Goal: Transaction & Acquisition: Purchase product/service

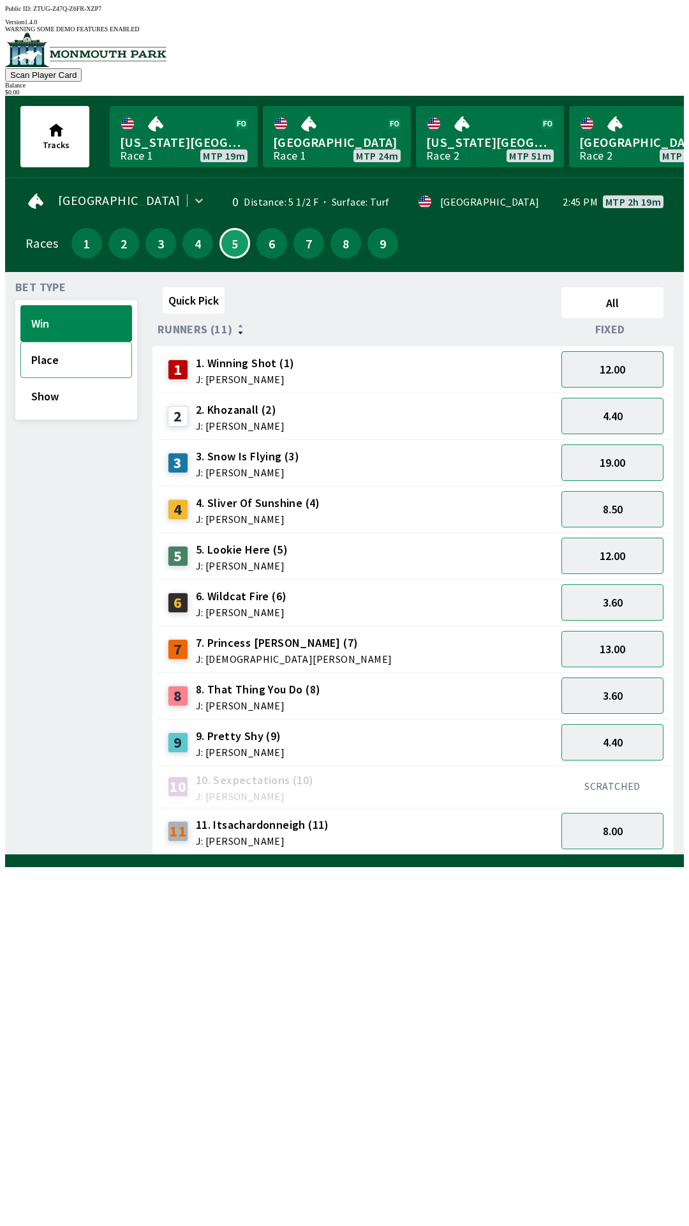
click at [49, 357] on button "Place" at bounding box center [76, 360] width 112 height 36
click at [46, 395] on button "Show" at bounding box center [76, 396] width 112 height 36
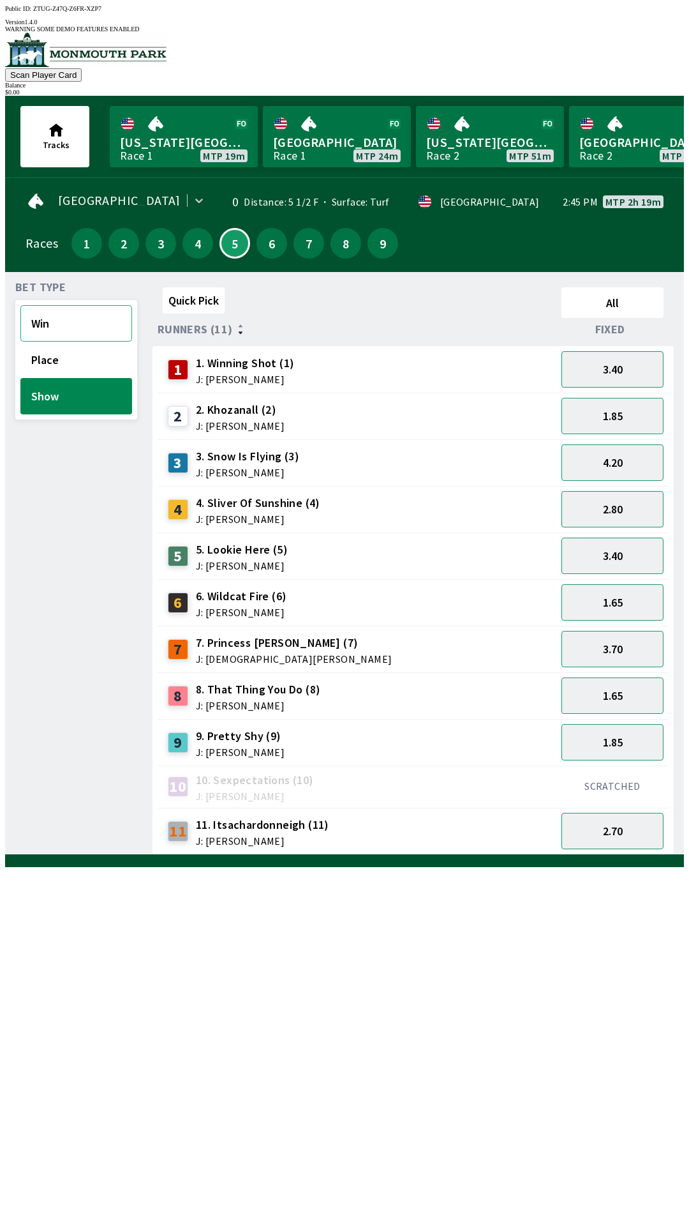
click at [40, 308] on button "Win" at bounding box center [76, 323] width 112 height 36
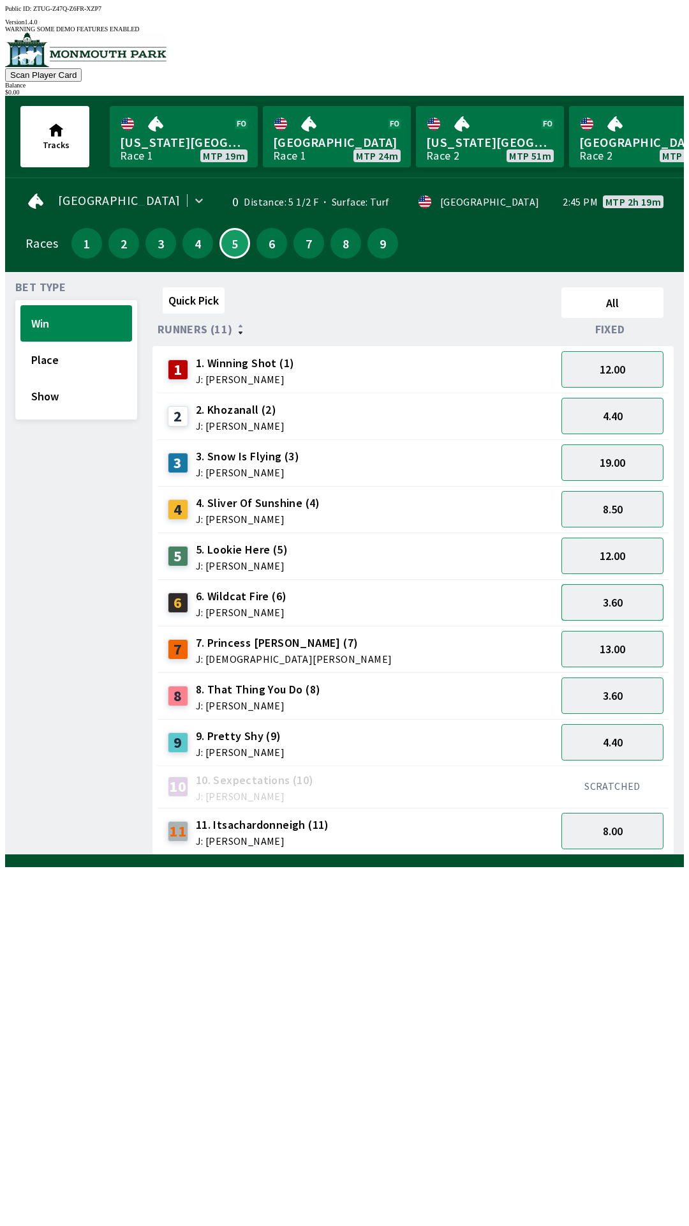
click at [626, 594] on button "3.60" at bounding box center [613, 602] width 102 height 36
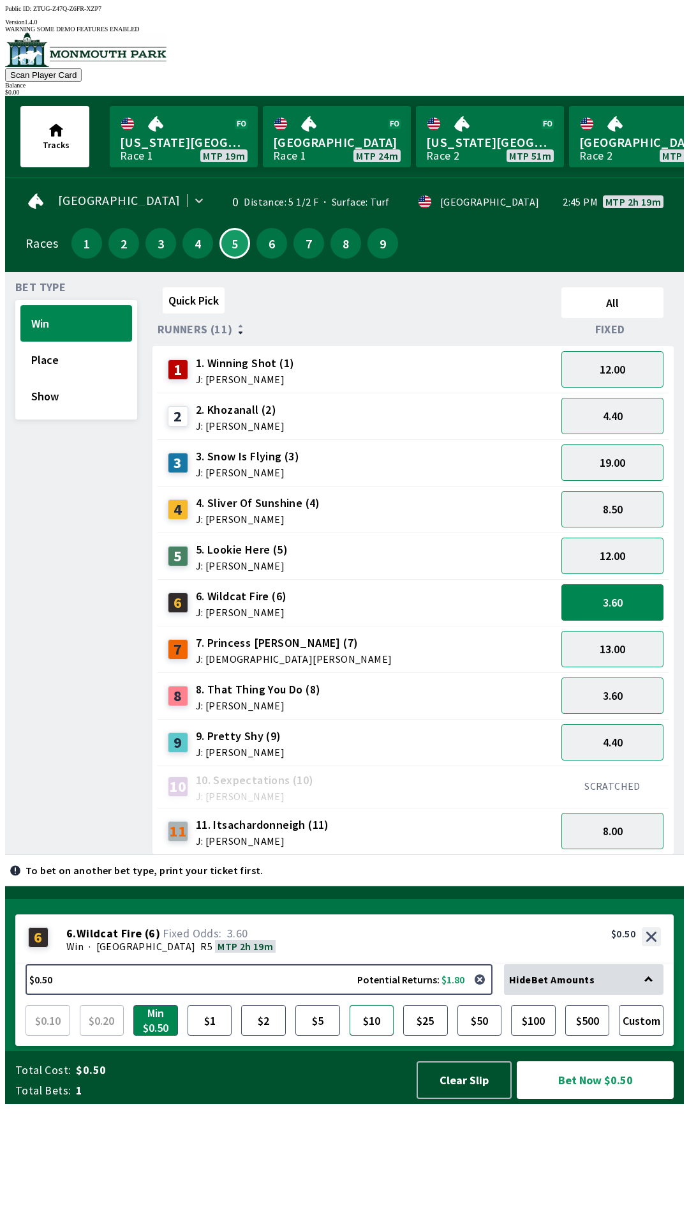
click at [376, 1036] on button "$10" at bounding box center [372, 1020] width 45 height 31
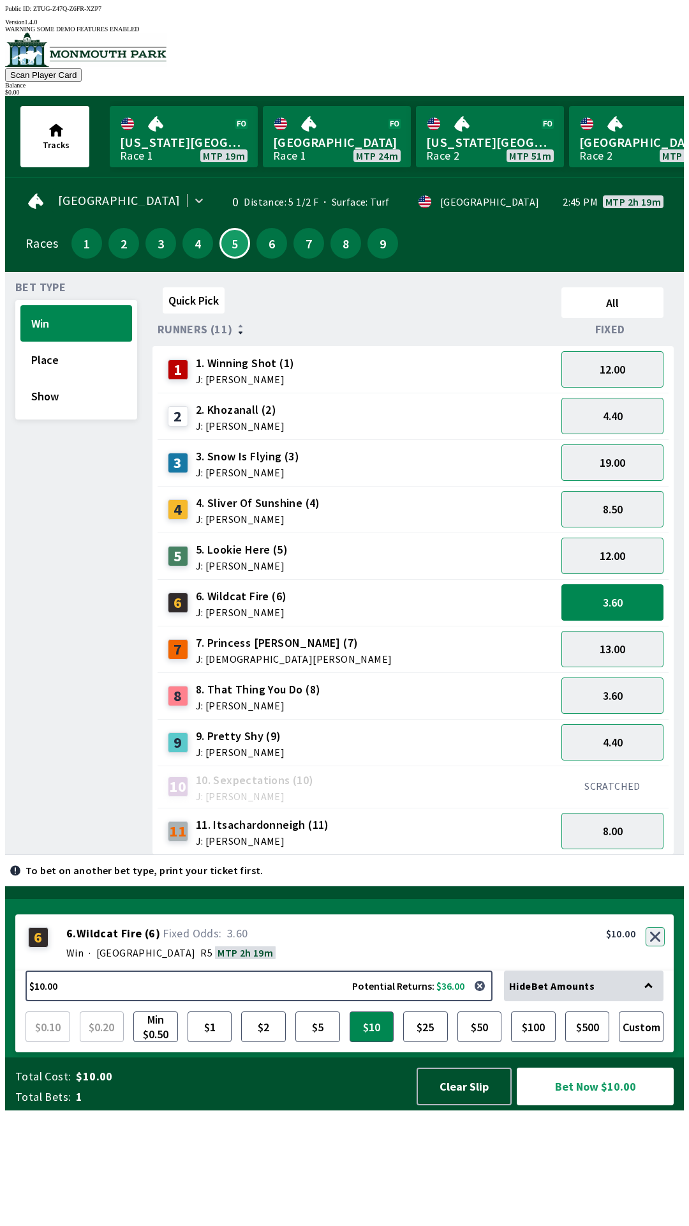
click at [656, 946] on button "button" at bounding box center [655, 936] width 19 height 19
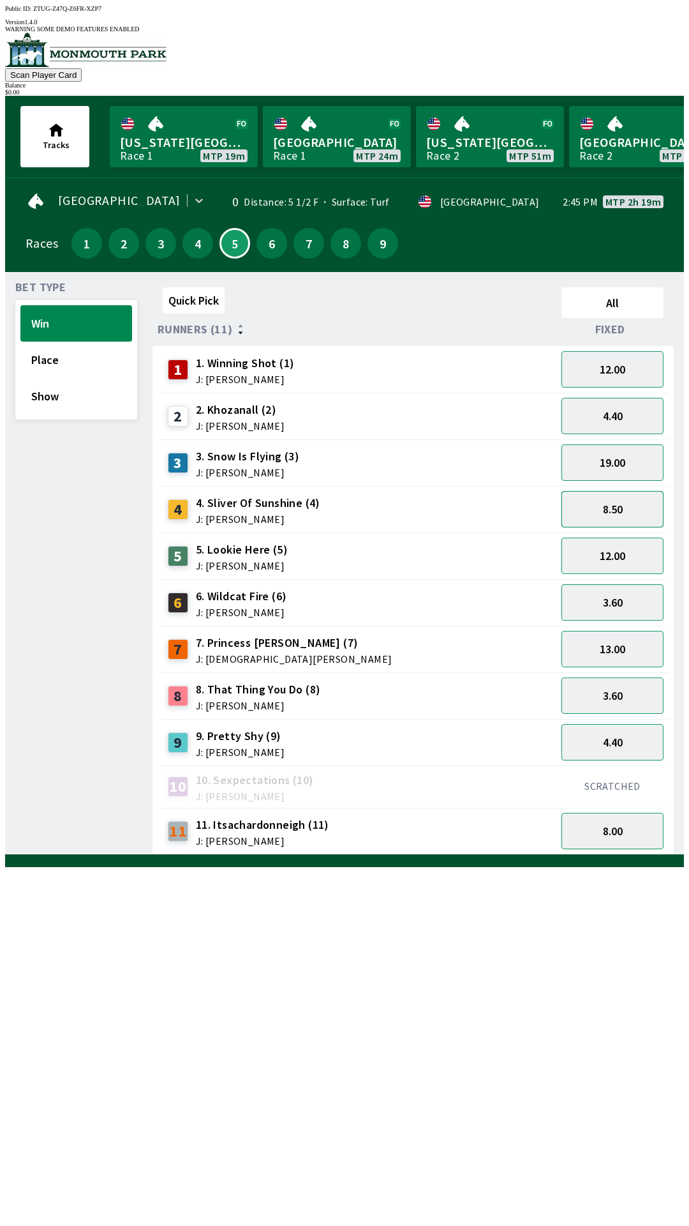
click at [632, 498] on button "8.50" at bounding box center [613, 509] width 102 height 36
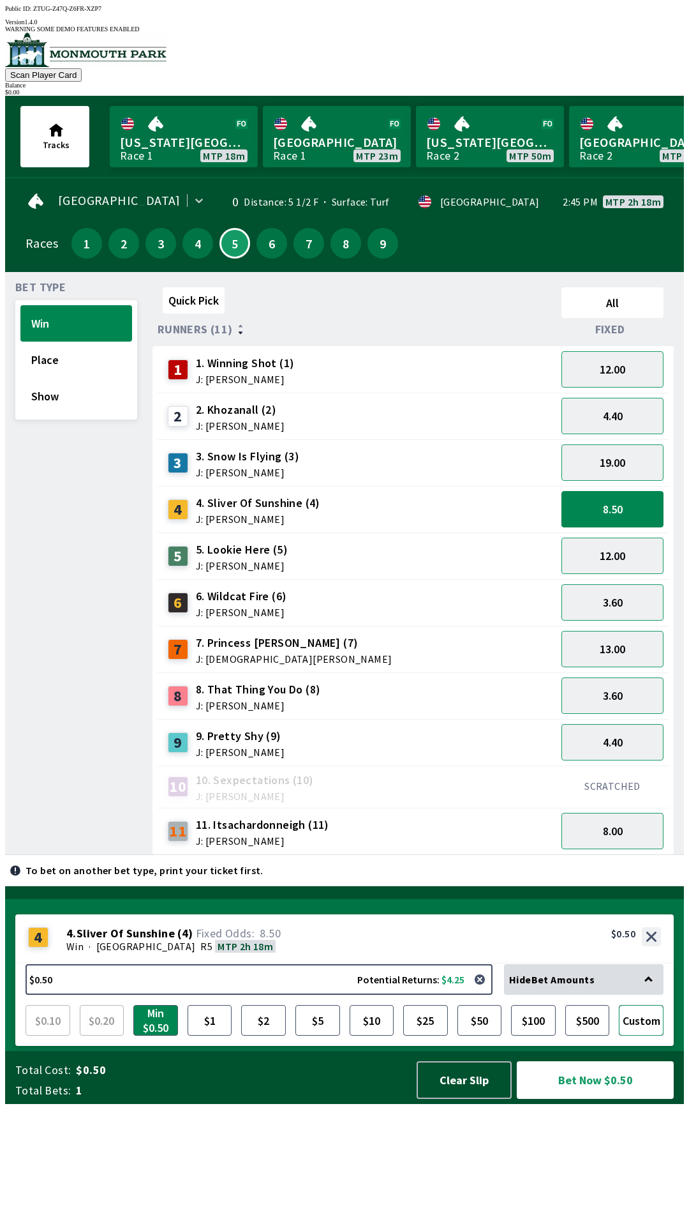
click at [641, 1036] on button "Custom" at bounding box center [641, 1020] width 45 height 31
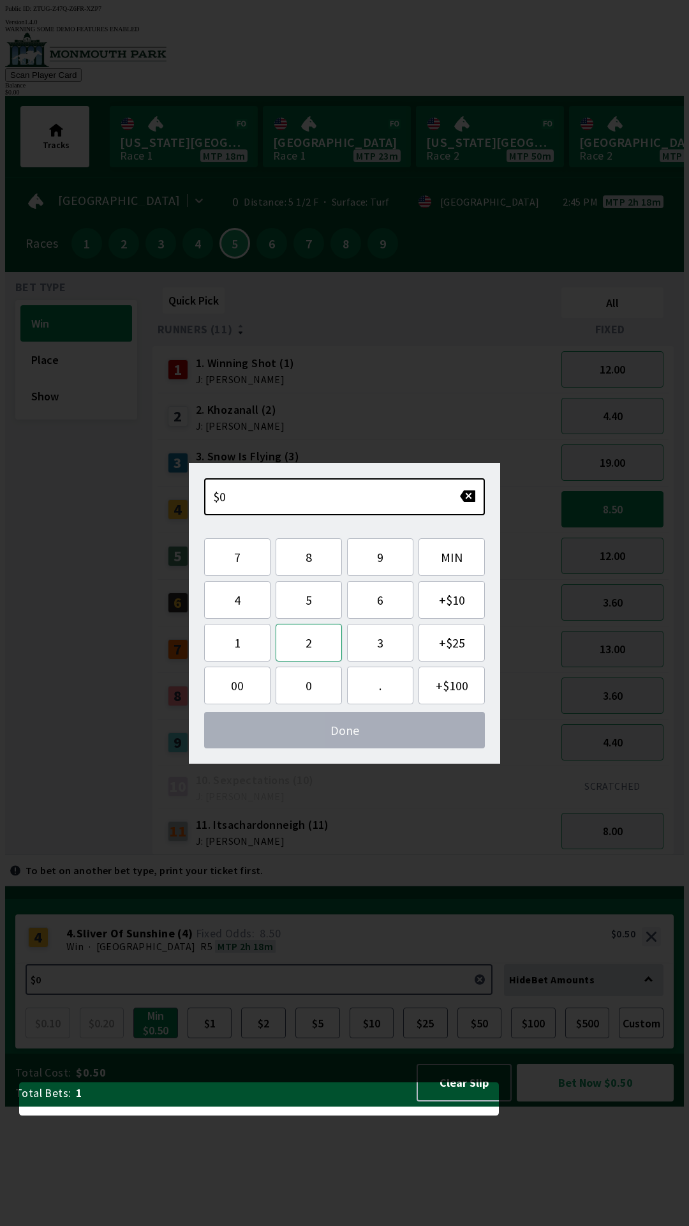
click at [311, 650] on button "2" at bounding box center [309, 643] width 66 height 38
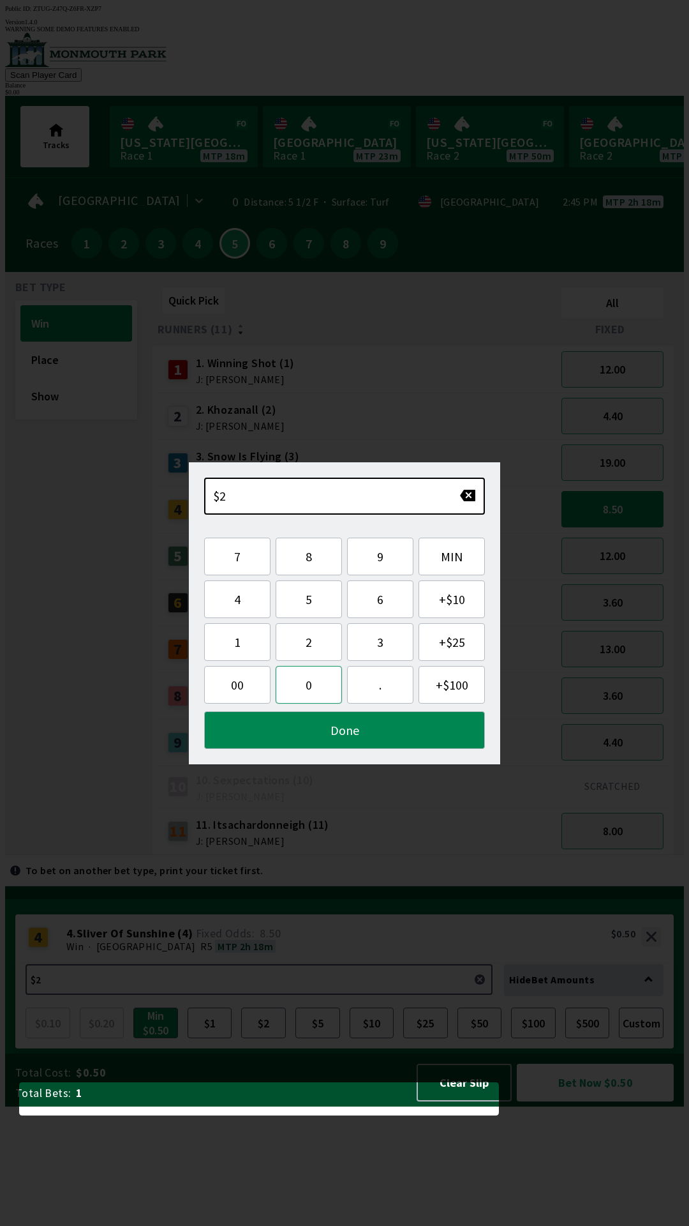
click at [304, 688] on button "0" at bounding box center [309, 685] width 66 height 38
click at [379, 732] on button "Done" at bounding box center [344, 730] width 281 height 38
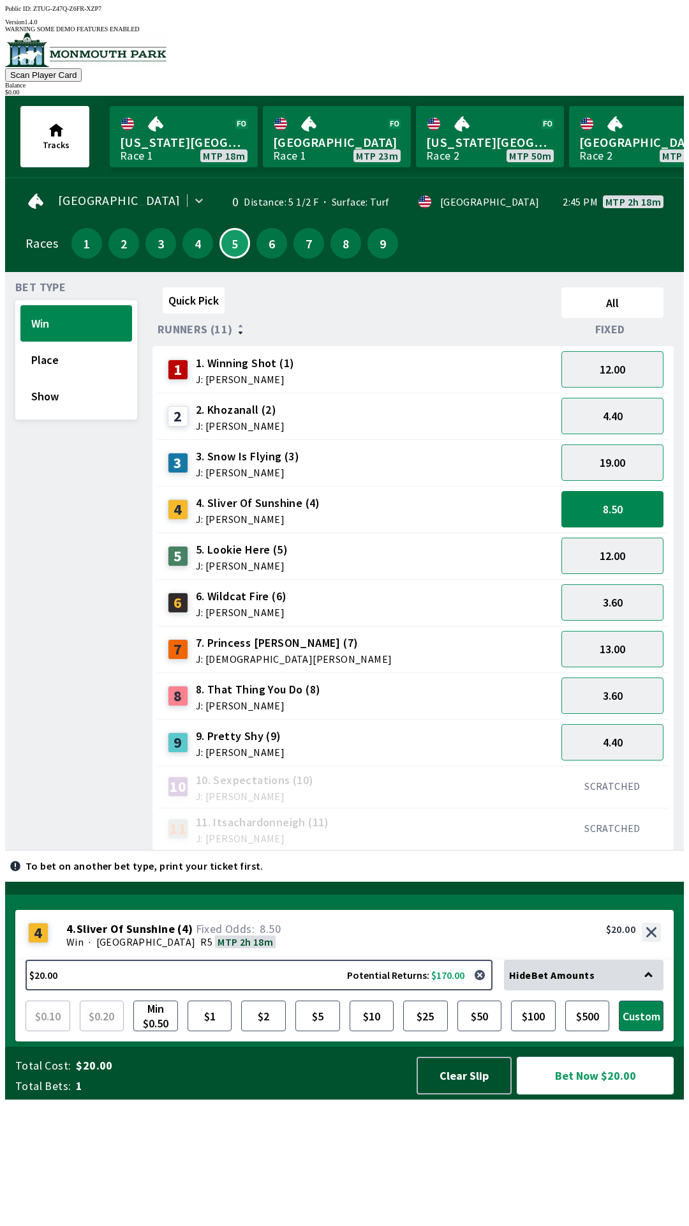
click at [576, 1094] on button "Bet Now $20.00" at bounding box center [595, 1076] width 157 height 38
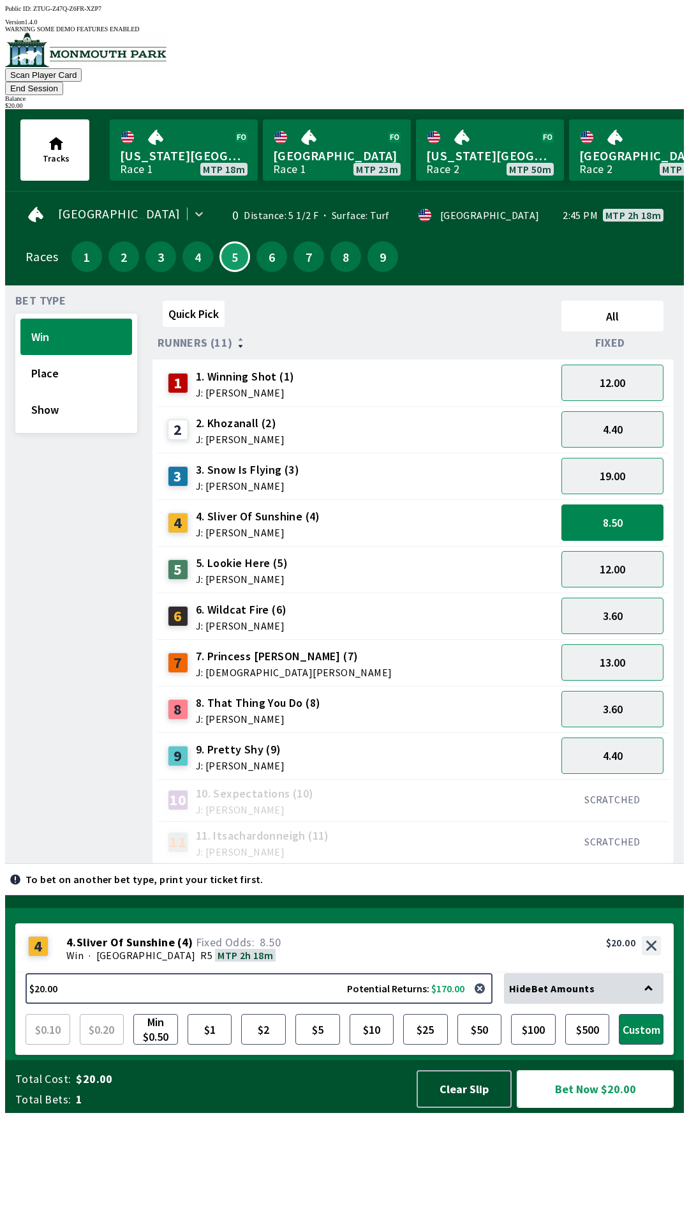
click at [582, 1108] on button "Bet Now $20.00" at bounding box center [595, 1089] width 157 height 38
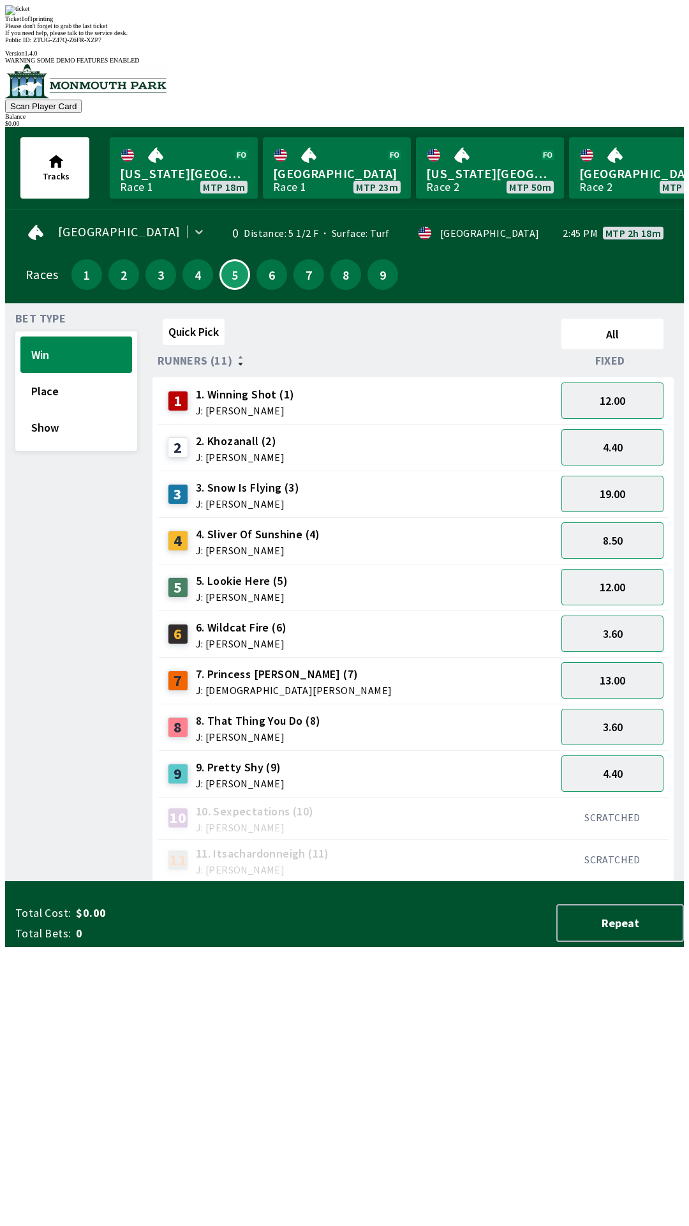
click at [362, 842] on div "Quick Pick All Runners (11) Fixed 1 1. Winning Shot (1) J: [PERSON_NAME] 12.00 …" at bounding box center [419, 597] width 532 height 568
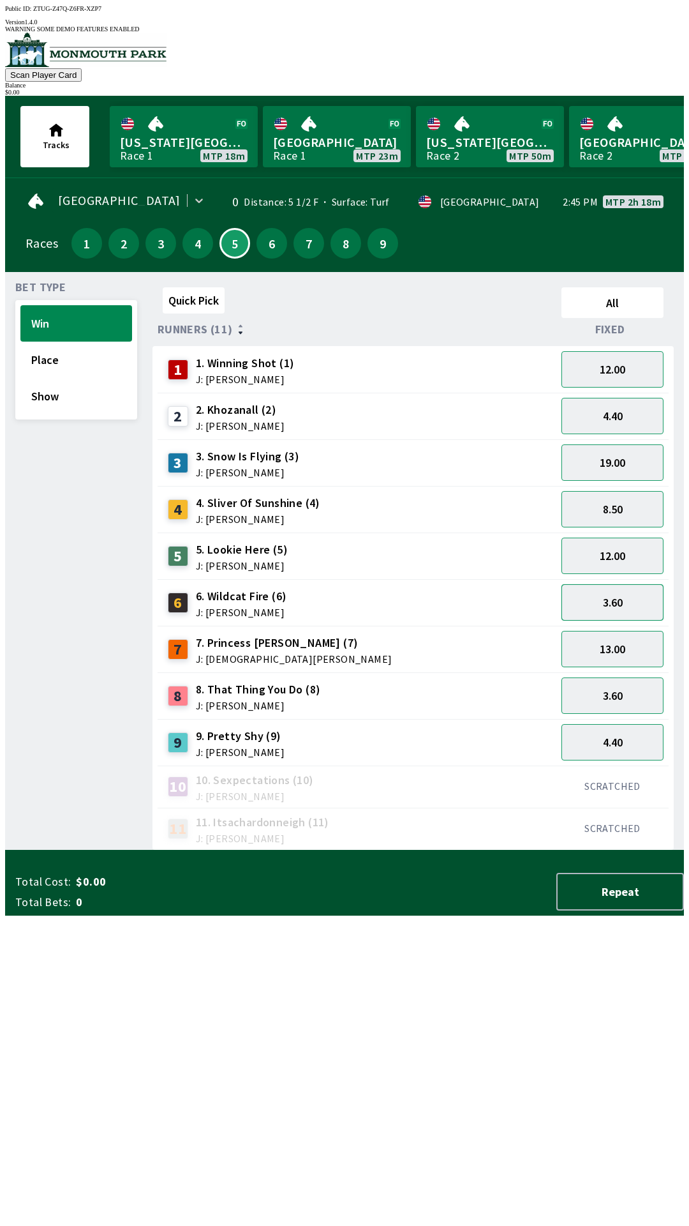
click at [622, 596] on button "3.60" at bounding box center [613, 602] width 102 height 36
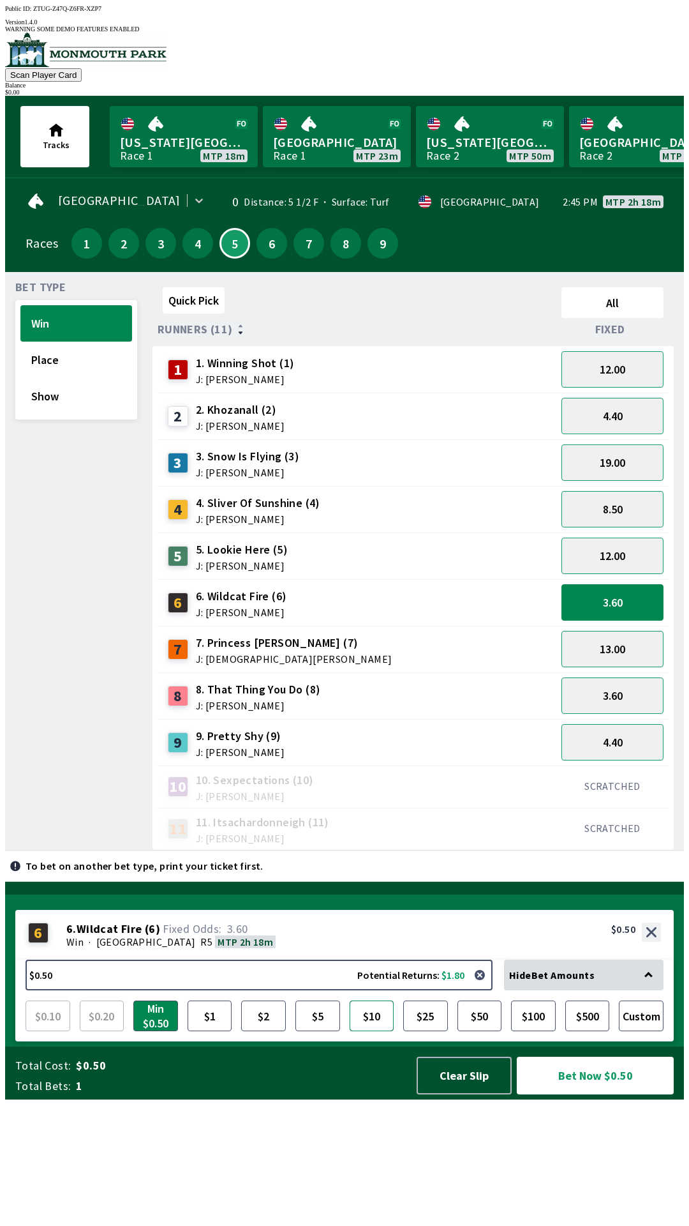
click at [370, 1031] on button "$10" at bounding box center [372, 1015] width 45 height 31
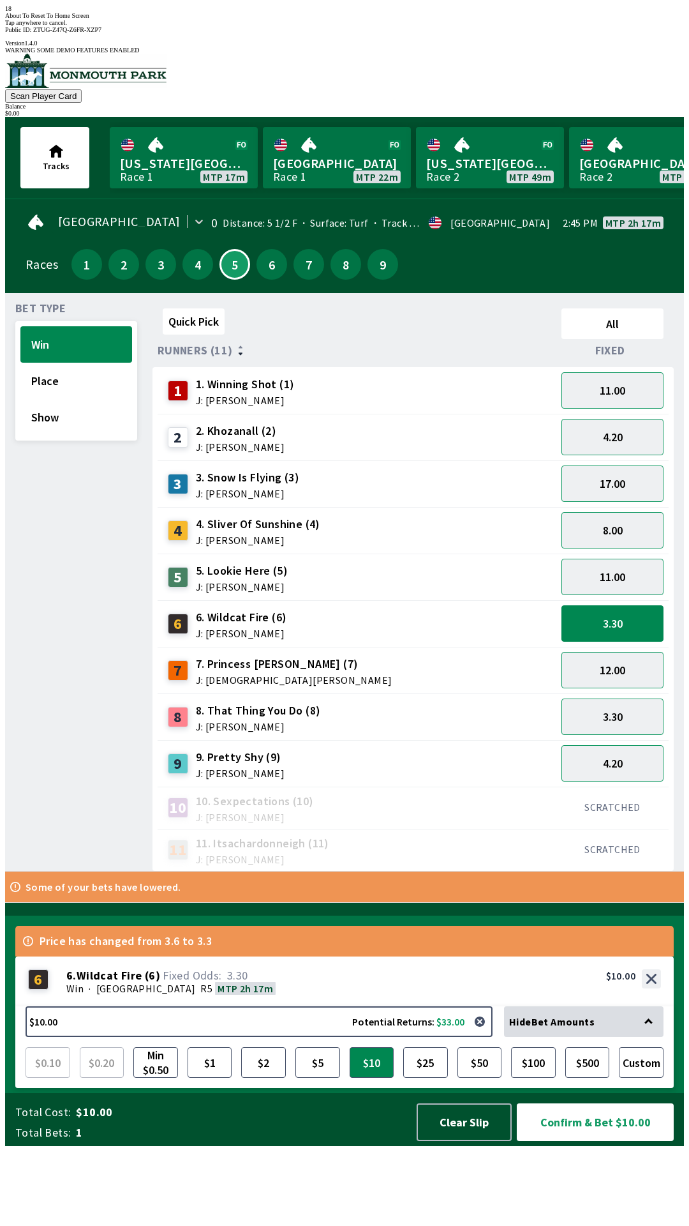
click at [373, 834] on div "11 11. Itsachardonneigh (11) J: [PERSON_NAME]" at bounding box center [357, 850] width 389 height 32
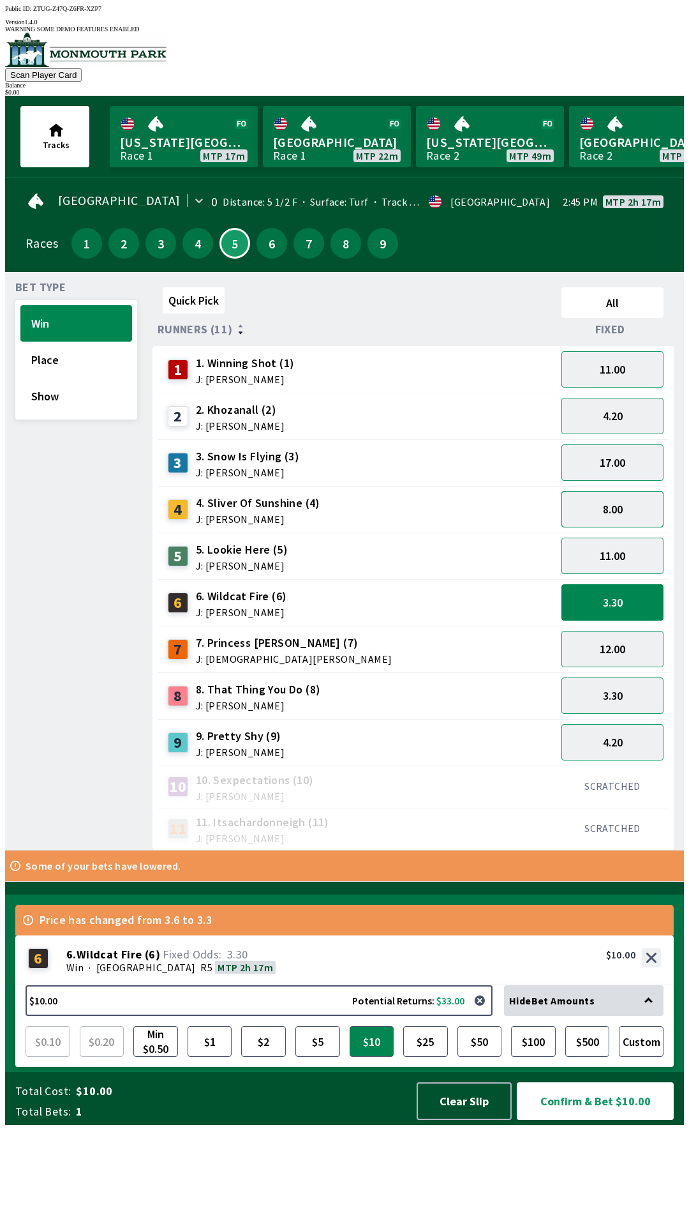
click at [619, 508] on button "8.00" at bounding box center [613, 509] width 102 height 36
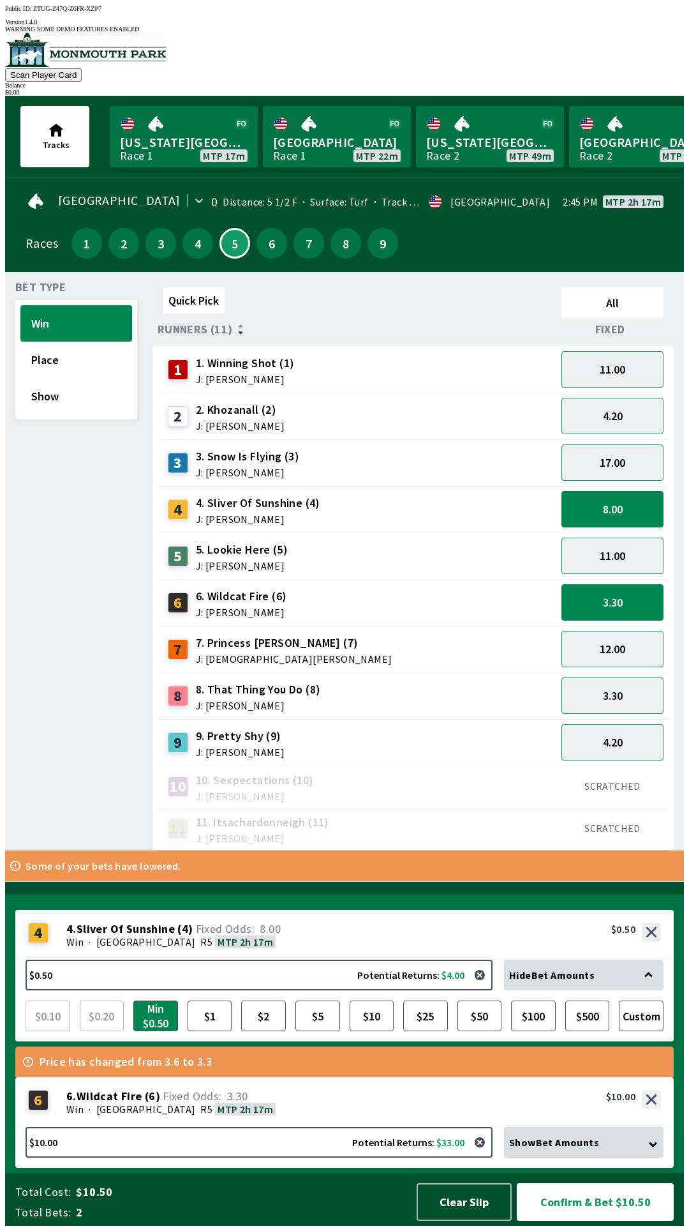
click at [561, 1131] on div "Show Bet Amounts" at bounding box center [584, 1142] width 160 height 31
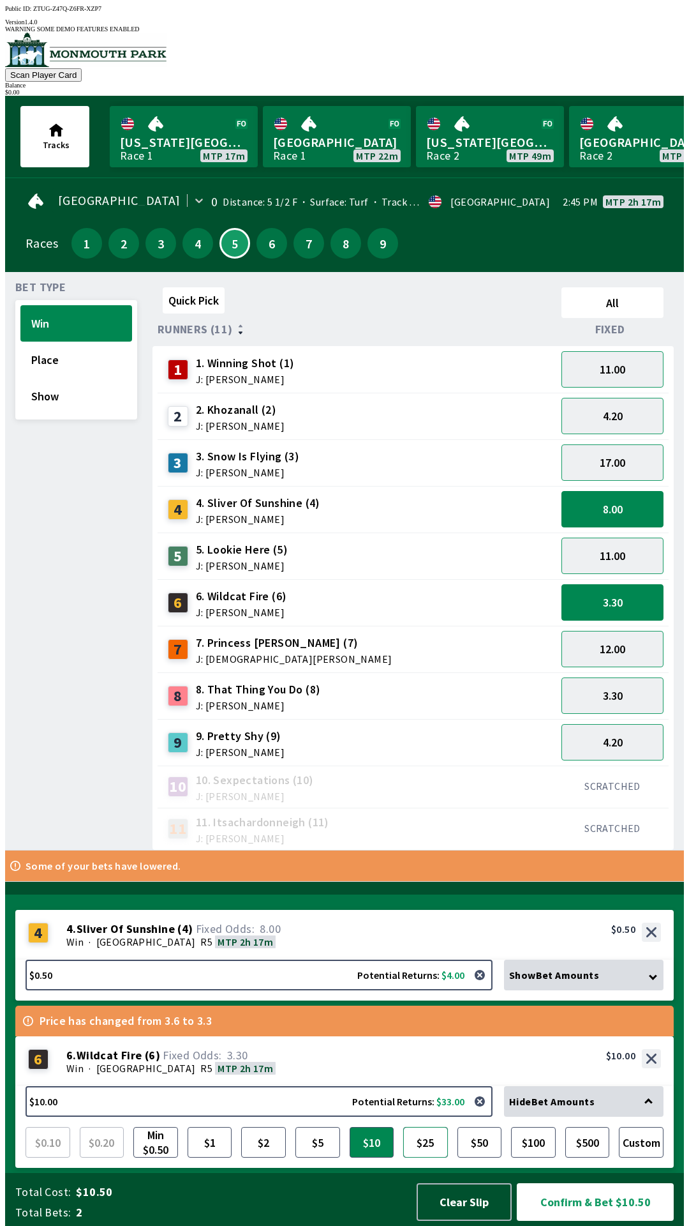
click at [425, 1134] on button "$25" at bounding box center [425, 1142] width 45 height 31
click at [638, 1146] on button "Custom" at bounding box center [641, 1142] width 45 height 31
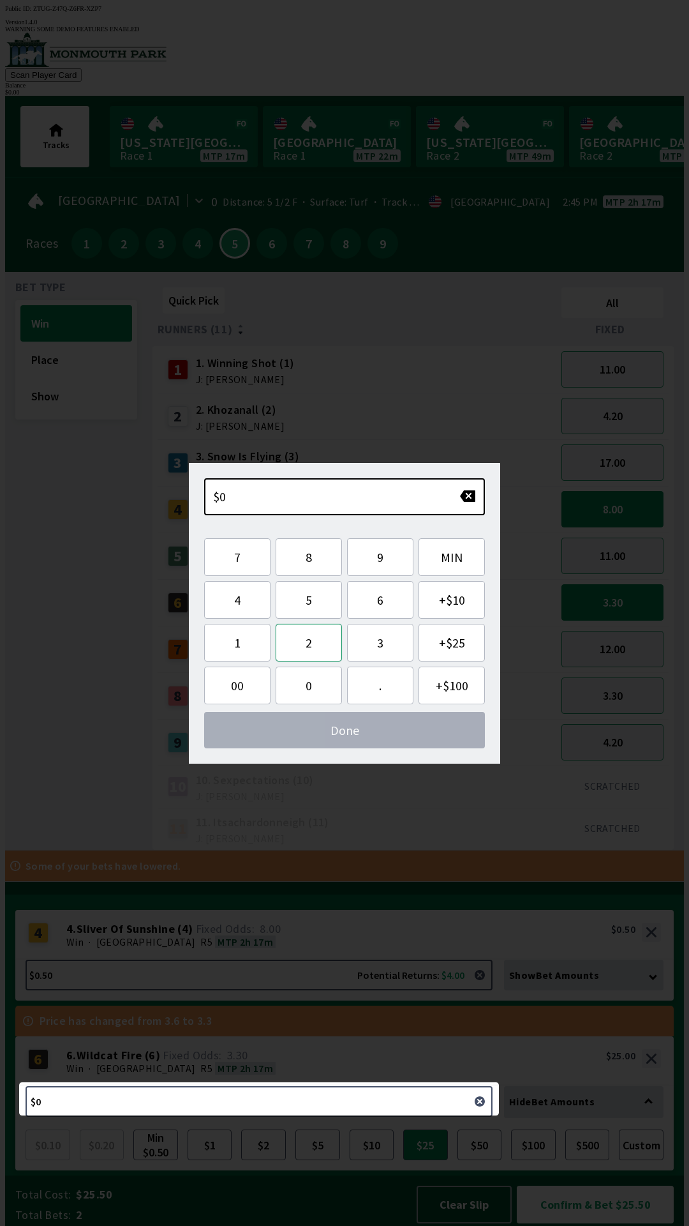
click at [314, 647] on button "2" at bounding box center [309, 643] width 66 height 38
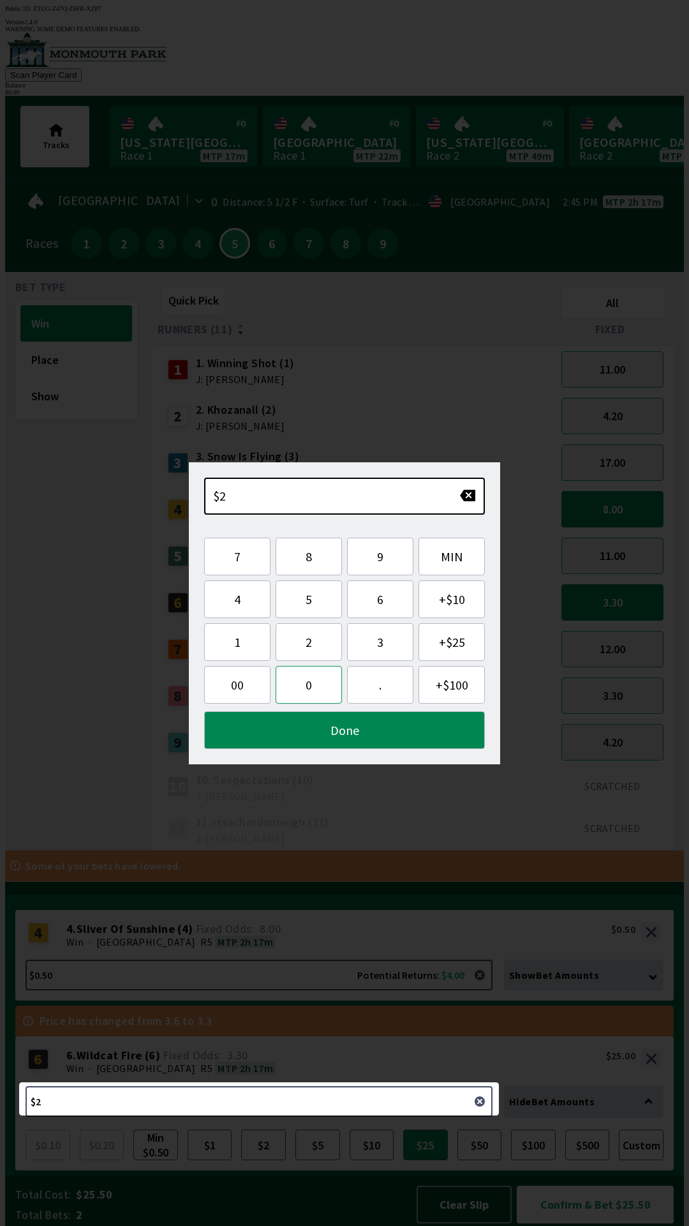
click at [308, 689] on button "0" at bounding box center [309, 685] width 66 height 38
click at [347, 732] on button "Done" at bounding box center [344, 730] width 281 height 38
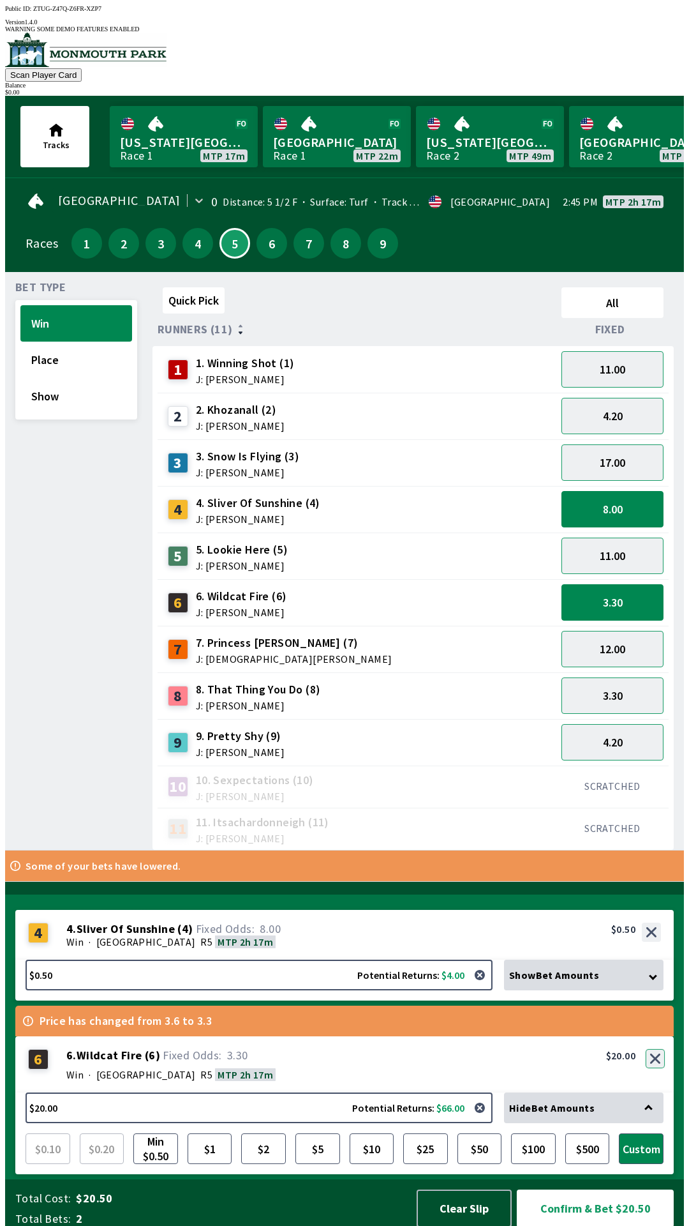
click at [657, 1060] on button "button" at bounding box center [655, 1058] width 19 height 19
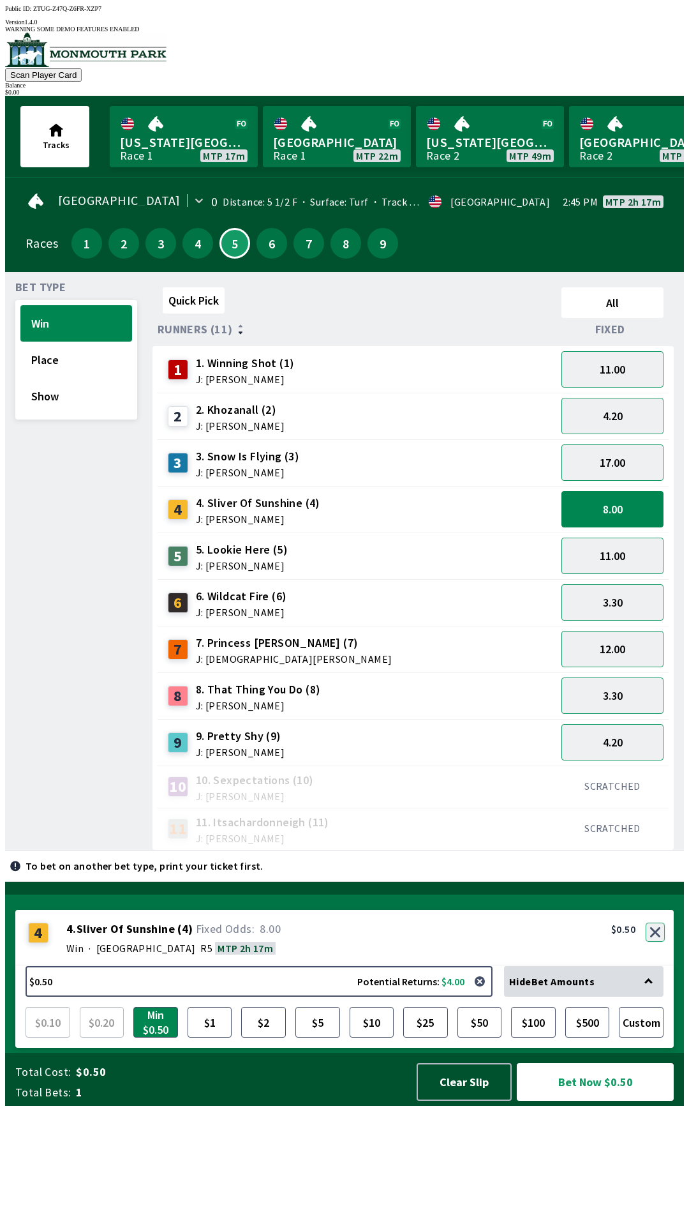
click at [656, 942] on button "button" at bounding box center [655, 932] width 19 height 19
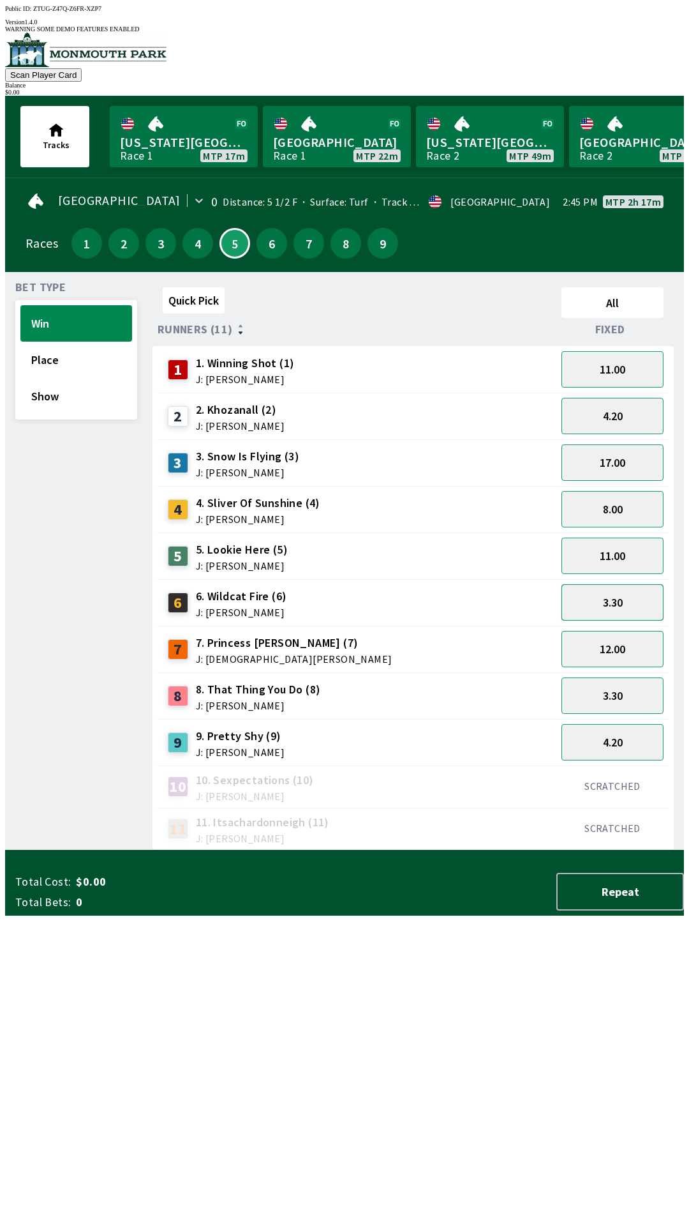
click at [638, 587] on button "3.30" at bounding box center [613, 602] width 102 height 36
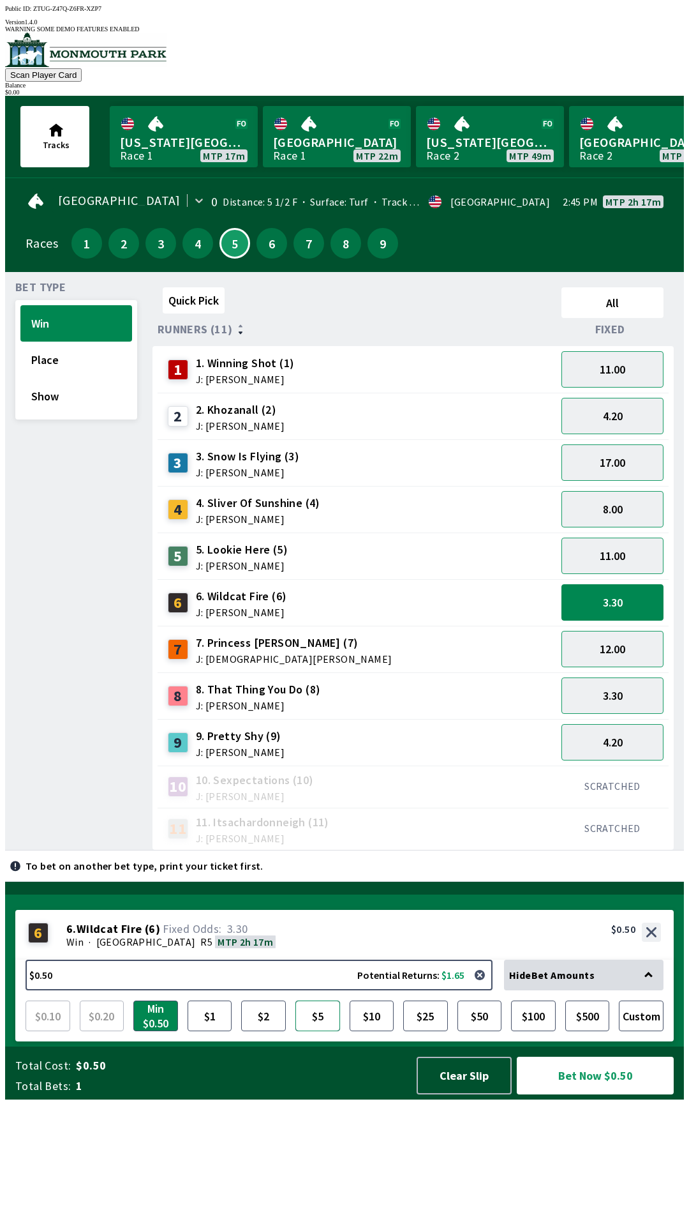
click at [322, 1031] on button "$5" at bounding box center [318, 1015] width 45 height 31
click at [373, 1031] on button "$10" at bounding box center [372, 1015] width 45 height 31
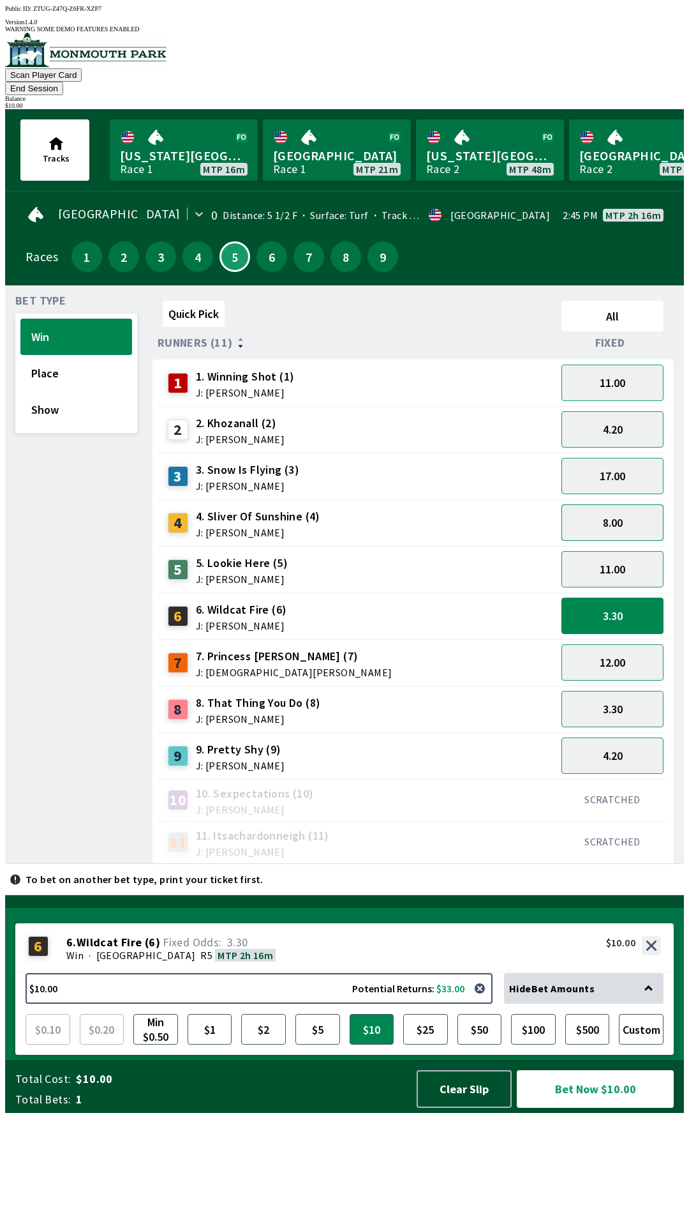
click at [638, 504] on button "8.00" at bounding box center [613, 522] width 102 height 36
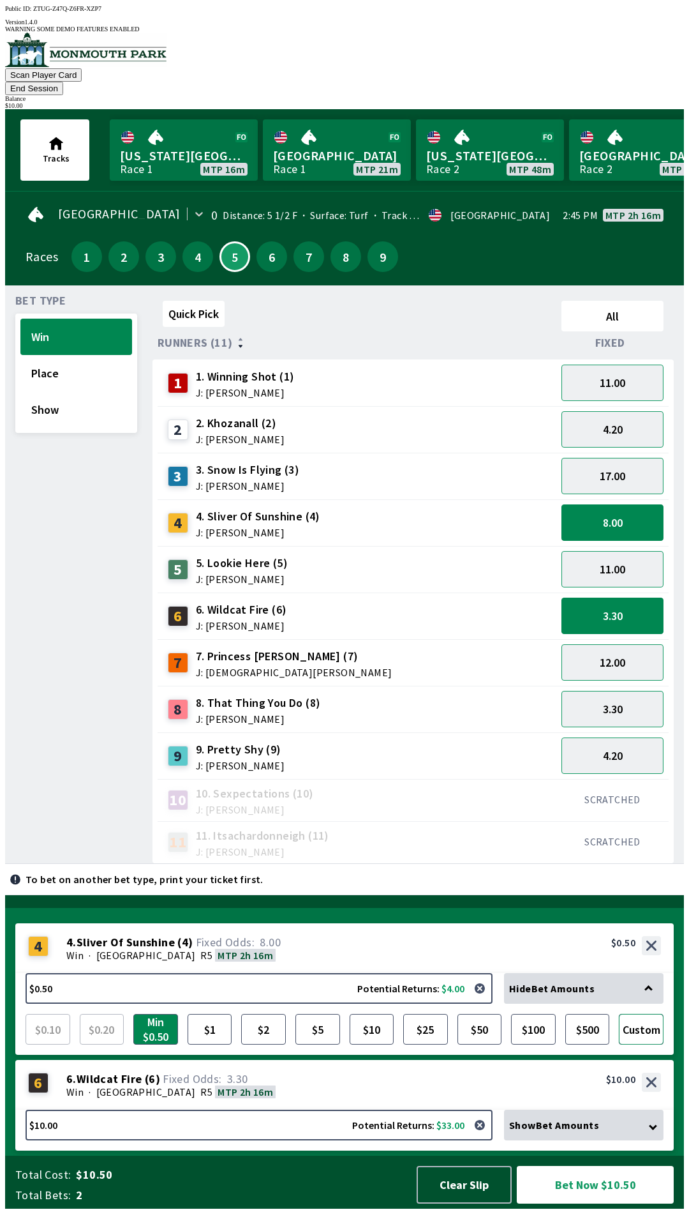
click at [638, 1044] on button "Custom" at bounding box center [641, 1029] width 45 height 31
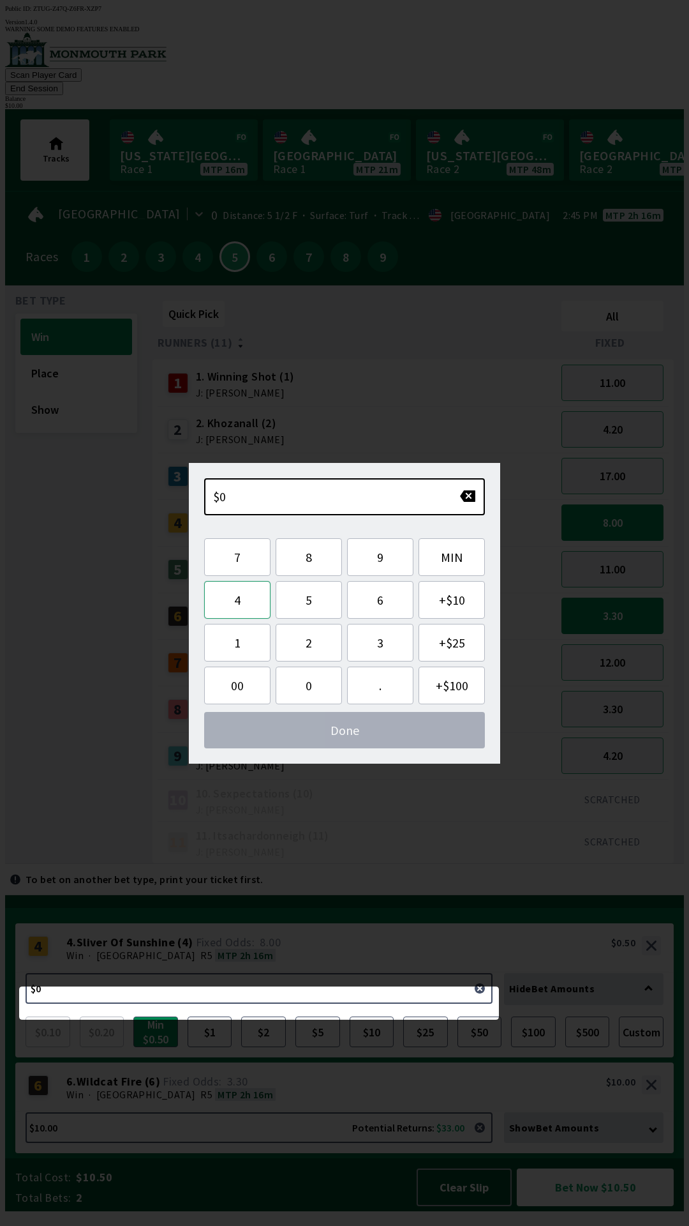
click at [234, 603] on button "4" at bounding box center [237, 600] width 66 height 38
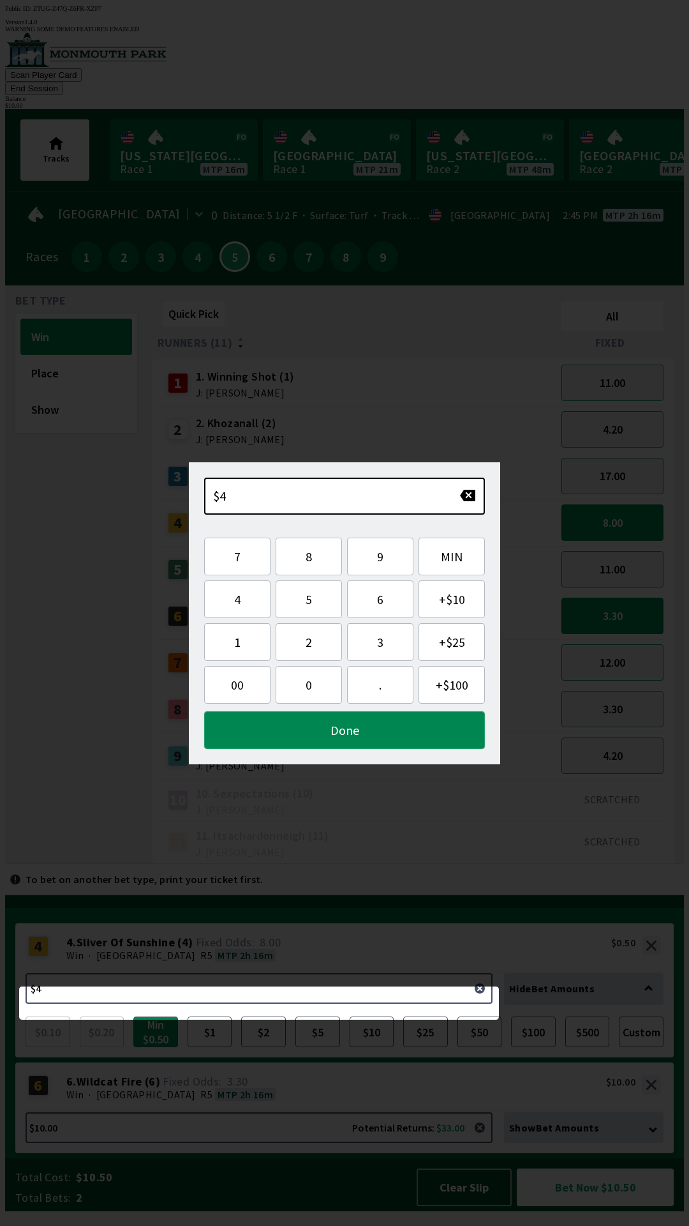
click at [369, 731] on button "Done" at bounding box center [344, 730] width 281 height 38
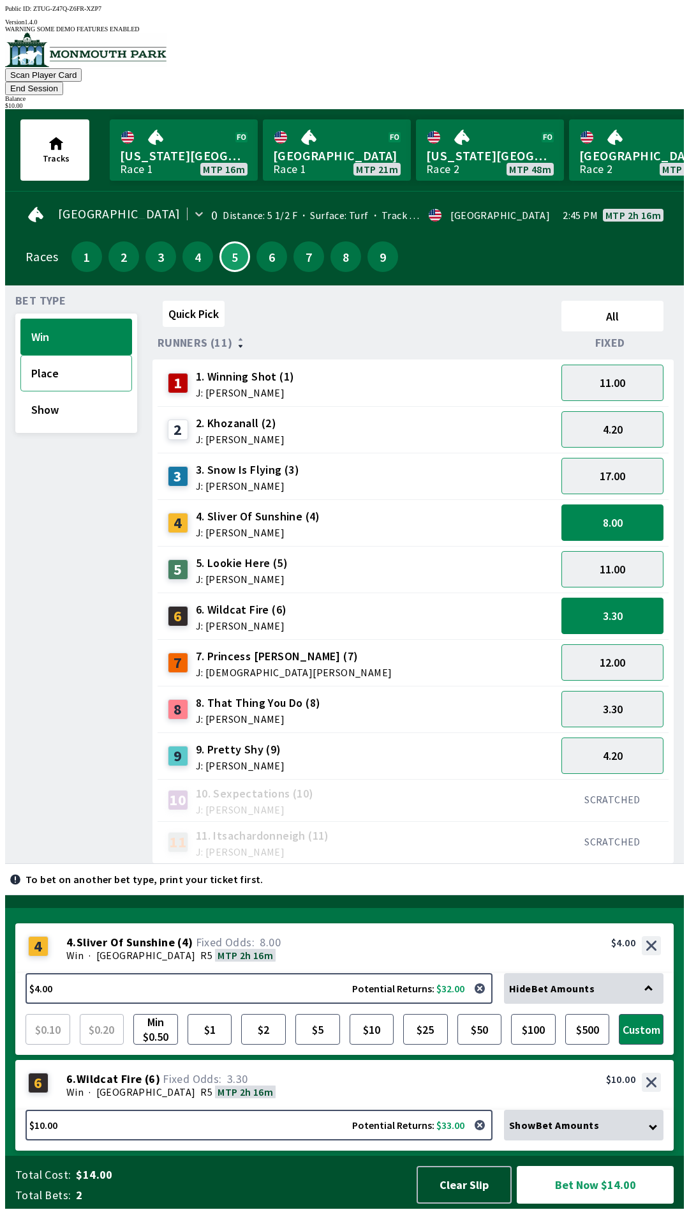
click at [43, 355] on button "Place" at bounding box center [76, 373] width 112 height 36
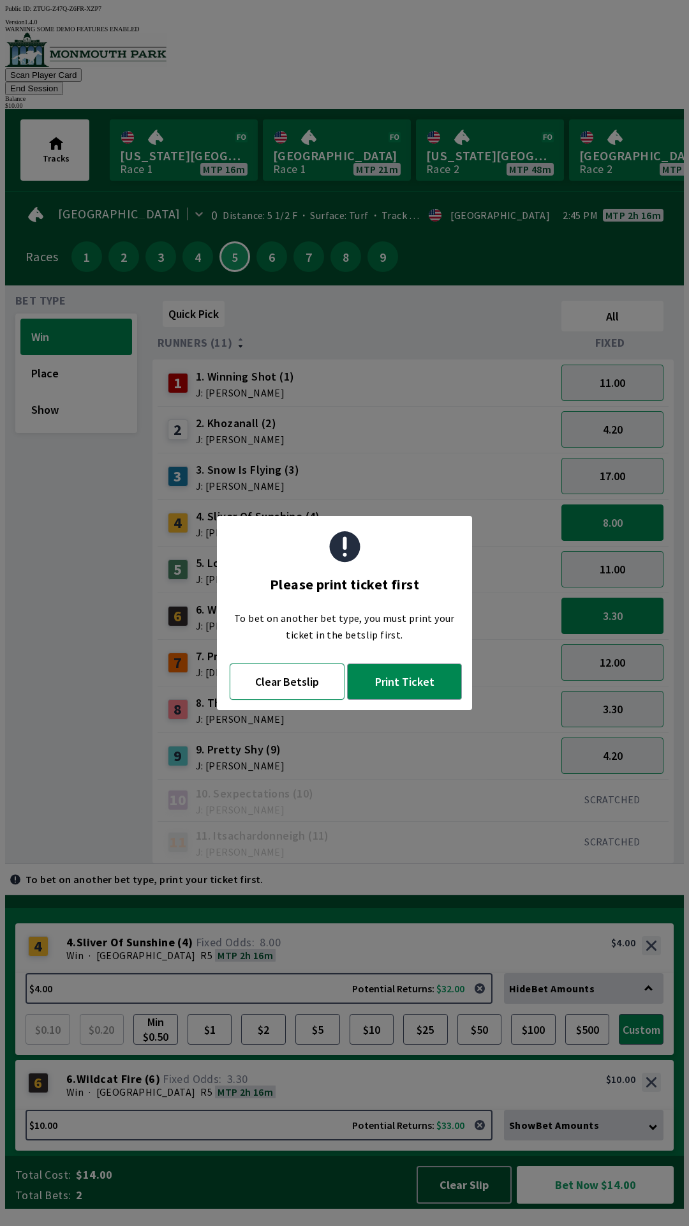
click at [294, 686] on button "Clear Betslip" at bounding box center [287, 681] width 115 height 36
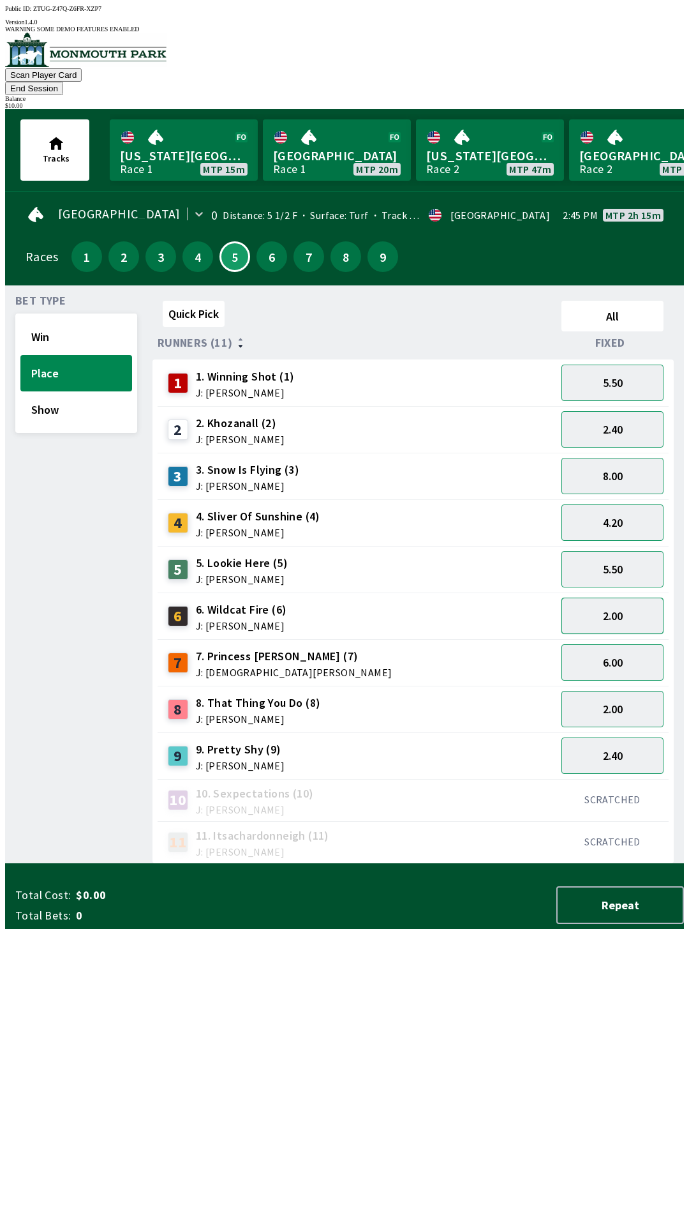
click at [635, 598] on button "2.00" at bounding box center [613, 616] width 102 height 36
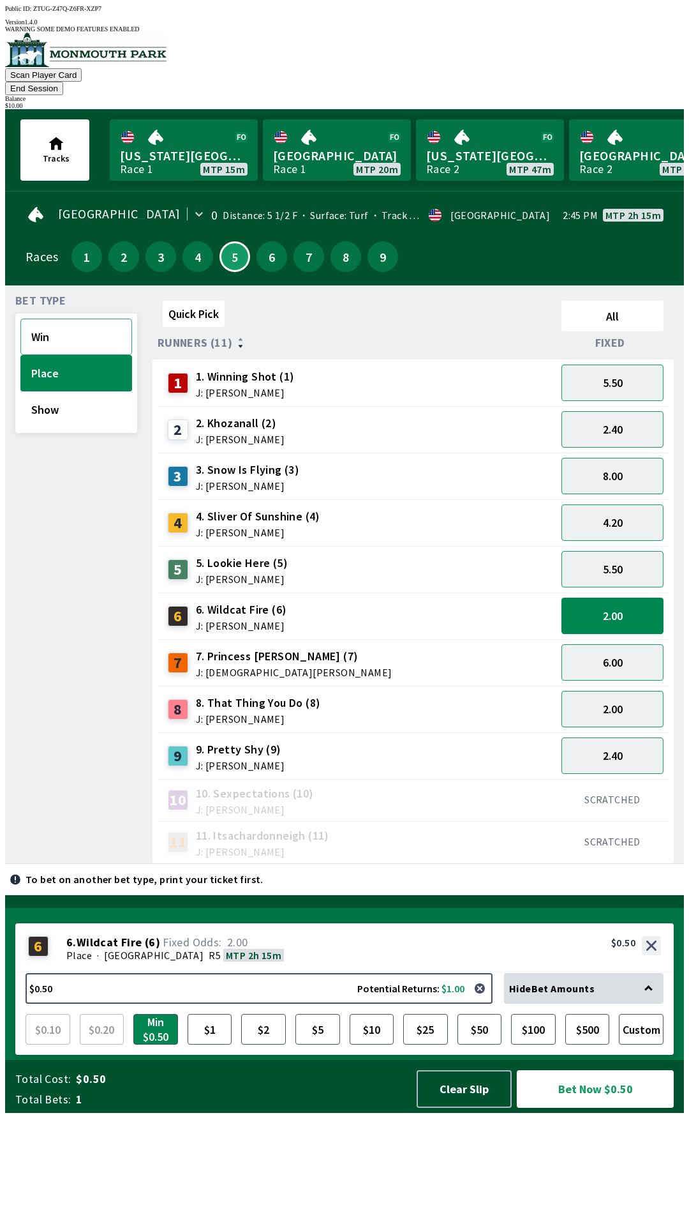
click at [75, 319] on button "Win" at bounding box center [76, 337] width 112 height 36
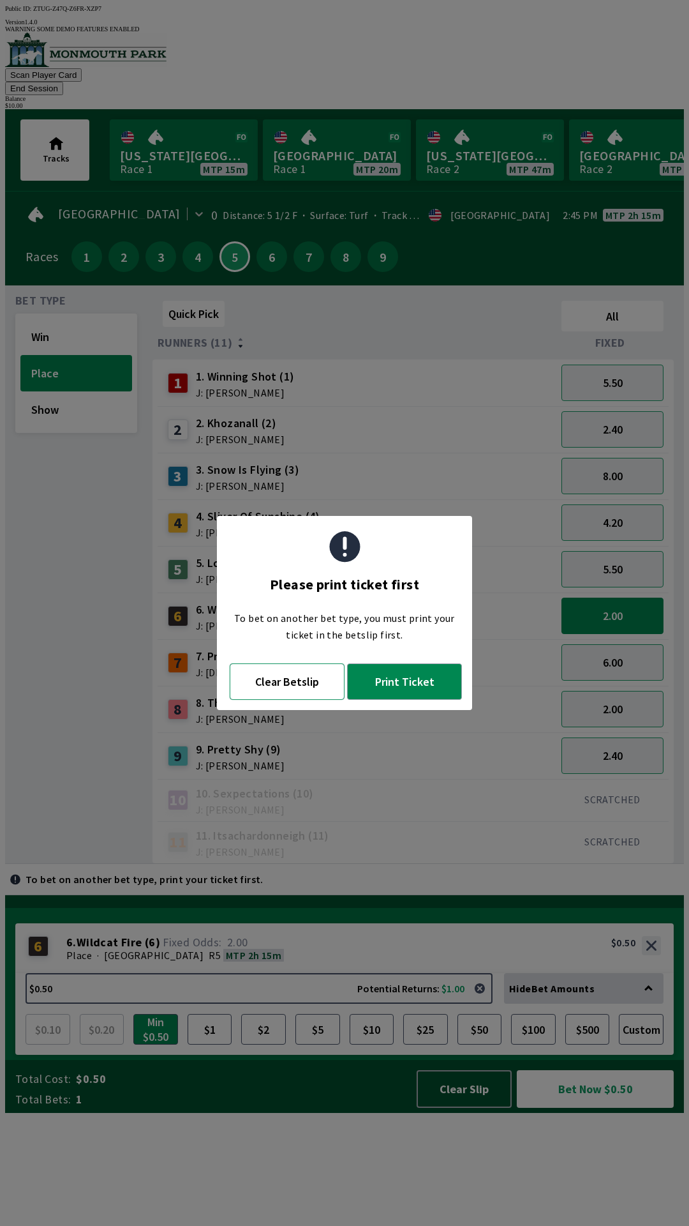
click at [290, 682] on button "Clear Betslip" at bounding box center [287, 681] width 115 height 36
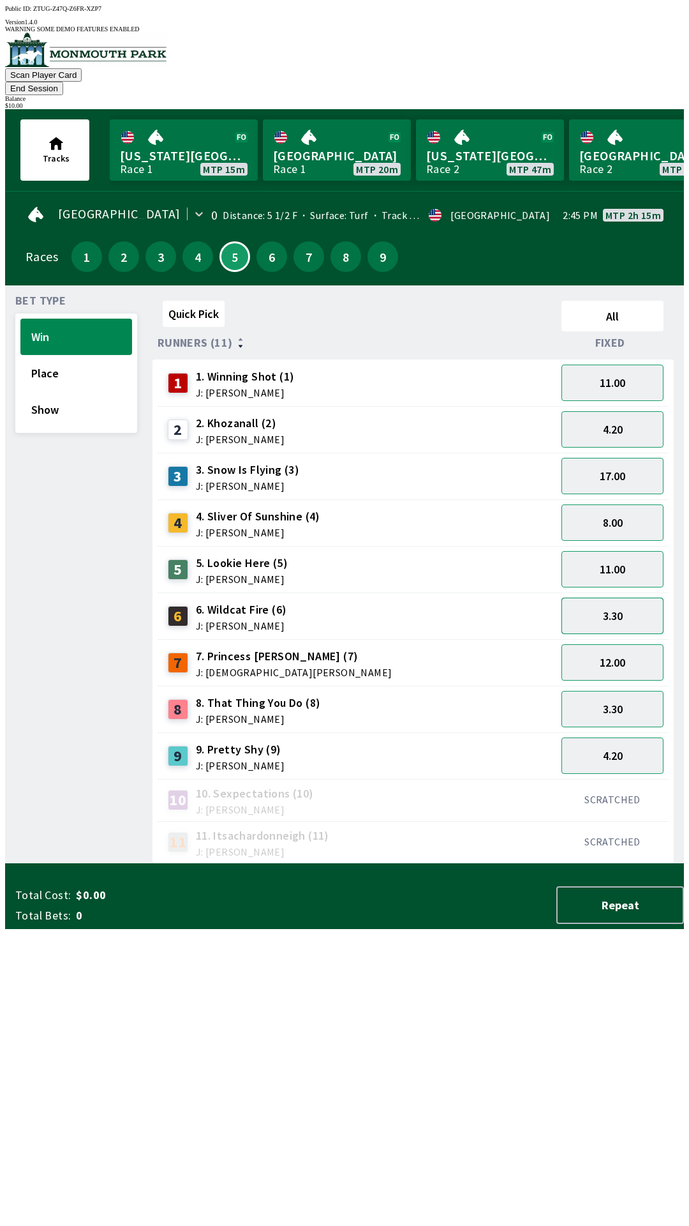
click at [629, 598] on button "3.30" at bounding box center [613, 616] width 102 height 36
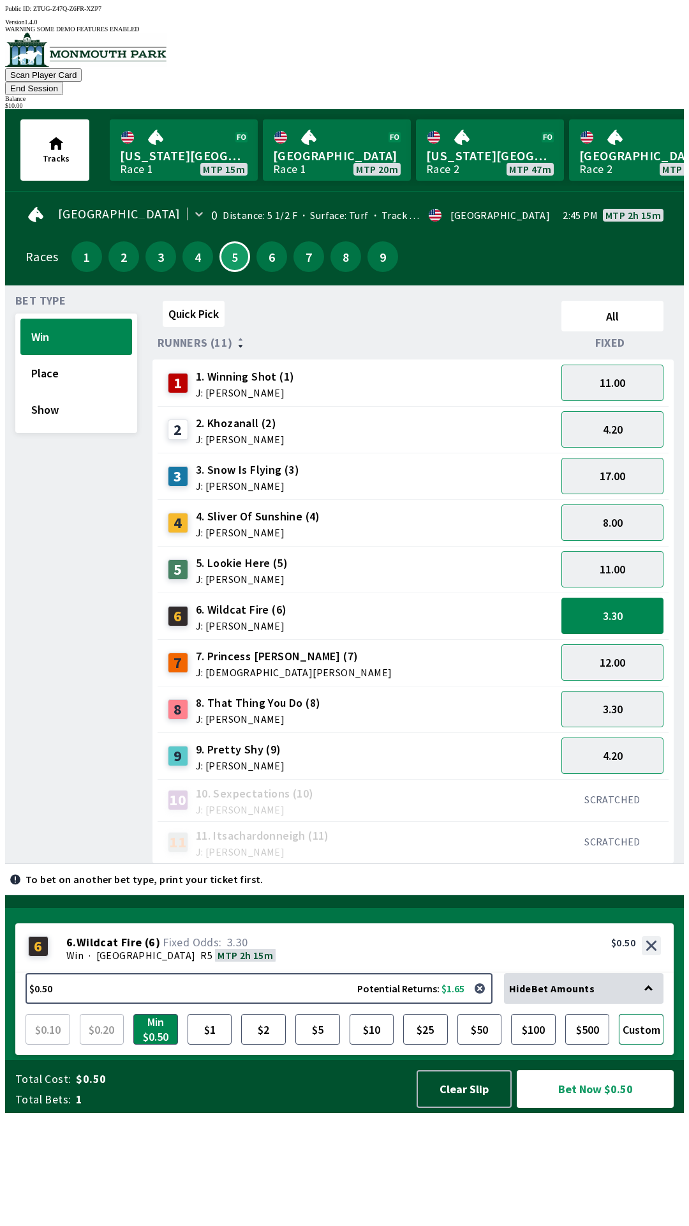
click at [649, 1044] on button "Custom" at bounding box center [641, 1029] width 45 height 31
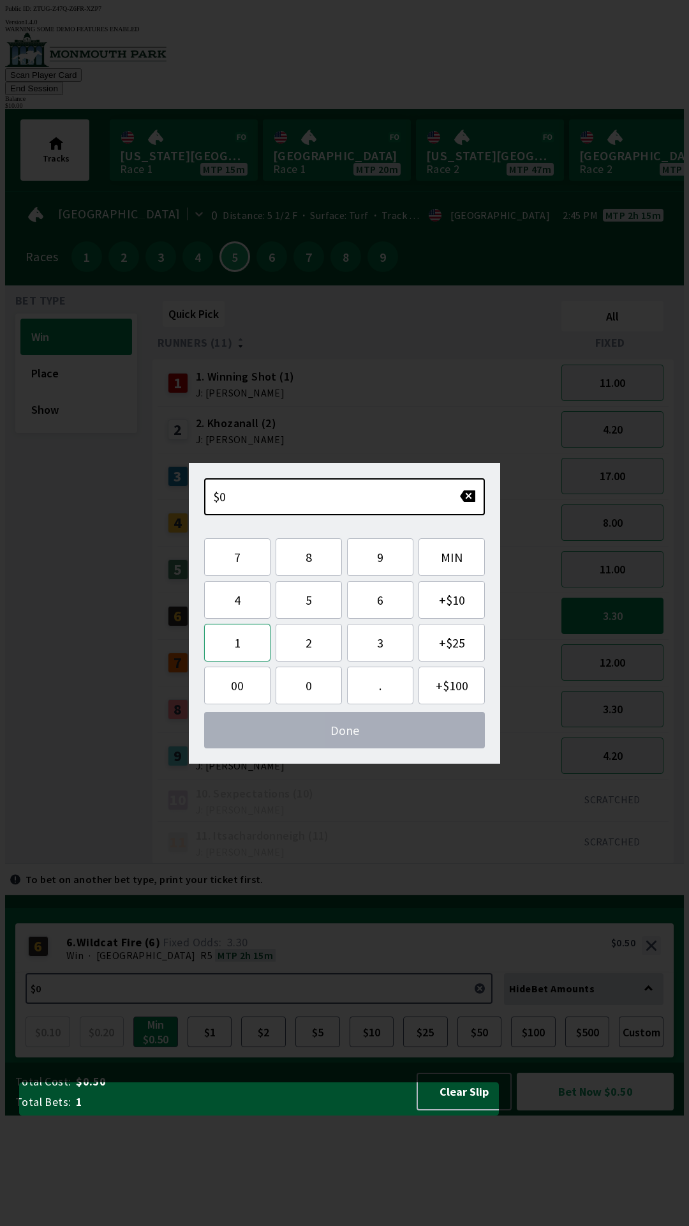
click at [249, 642] on button "1" at bounding box center [237, 643] width 66 height 38
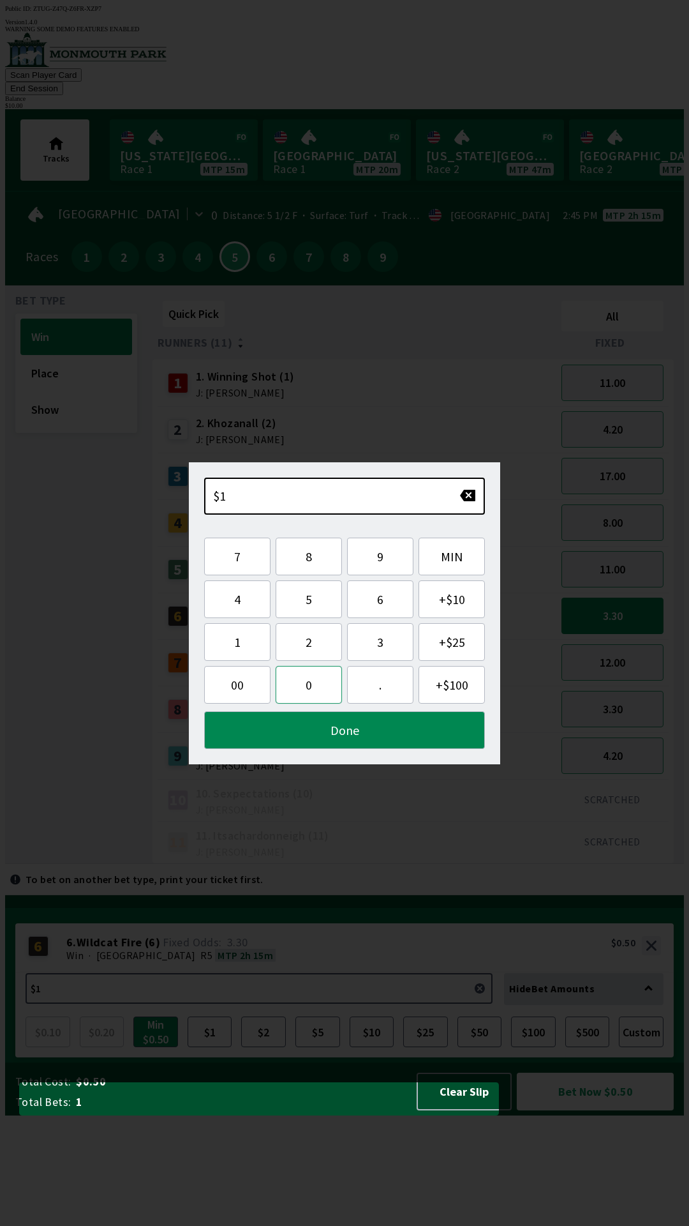
click at [298, 688] on button "0" at bounding box center [309, 685] width 66 height 38
click at [374, 735] on button "Done" at bounding box center [344, 730] width 281 height 38
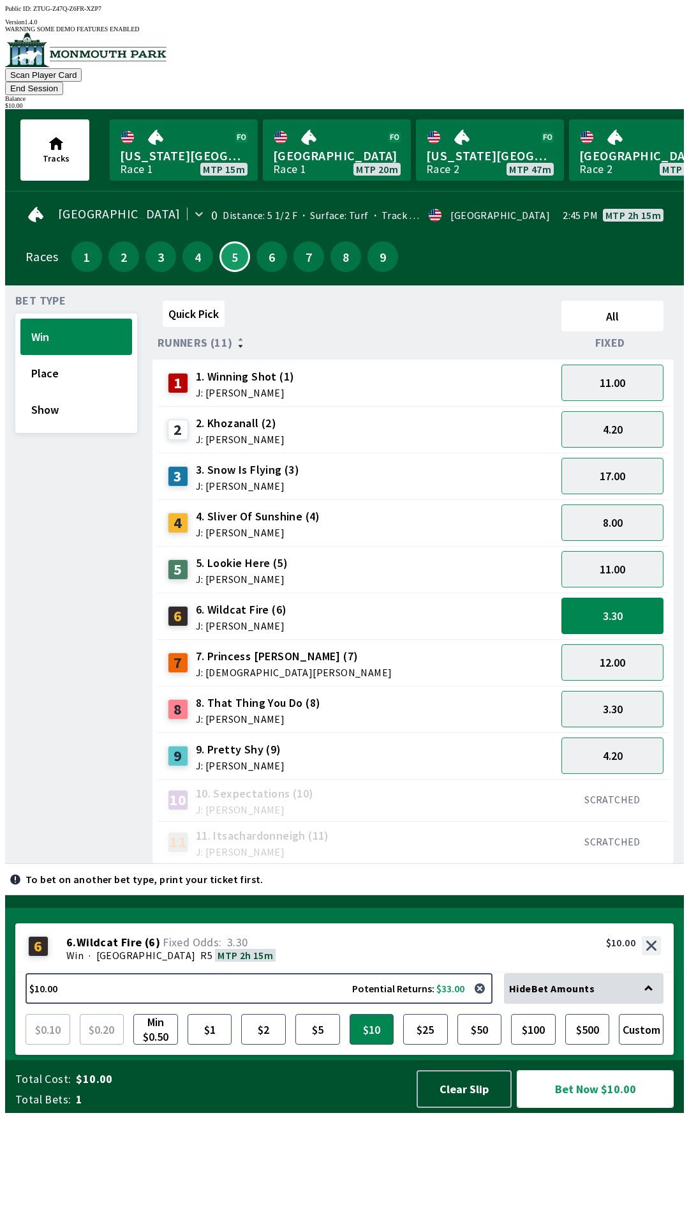
click at [616, 1108] on button "Bet Now $10.00" at bounding box center [595, 1089] width 157 height 38
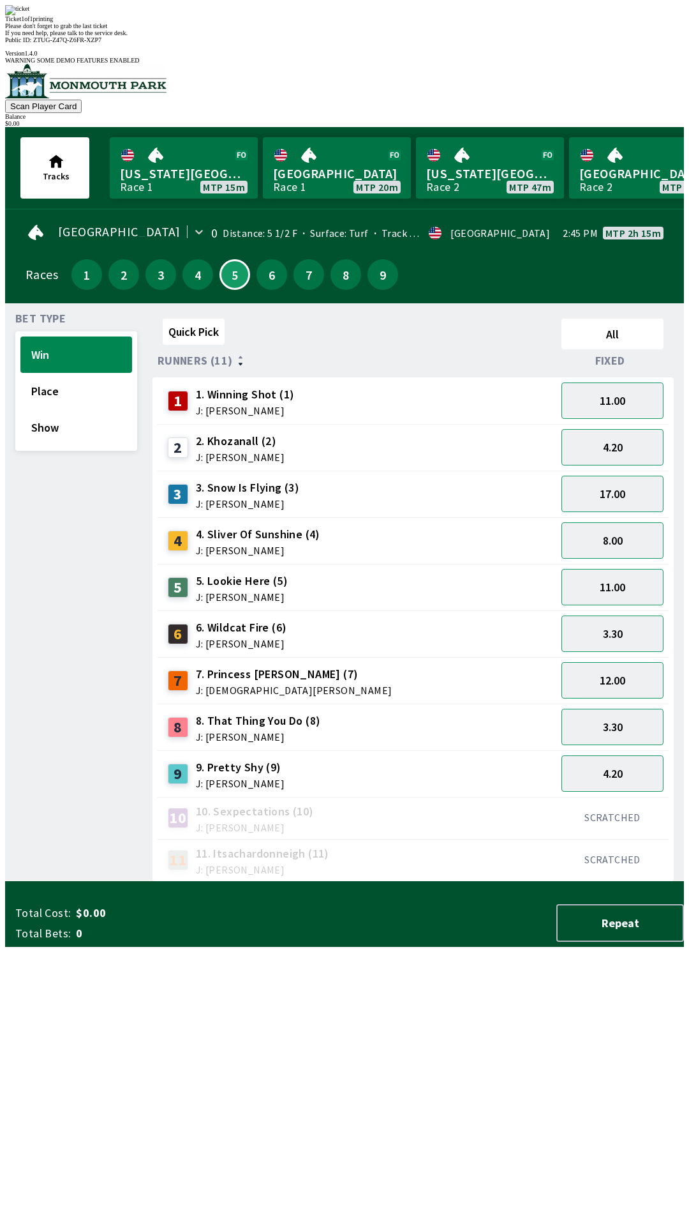
click at [415, 878] on div "Quick Pick All Runners (11) Fixed 1 1. Winning Shot (1) J: [PERSON_NAME] 11.00 …" at bounding box center [419, 597] width 532 height 568
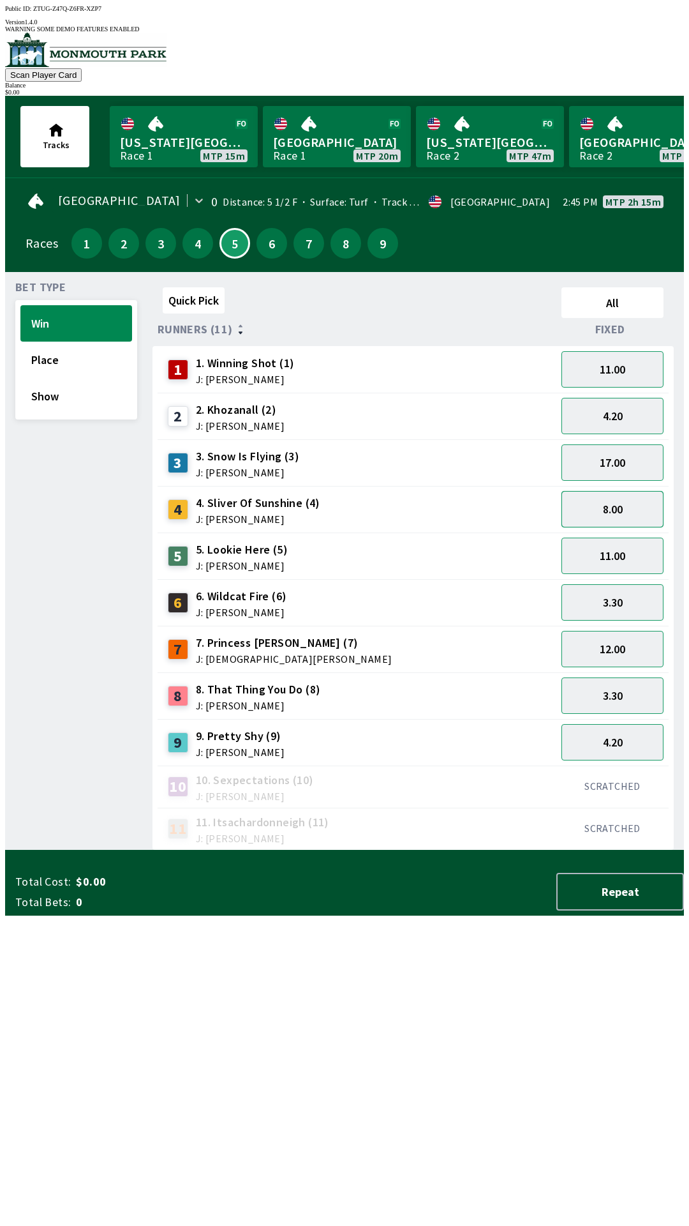
click at [636, 499] on button "8.00" at bounding box center [613, 509] width 102 height 36
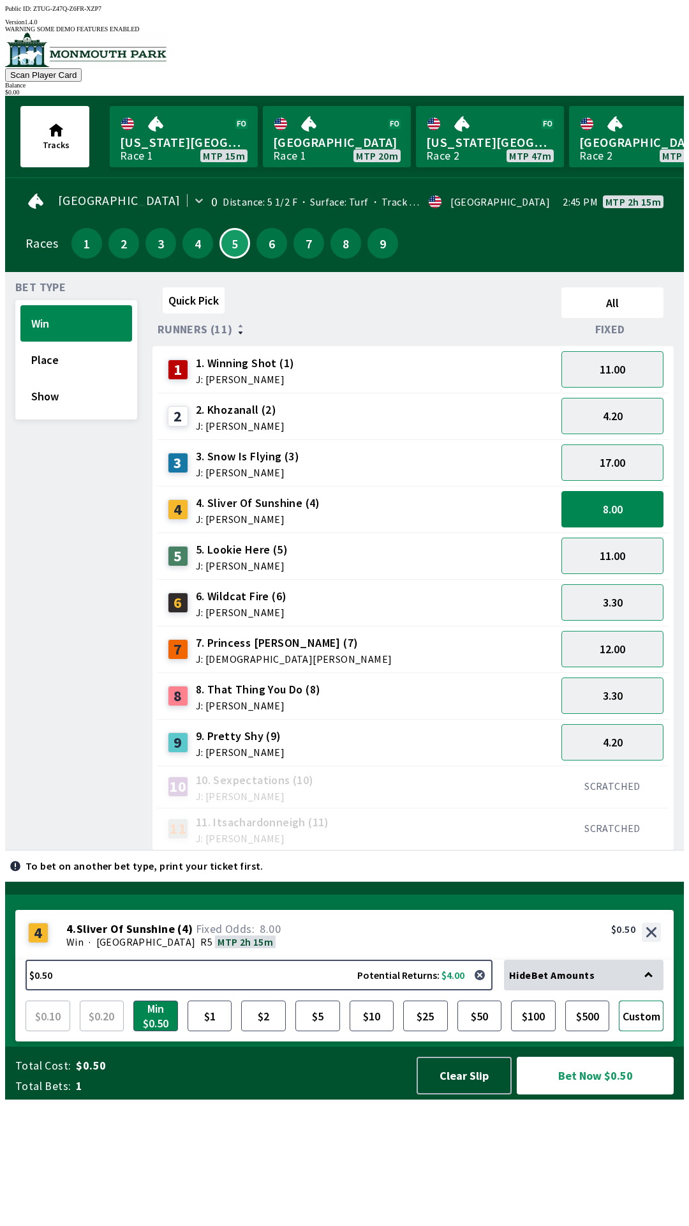
click at [637, 1031] on button "Custom" at bounding box center [641, 1015] width 45 height 31
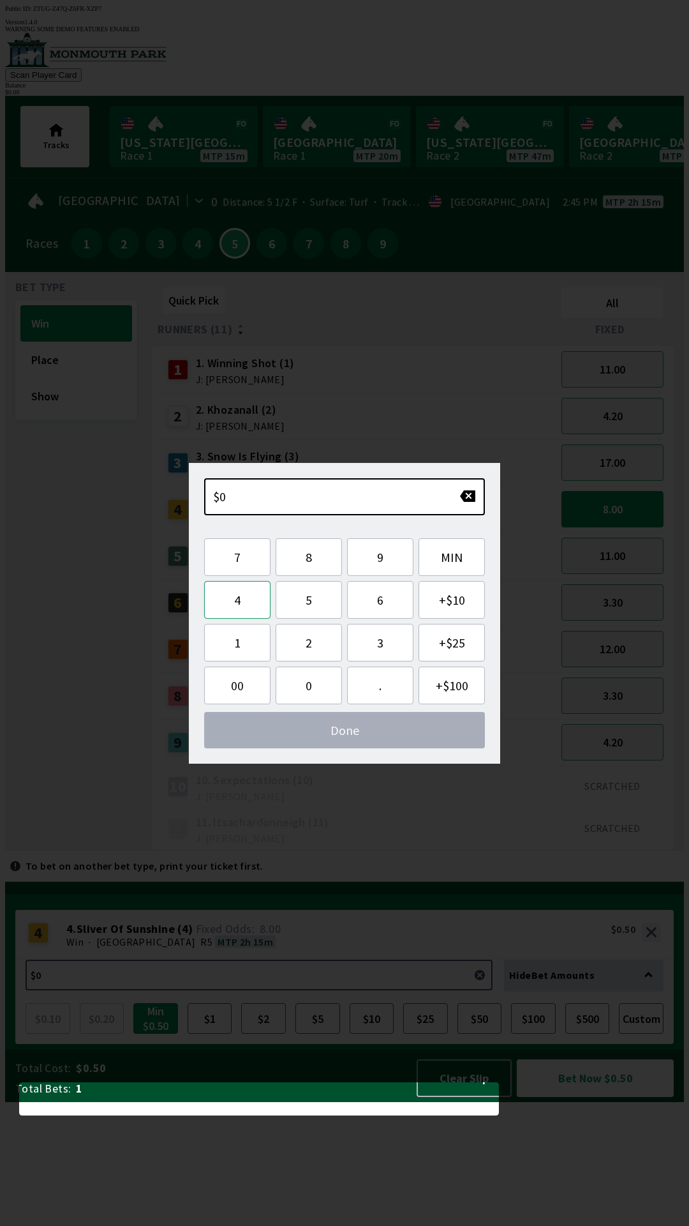
click at [245, 606] on button "4" at bounding box center [237, 600] width 66 height 38
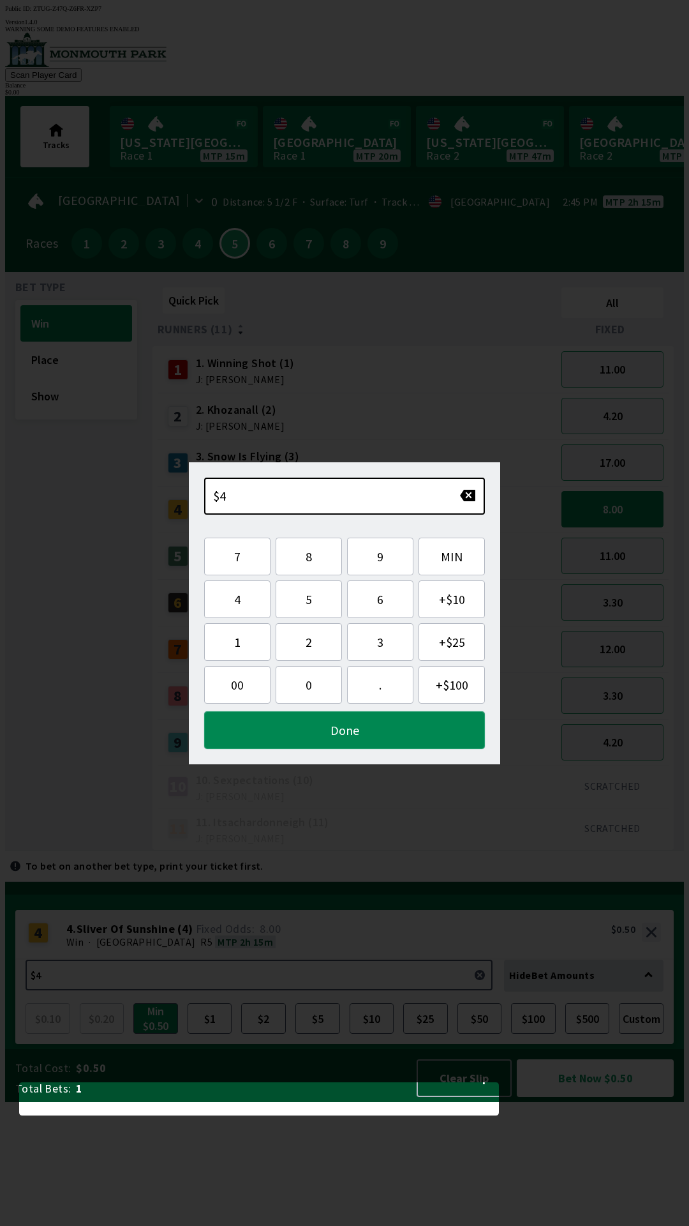
click at [360, 731] on button "Done" at bounding box center [344, 730] width 281 height 38
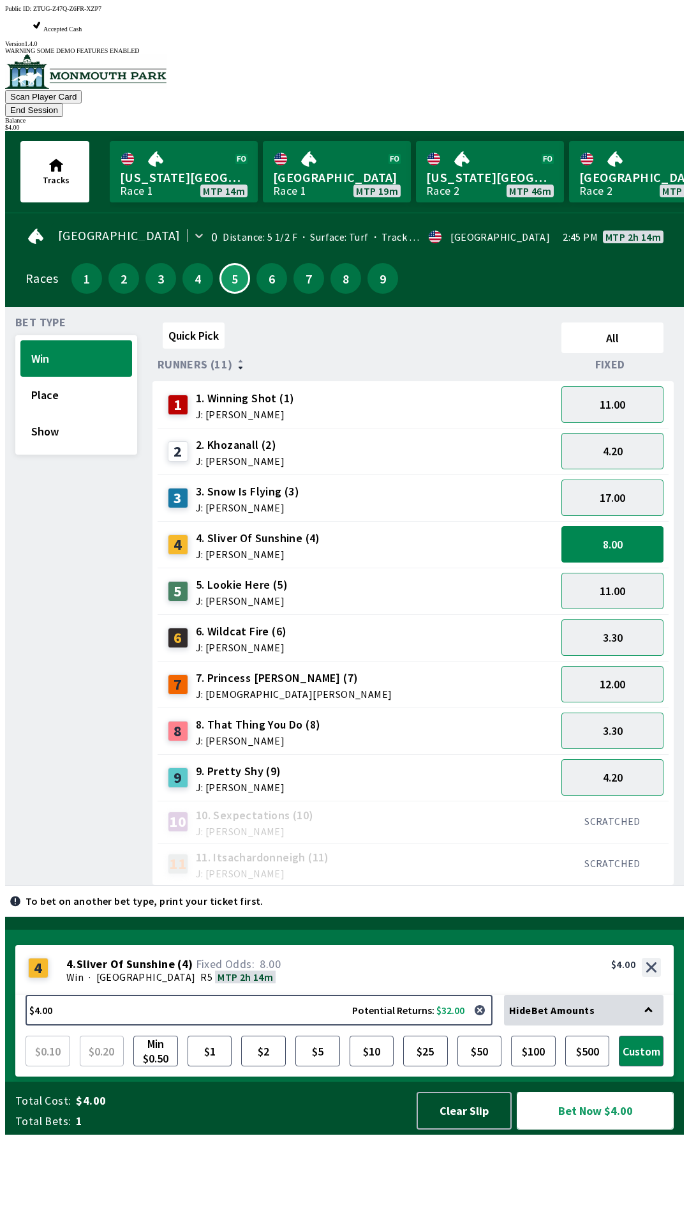
click at [609, 1129] on button "Bet Now $4.00" at bounding box center [595, 1111] width 157 height 38
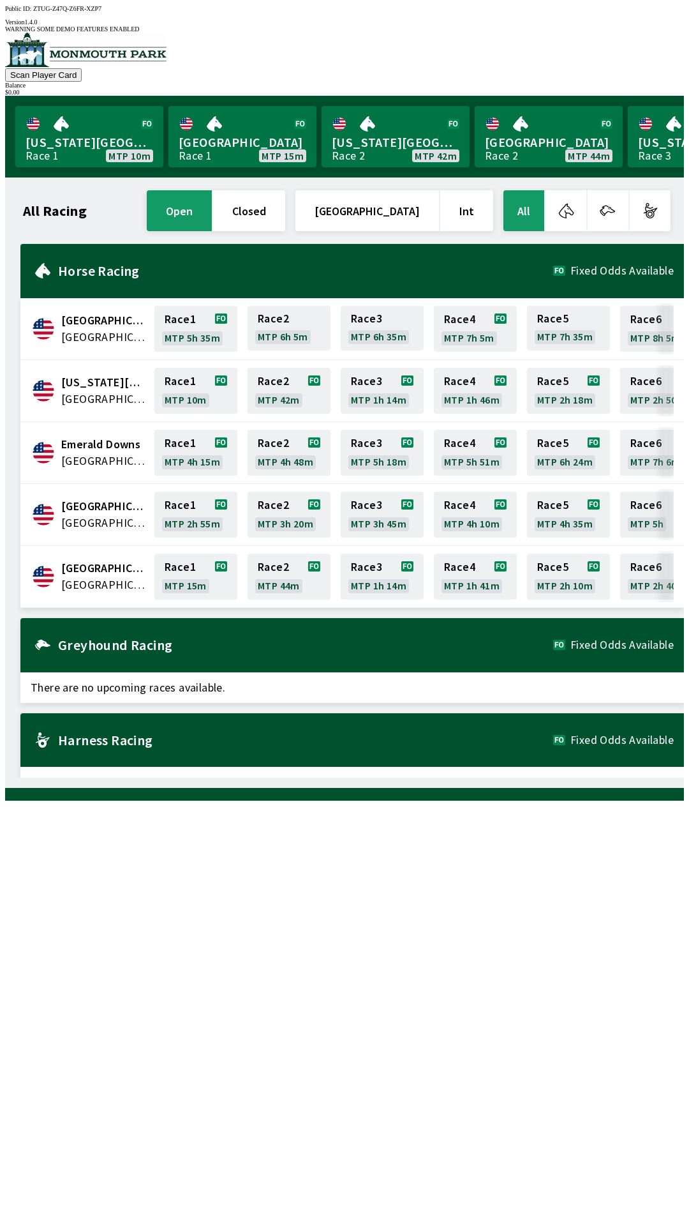
click at [427, 778] on div "All Racing open closed [GEOGRAPHIC_DATA] Int All [GEOGRAPHIC_DATA] [GEOGRAPHIC_…" at bounding box center [349, 483] width 669 height 590
click at [430, 778] on div "All Racing open closed [GEOGRAPHIC_DATA] Int All [GEOGRAPHIC_DATA] [GEOGRAPHIC_…" at bounding box center [349, 483] width 669 height 590
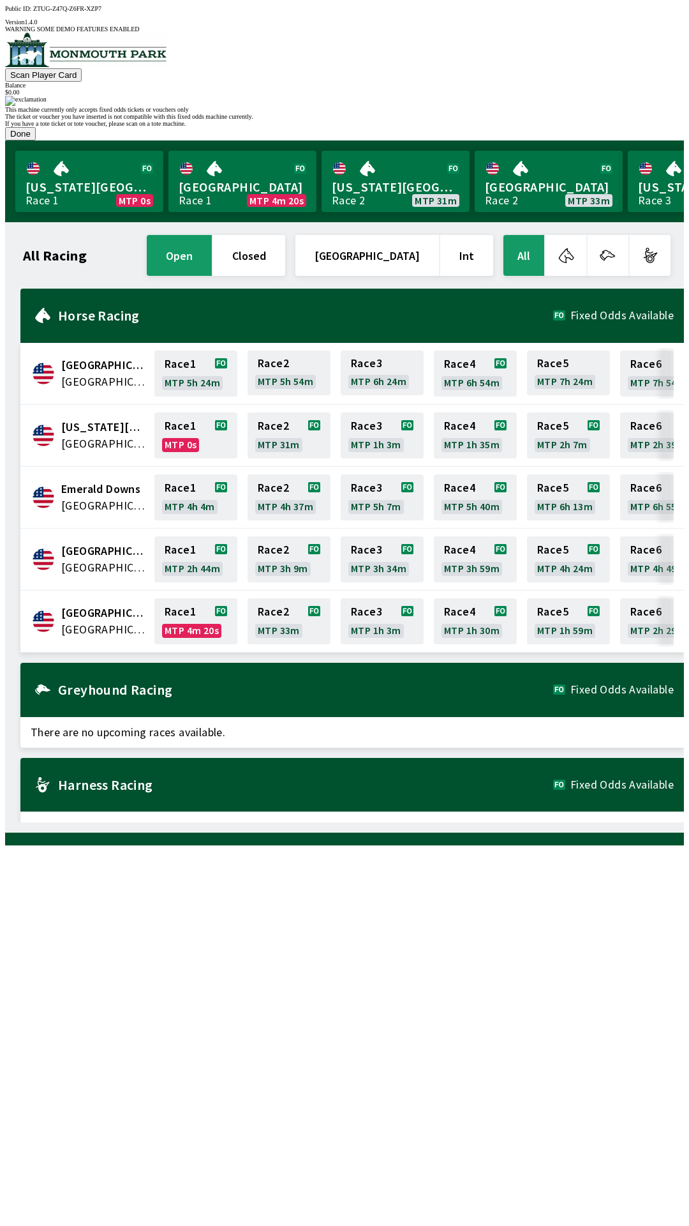
click at [36, 140] on button "Done" at bounding box center [20, 133] width 31 height 13
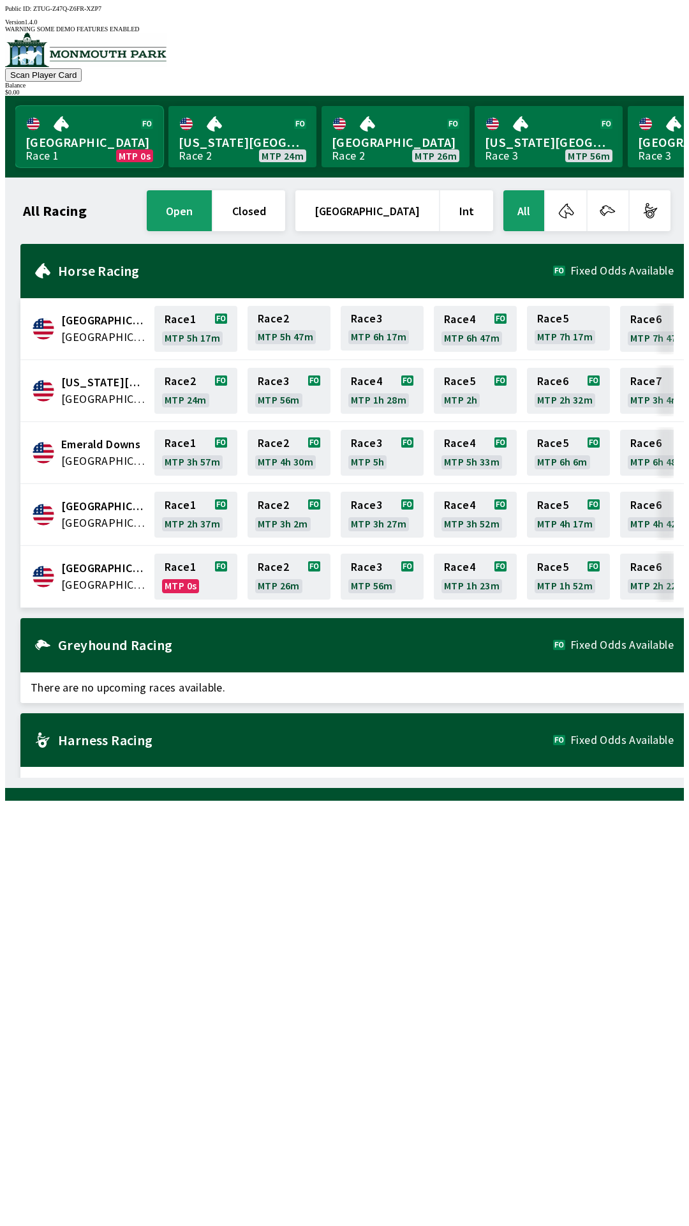
click at [86, 123] on link "Monmouth Park Race 1 MTP 0s" at bounding box center [89, 136] width 148 height 61
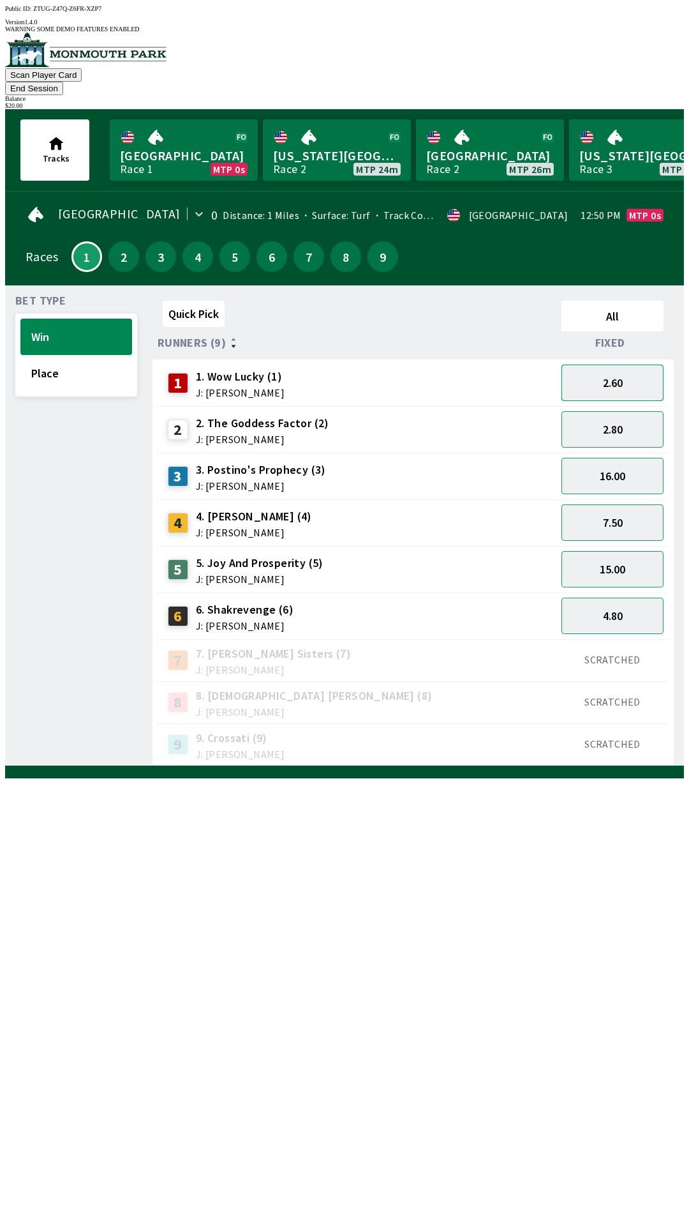
click at [624, 365] on button "2.60" at bounding box center [613, 383] width 102 height 36
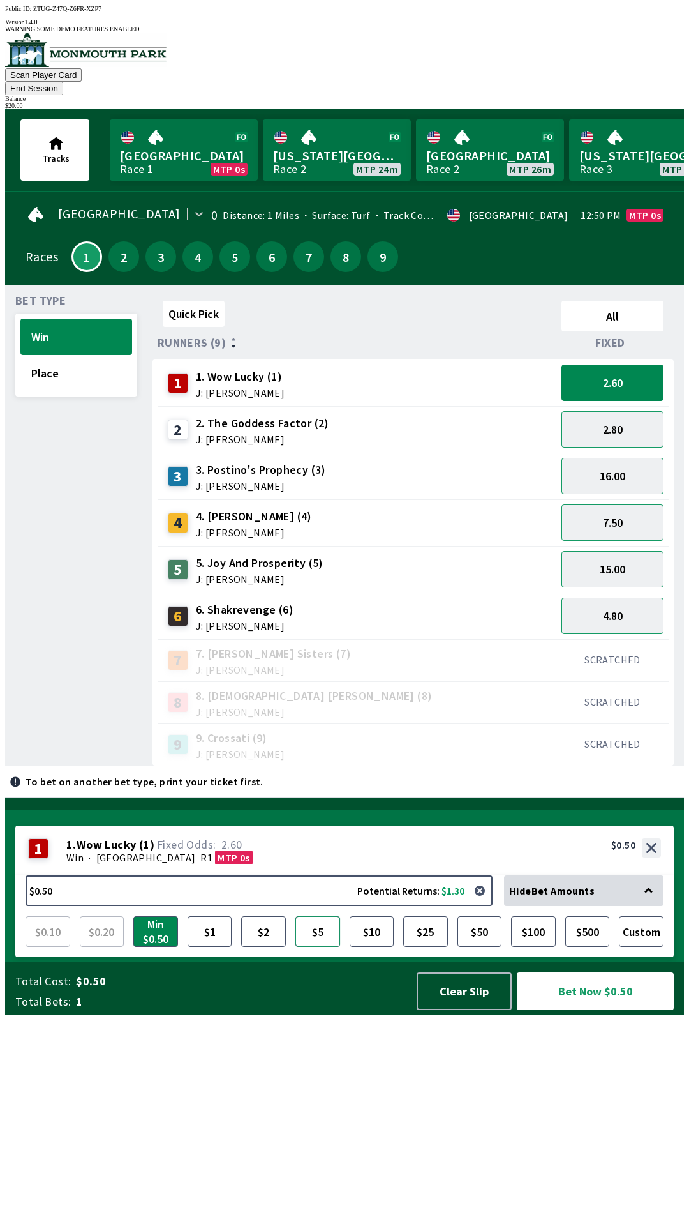
click at [313, 947] on button "$5" at bounding box center [318, 931] width 45 height 31
click at [599, 1010] on button "Bet Now $5.00" at bounding box center [595, 991] width 157 height 38
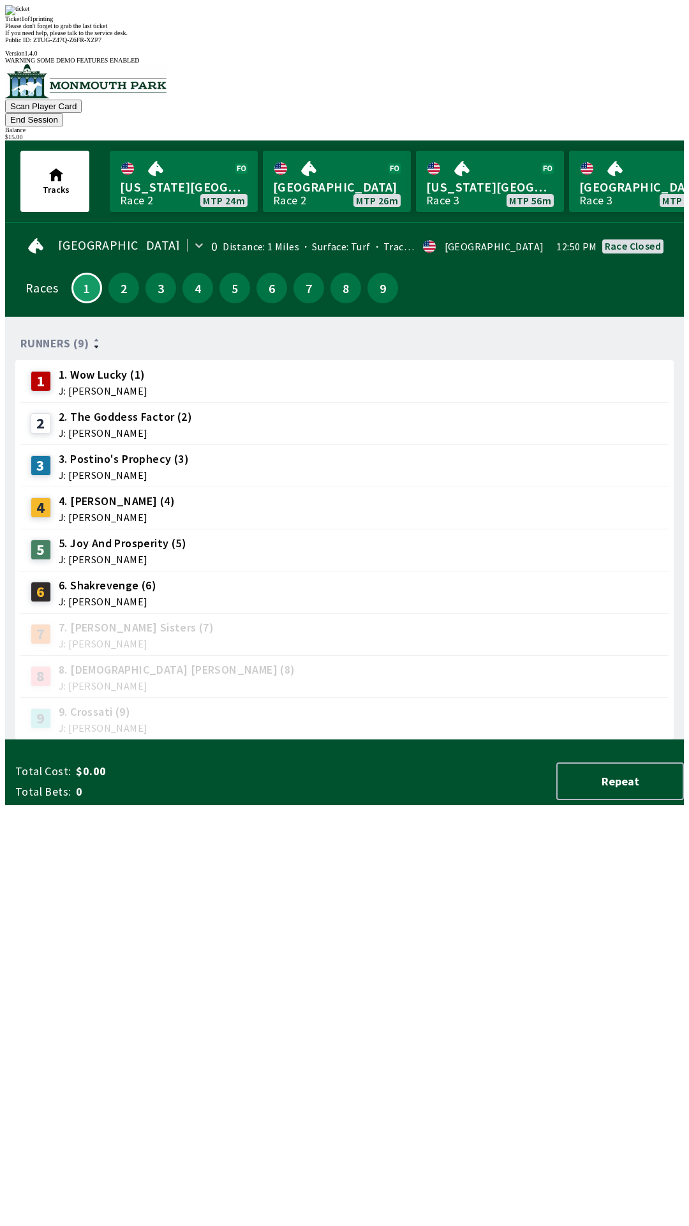
click at [465, 740] on div "Runners (9) 1 1. Wow Lucky (1) J: [PERSON_NAME] 2 2. The Goddess Factor (2) J: …" at bounding box center [349, 533] width 669 height 413
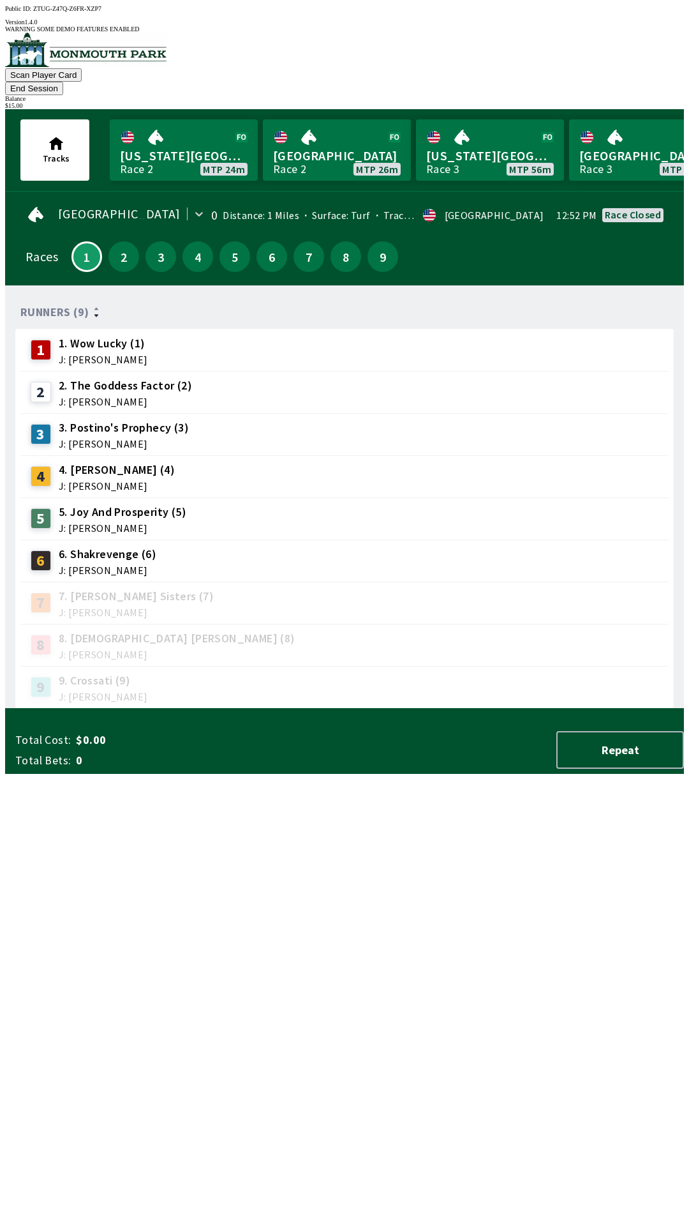
click at [63, 82] on button "End Session" at bounding box center [34, 88] width 58 height 13
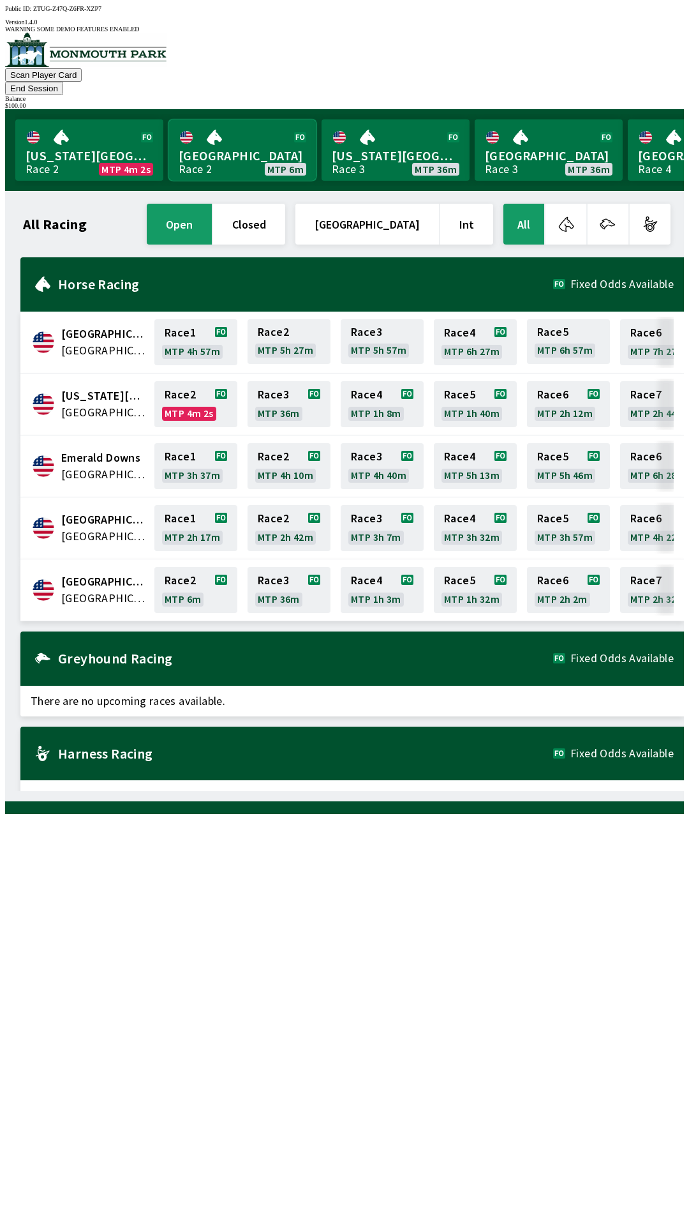
click at [232, 126] on link "[GEOGRAPHIC_DATA] Race 2 MTP 6m" at bounding box center [243, 149] width 148 height 61
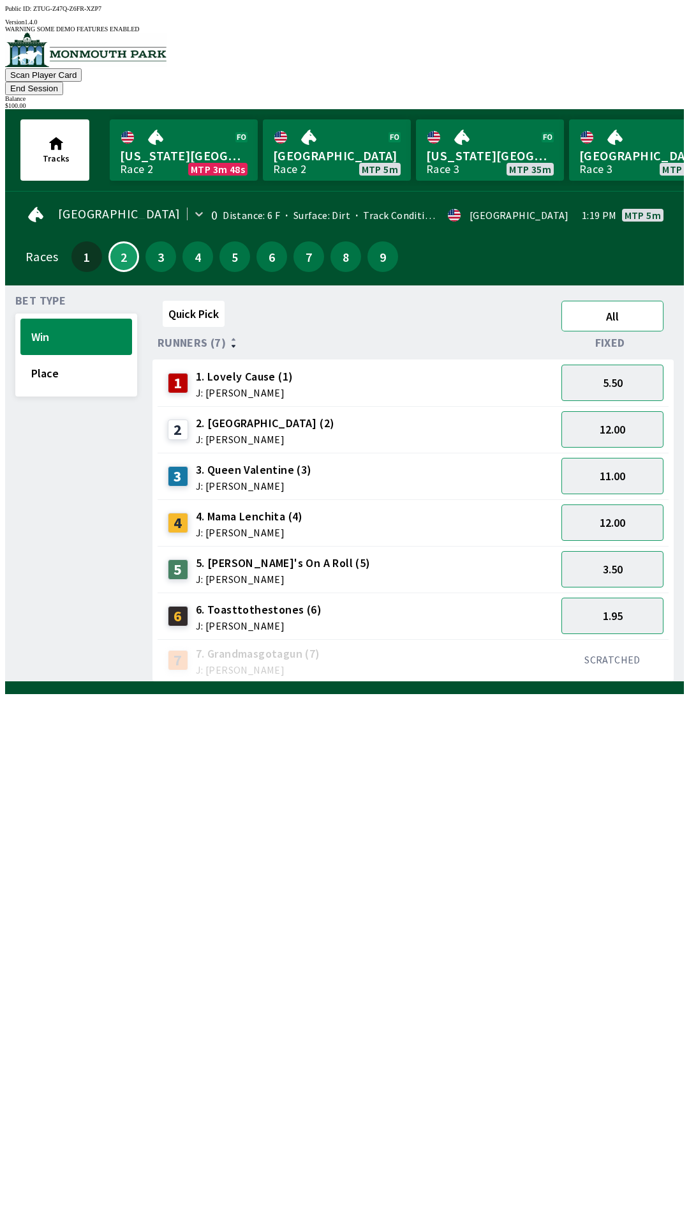
click at [631, 301] on button "All" at bounding box center [613, 316] width 102 height 31
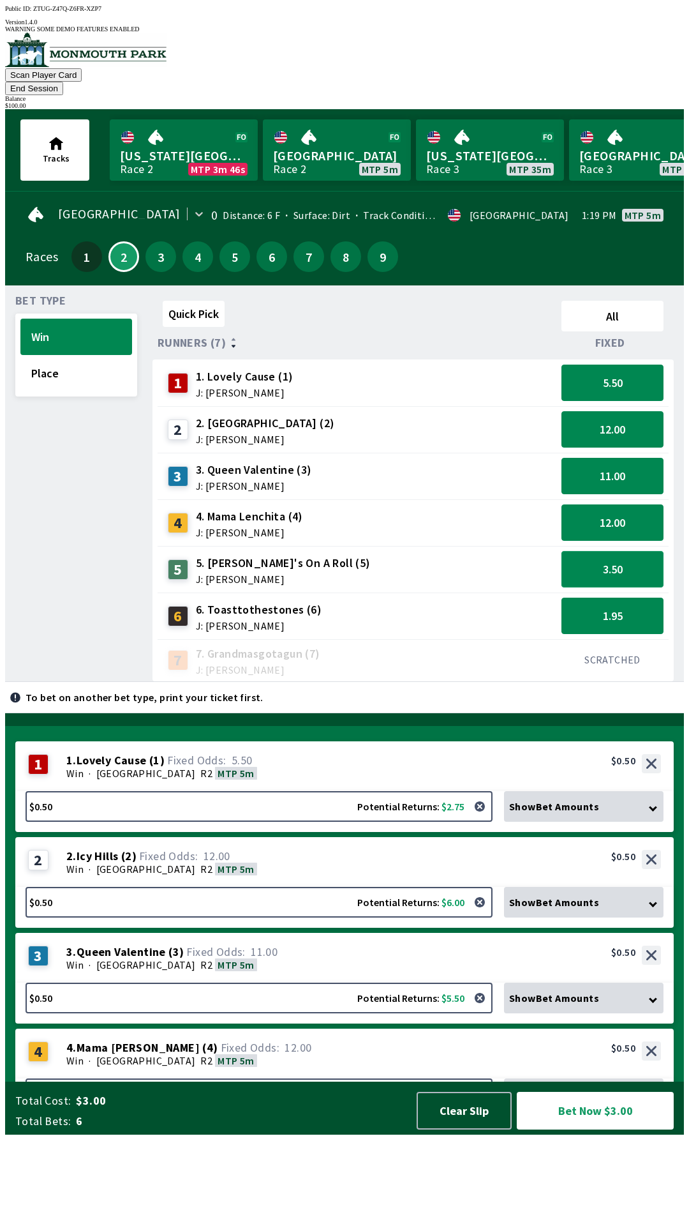
click at [633, 551] on button "3.50" at bounding box center [613, 569] width 102 height 36
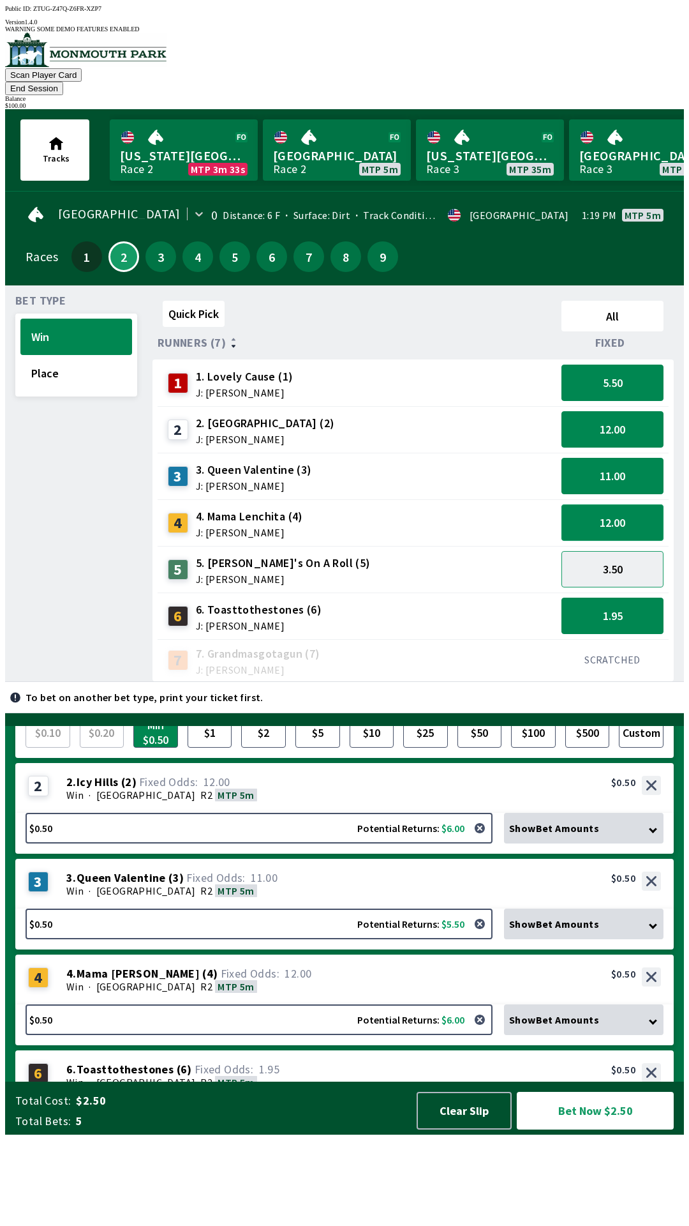
scroll to position [122, 0]
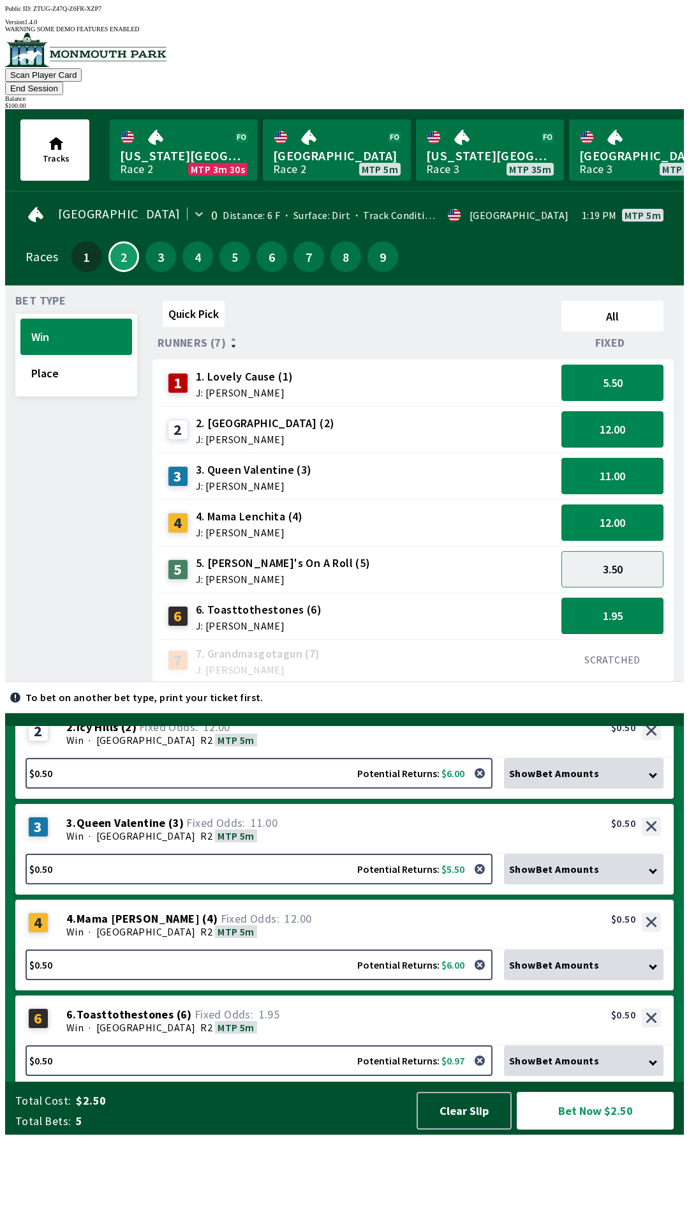
click at [644, 788] on div "Show Bet Amounts" at bounding box center [584, 773] width 160 height 31
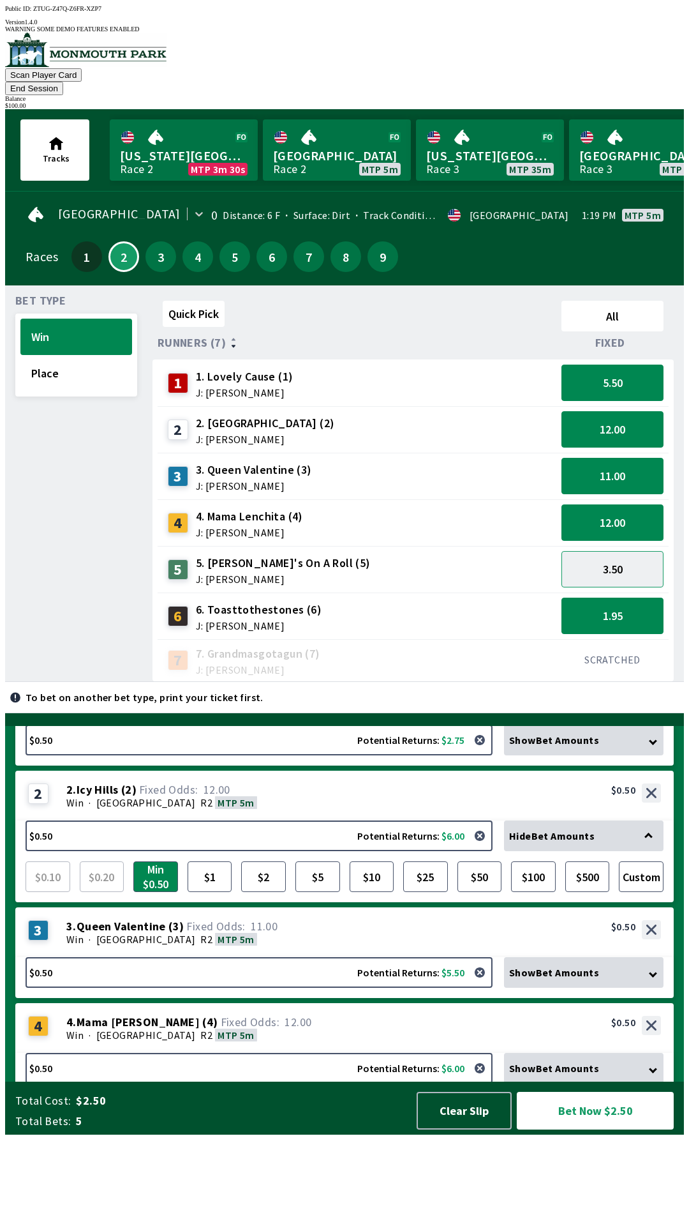
scroll to position [0, 0]
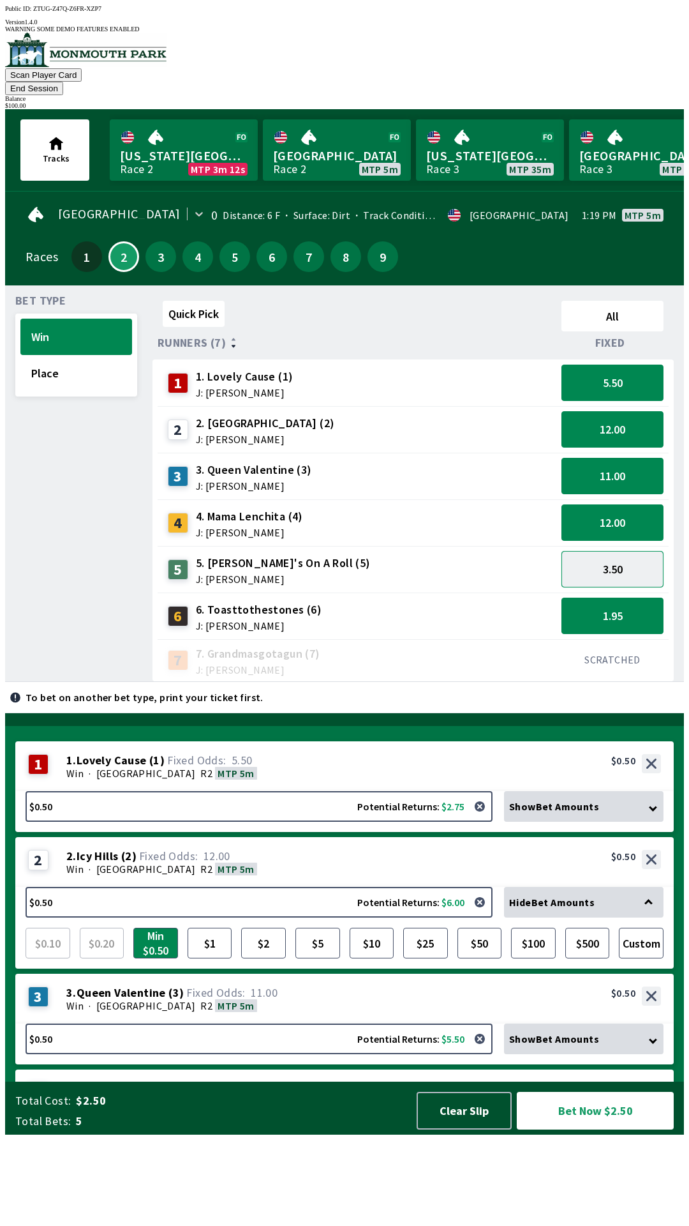
click at [627, 551] on button "3.50" at bounding box center [613, 569] width 102 height 36
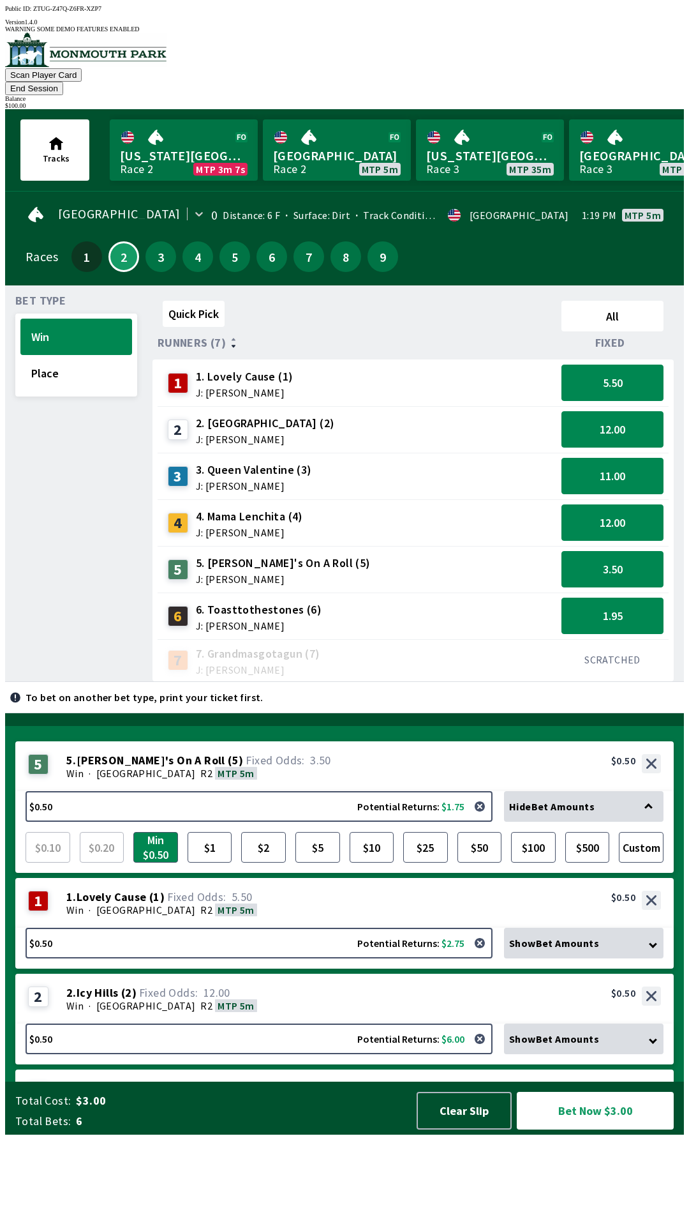
click at [631, 102] on div "$ 100.00" at bounding box center [344, 105] width 679 height 7
click at [63, 82] on button "End Session" at bounding box center [34, 88] width 58 height 13
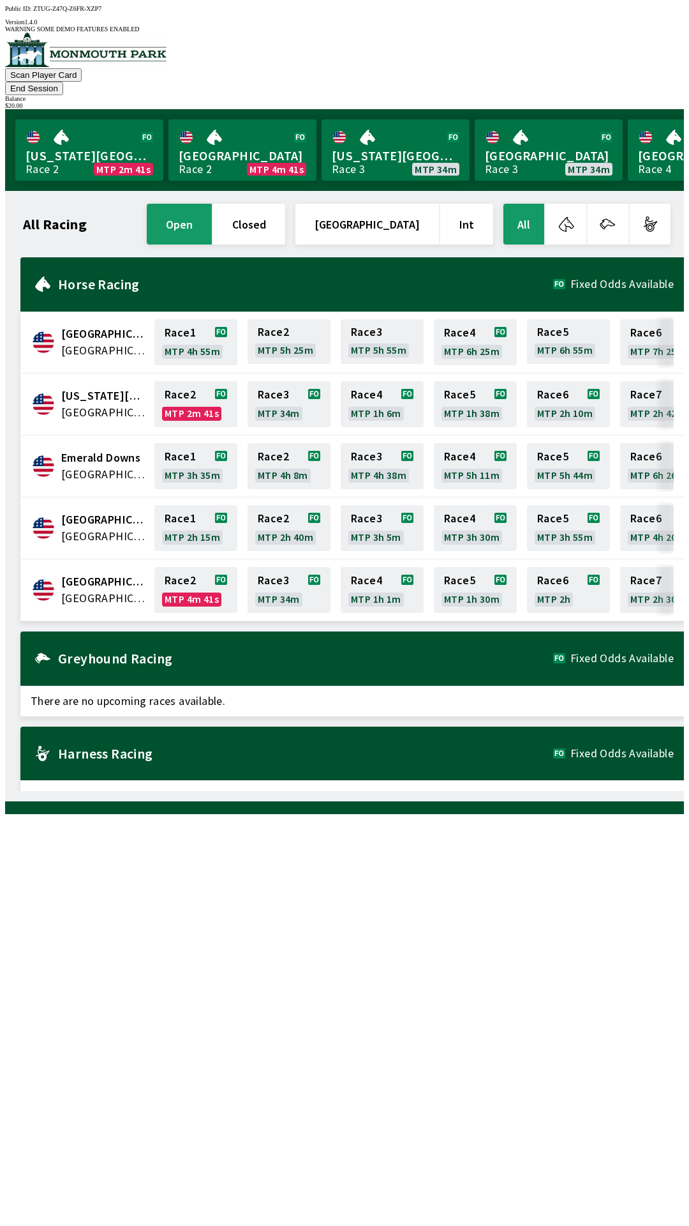
click at [63, 82] on button "End Session" at bounding box center [34, 88] width 58 height 13
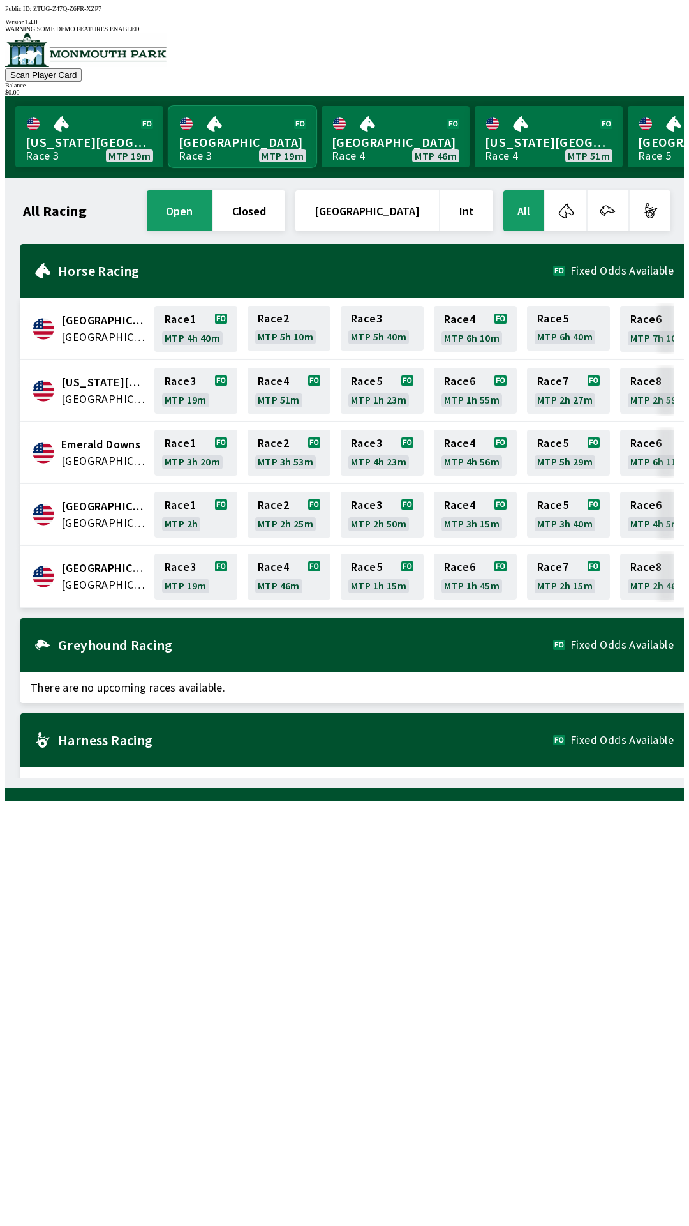
click at [220, 119] on link "[GEOGRAPHIC_DATA] Race 3 MTP 19m" at bounding box center [243, 136] width 148 height 61
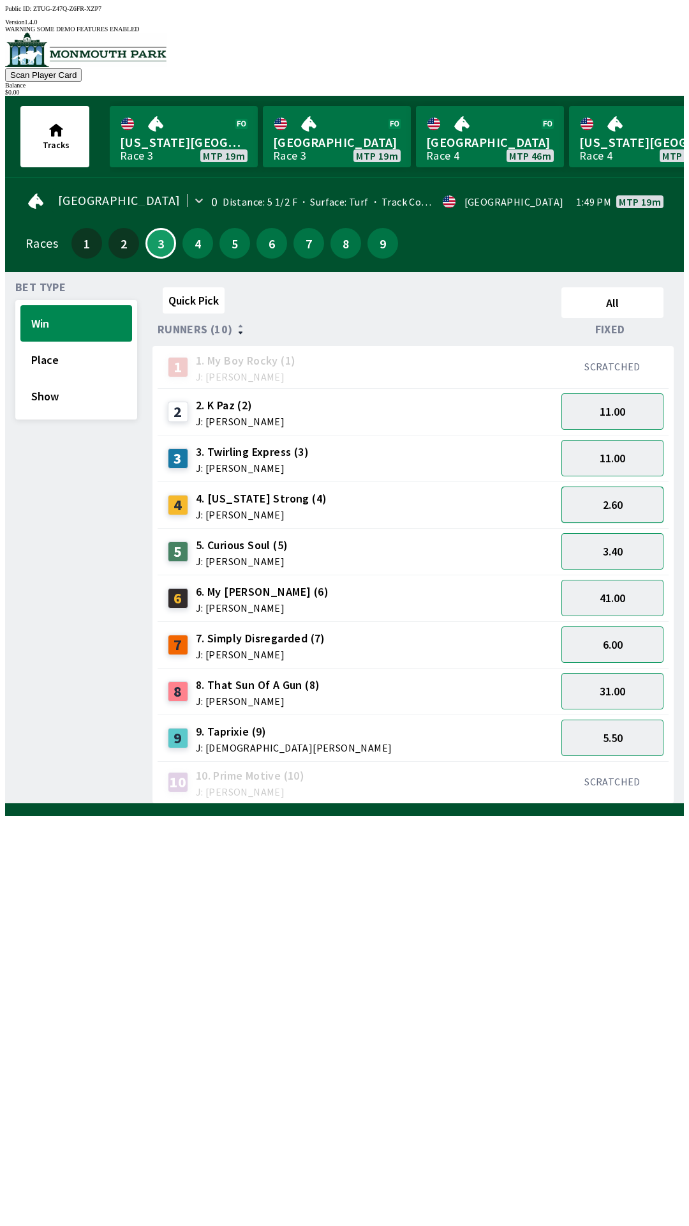
click at [591, 493] on button "2.60" at bounding box center [613, 504] width 102 height 36
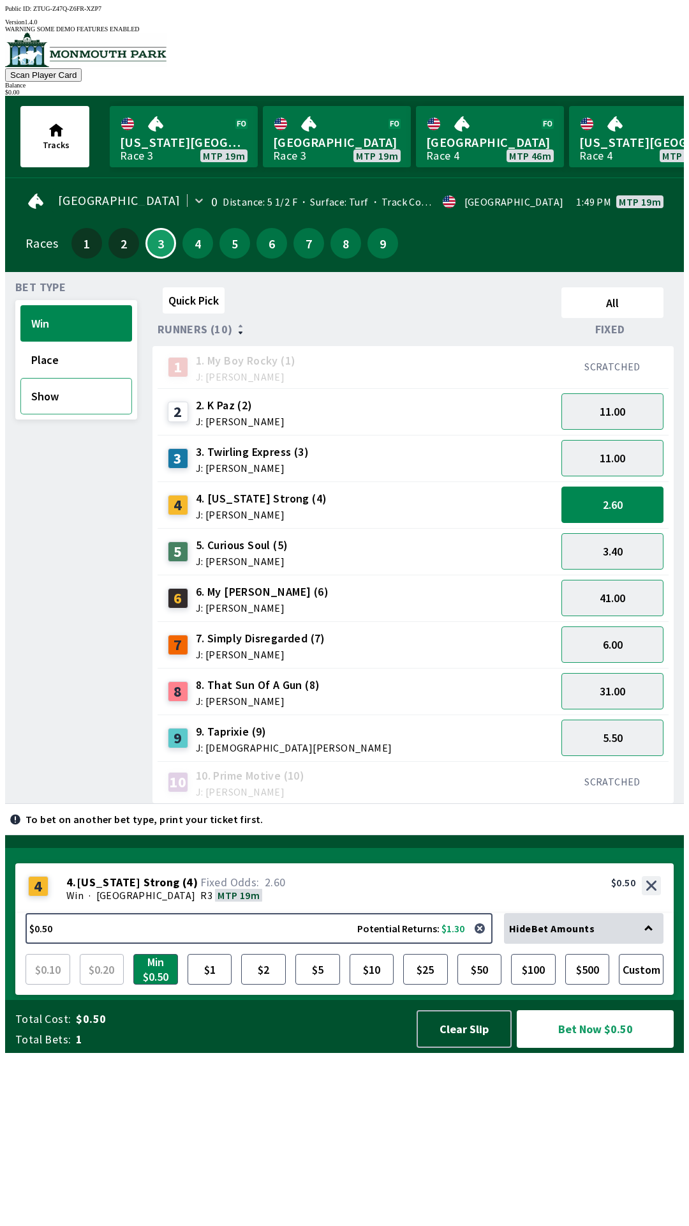
click at [66, 378] on button "Show" at bounding box center [76, 396] width 112 height 36
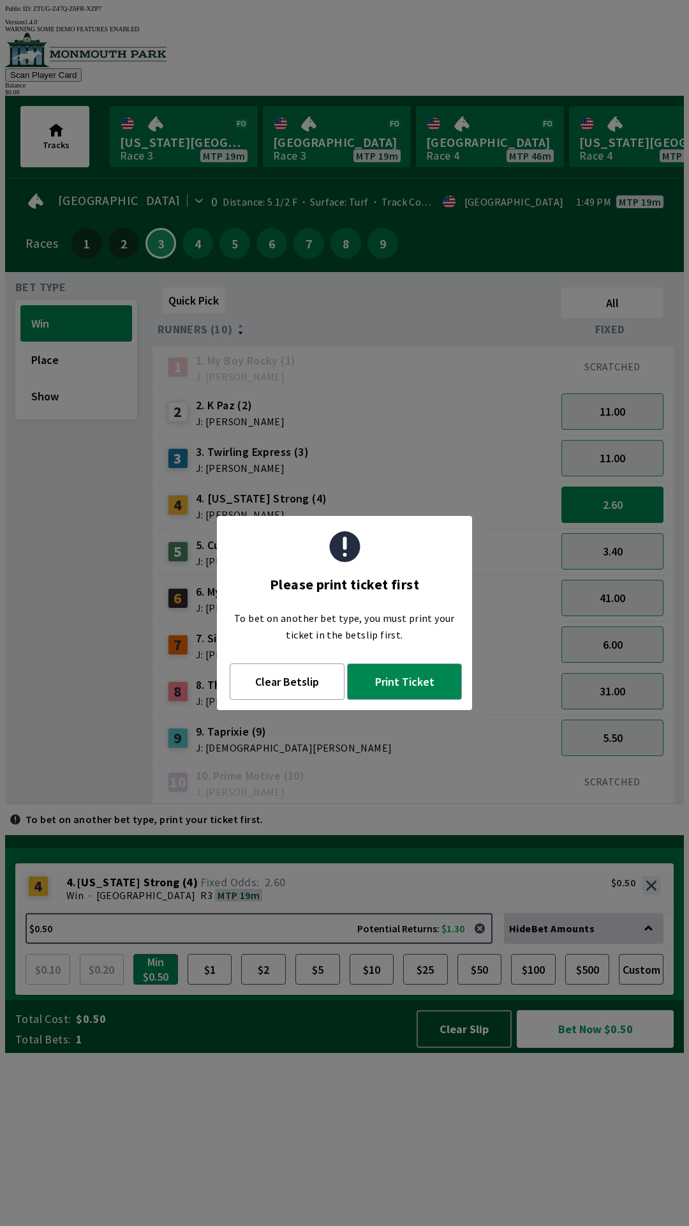
click at [360, 747] on div "9 9. Taprixie (9) J: [DEMOGRAPHIC_DATA][PERSON_NAME]" at bounding box center [357, 737] width 399 height 47
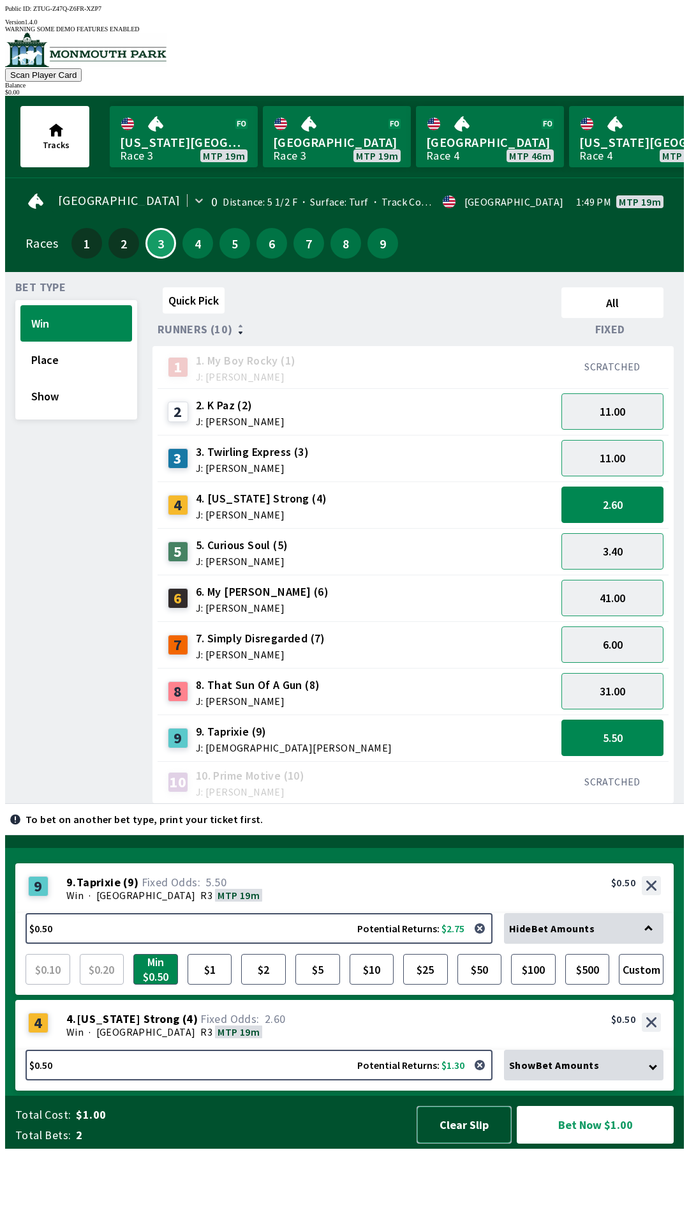
click at [446, 1143] on button "Clear Slip" at bounding box center [464, 1125] width 95 height 38
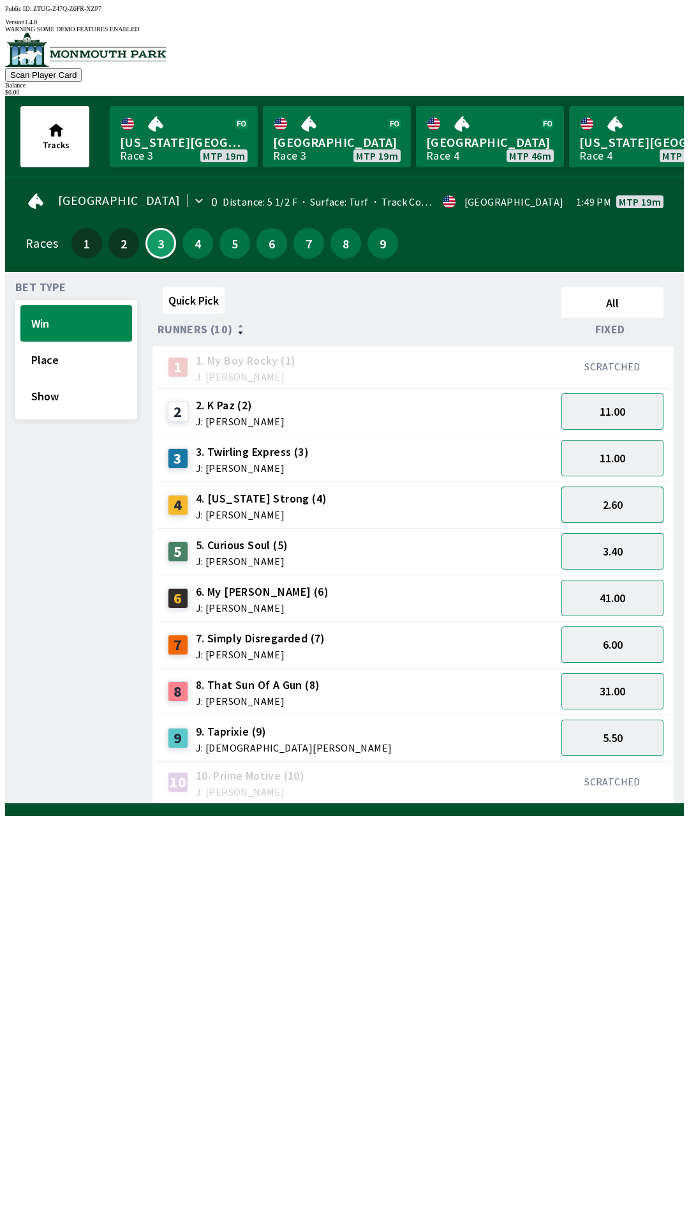
click at [623, 496] on button "2.60" at bounding box center [613, 504] width 102 height 36
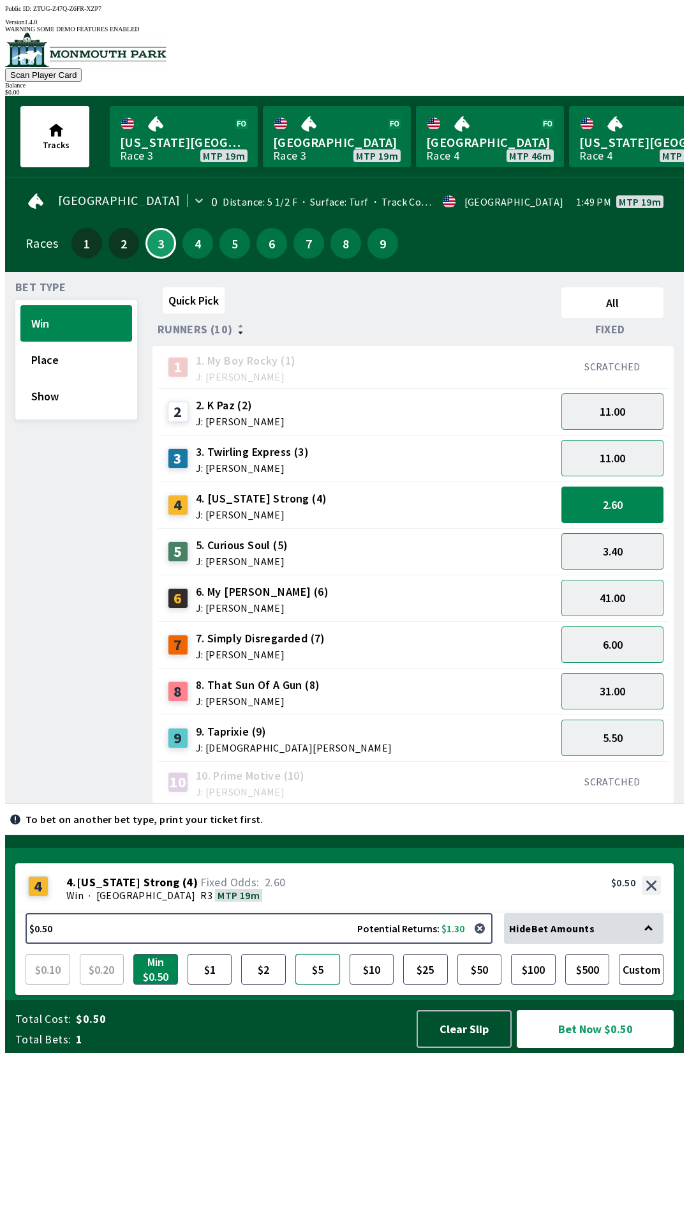
click at [308, 984] on button "$5" at bounding box center [318, 969] width 45 height 31
click at [596, 1048] on button "Bet Now $5.00" at bounding box center [595, 1029] width 157 height 38
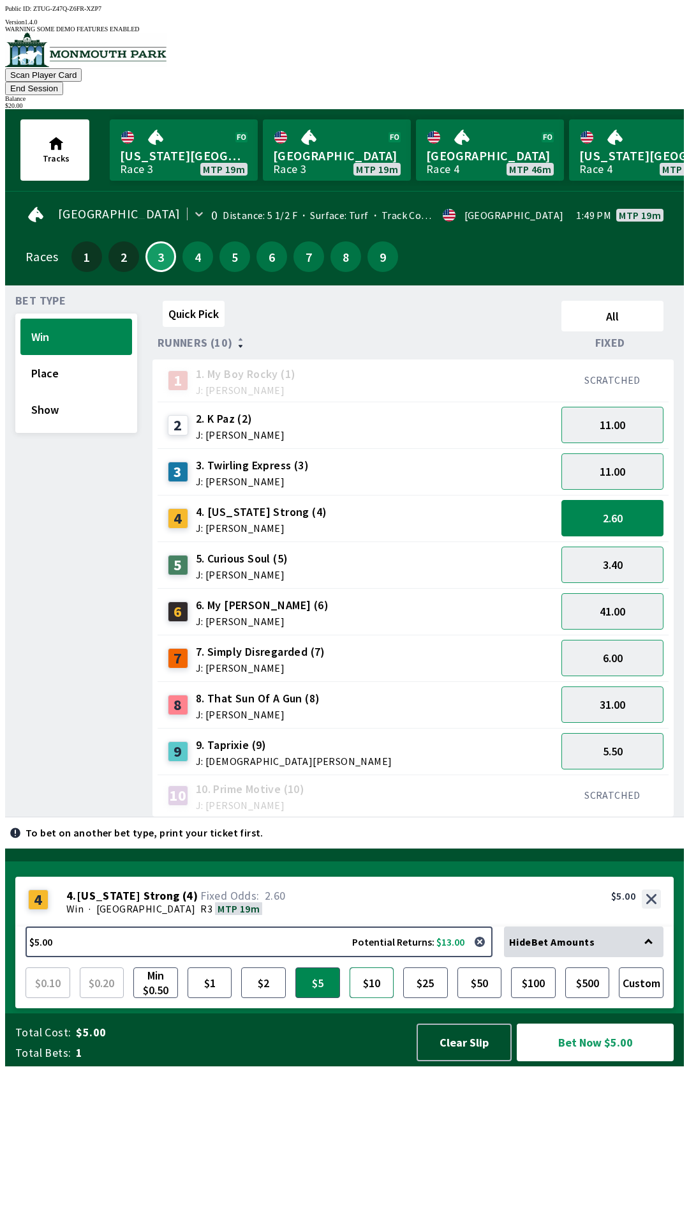
click at [370, 998] on button "$10" at bounding box center [372, 982] width 45 height 31
click at [595, 1061] on button "Bet Now $10.00" at bounding box center [595, 1042] width 157 height 38
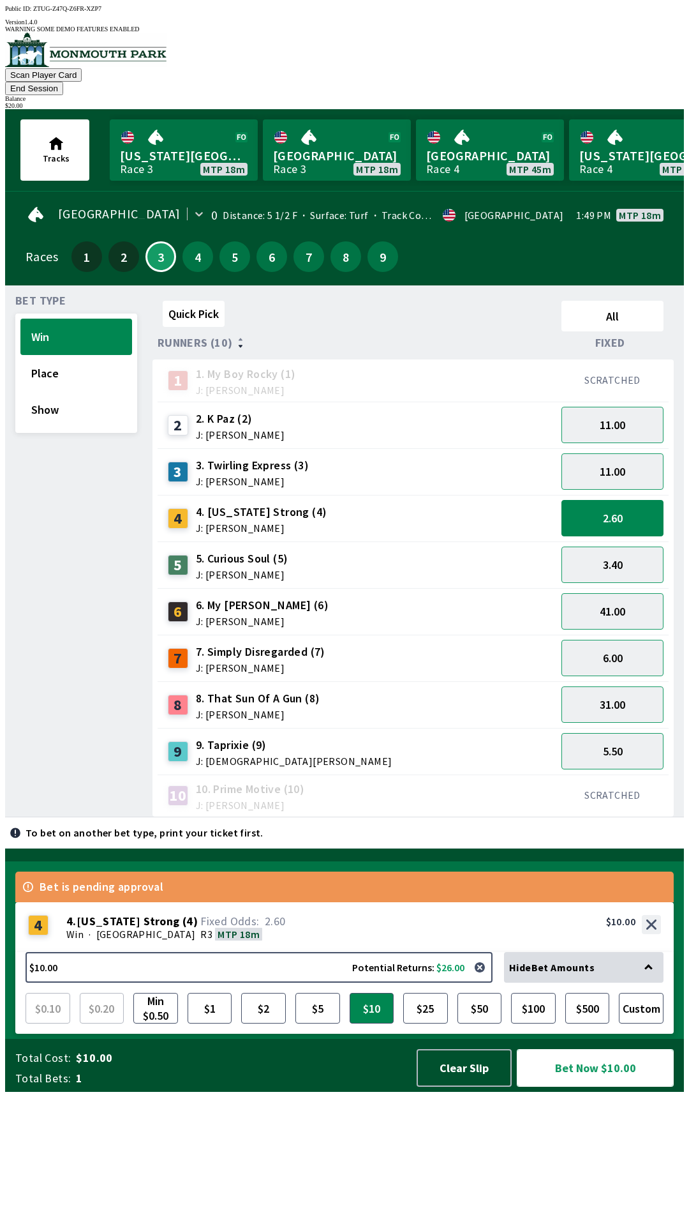
click at [598, 1087] on button "Bet Now $10.00" at bounding box center [595, 1068] width 157 height 38
click at [63, 82] on button "End Session" at bounding box center [34, 88] width 58 height 13
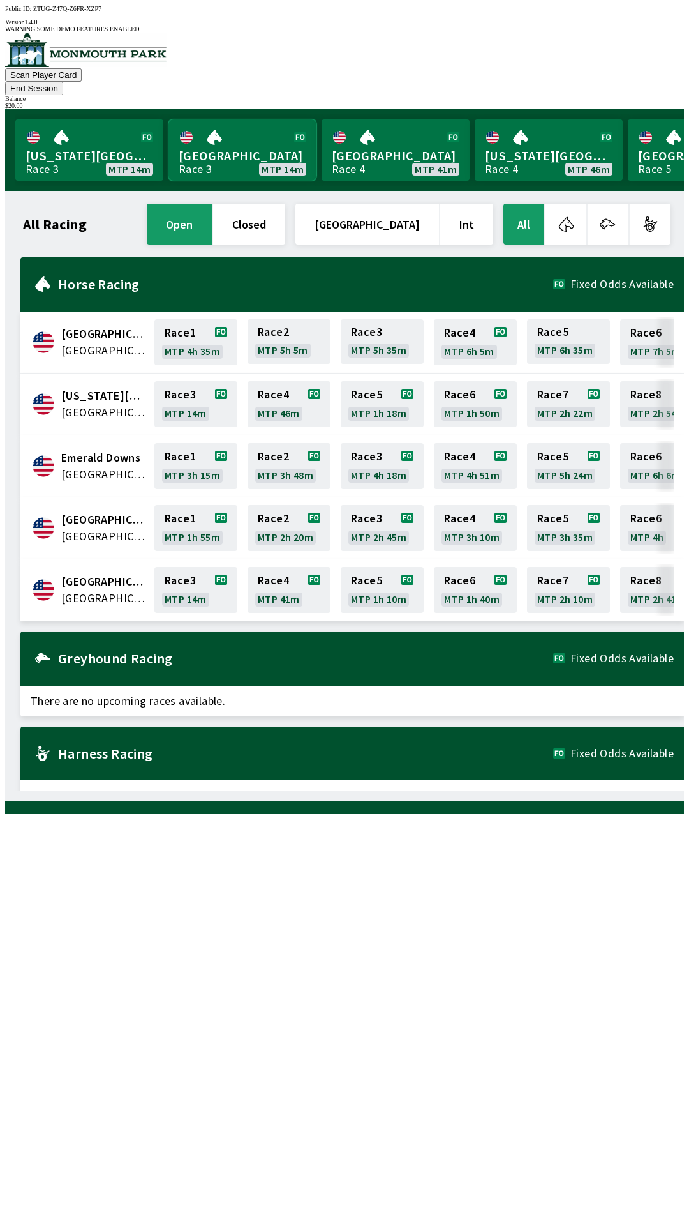
click at [213, 133] on link "[GEOGRAPHIC_DATA] Race 3 MTP 14m" at bounding box center [243, 149] width 148 height 61
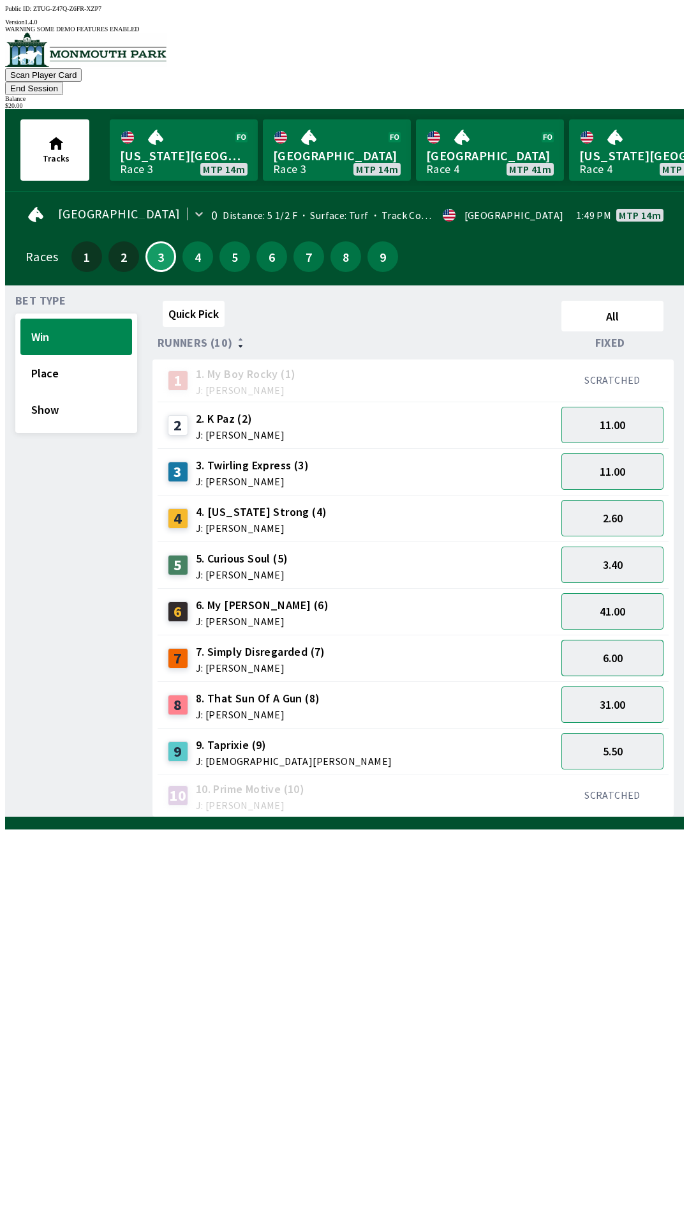
click at [615, 640] on button "6.00" at bounding box center [613, 658] width 102 height 36
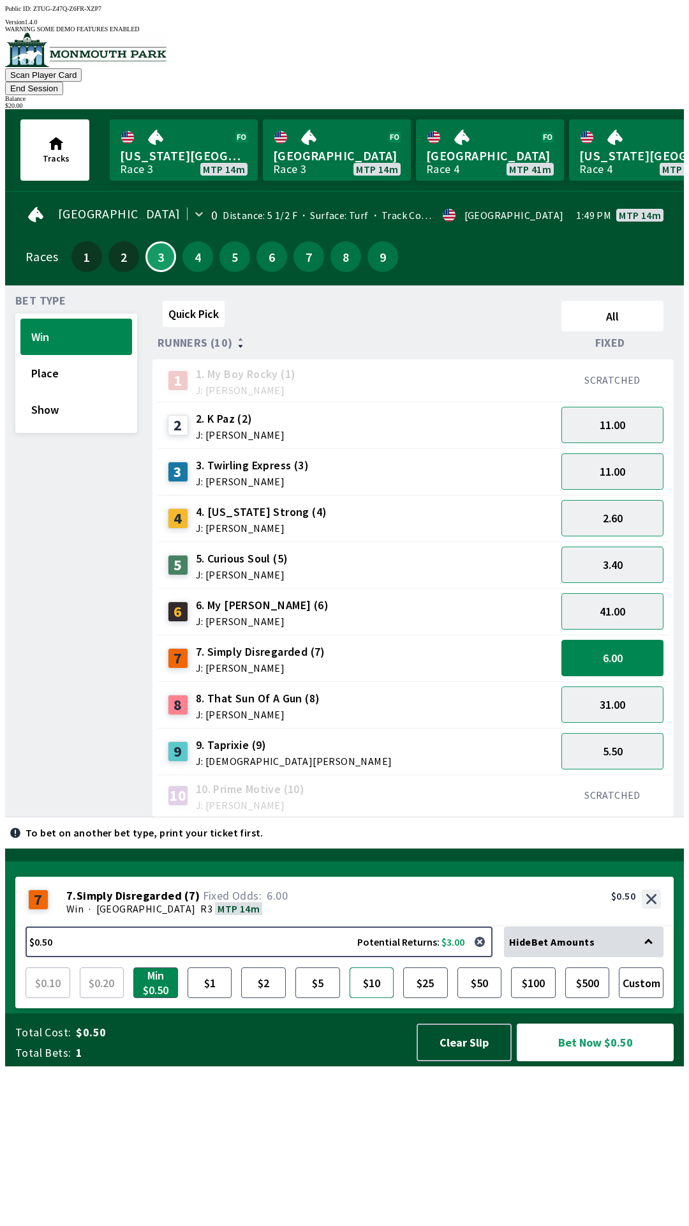
click at [370, 998] on button "$10" at bounding box center [372, 982] width 45 height 31
click at [597, 1061] on button "Bet Now $10.00" at bounding box center [595, 1042] width 157 height 38
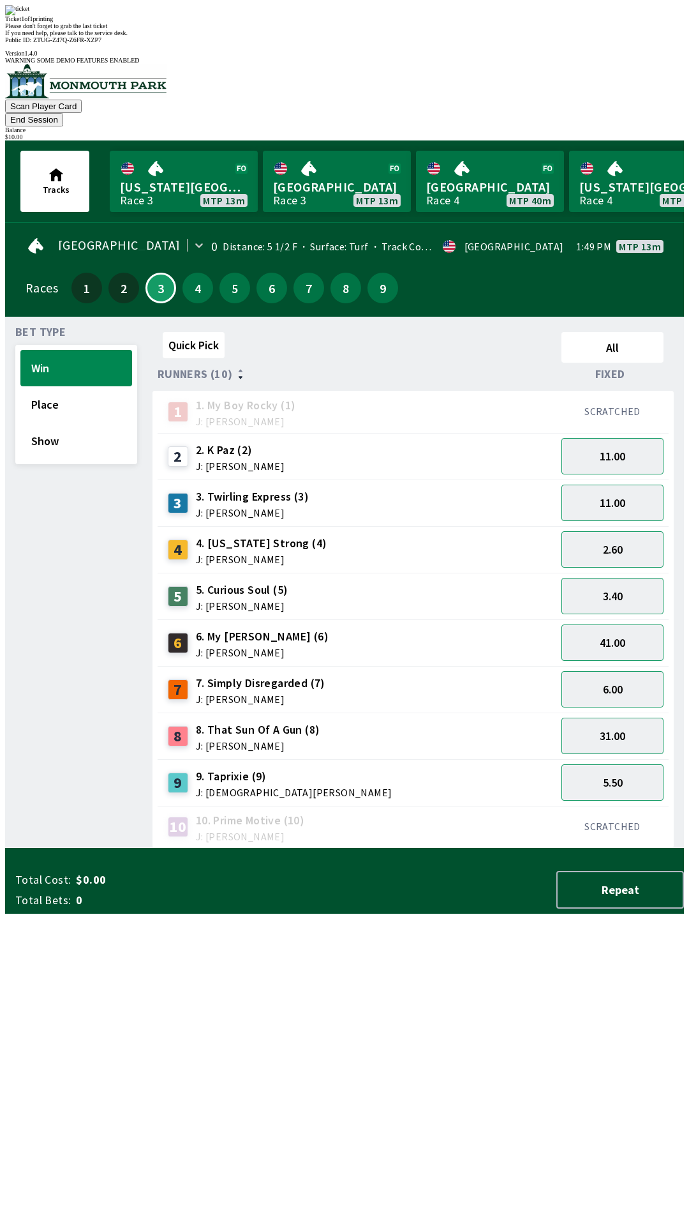
click at [499, 848] on div "Quick Pick All Runners (10) Fixed 1 1. My Boy Rocky (1) J: [PERSON_NAME] SCRATC…" at bounding box center [419, 588] width 532 height 522
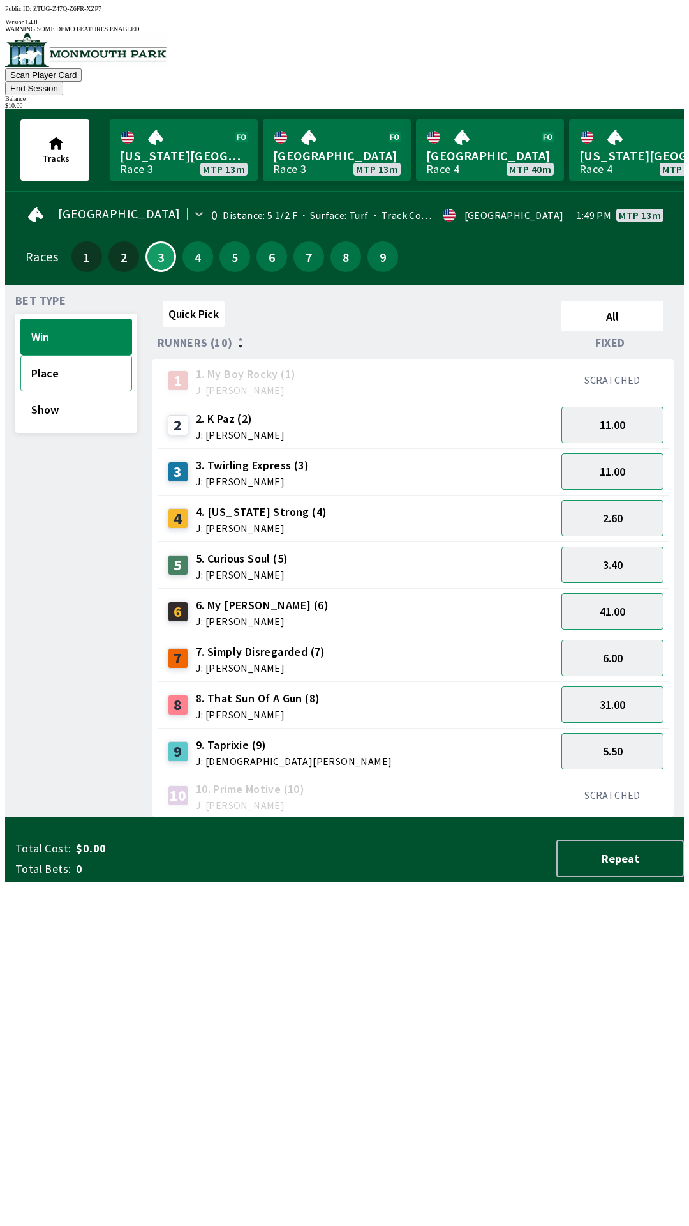
click at [80, 355] on button "Place" at bounding box center [76, 373] width 112 height 36
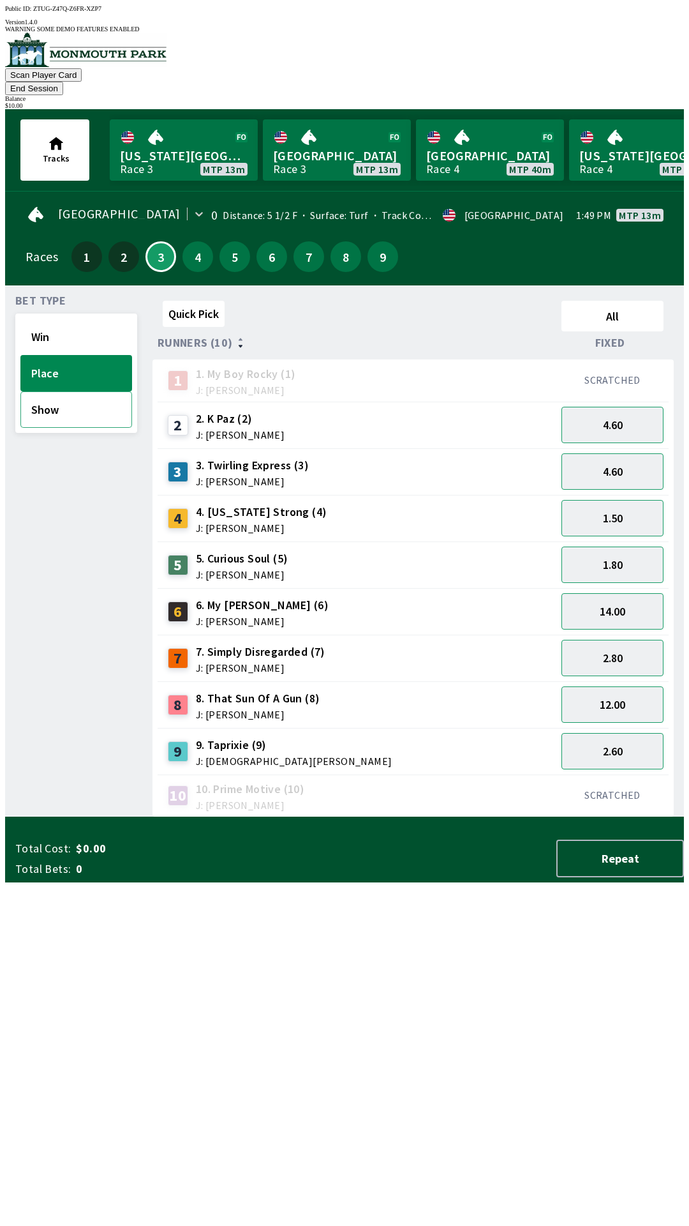
click at [85, 396] on button "Show" at bounding box center [76, 409] width 112 height 36
click at [63, 356] on button "Place" at bounding box center [76, 373] width 112 height 36
click at [64, 391] on button "Show" at bounding box center [76, 409] width 112 height 36
click at [79, 355] on button "Place" at bounding box center [76, 373] width 112 height 36
click at [619, 593] on button "14.00" at bounding box center [613, 611] width 102 height 36
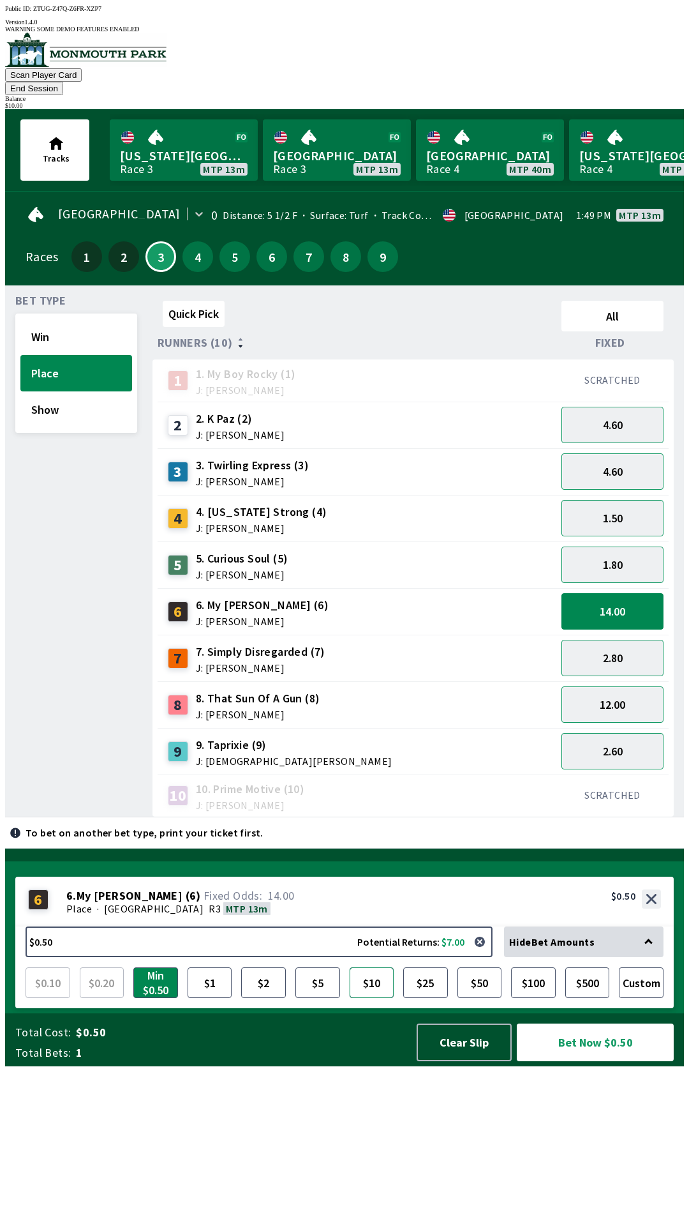
click at [375, 998] on button "$10" at bounding box center [372, 982] width 45 height 31
click at [594, 1061] on button "Bet Now $10.00" at bounding box center [595, 1042] width 157 height 38
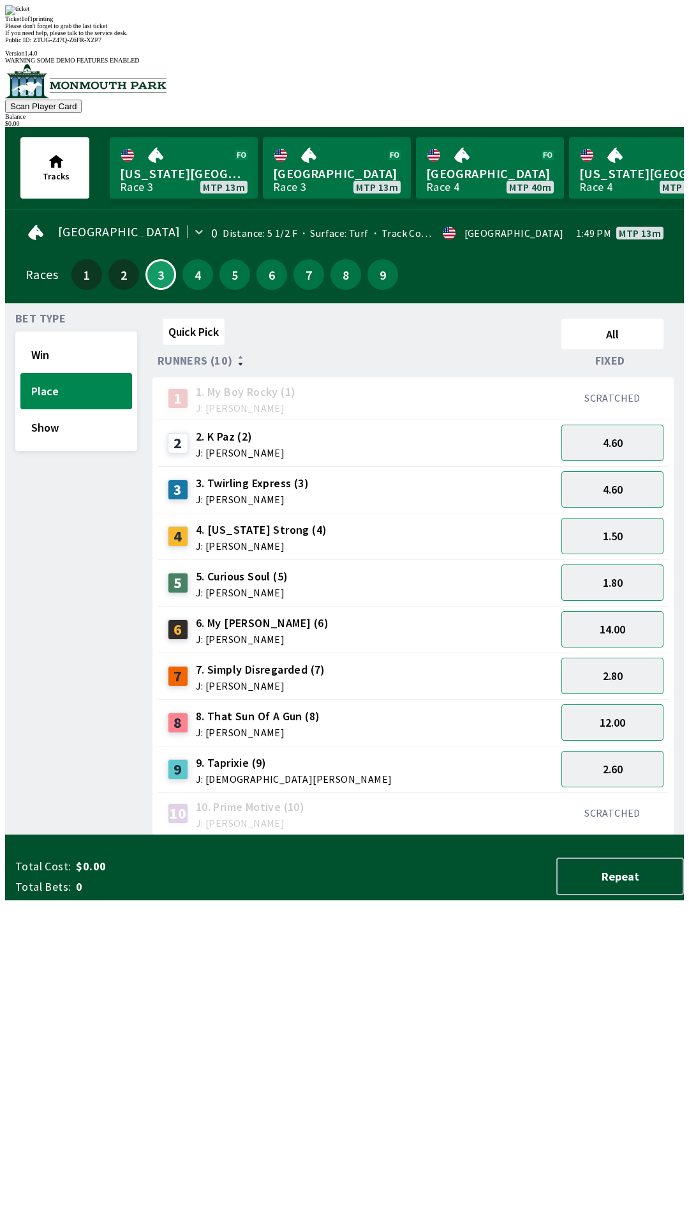
click at [136, 835] on div "Bet Type Win Place Show Quick Pick All Runners (10) Fixed 1 1. My Boy Rocky (1)…" at bounding box center [349, 571] width 669 height 527
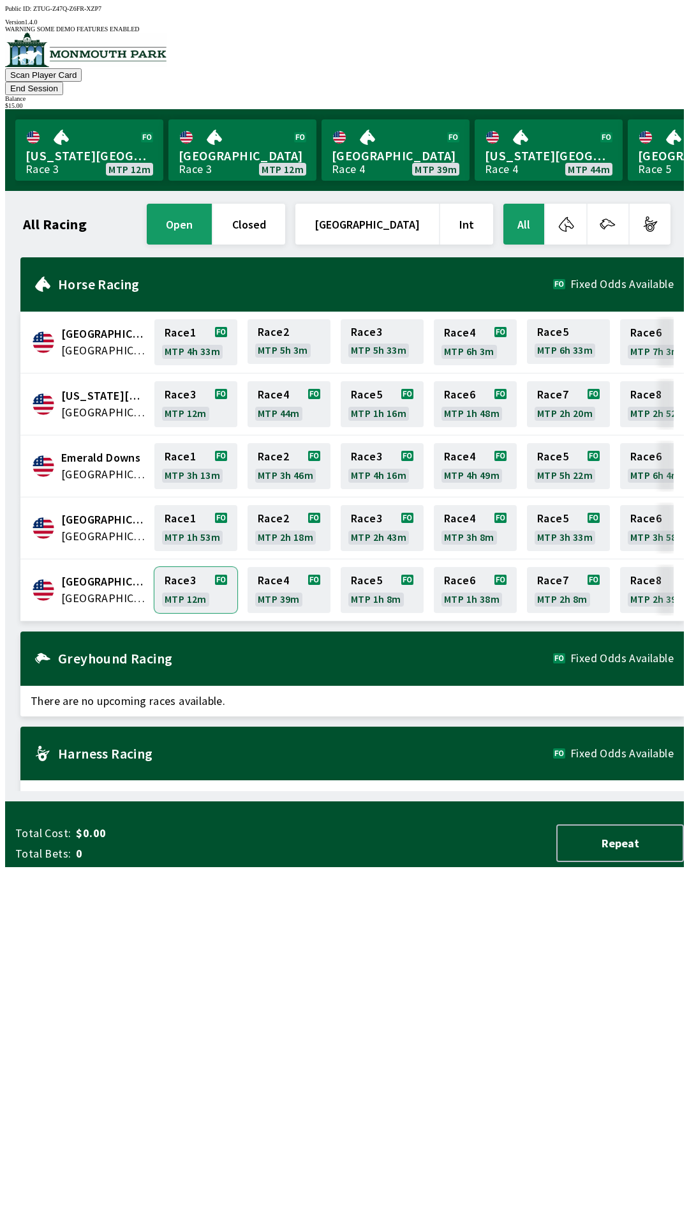
click at [185, 567] on link "Race 3 MTP 12m" at bounding box center [195, 590] width 83 height 46
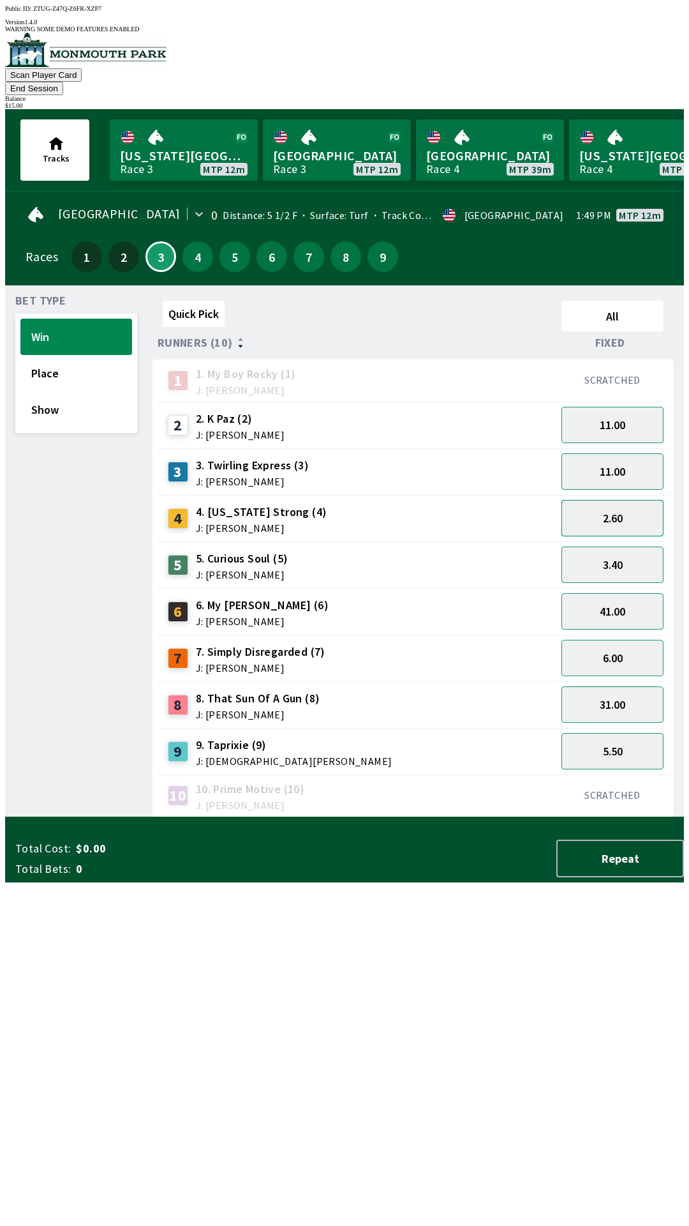
click at [617, 500] on button "2.60" at bounding box center [613, 518] width 102 height 36
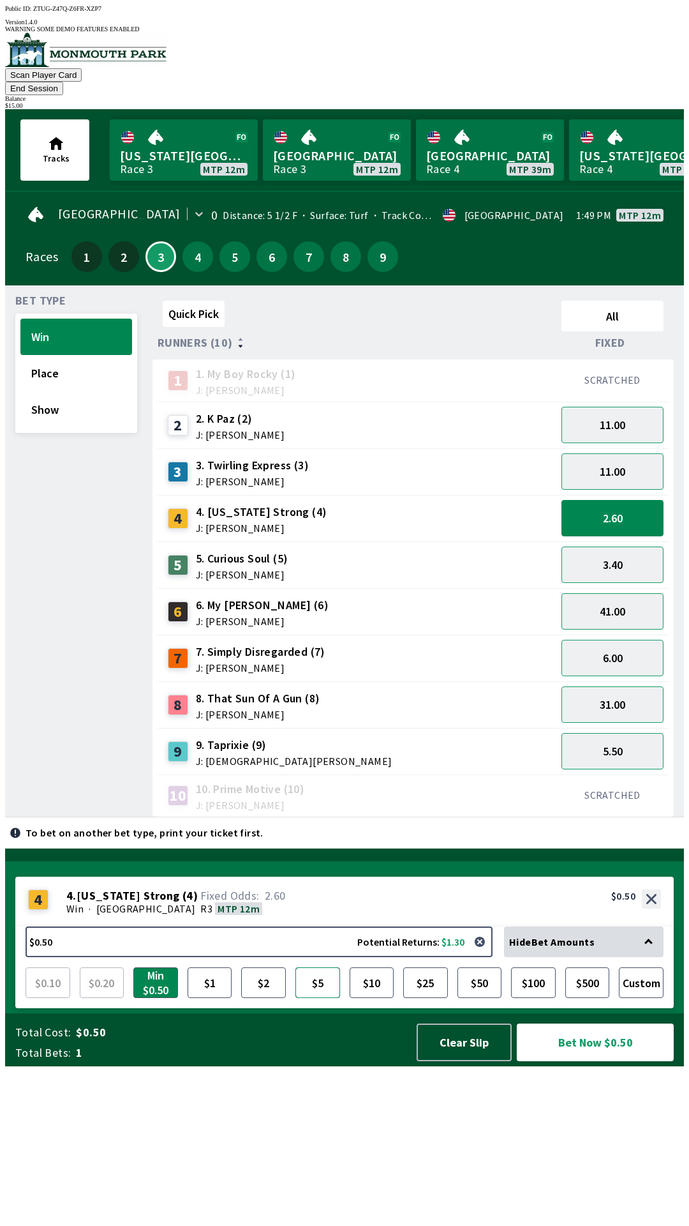
click at [308, 998] on button "$5" at bounding box center [318, 982] width 45 height 31
click at [589, 1061] on button "Bet Now $5.00" at bounding box center [595, 1042] width 157 height 38
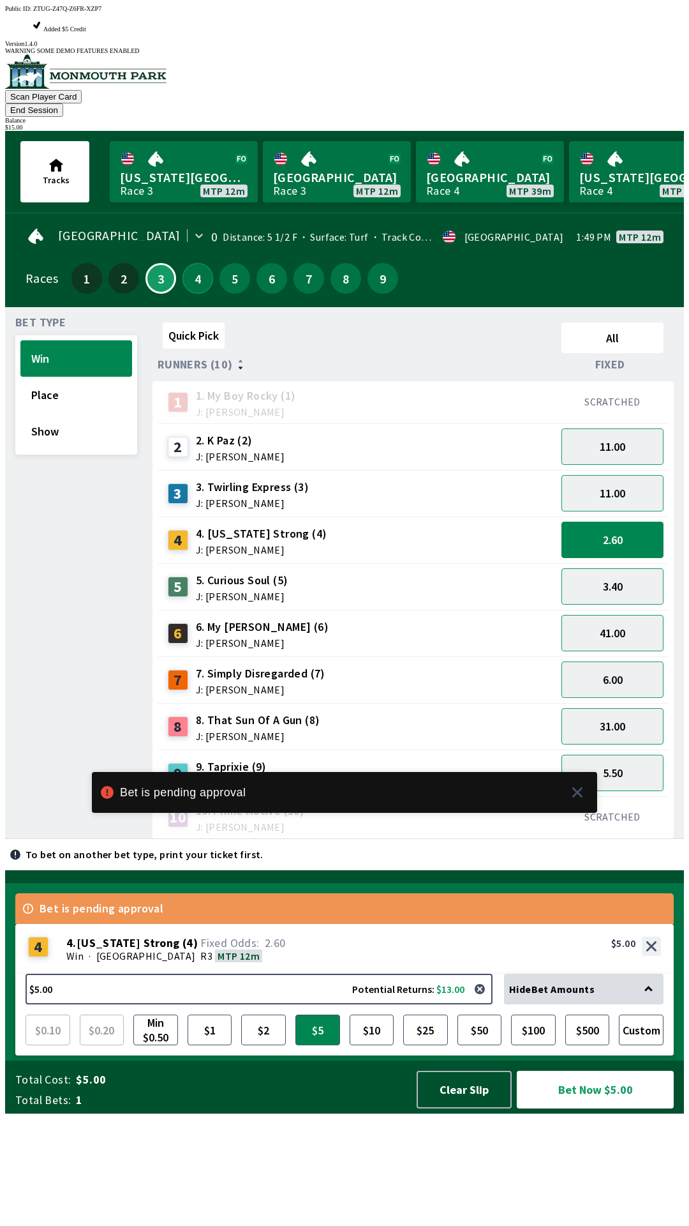
click at [189, 263] on button "4" at bounding box center [198, 278] width 31 height 31
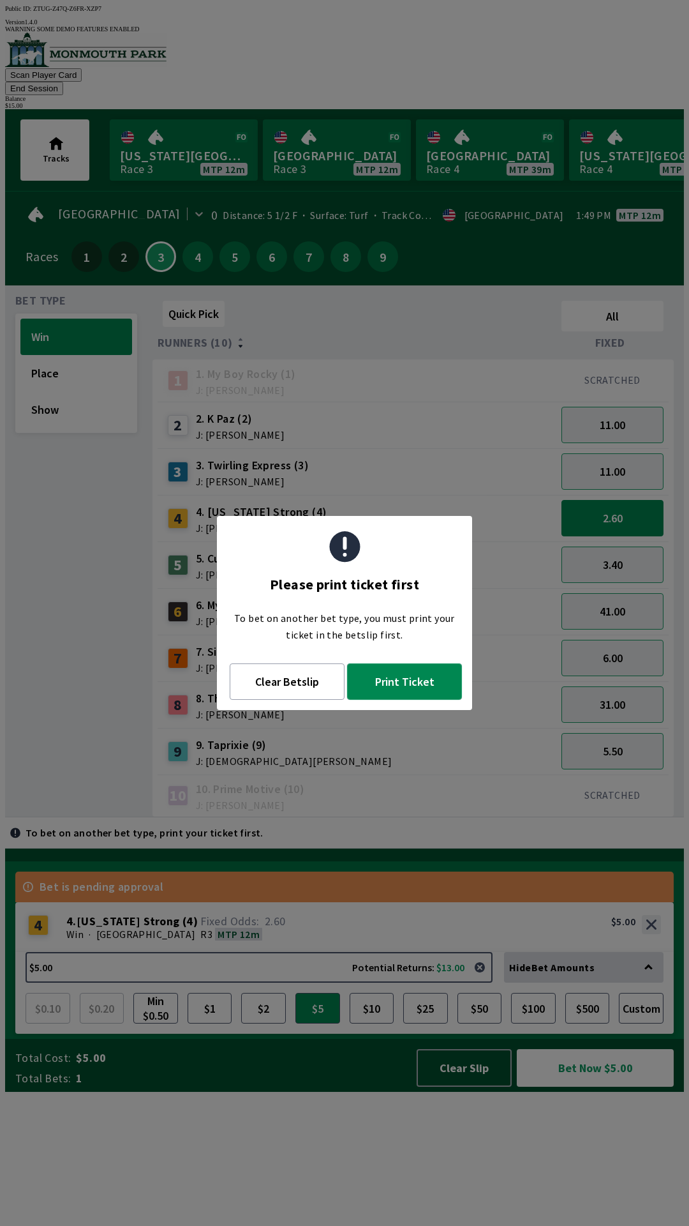
click at [418, 685] on button "Print Ticket" at bounding box center [404, 681] width 115 height 36
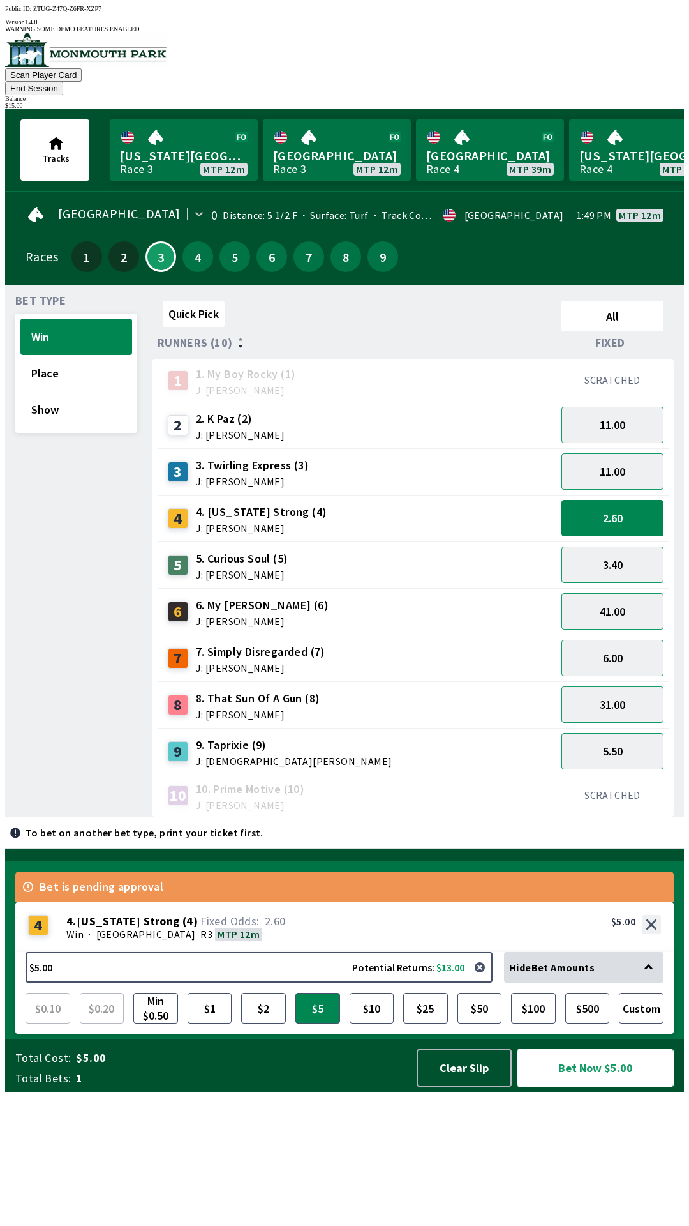
click at [583, 1087] on button "Bet Now $5.00" at bounding box center [595, 1068] width 157 height 38
click at [197, 241] on button "4" at bounding box center [198, 256] width 31 height 31
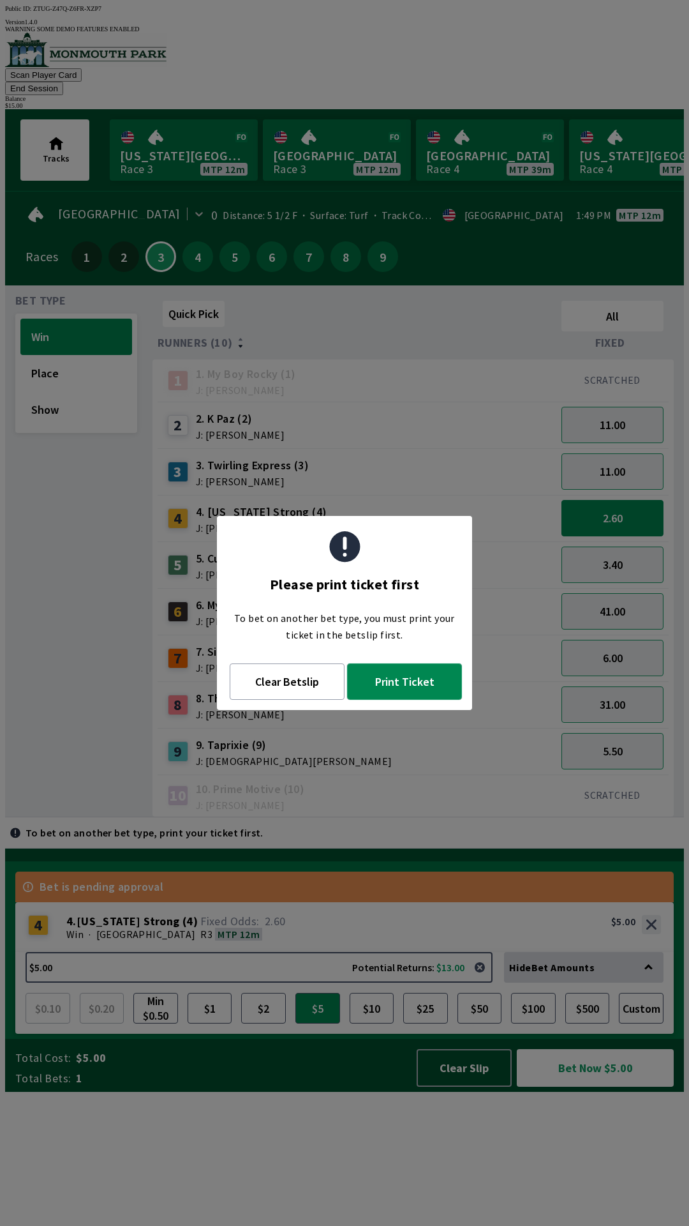
click at [414, 686] on button "Print Ticket" at bounding box center [404, 681] width 115 height 36
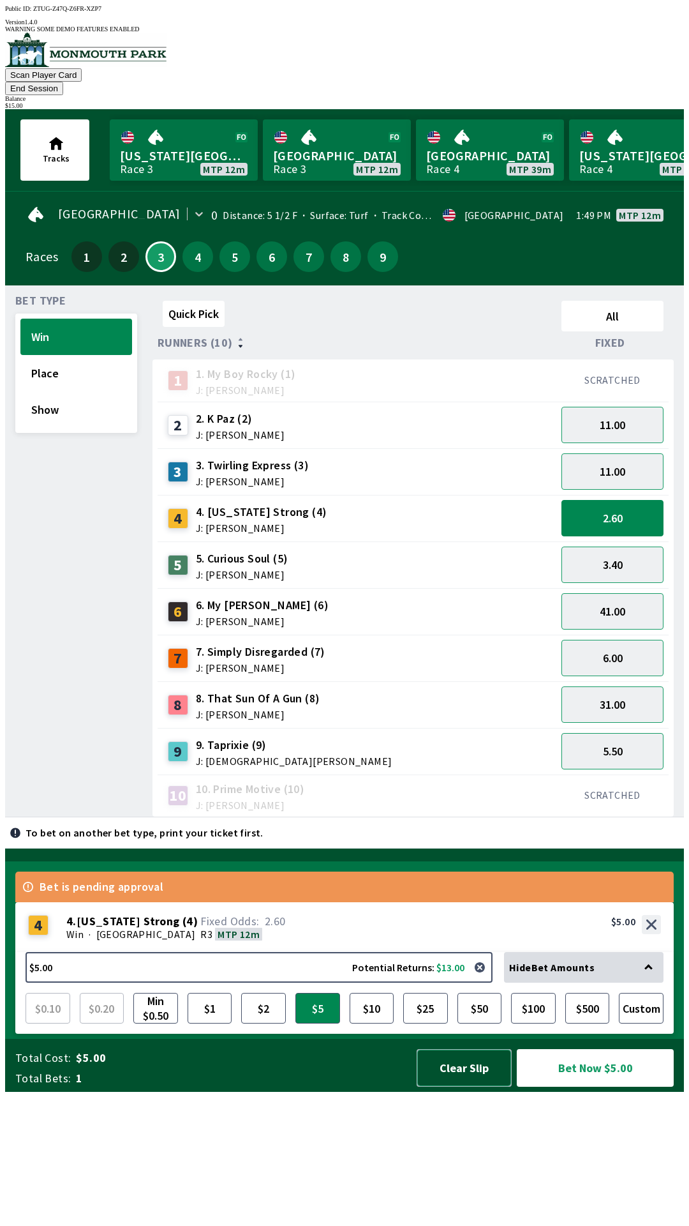
click at [463, 1087] on button "Clear Slip" at bounding box center [464, 1068] width 95 height 38
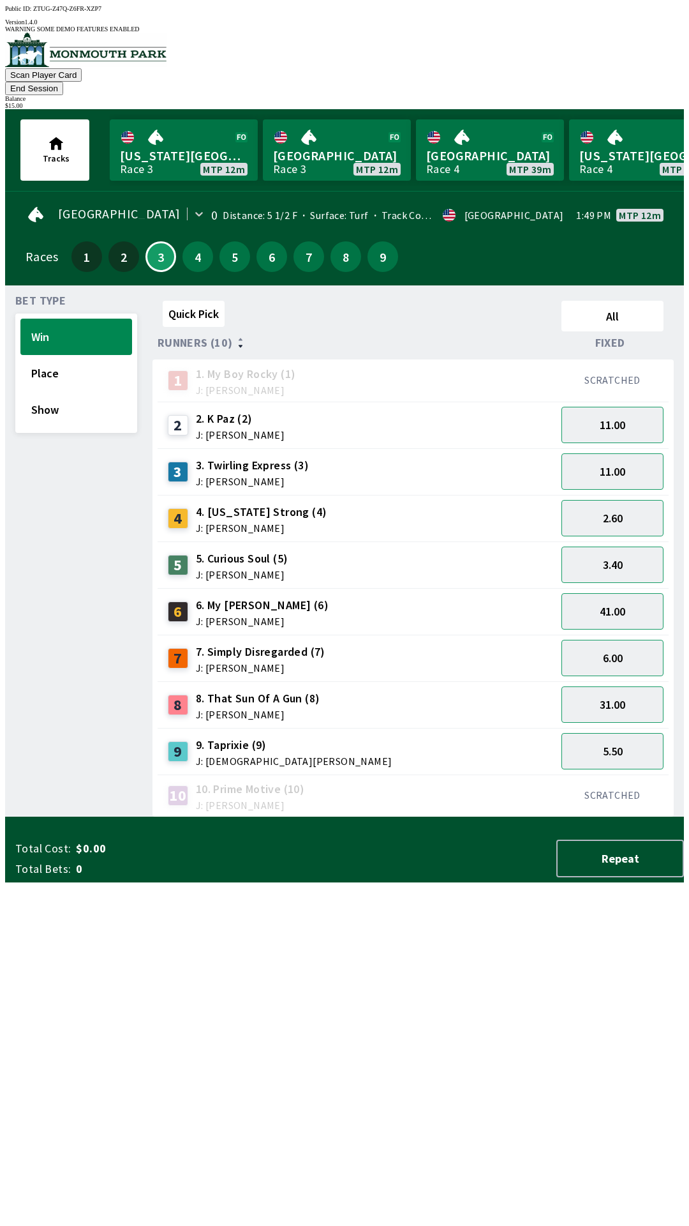
click at [624, 95] on div "Balance" at bounding box center [344, 98] width 679 height 7
click at [626, 500] on button "2.60" at bounding box center [613, 518] width 102 height 36
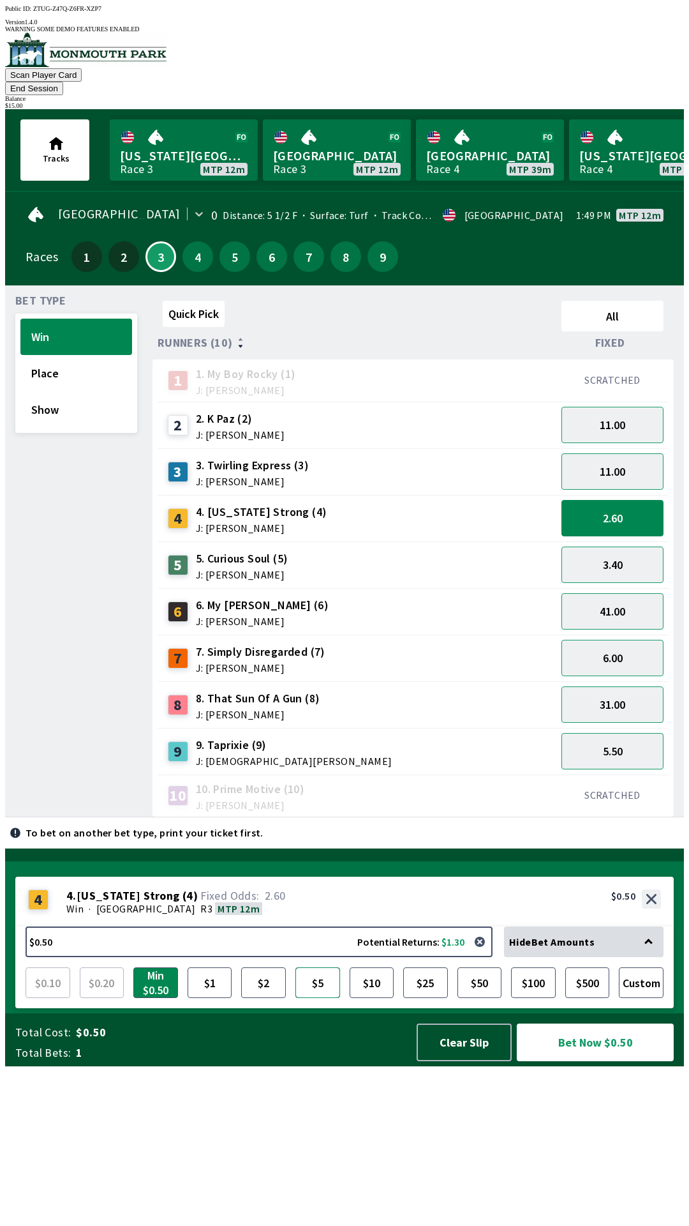
click at [320, 998] on button "$5" at bounding box center [318, 982] width 45 height 31
click at [589, 1061] on button "Bet Now $5.00" at bounding box center [595, 1042] width 157 height 38
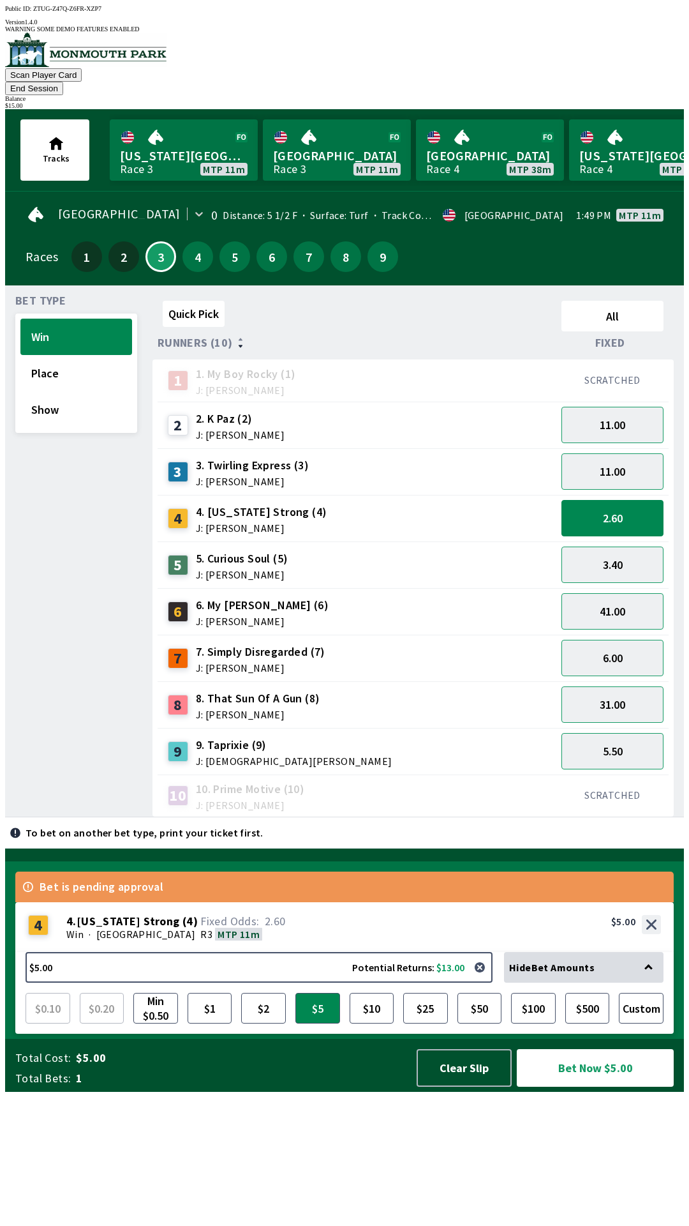
click at [215, 848] on div "To bet on another bet type, print your ticket first." at bounding box center [344, 832] width 679 height 31
click at [63, 82] on button "End Session" at bounding box center [34, 88] width 58 height 13
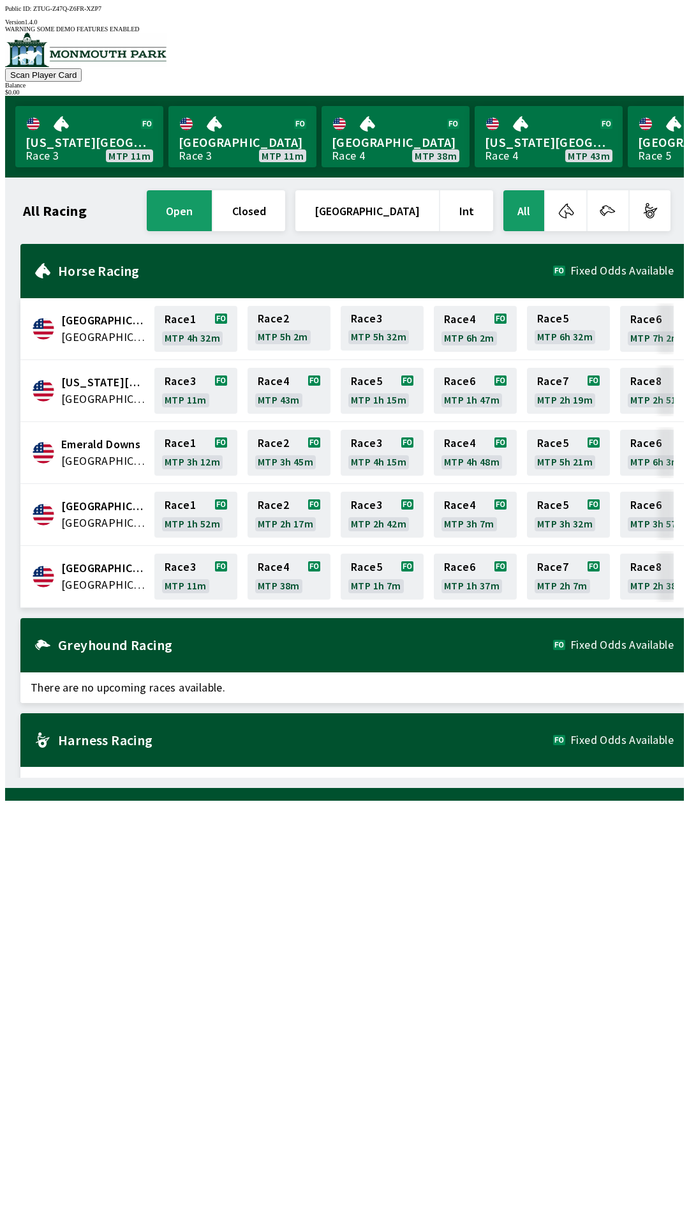
click at [95, 560] on span "[GEOGRAPHIC_DATA]" at bounding box center [104, 568] width 86 height 17
click at [100, 576] on span "[GEOGRAPHIC_DATA]" at bounding box center [104, 584] width 86 height 17
click at [103, 576] on span "[GEOGRAPHIC_DATA]" at bounding box center [104, 584] width 86 height 17
click at [100, 580] on div "[GEOGRAPHIC_DATA] United States Race 3 MTP 11m Race 4 MTP 38m Race 5 MTP 1h 7m …" at bounding box center [352, 577] width 664 height 62
click at [183, 575] on link "Race 3 MTP 11m" at bounding box center [195, 577] width 83 height 46
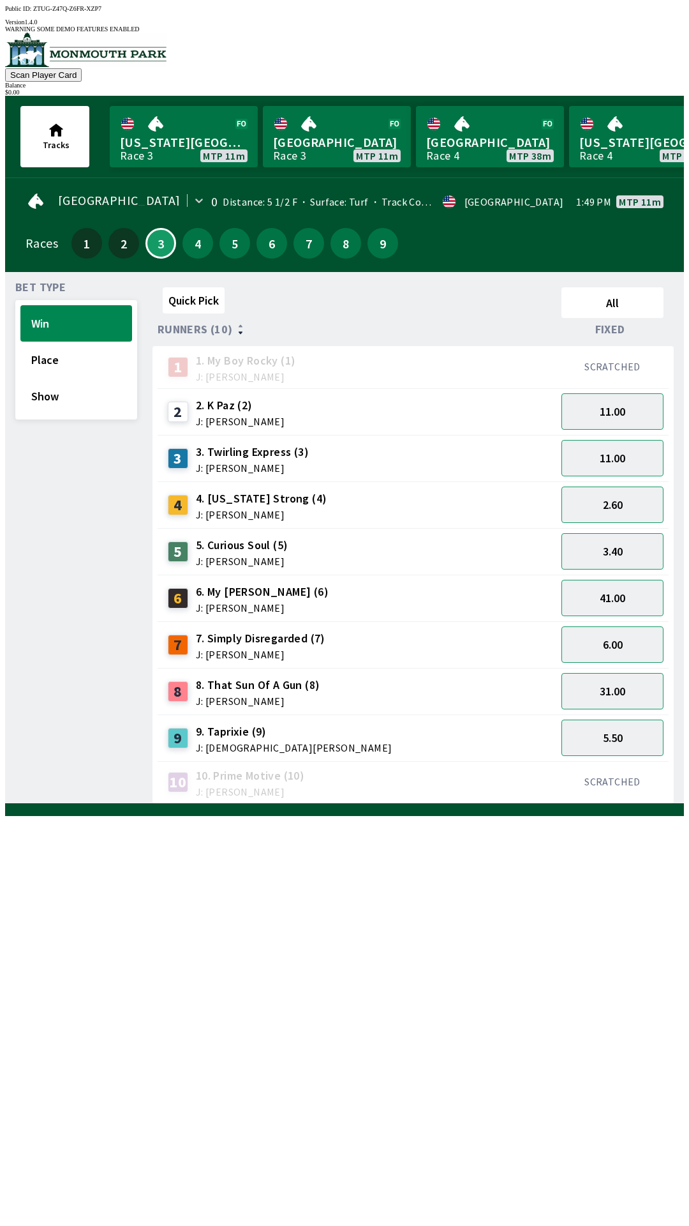
click at [170, 495] on div "4" at bounding box center [178, 505] width 20 height 20
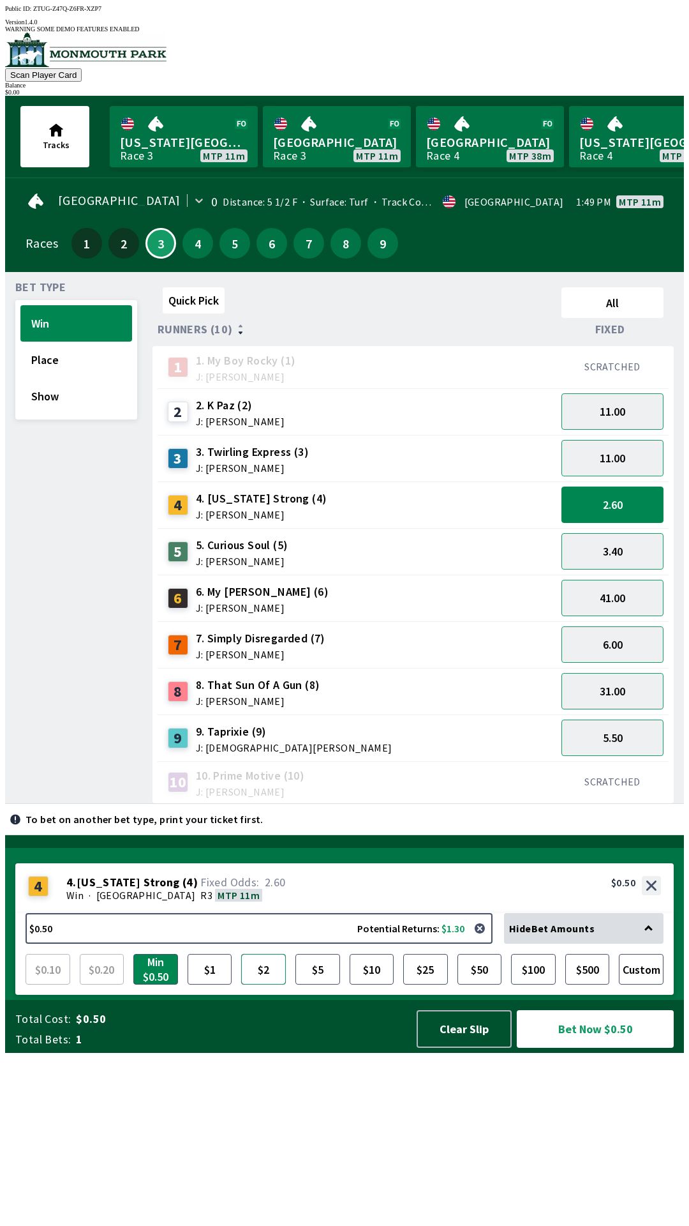
click at [262, 984] on button "$2" at bounding box center [263, 969] width 45 height 31
click at [48, 354] on button "Place" at bounding box center [76, 360] width 112 height 36
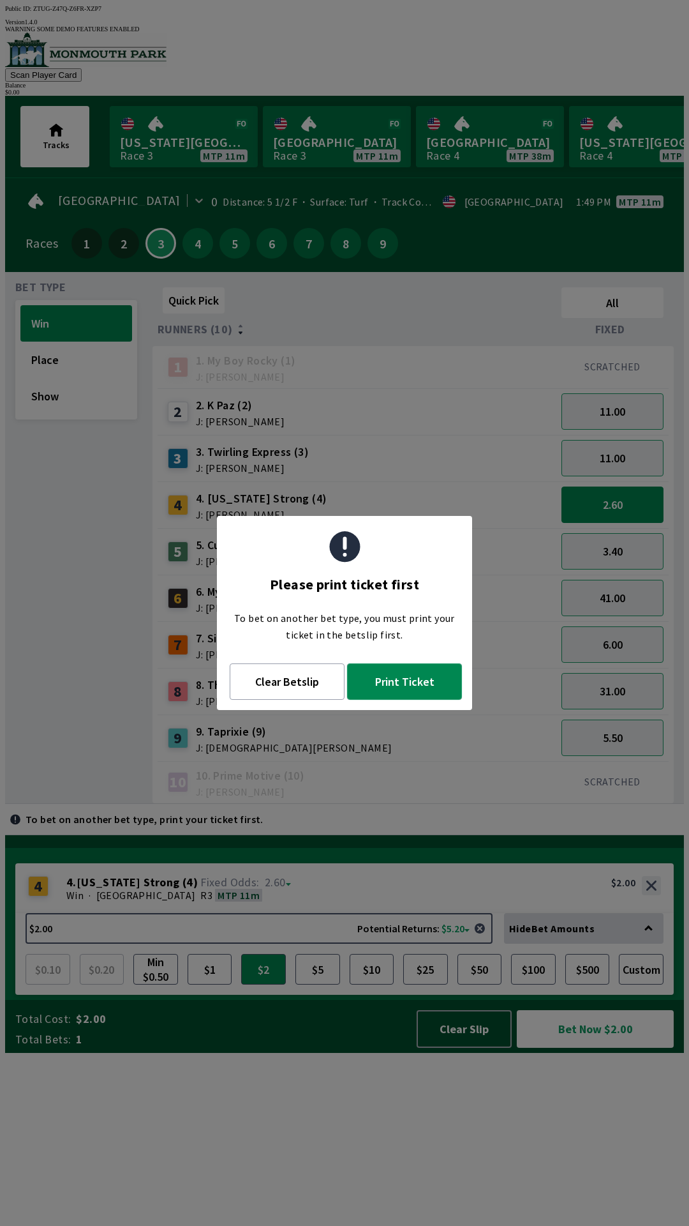
click at [414, 690] on button "Print Ticket" at bounding box center [404, 681] width 115 height 36
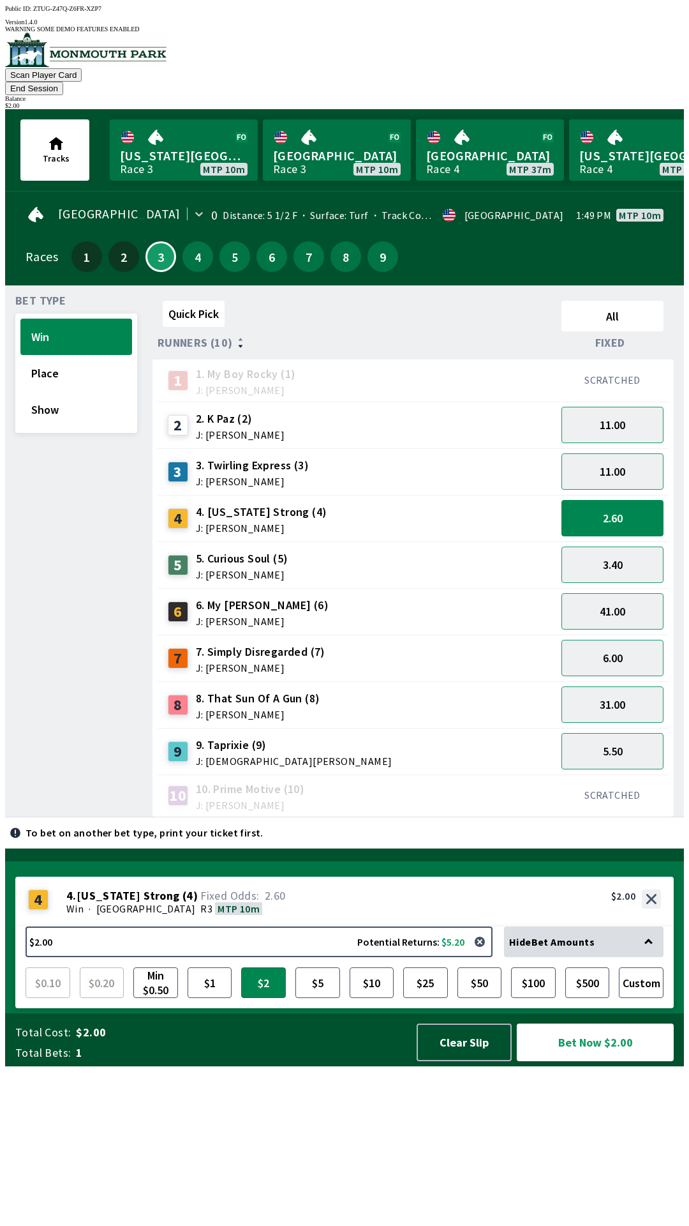
click at [180, 508] on div "4" at bounding box center [178, 518] width 20 height 20
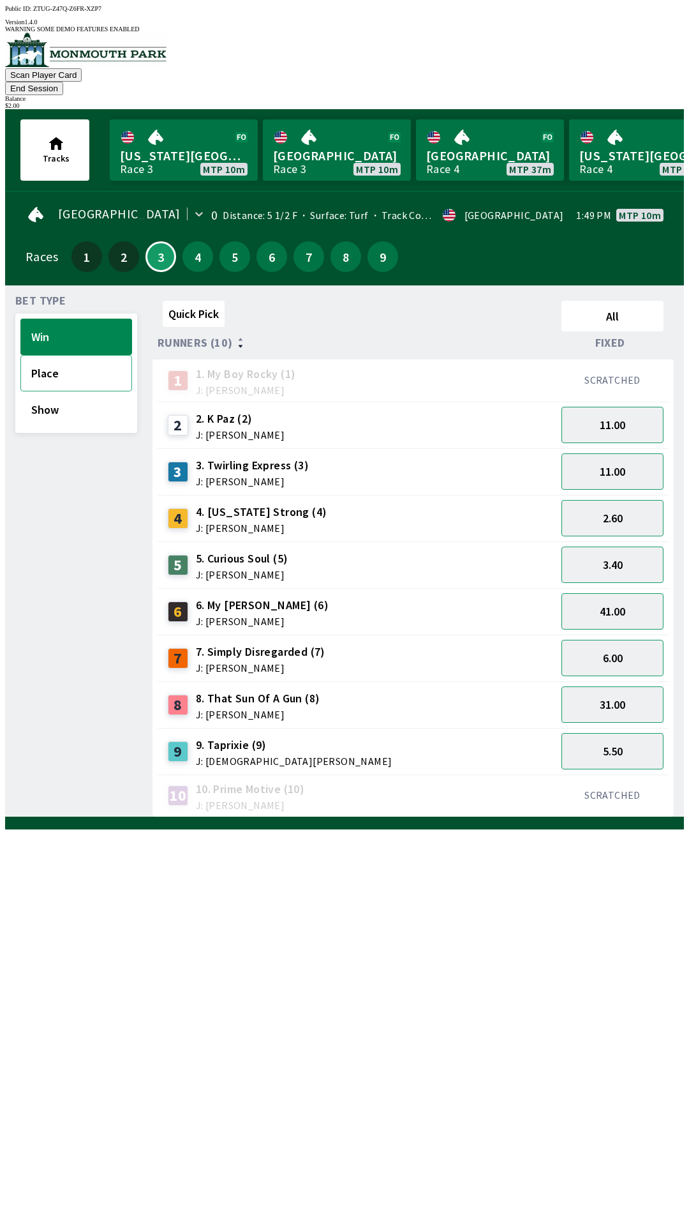
click at [49, 357] on button "Place" at bounding box center [76, 373] width 112 height 36
click at [629, 95] on div "Balance" at bounding box center [344, 98] width 679 height 7
click at [624, 119] on link "[US_STATE] Park Race 4 MTP 42m" at bounding box center [643, 149] width 148 height 61
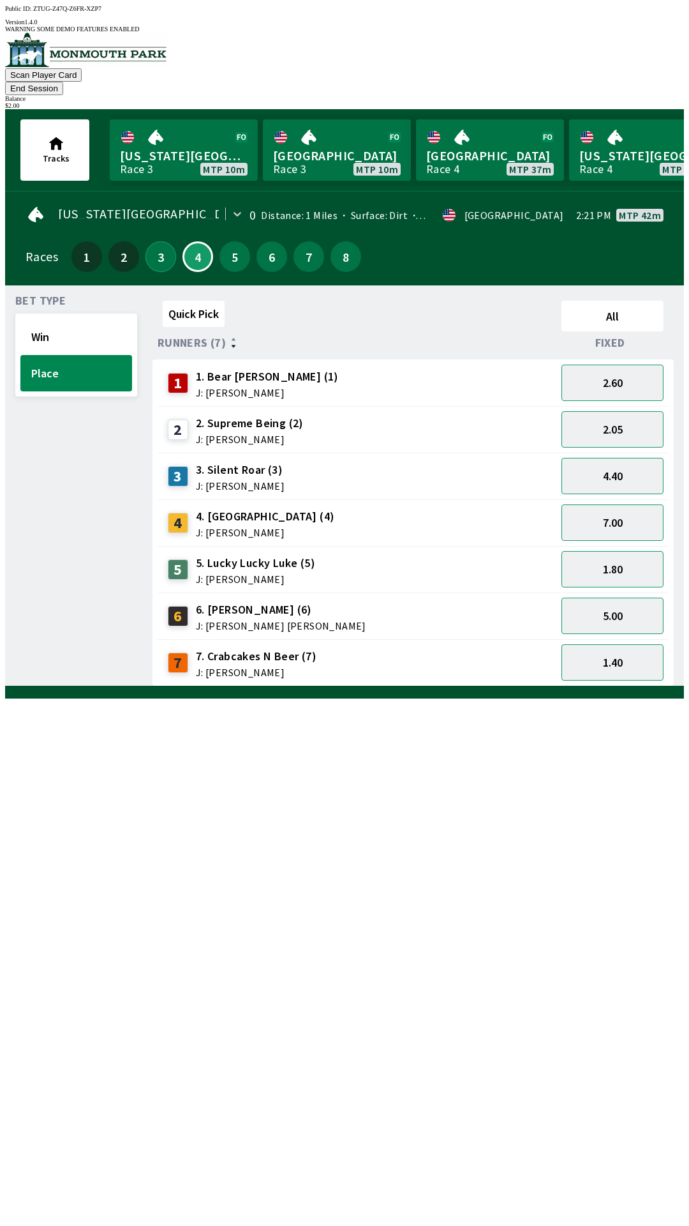
click at [151, 245] on button "3" at bounding box center [161, 256] width 31 height 31
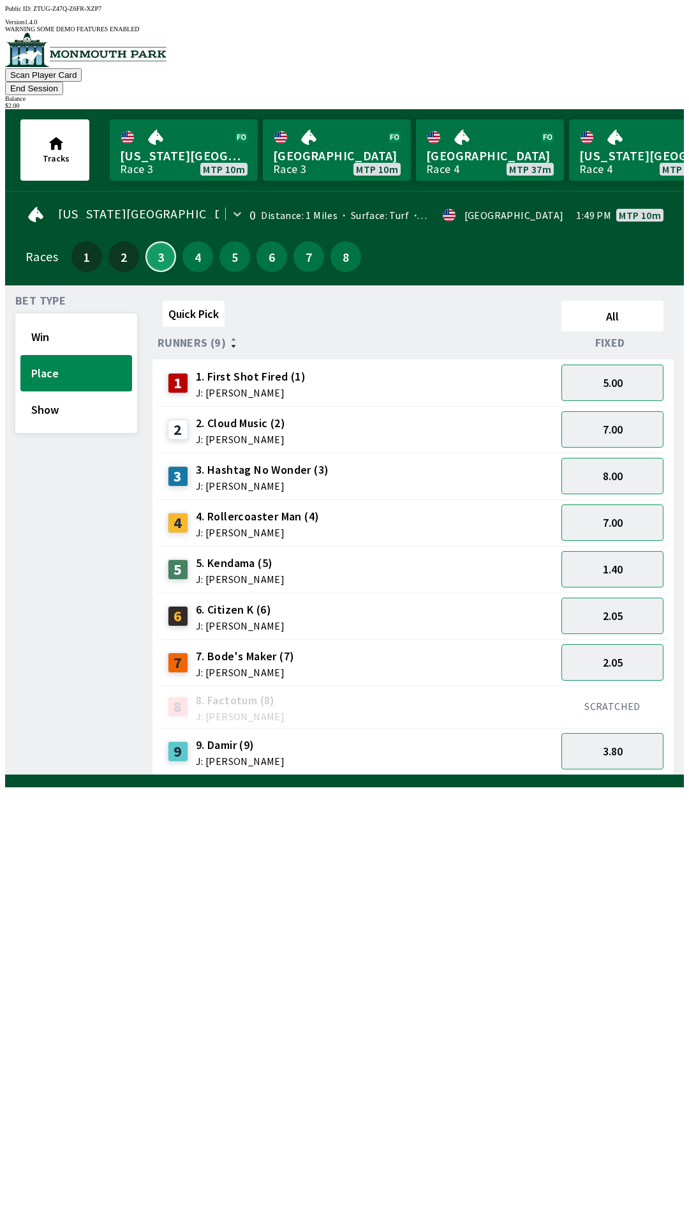
click at [160, 241] on button "3" at bounding box center [161, 256] width 31 height 31
click at [5, 641] on div "Bet Type Win Place Show Quick Pick All Runners (9) Fixed 1 1. First Shot Fired …" at bounding box center [344, 530] width 679 height 490
click at [532, 119] on link "[GEOGRAPHIC_DATA] Race 4 MTP 37m" at bounding box center [490, 149] width 148 height 61
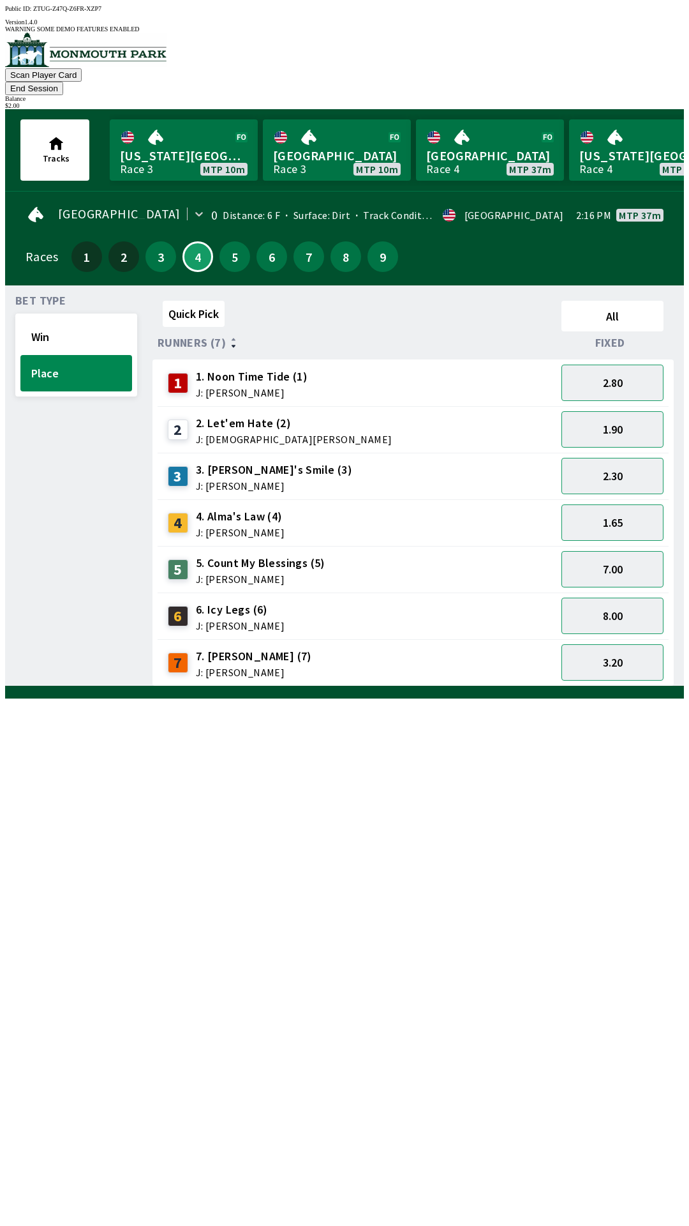
click at [63, 82] on button "End Session" at bounding box center [34, 88] width 58 height 13
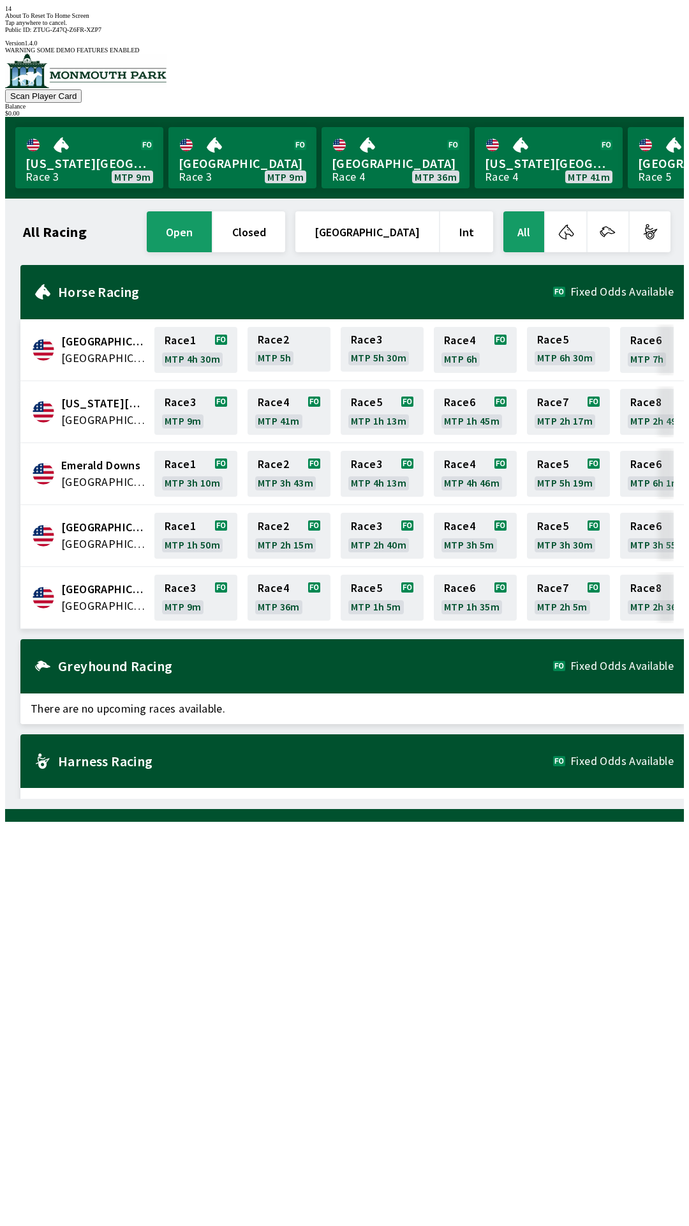
click at [250, 799] on div "All Racing open closed [GEOGRAPHIC_DATA] Int All [GEOGRAPHIC_DATA] [GEOGRAPHIC_…" at bounding box center [349, 504] width 669 height 590
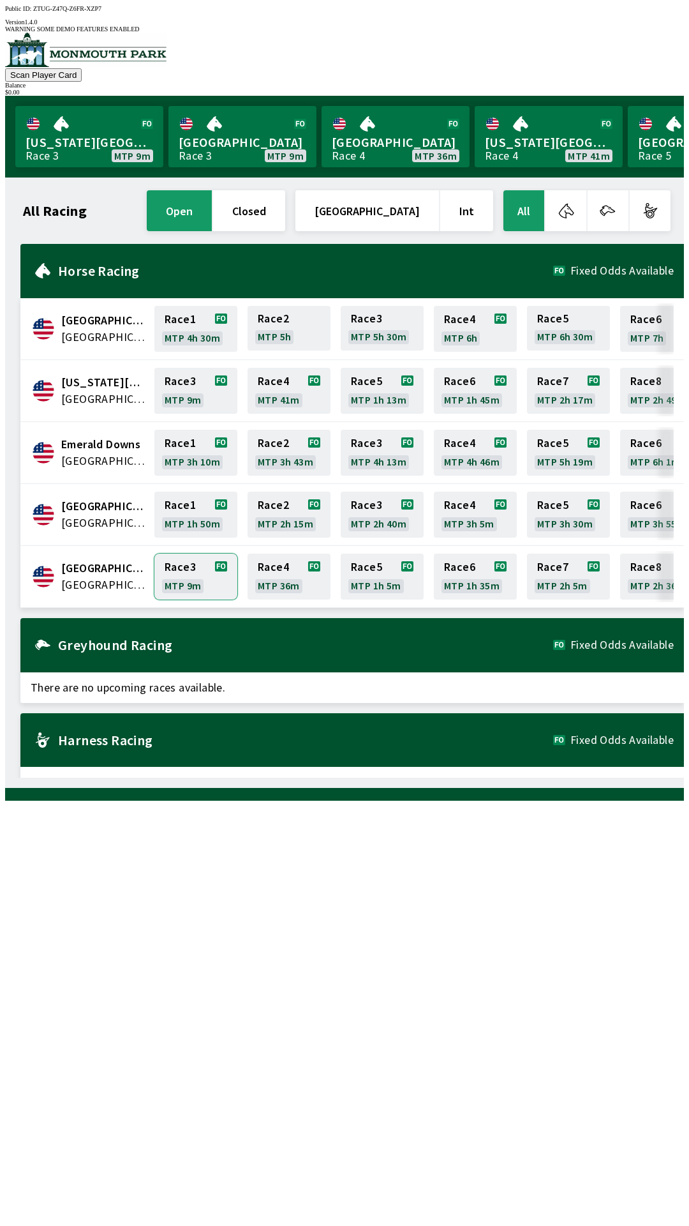
click at [199, 559] on link "Race 3 MTP 9m" at bounding box center [195, 577] width 83 height 46
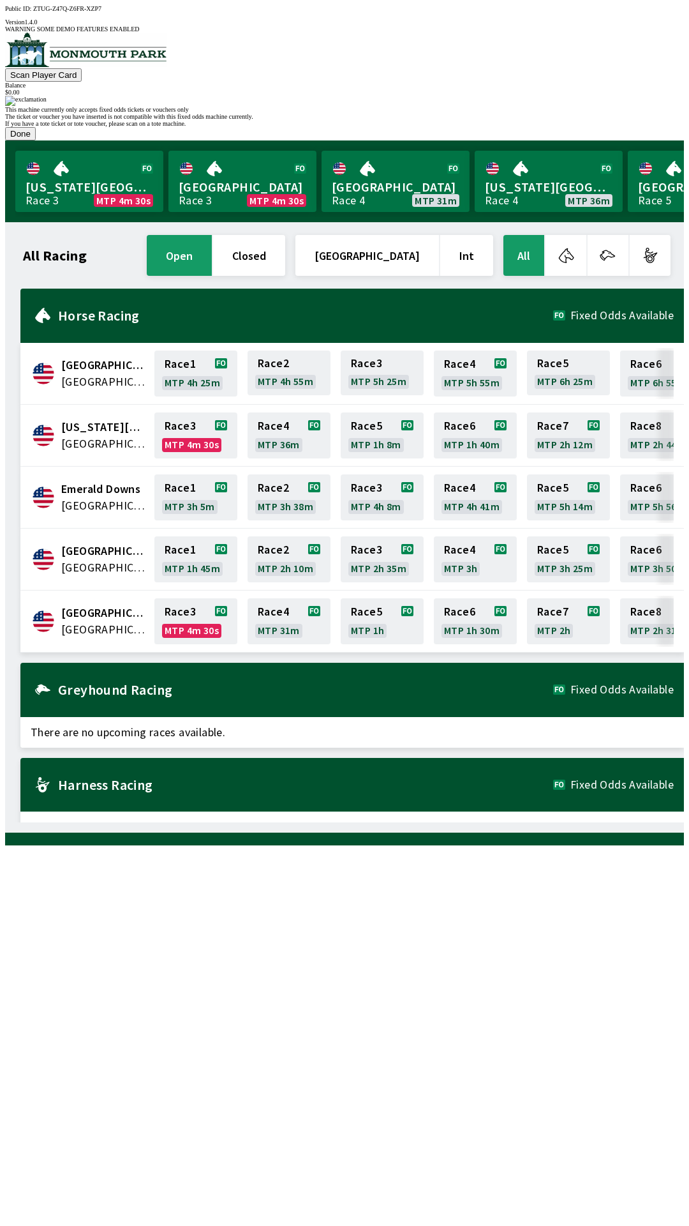
click at [36, 140] on button "Done" at bounding box center [20, 133] width 31 height 13
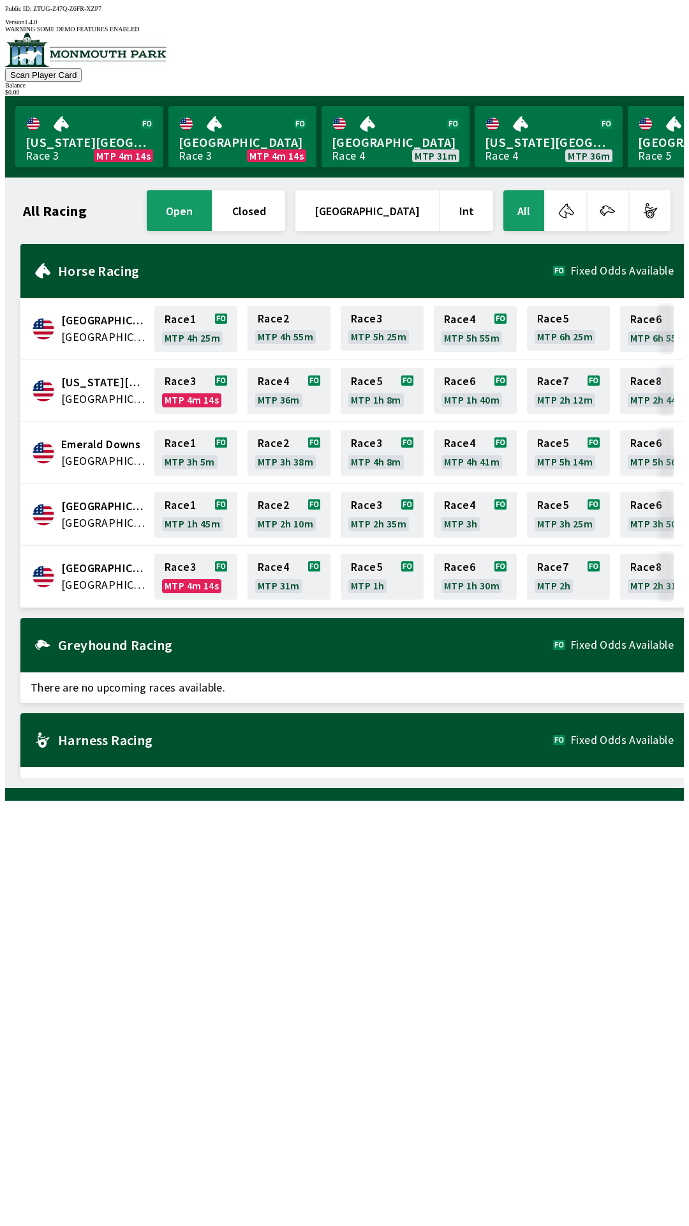
click at [86, 576] on span "[GEOGRAPHIC_DATA]" at bounding box center [104, 584] width 86 height 17
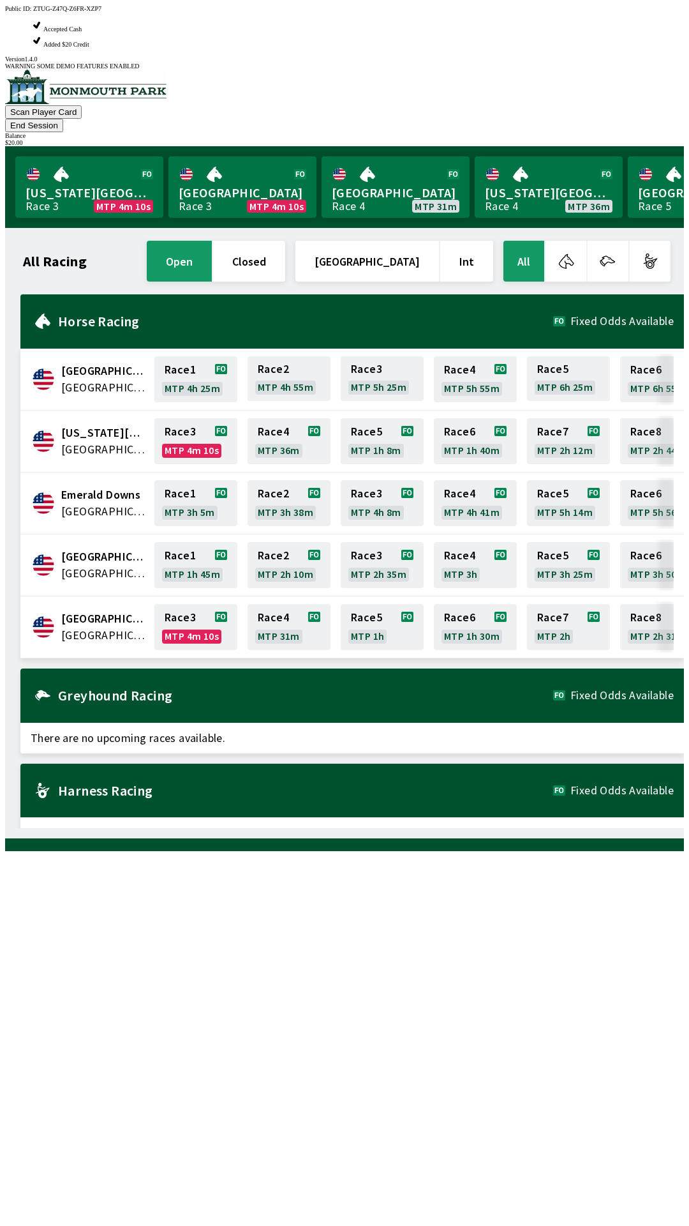
click at [116, 627] on span "[GEOGRAPHIC_DATA]" at bounding box center [104, 635] width 86 height 17
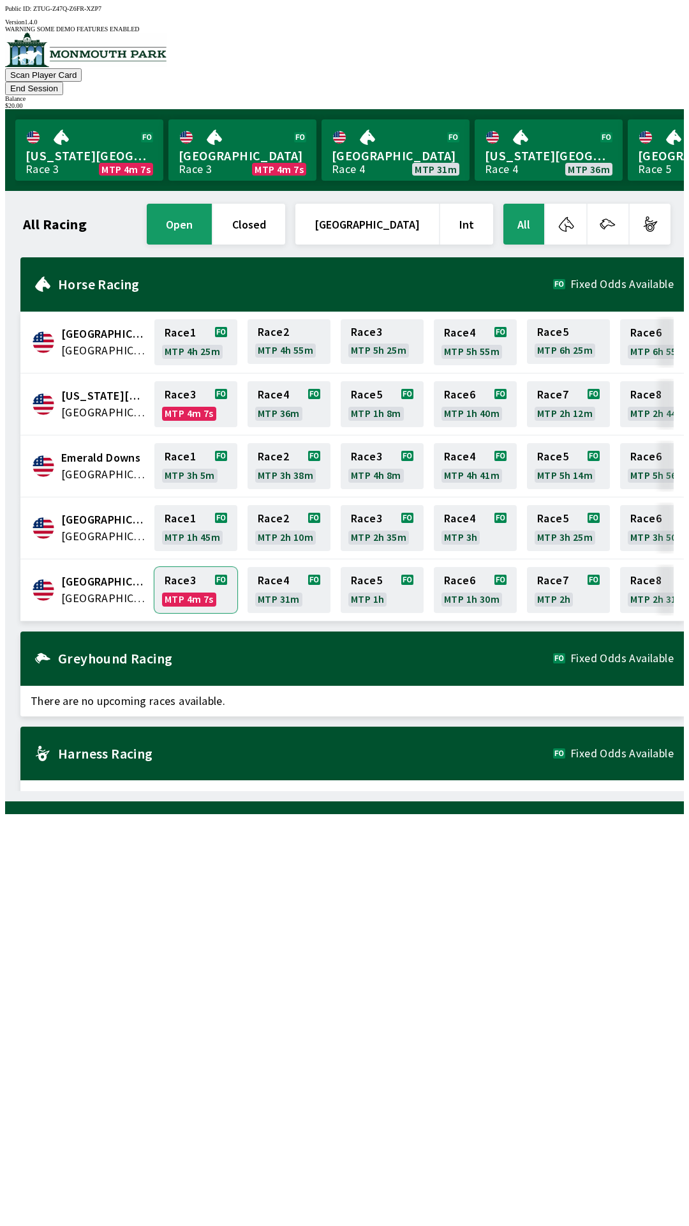
click at [200, 567] on link "Race 3 MTP 4m 7s" at bounding box center [195, 590] width 83 height 46
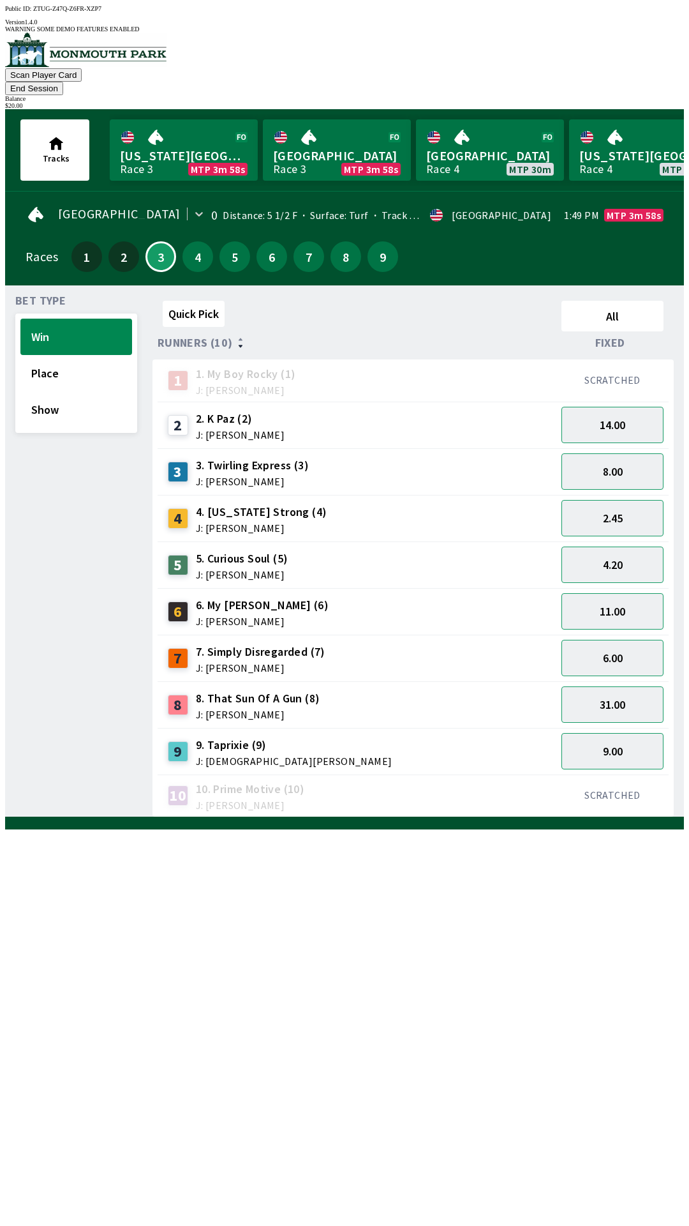
click at [63, 82] on button "End Session" at bounding box center [34, 88] width 58 height 13
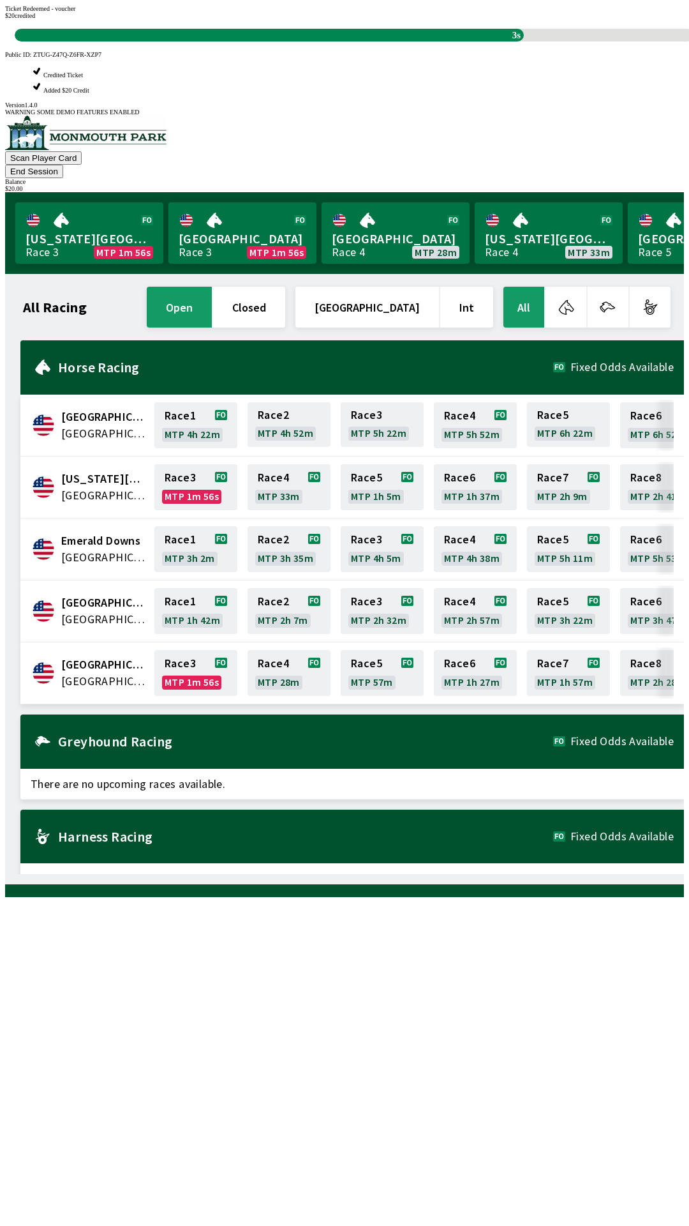
click at [512, 863] on span "There are no upcoming races available." at bounding box center [352, 878] width 664 height 31
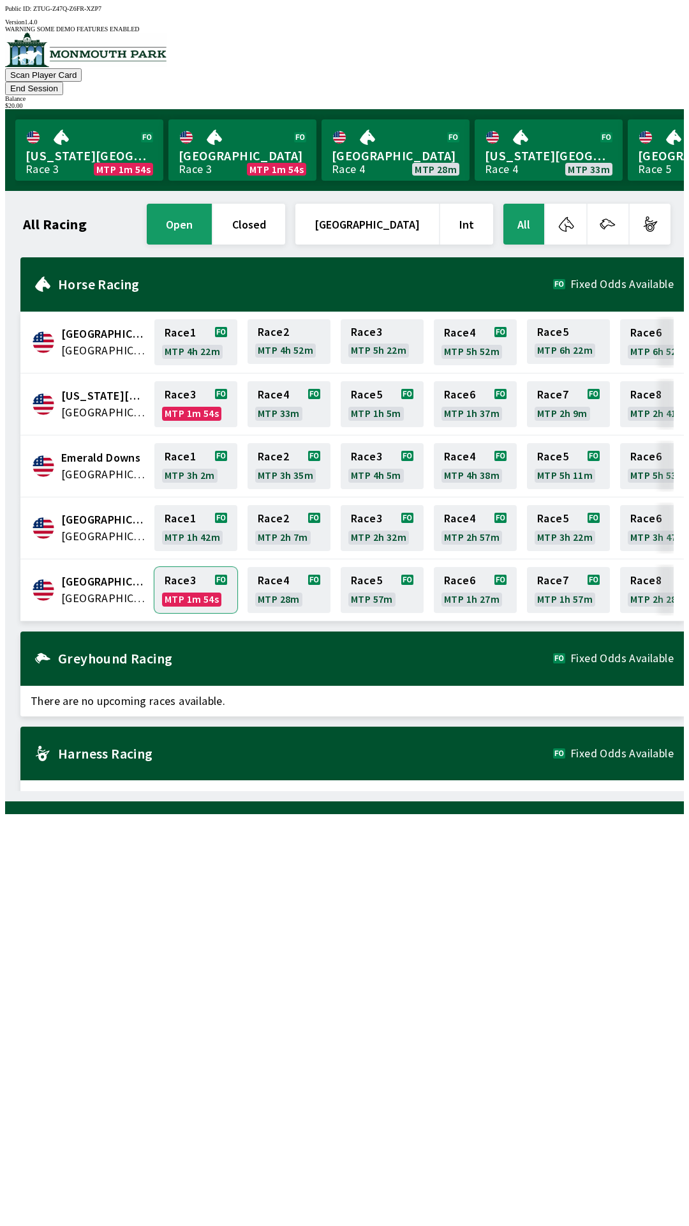
click at [186, 567] on link "Race 3 MTP 1m 54s" at bounding box center [195, 590] width 83 height 46
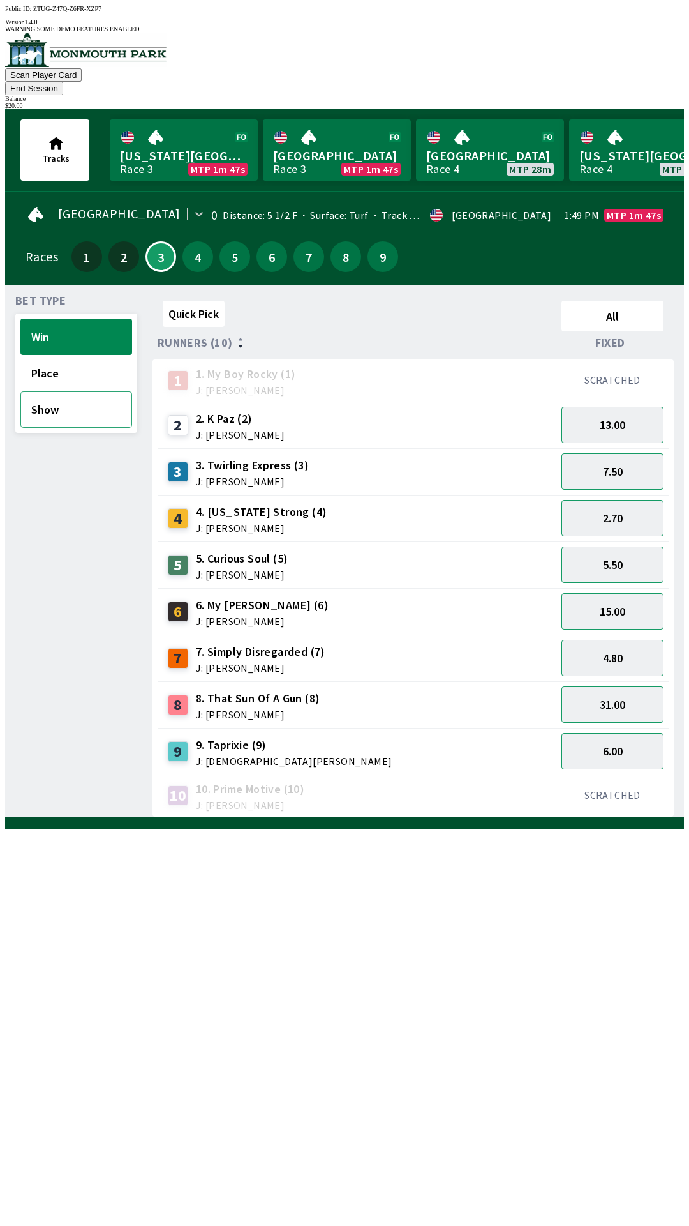
click at [56, 391] on button "Show" at bounding box center [76, 409] width 112 height 36
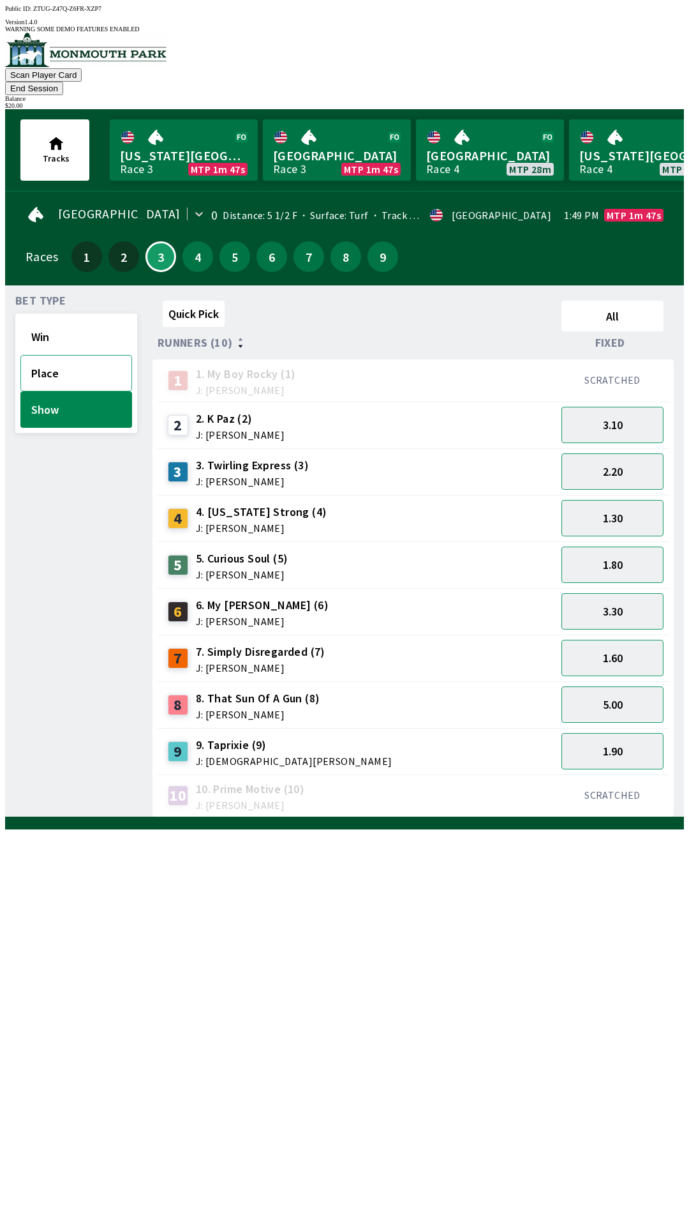
click at [59, 361] on button "Place" at bounding box center [76, 373] width 112 height 36
click at [624, 453] on button "3.40" at bounding box center [613, 471] width 102 height 36
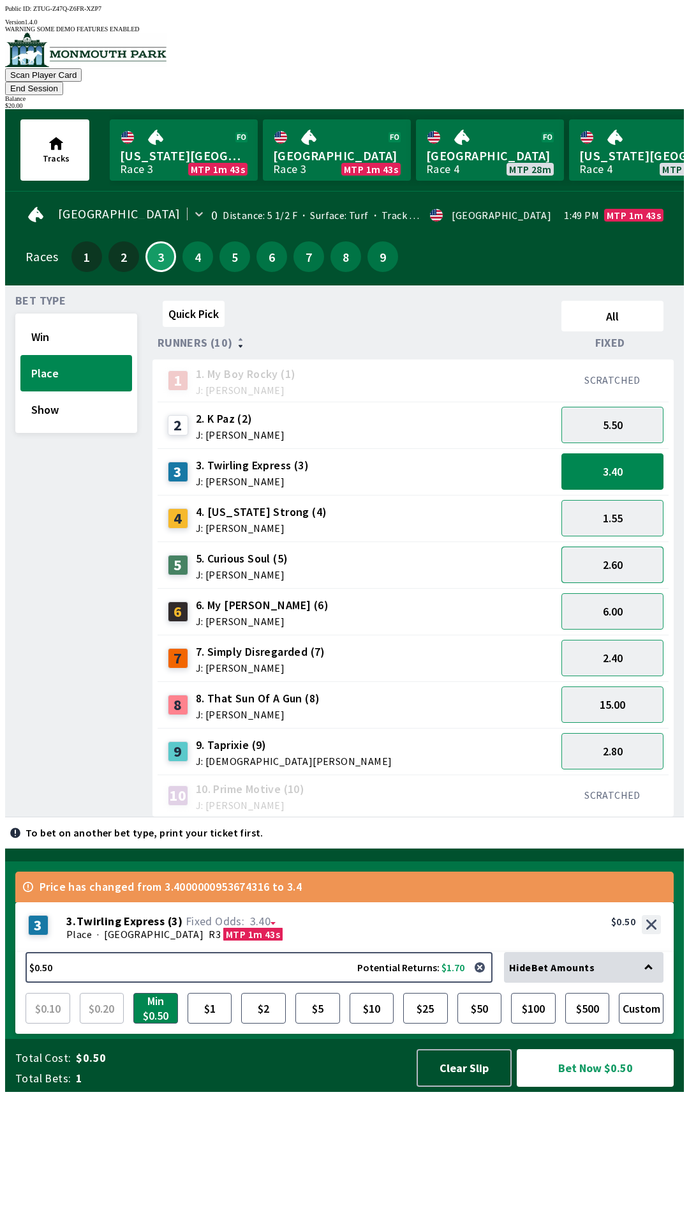
click at [624, 546] on button "2.60" at bounding box center [613, 564] width 102 height 36
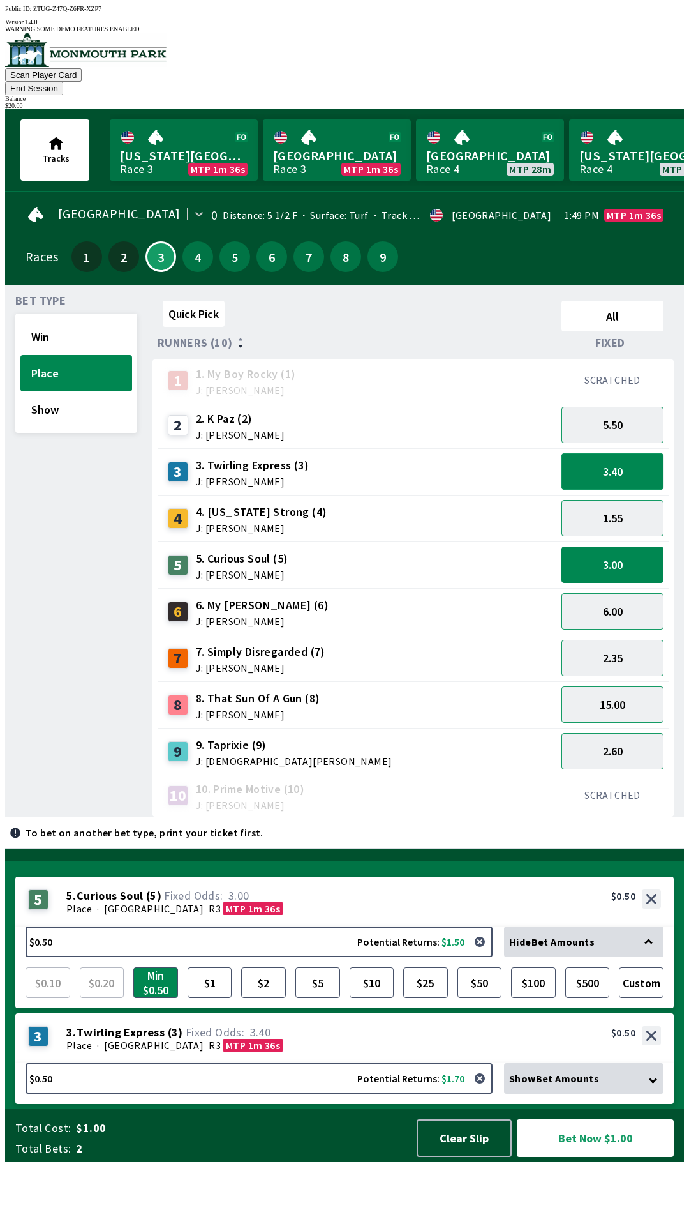
click at [650, 454] on button "3.40" at bounding box center [613, 471] width 102 height 36
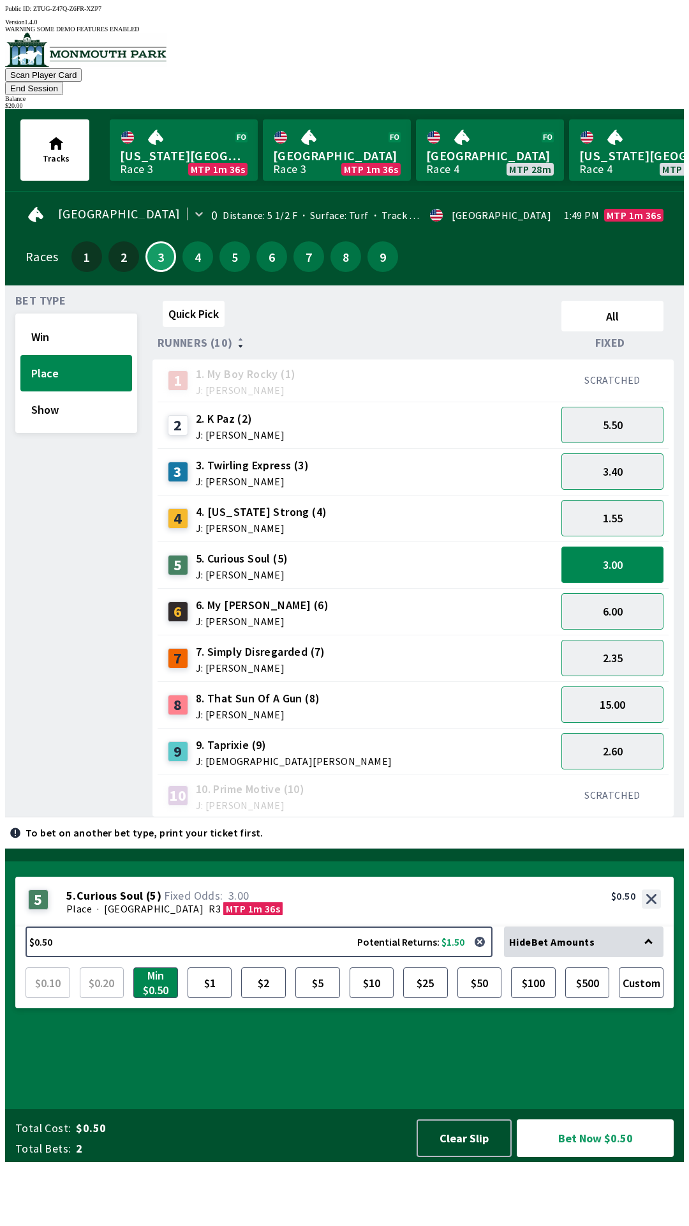
click at [645, 546] on button "3.00" at bounding box center [613, 564] width 102 height 36
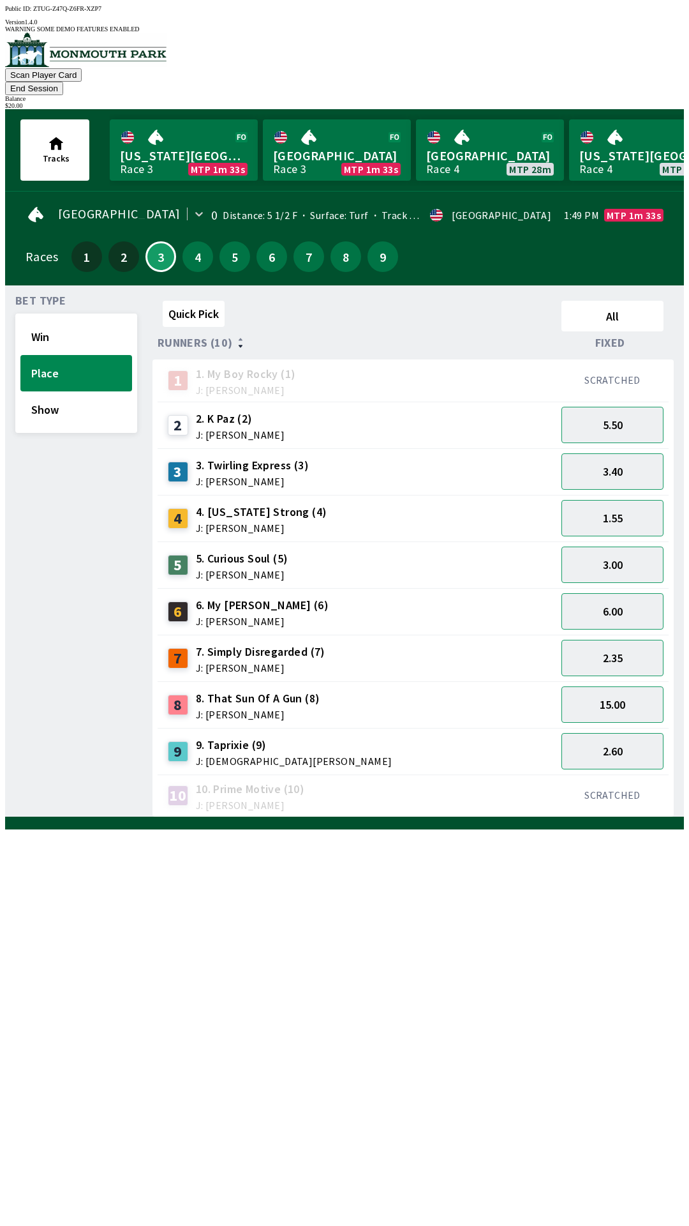
click at [63, 82] on button "End Session" at bounding box center [34, 88] width 58 height 13
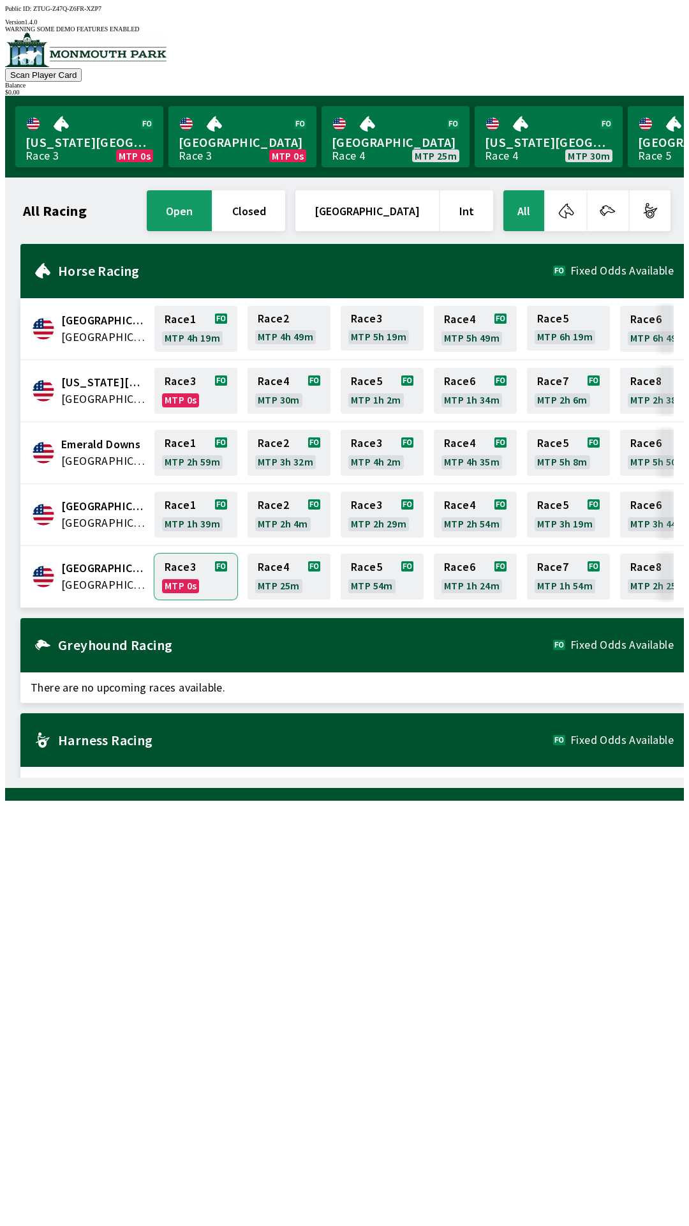
click at [200, 577] on link "Race 3 MTP 0s" at bounding box center [195, 577] width 83 height 46
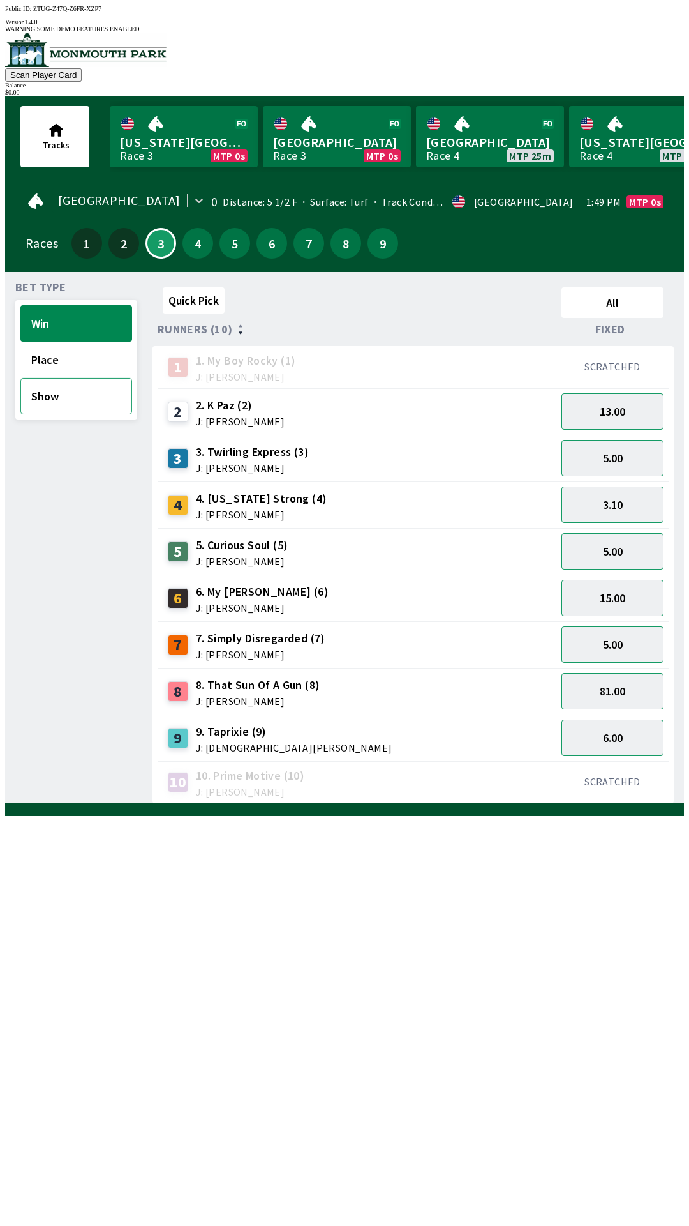
click at [93, 378] on button "Show" at bounding box center [76, 396] width 112 height 36
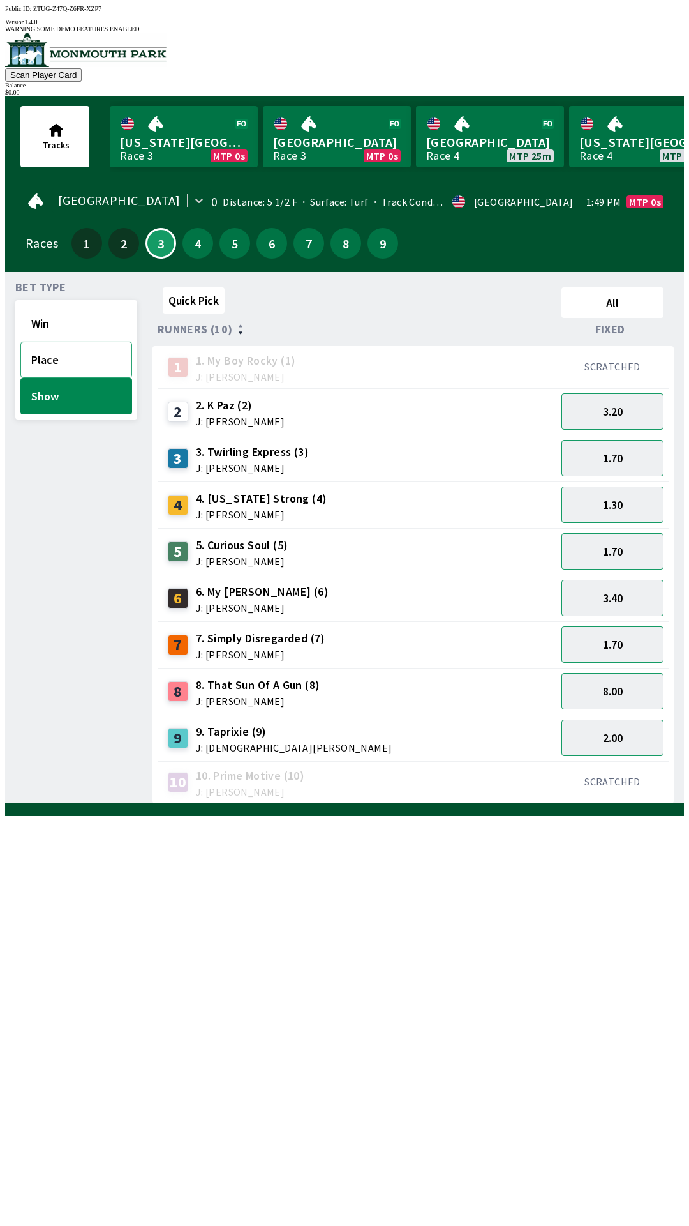
click at [63, 347] on button "Place" at bounding box center [76, 360] width 112 height 36
click at [617, 407] on button "5.50" at bounding box center [613, 411] width 102 height 36
click at [644, 453] on button "2.50" at bounding box center [613, 458] width 102 height 36
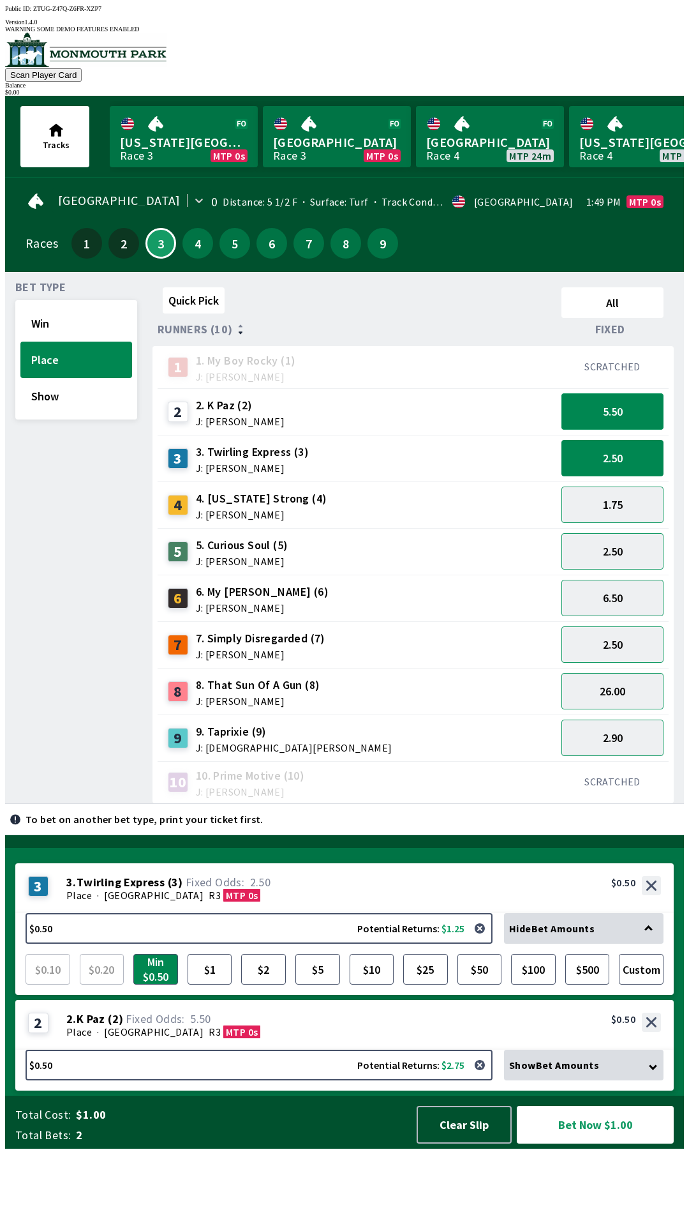
click at [644, 409] on button "5.50" at bounding box center [613, 411] width 102 height 36
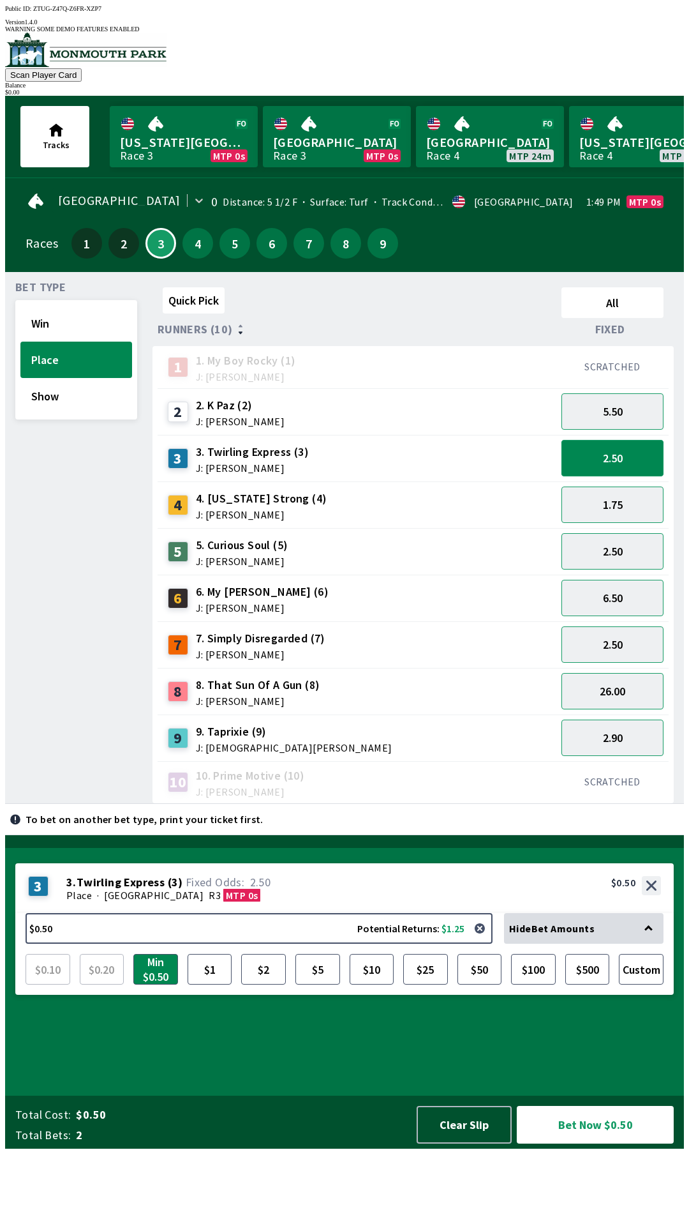
click at [629, 440] on button "2.50" at bounding box center [613, 458] width 102 height 36
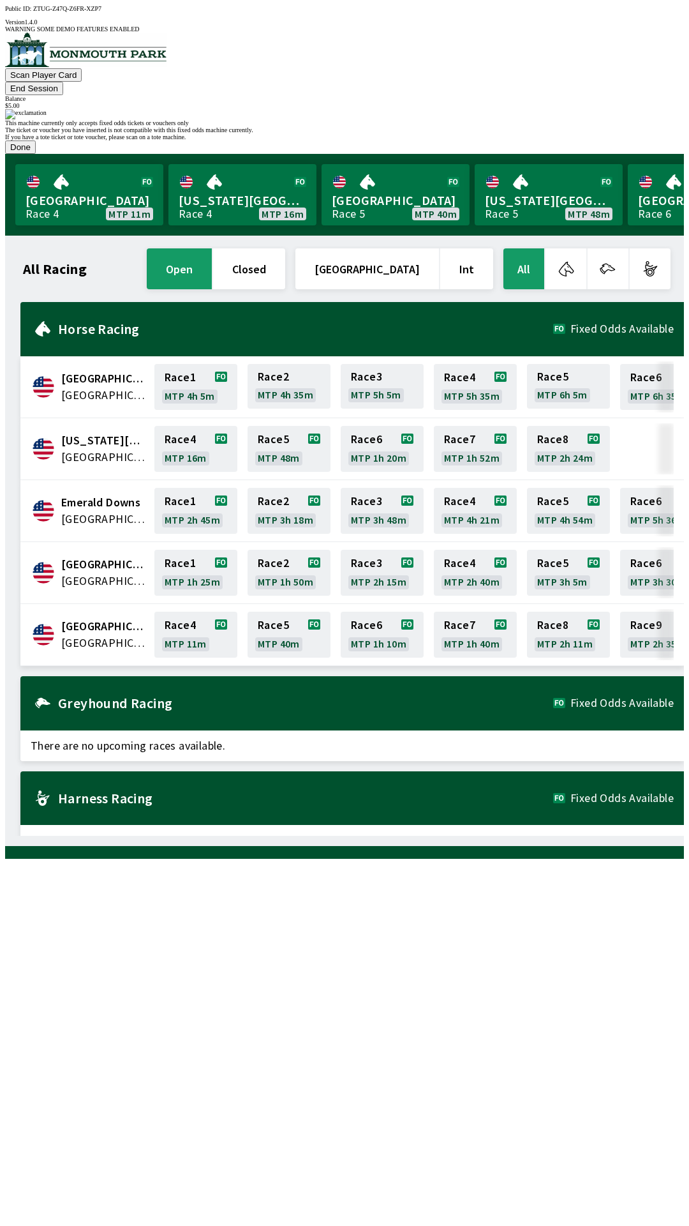
click at [36, 154] on button "Done" at bounding box center [20, 146] width 31 height 13
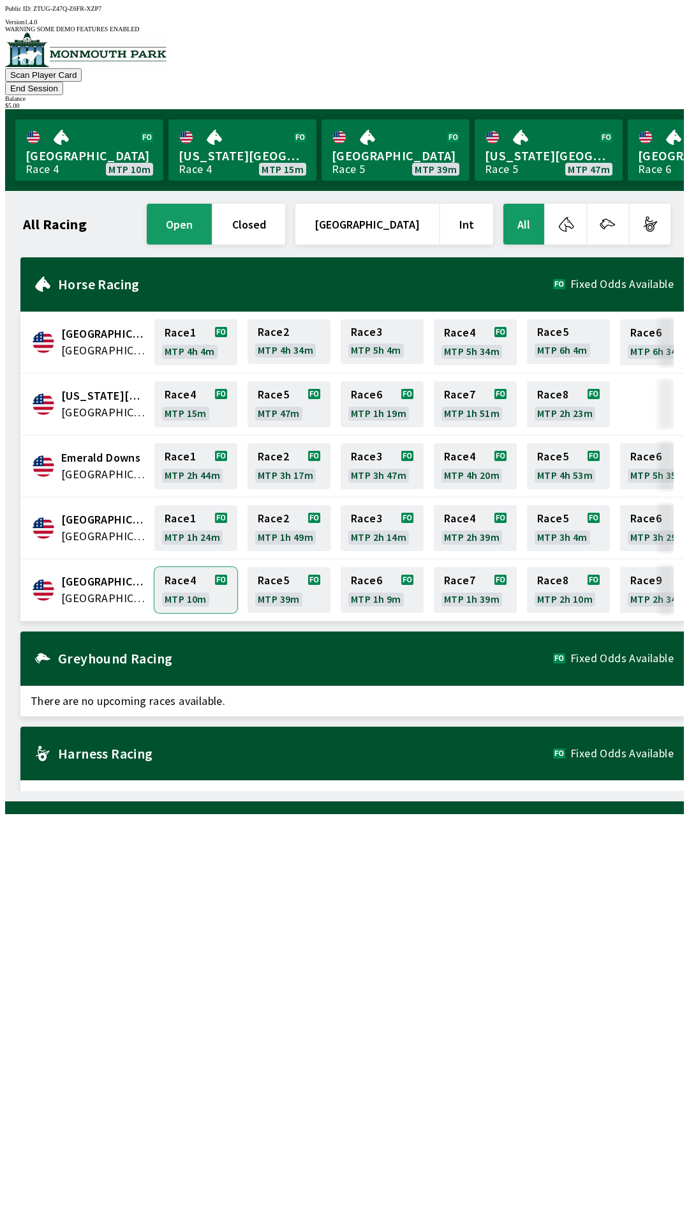
click at [204, 575] on link "Race 4 MTP 10m" at bounding box center [195, 590] width 83 height 46
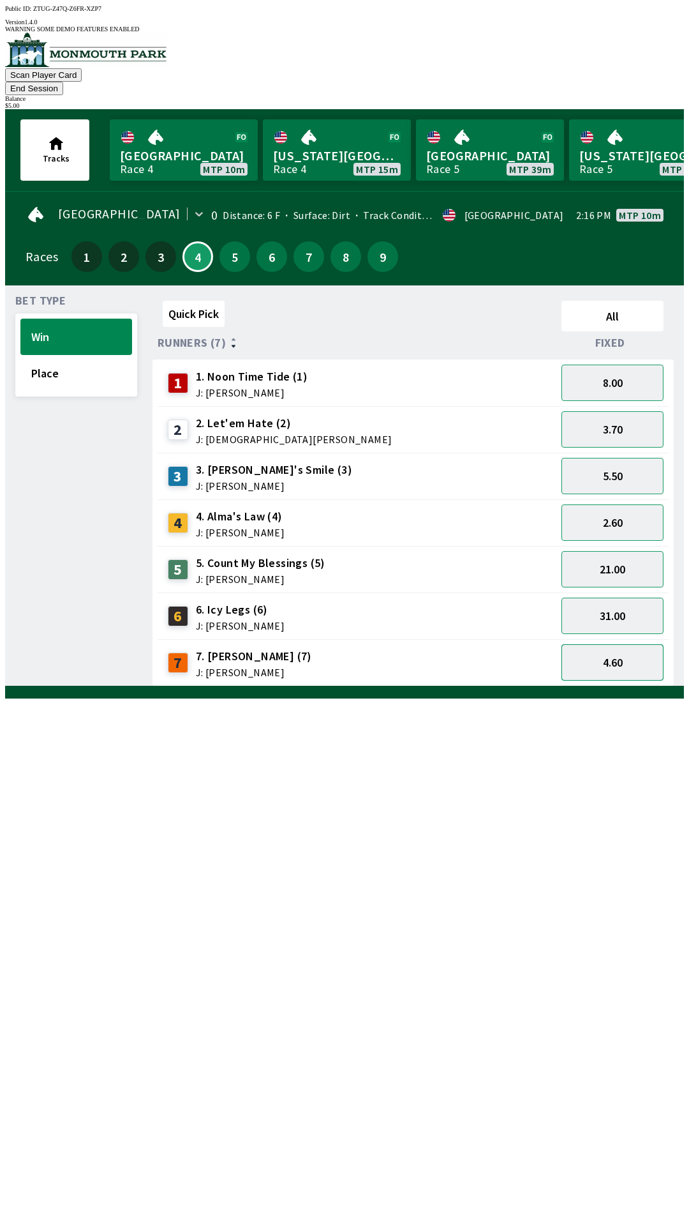
click at [636, 648] on button "4.60" at bounding box center [613, 662] width 102 height 36
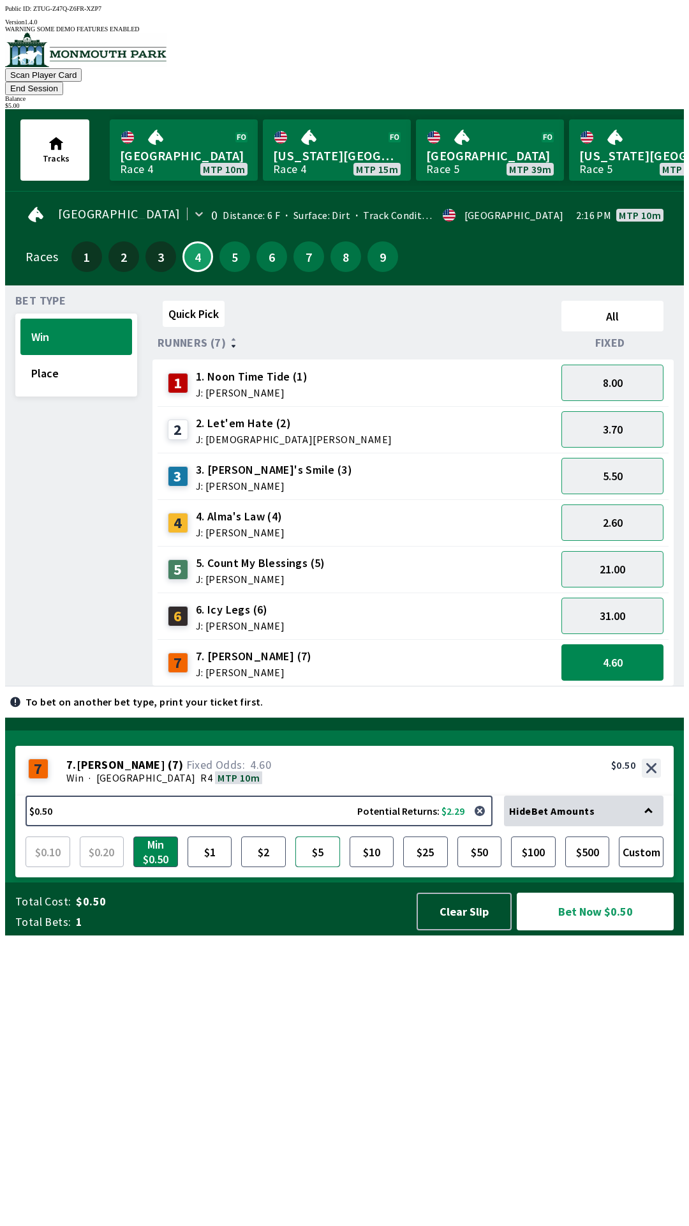
click at [323, 867] on button "$5" at bounding box center [318, 851] width 45 height 31
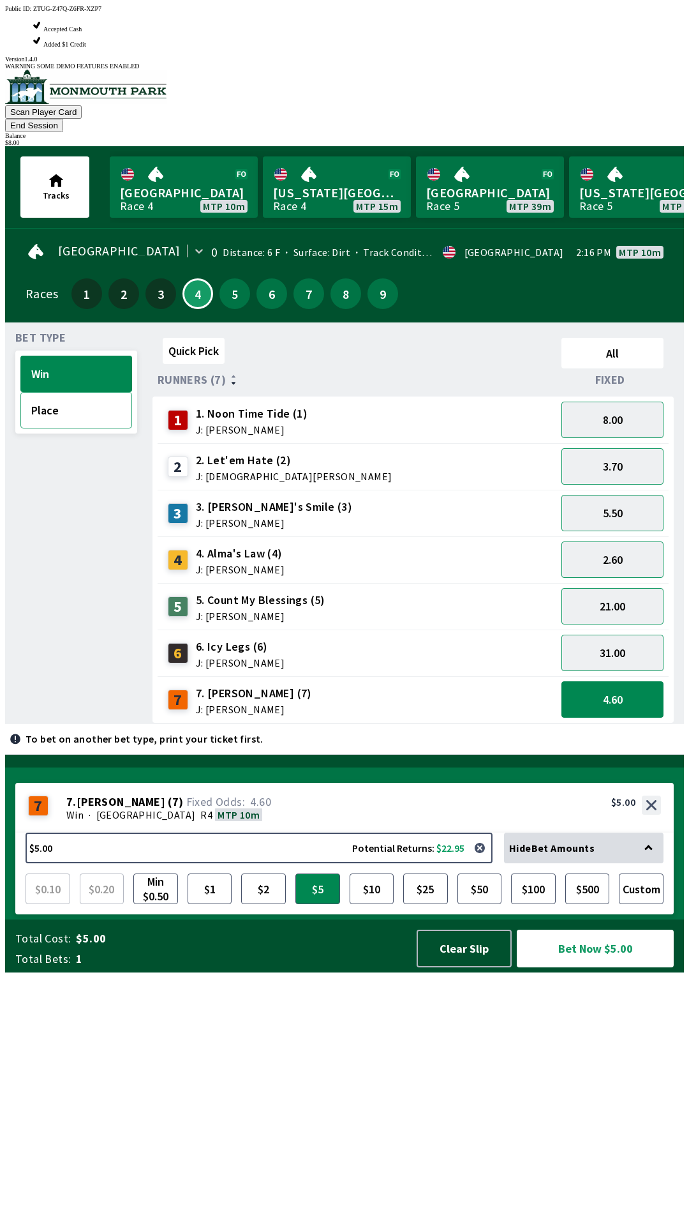
click at [47, 392] on button "Place" at bounding box center [76, 410] width 112 height 36
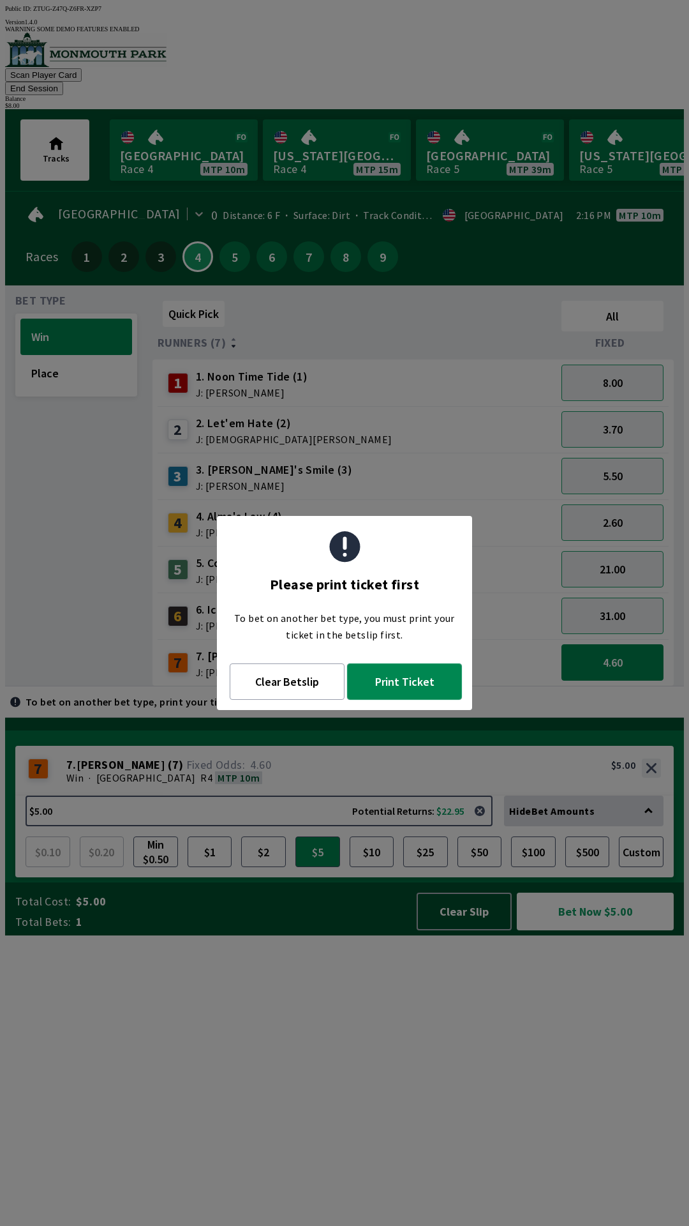
click at [418, 682] on button "Print Ticket" at bounding box center [404, 681] width 115 height 36
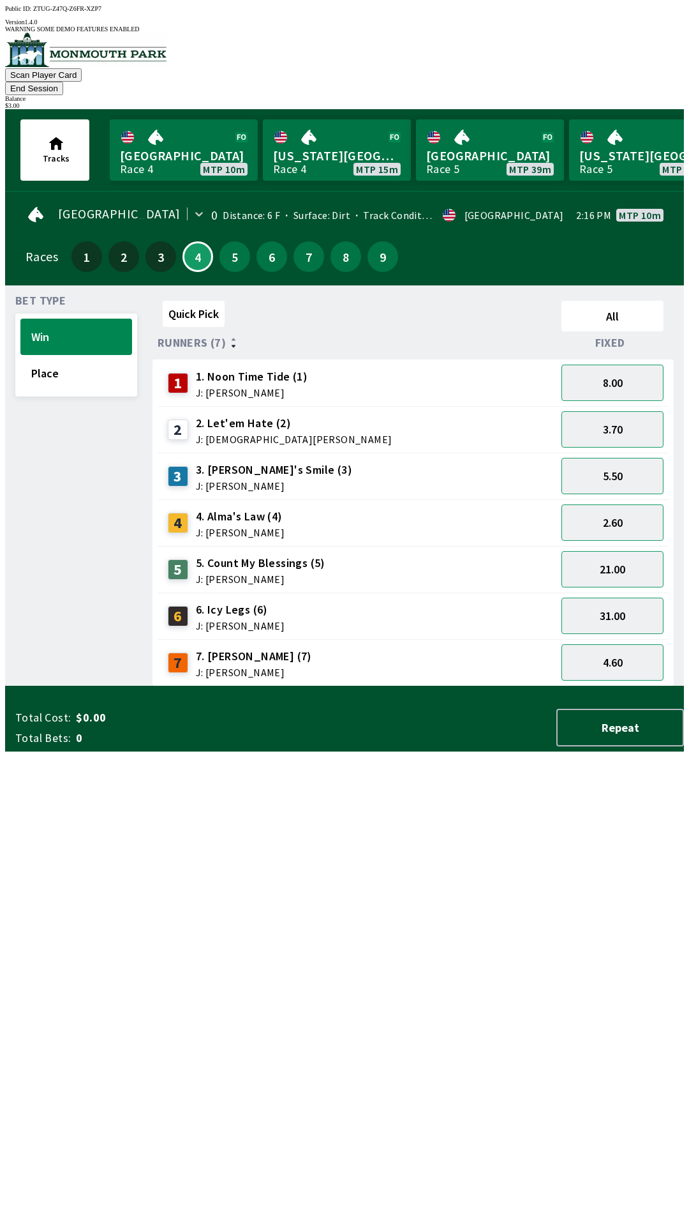
click at [492, 686] on div "Quick Pick All Runners (7) Fixed 1 1. Noon Time Tide (1) J: [PERSON_NAME] 8.00 …" at bounding box center [419, 491] width 532 height 391
click at [84, 355] on button "Place" at bounding box center [76, 373] width 112 height 36
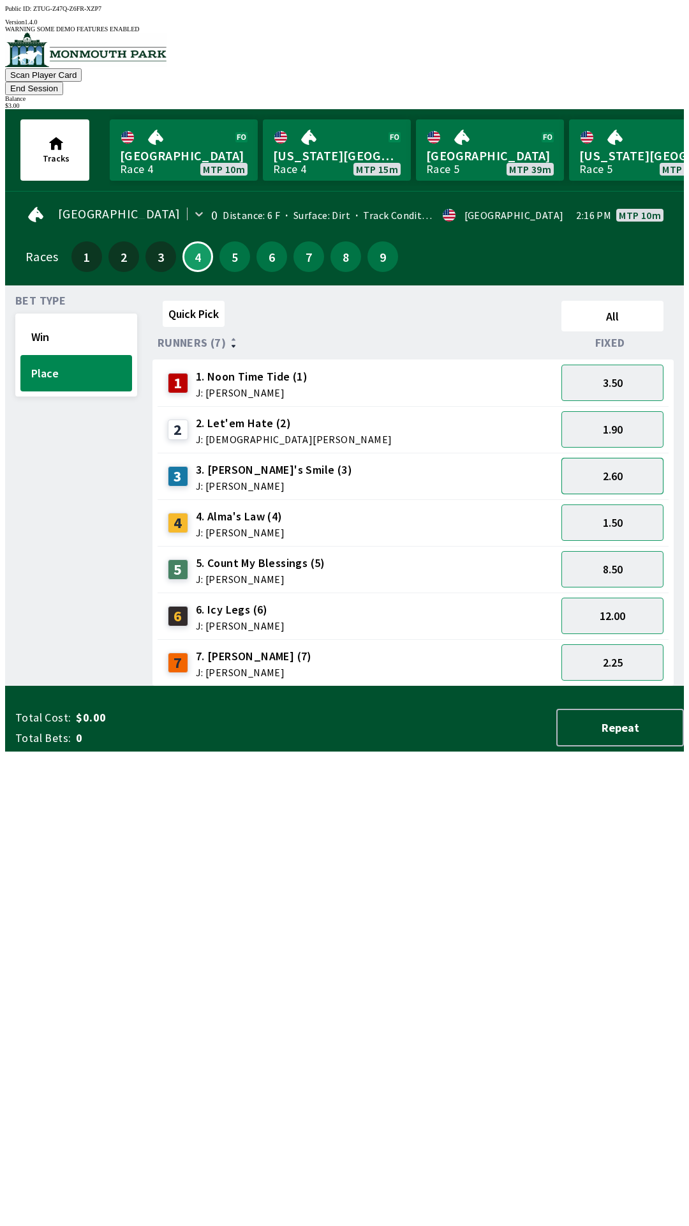
click at [630, 458] on button "2.60" at bounding box center [613, 476] width 102 height 36
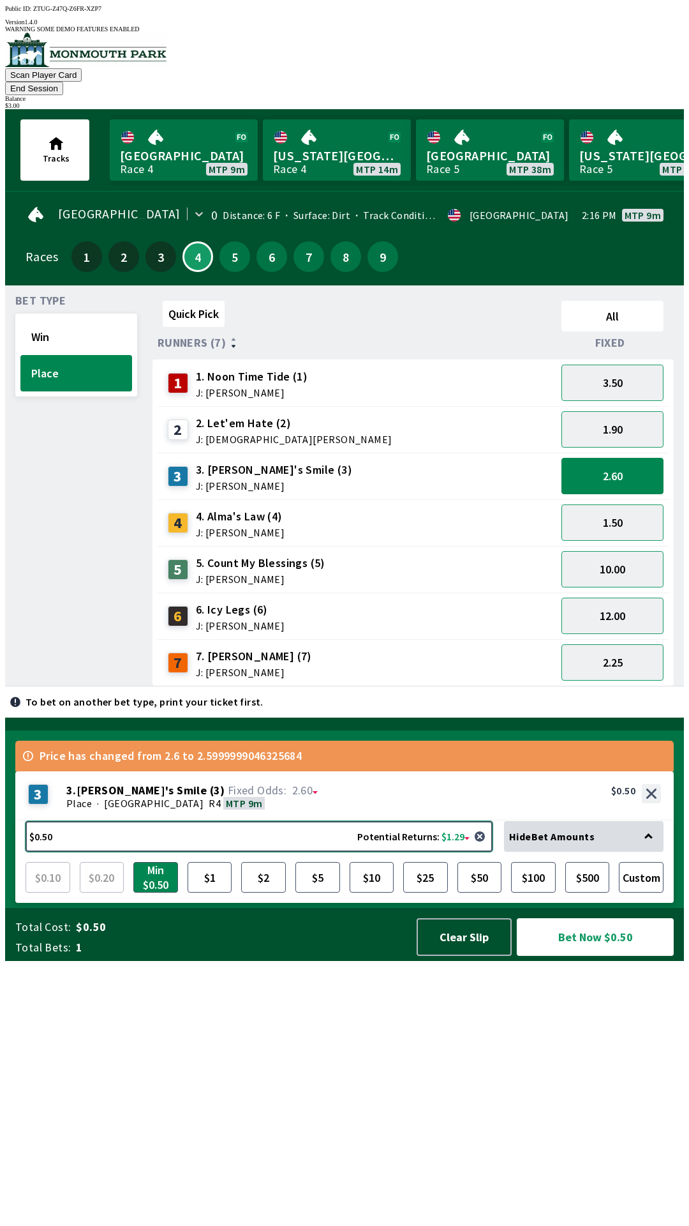
click at [178, 852] on button "$0.50 Potential Returns: $1.29" at bounding box center [259, 836] width 467 height 31
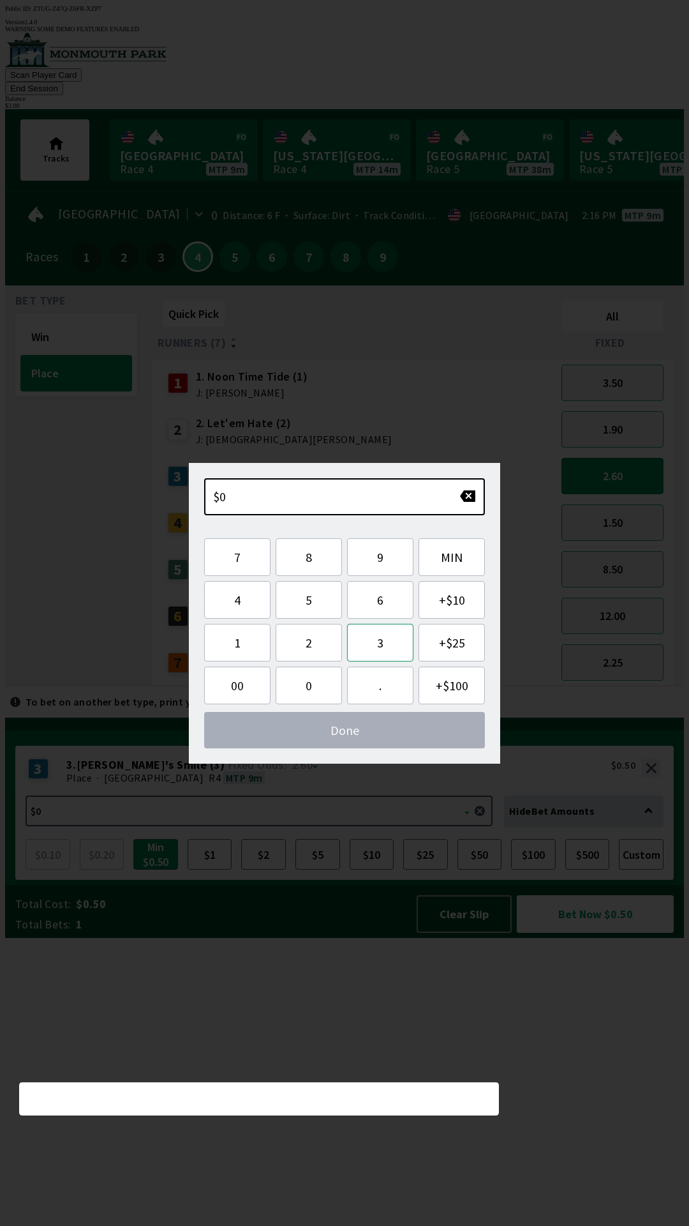
click at [380, 642] on button "3" at bounding box center [380, 643] width 66 height 38
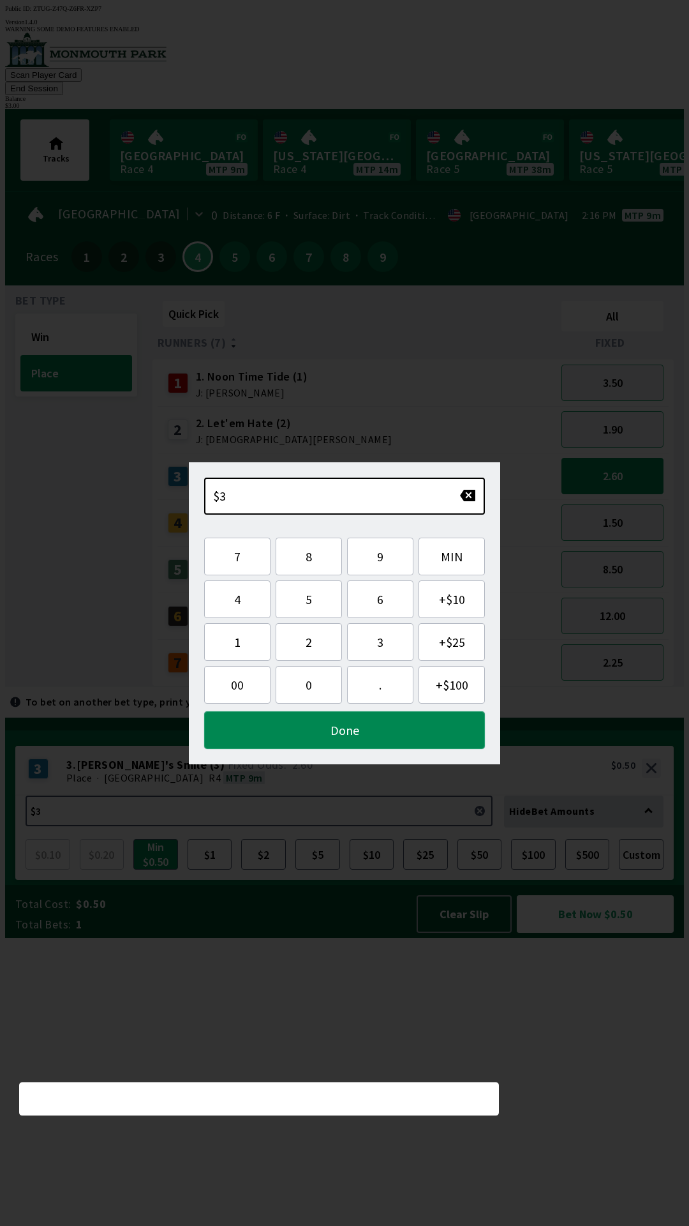
click at [441, 734] on button "Done" at bounding box center [344, 730] width 281 height 38
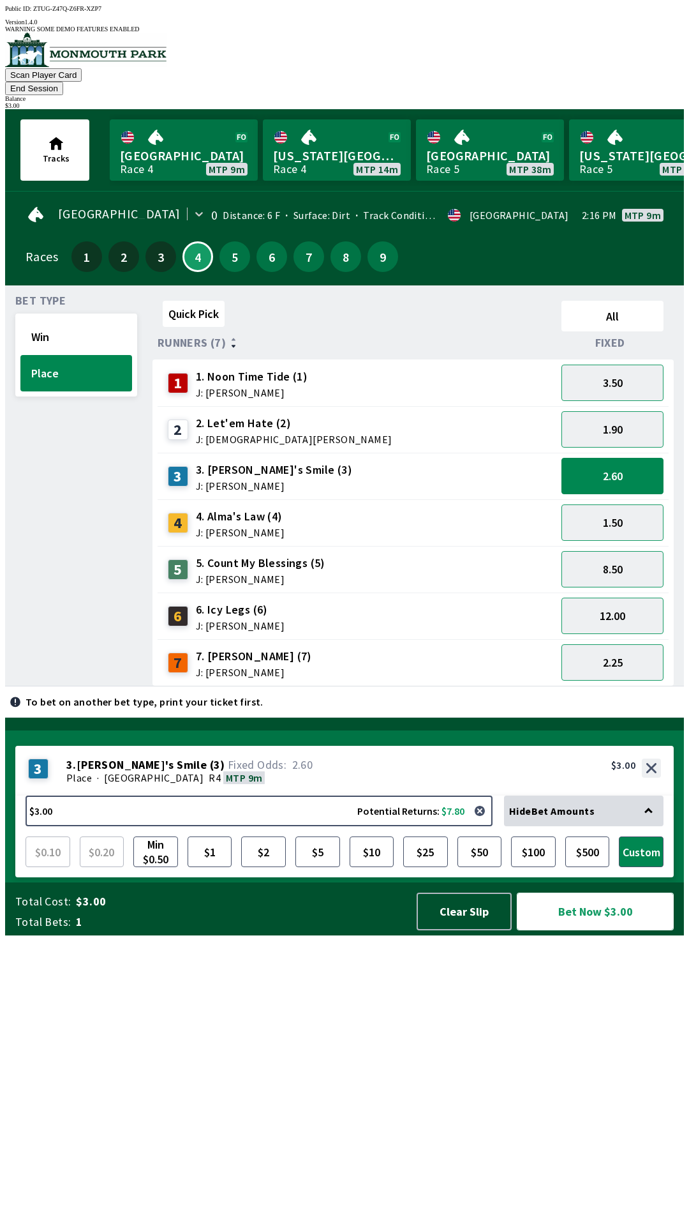
click at [620, 930] on button "Bet Now $3.00" at bounding box center [595, 911] width 157 height 38
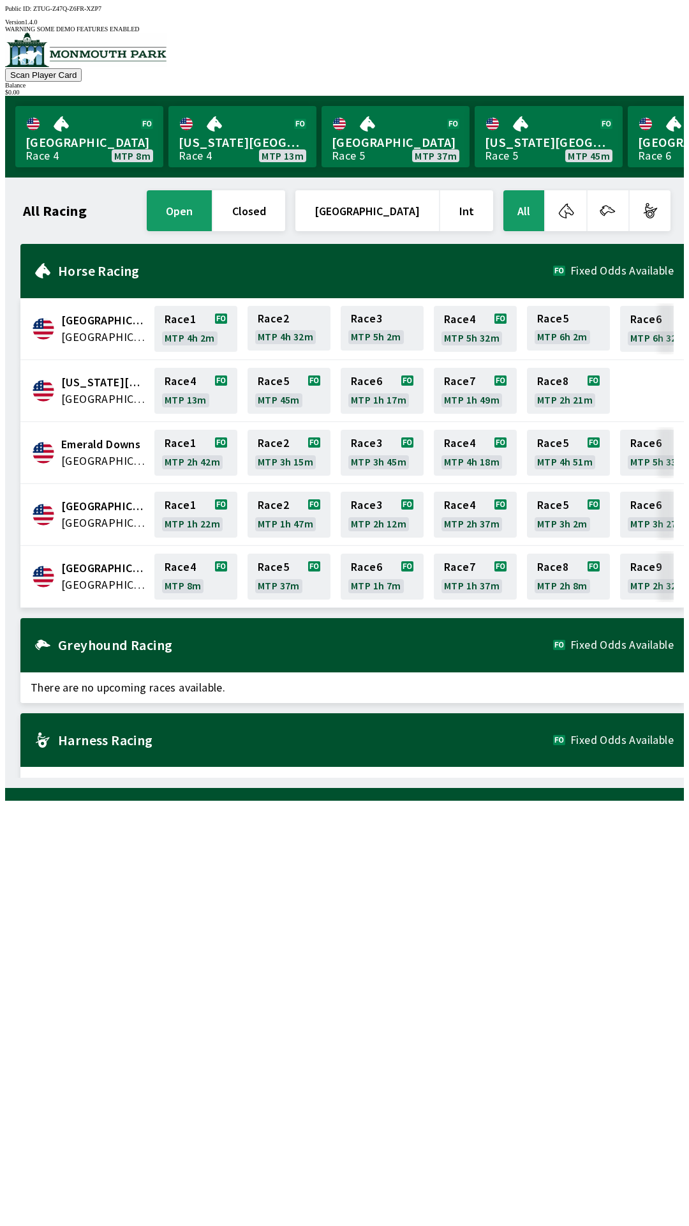
click at [93, 578] on span "[GEOGRAPHIC_DATA]" at bounding box center [104, 584] width 86 height 17
click at [59, 211] on div "All Racing open closed United States Int All" at bounding box center [346, 211] width 653 height 46
click at [212, 204] on button "open" at bounding box center [179, 210] width 65 height 41
click at [394, 195] on button "[GEOGRAPHIC_DATA]" at bounding box center [368, 210] width 144 height 41
click at [98, 576] on span "[GEOGRAPHIC_DATA]" at bounding box center [104, 584] width 86 height 17
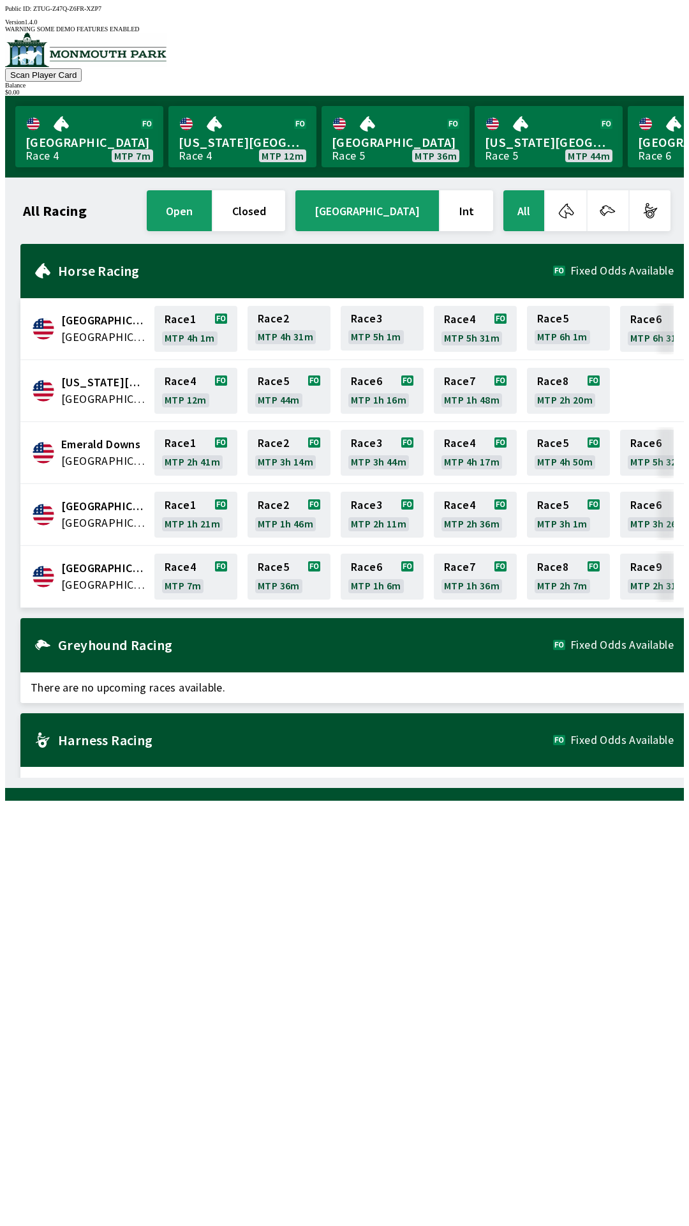
scroll to position [0, 22]
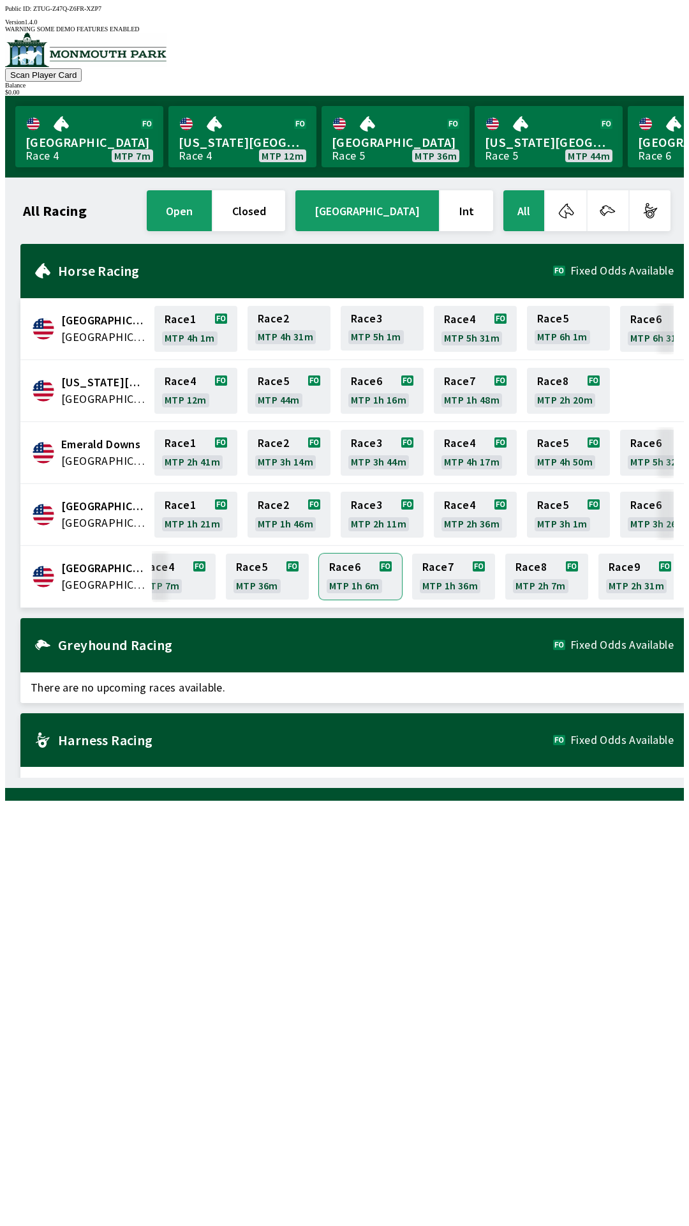
click at [348, 585] on link "Race 6 MTP 1h 6m" at bounding box center [360, 577] width 83 height 46
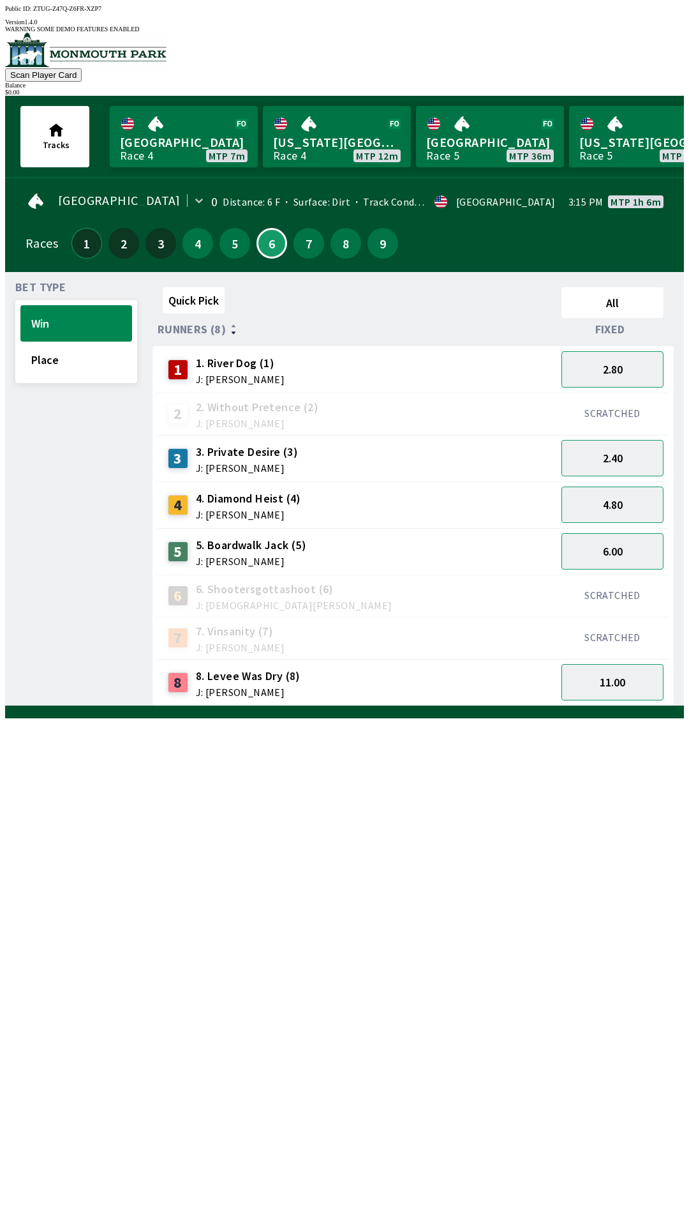
click at [86, 242] on button "1" at bounding box center [87, 243] width 31 height 31
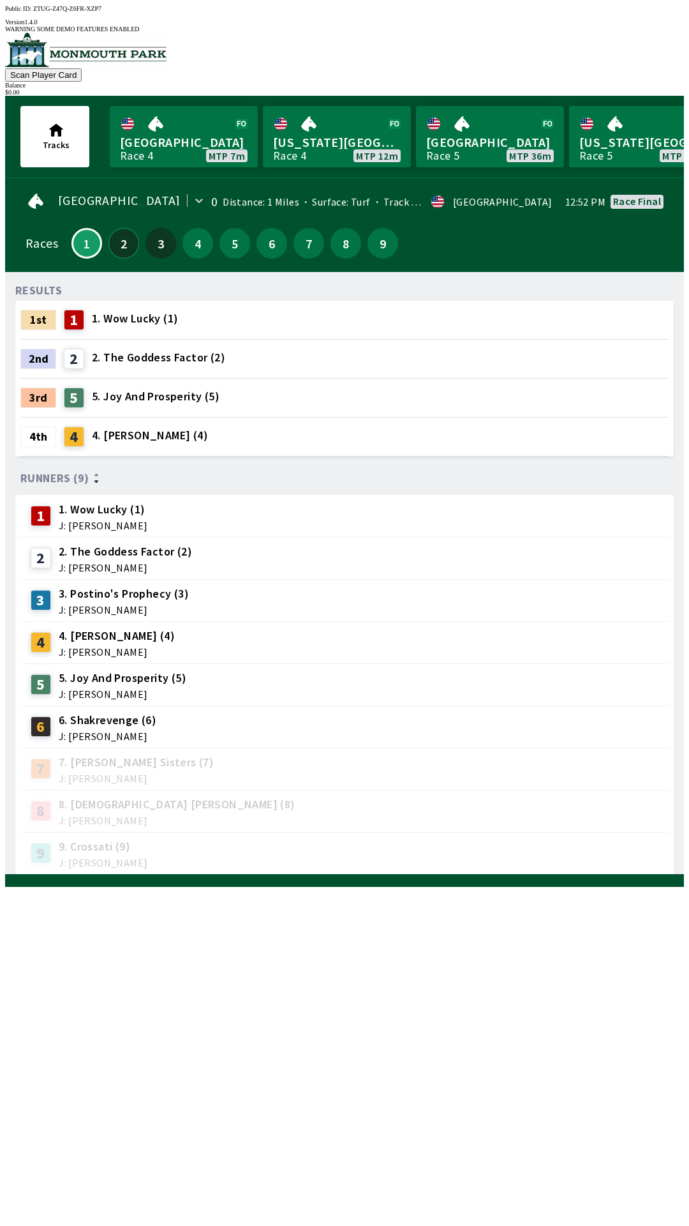
click at [109, 241] on button "2" at bounding box center [124, 243] width 31 height 31
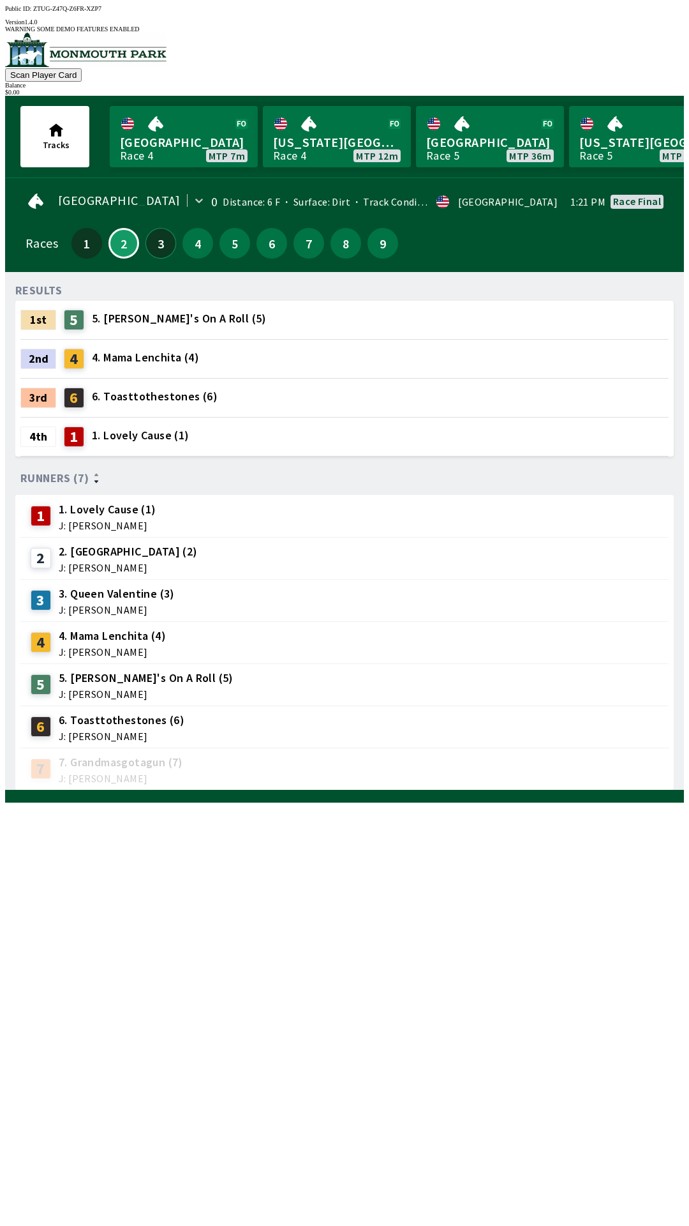
click at [155, 228] on button "3" at bounding box center [161, 243] width 31 height 31
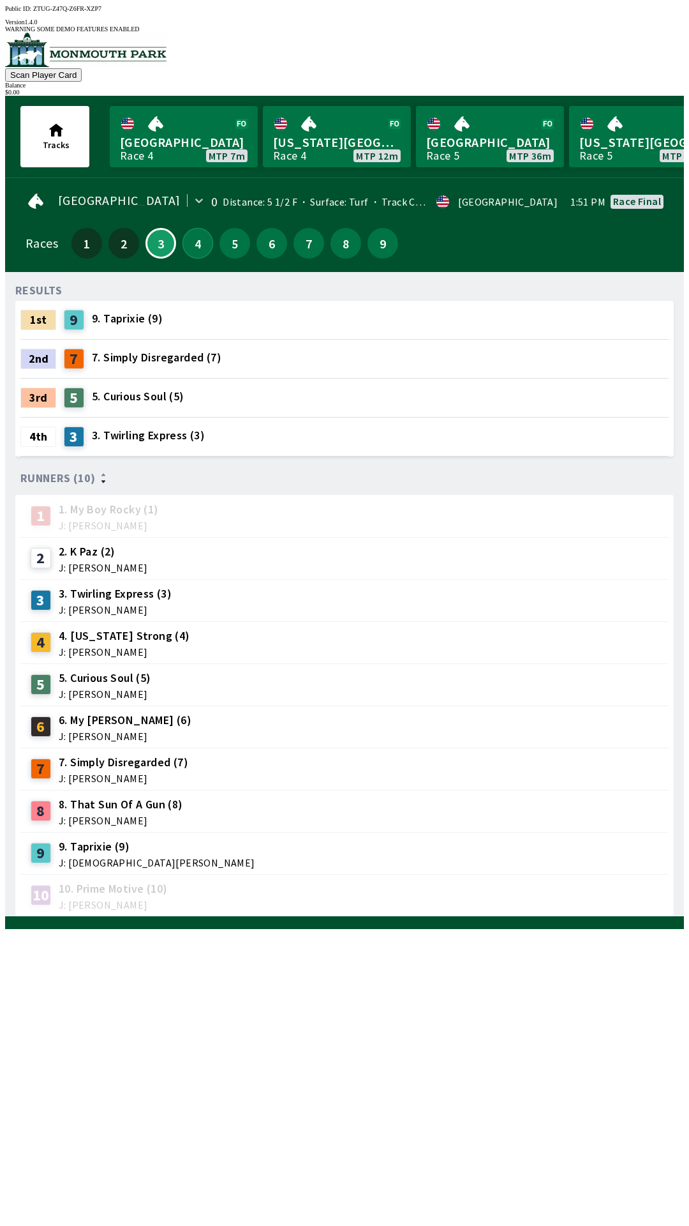
click at [193, 230] on button "4" at bounding box center [198, 243] width 31 height 31
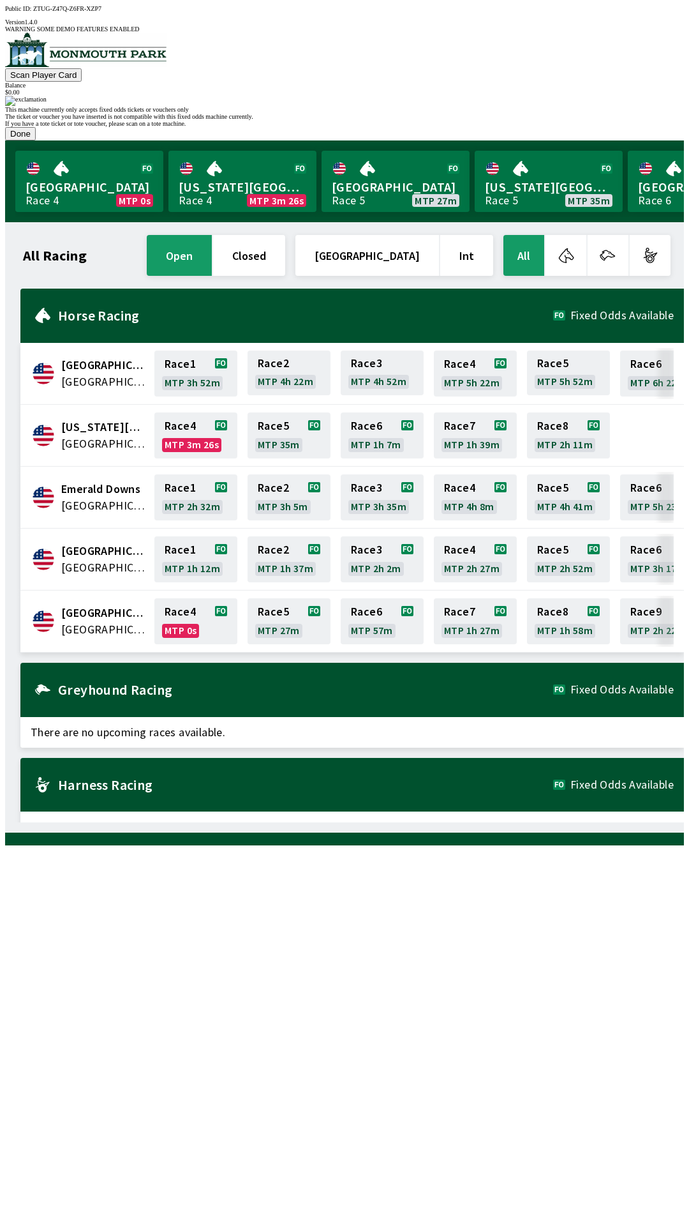
click at [36, 140] on button "Done" at bounding box center [20, 133] width 31 height 13
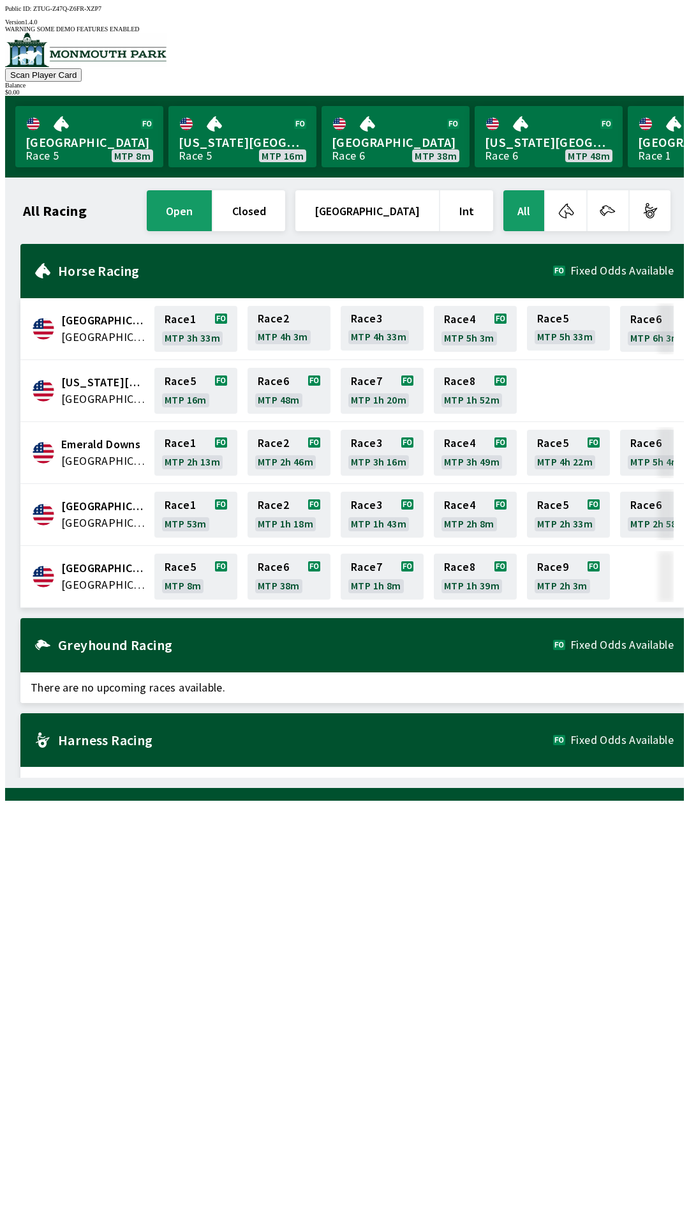
click at [409, 688] on span "There are no upcoming races available." at bounding box center [352, 687] width 664 height 31
click at [79, 118] on link "[GEOGRAPHIC_DATA] Race 5 MTP 8m" at bounding box center [89, 136] width 148 height 61
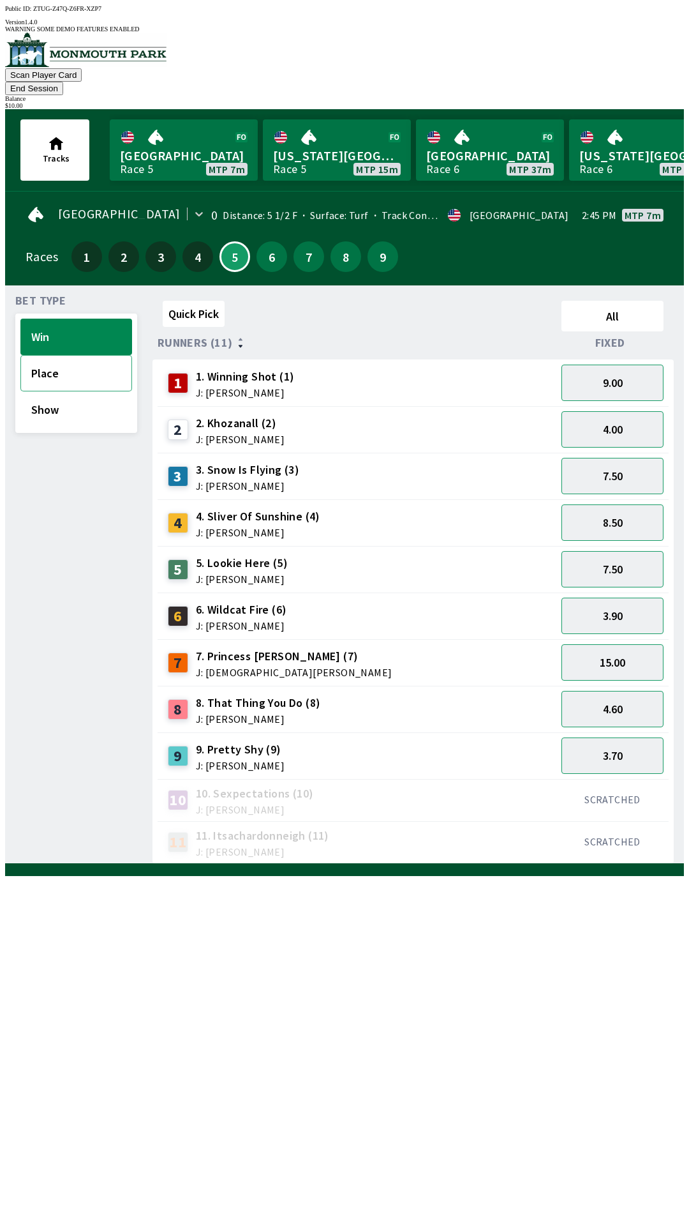
click at [49, 355] on button "Place" at bounding box center [76, 373] width 112 height 36
click at [63, 82] on button "End Session" at bounding box center [34, 88] width 58 height 13
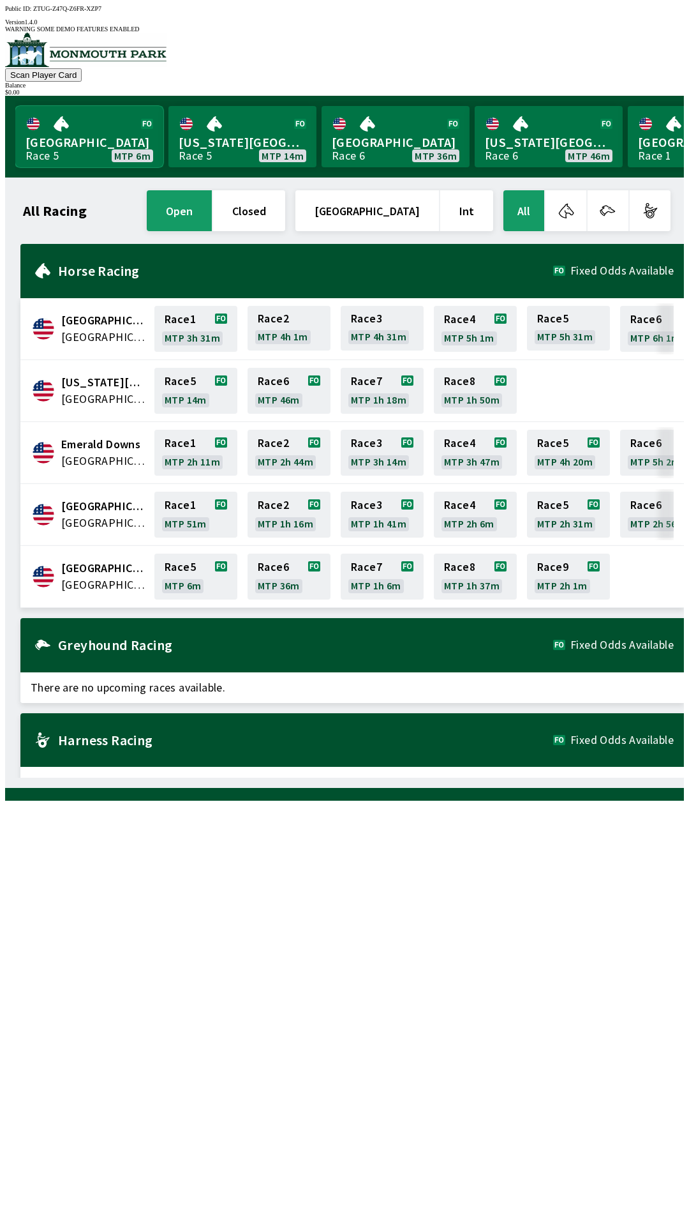
click at [71, 133] on link "[GEOGRAPHIC_DATA] Race 5 MTP 6m" at bounding box center [89, 136] width 148 height 61
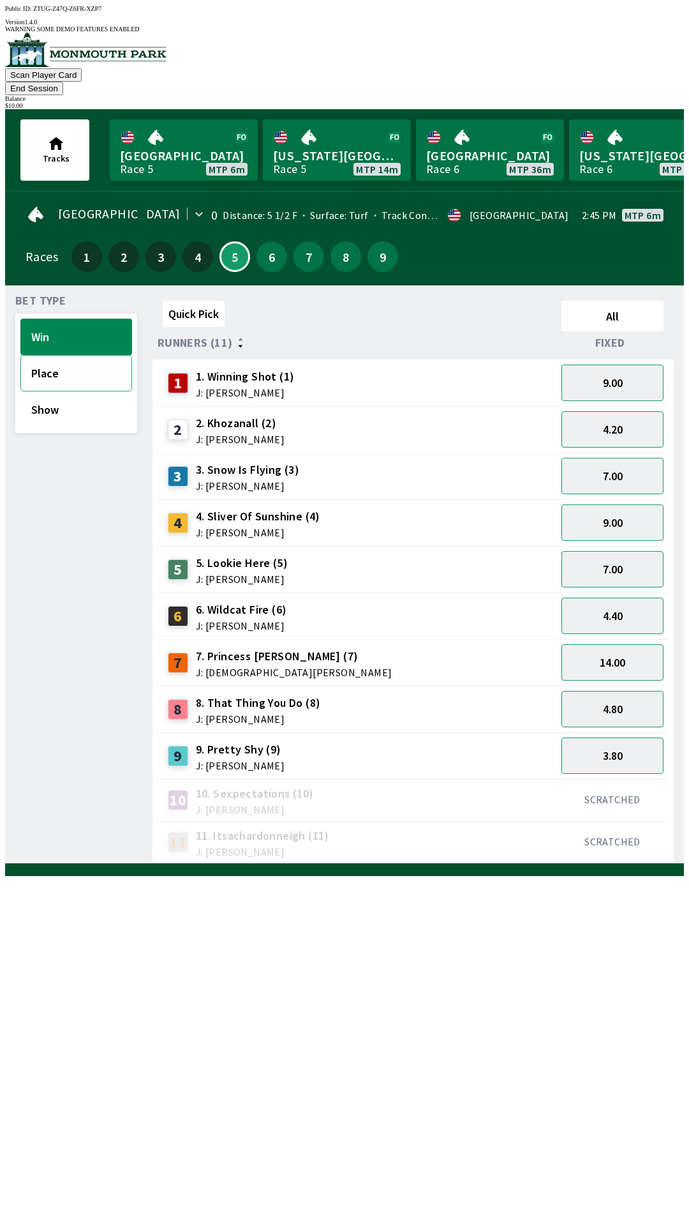
click at [60, 355] on button "Place" at bounding box center [76, 373] width 112 height 36
click at [621, 691] on button "2.70" at bounding box center [613, 709] width 102 height 36
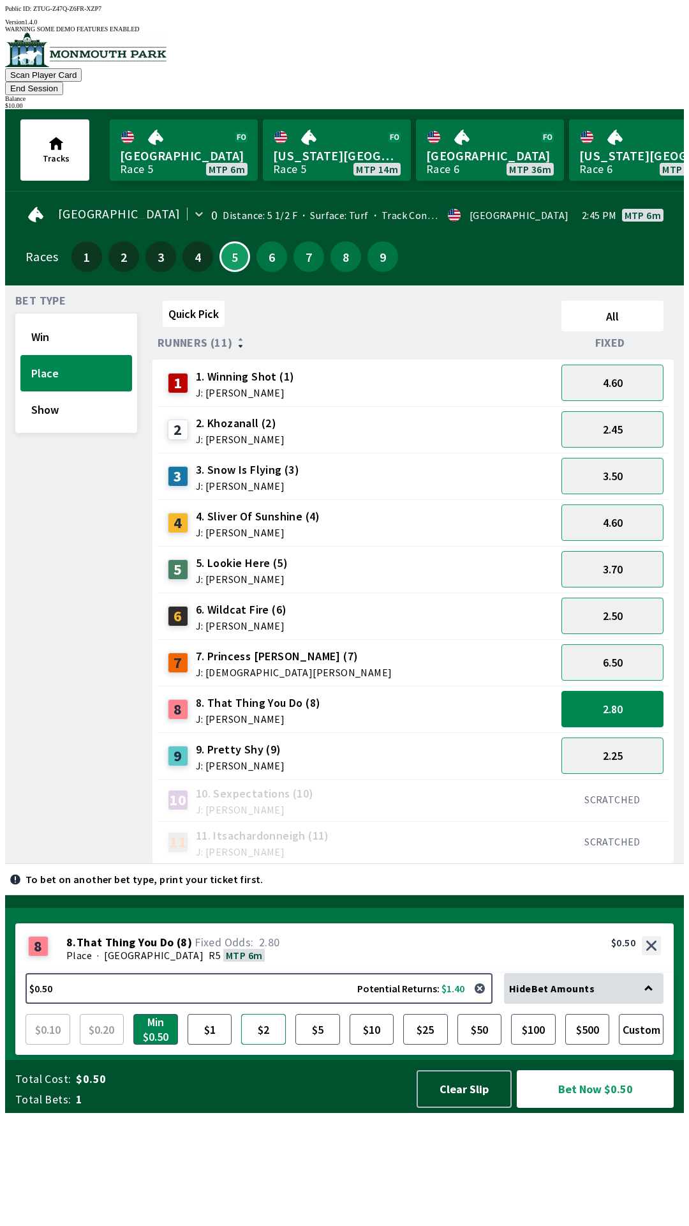
click at [260, 1044] on button "$2" at bounding box center [263, 1029] width 45 height 31
click at [629, 691] on button "2.80" at bounding box center [613, 709] width 102 height 36
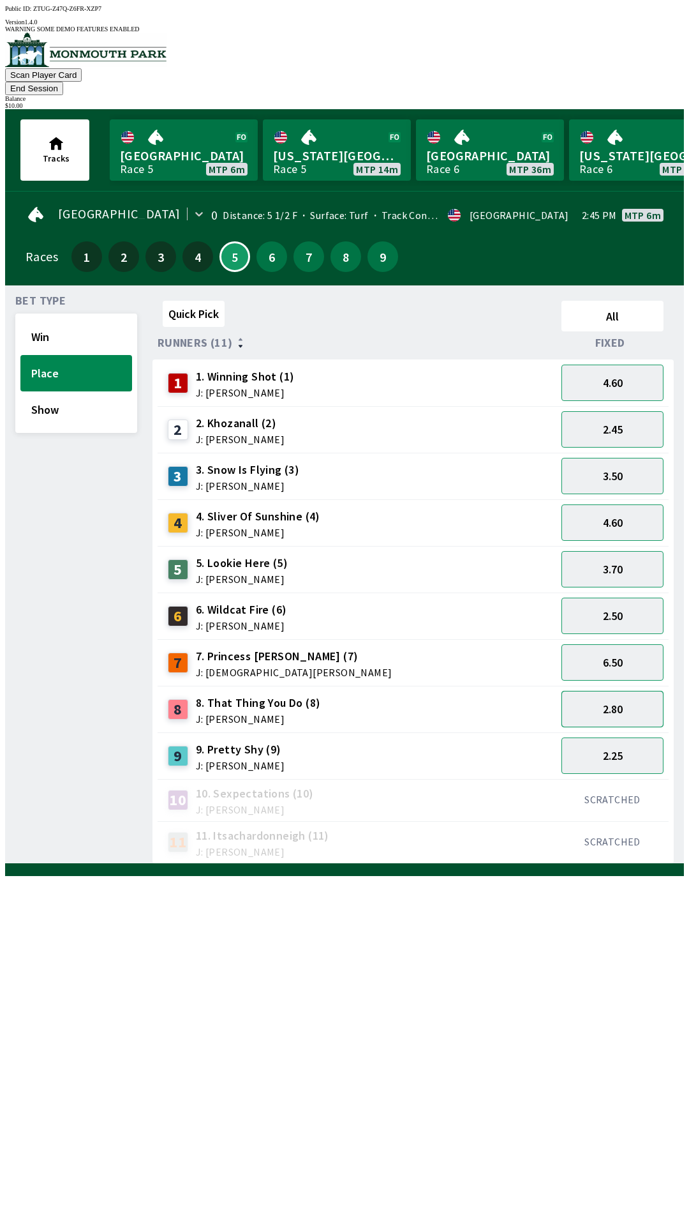
click at [633, 691] on button "2.80" at bounding box center [613, 709] width 102 height 36
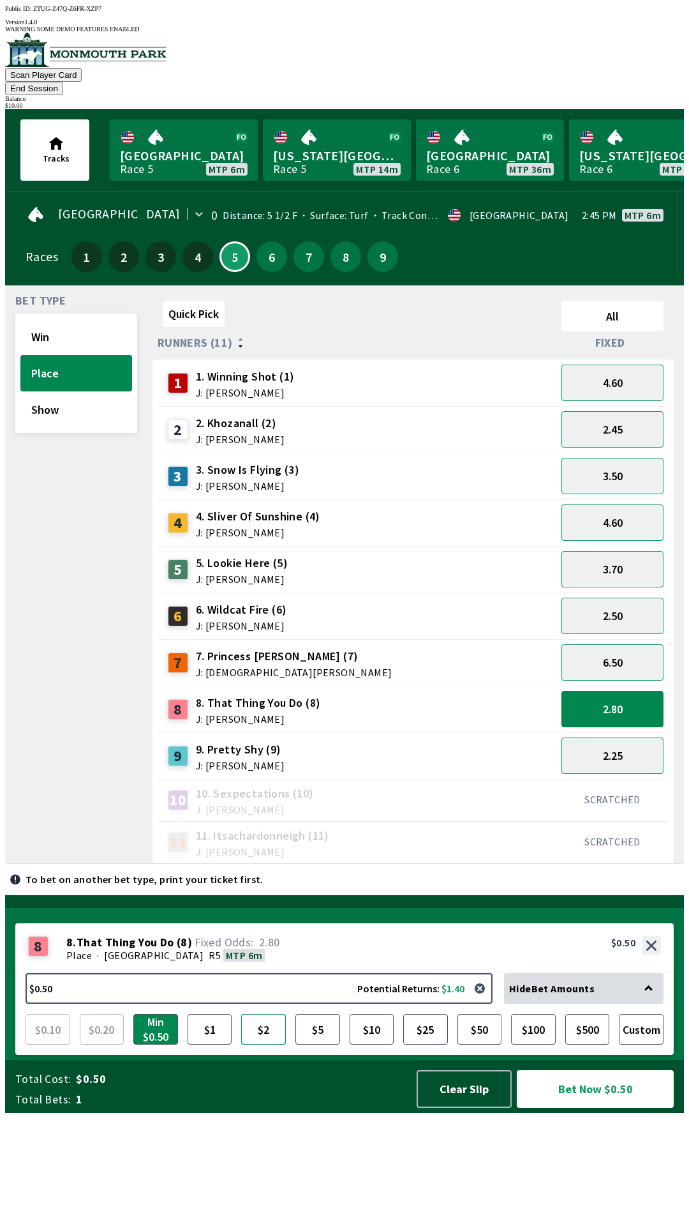
click at [261, 1044] on button "$2" at bounding box center [263, 1029] width 45 height 31
click at [375, 1044] on button "$10" at bounding box center [372, 1029] width 45 height 31
click at [594, 1108] on button "Bet Now $10.00" at bounding box center [595, 1089] width 157 height 38
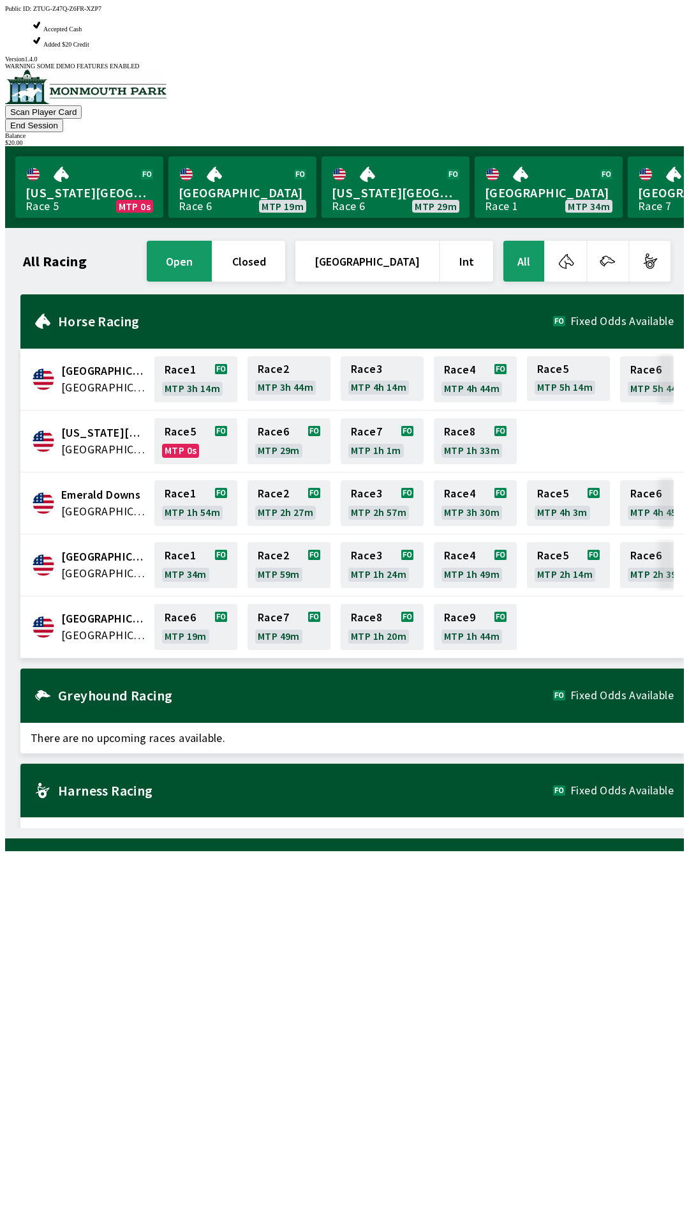
click at [63, 119] on button "End Session" at bounding box center [34, 125] width 58 height 13
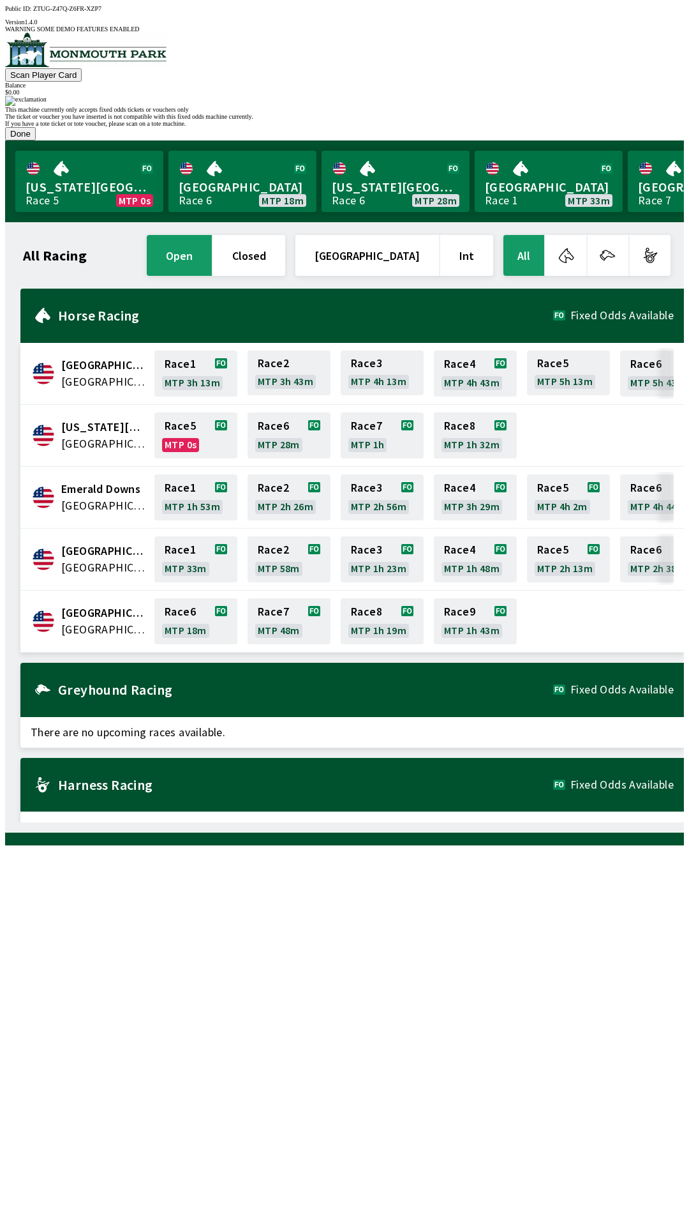
click at [36, 140] on button "Done" at bounding box center [20, 133] width 31 height 13
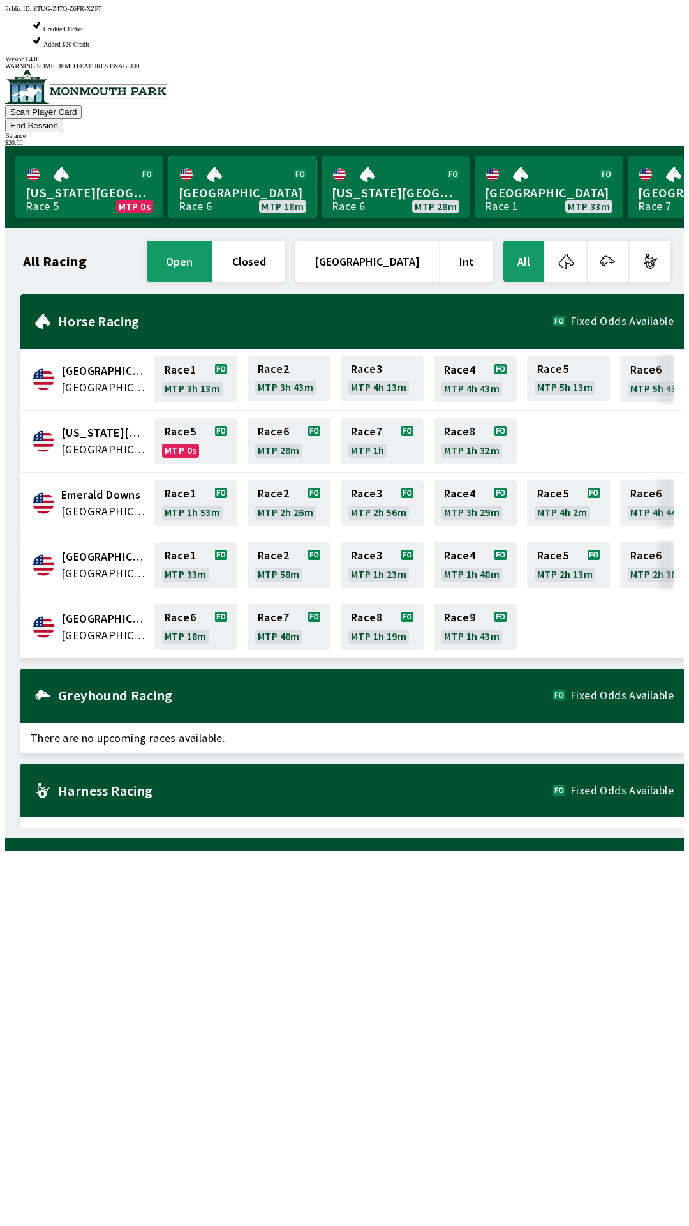
click at [239, 156] on link "[GEOGRAPHIC_DATA] Race 6 MTP 18m" at bounding box center [243, 186] width 148 height 61
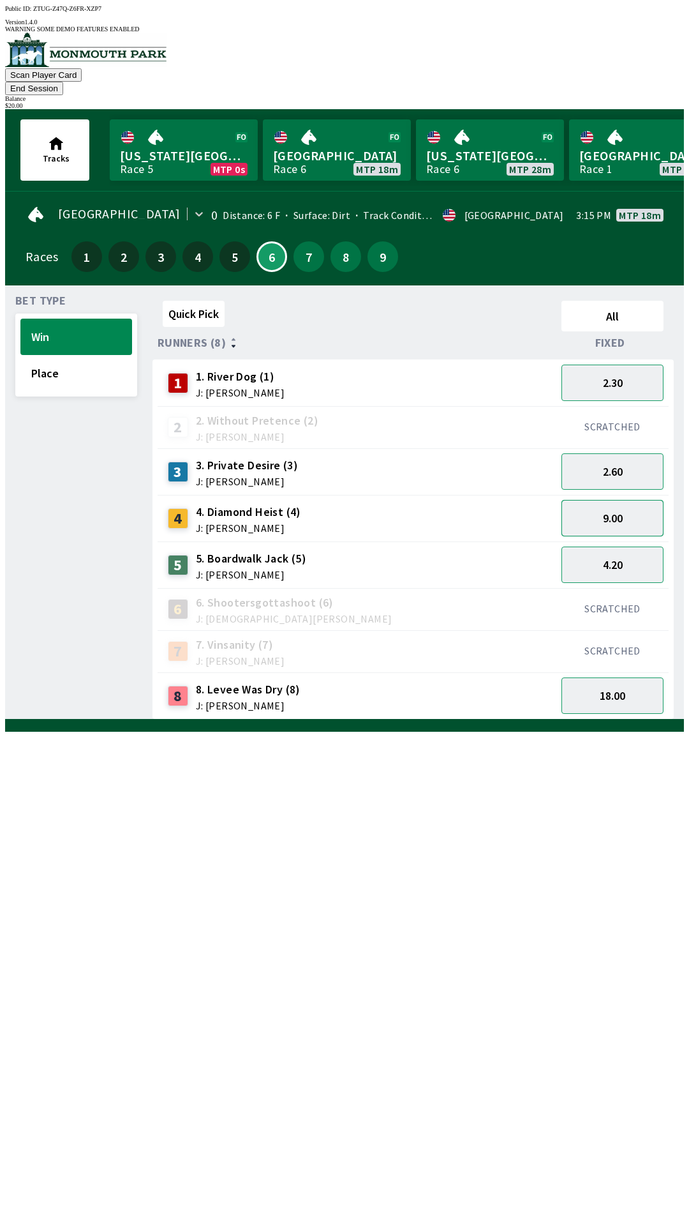
click at [630, 500] on button "9.00" at bounding box center [613, 518] width 102 height 36
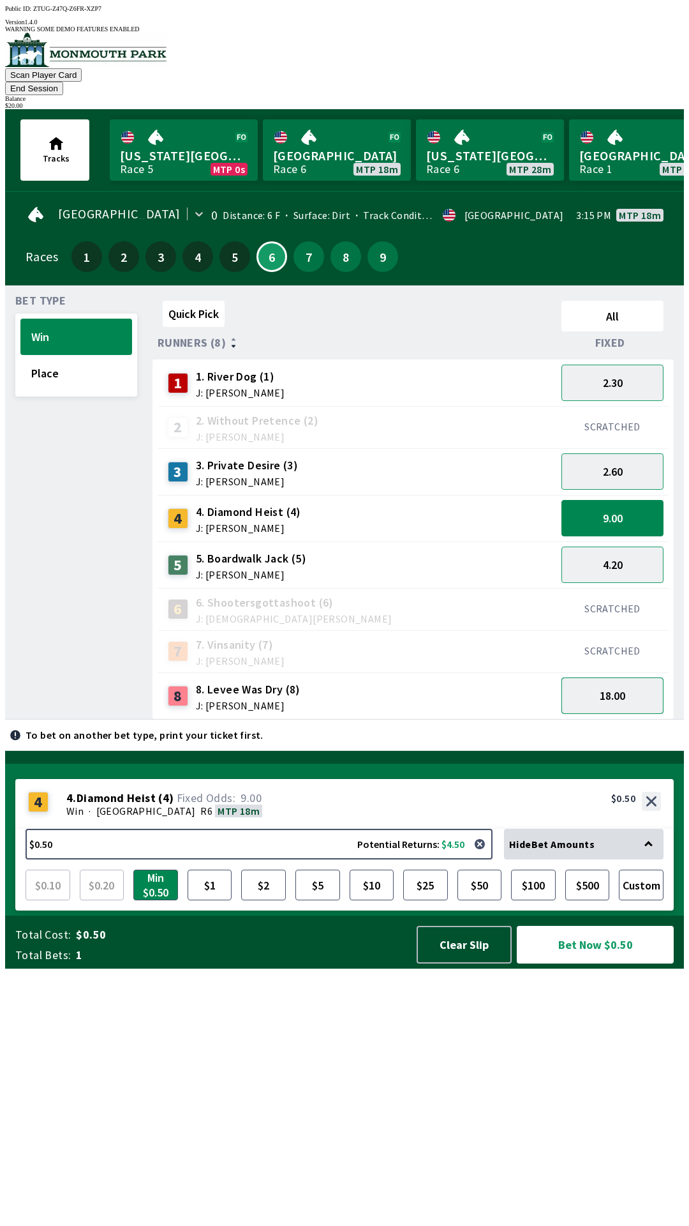
click at [619, 677] on button "18.00" at bounding box center [613, 695] width 102 height 36
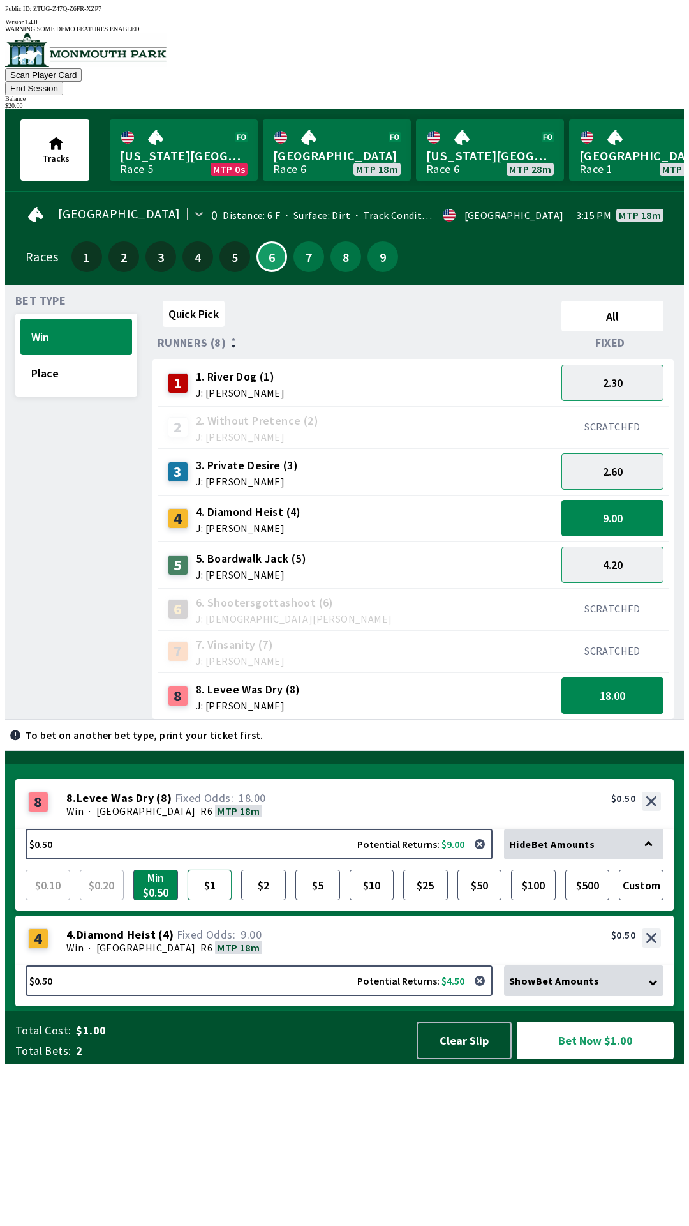
click at [209, 900] on button "$1" at bounding box center [210, 885] width 45 height 31
click at [636, 546] on button "4.20" at bounding box center [613, 564] width 102 height 36
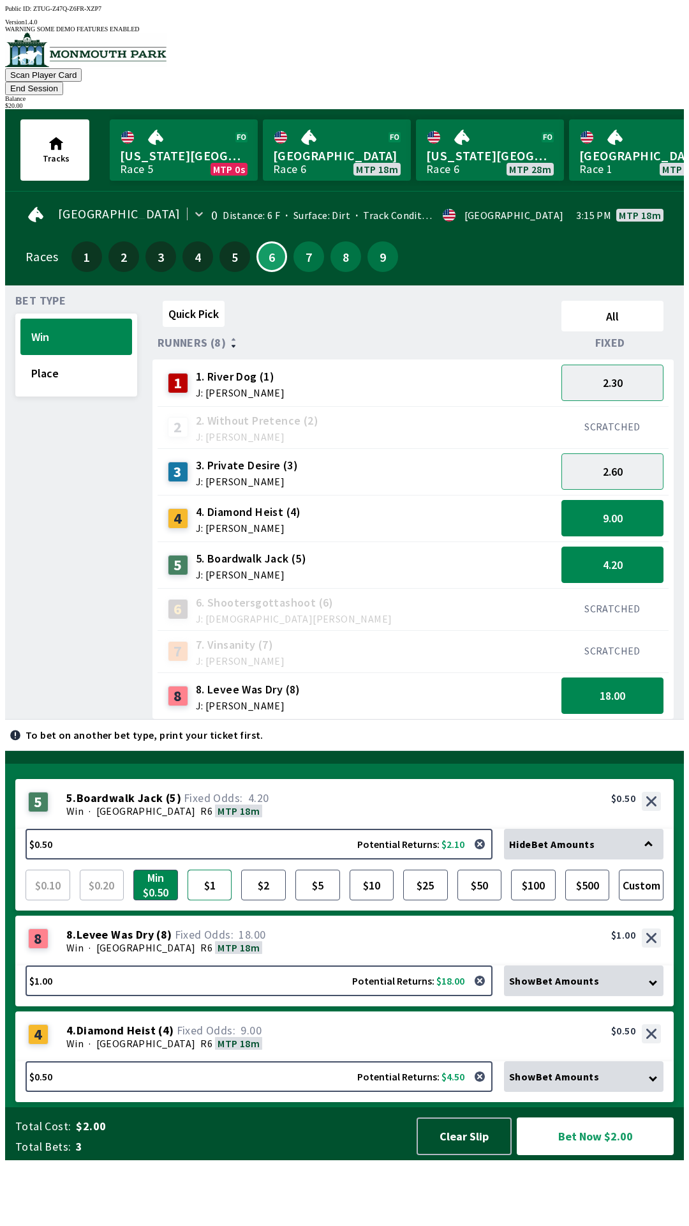
click at [215, 900] on button "$1" at bounding box center [210, 885] width 45 height 31
click at [606, 1155] on button "Bet Now $2.50" at bounding box center [595, 1136] width 157 height 38
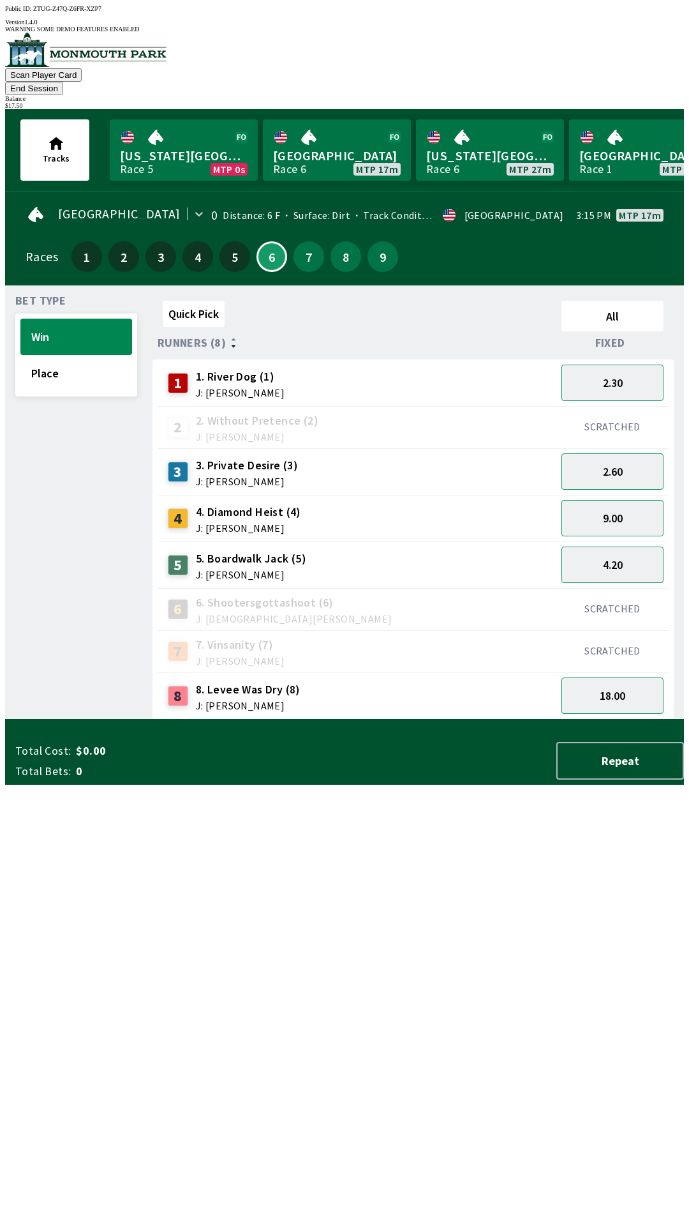
click at [63, 82] on button "End Session" at bounding box center [34, 88] width 58 height 13
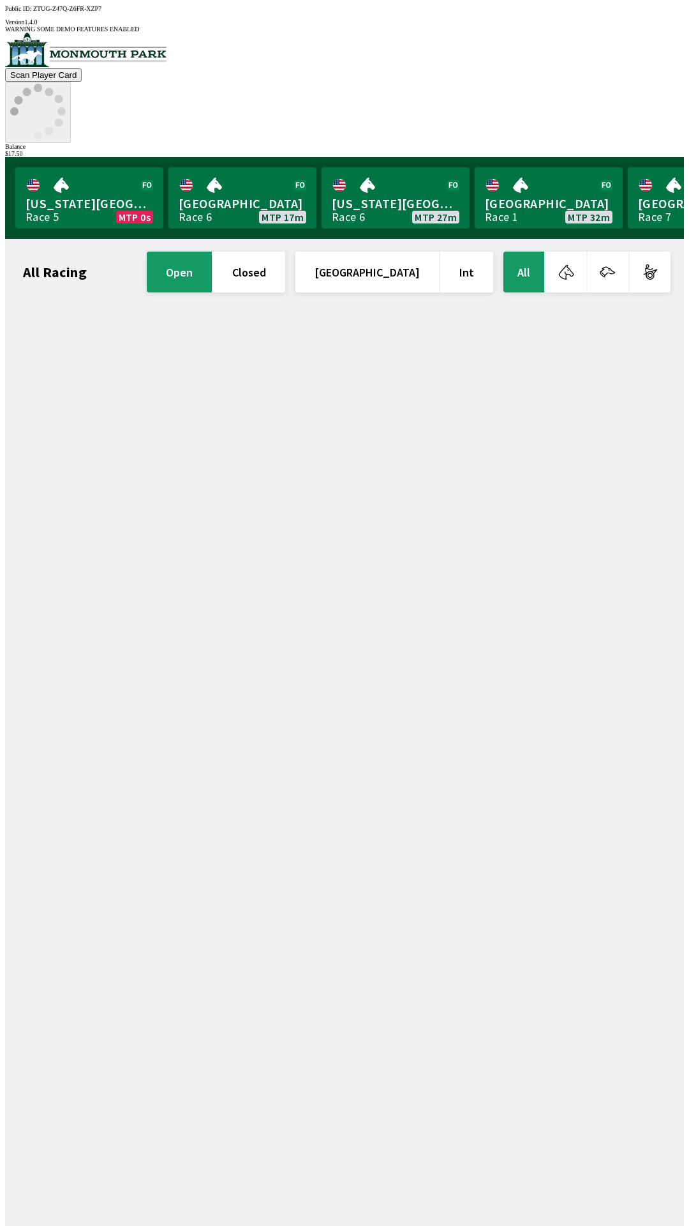
click at [66, 84] on icon at bounding box center [38, 112] width 56 height 56
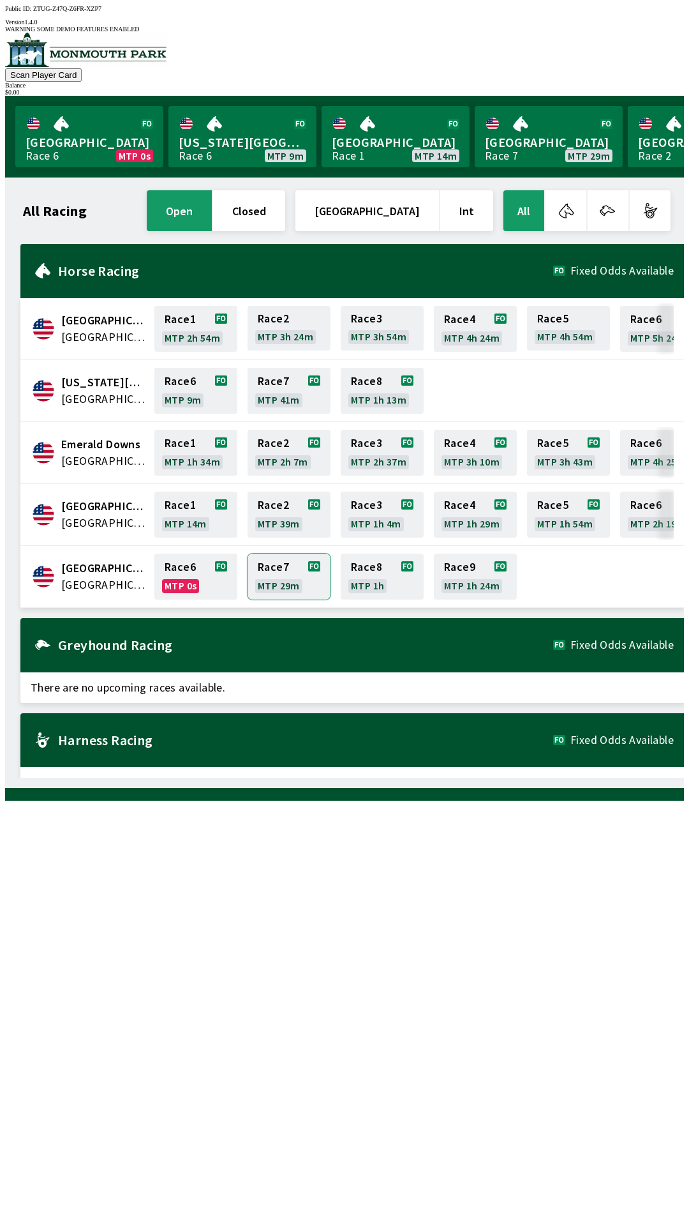
click at [287, 561] on link "Race 7 MTP 29m" at bounding box center [289, 577] width 83 height 46
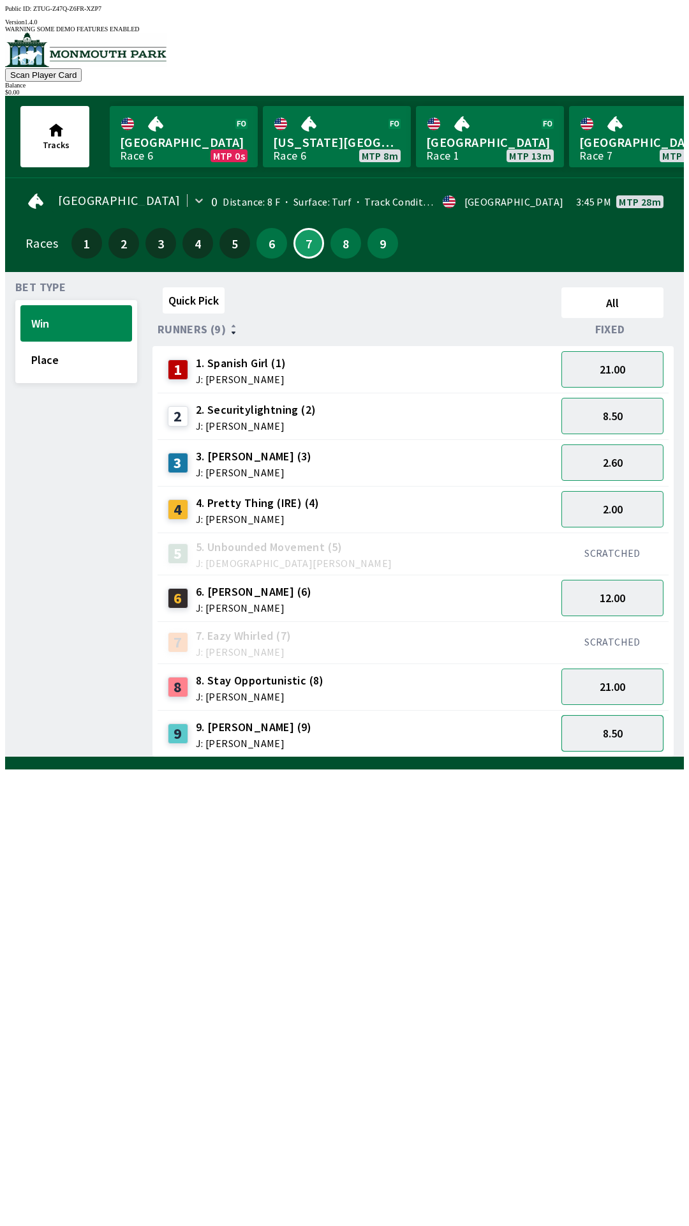
click at [608, 722] on button "8.50" at bounding box center [613, 733] width 102 height 36
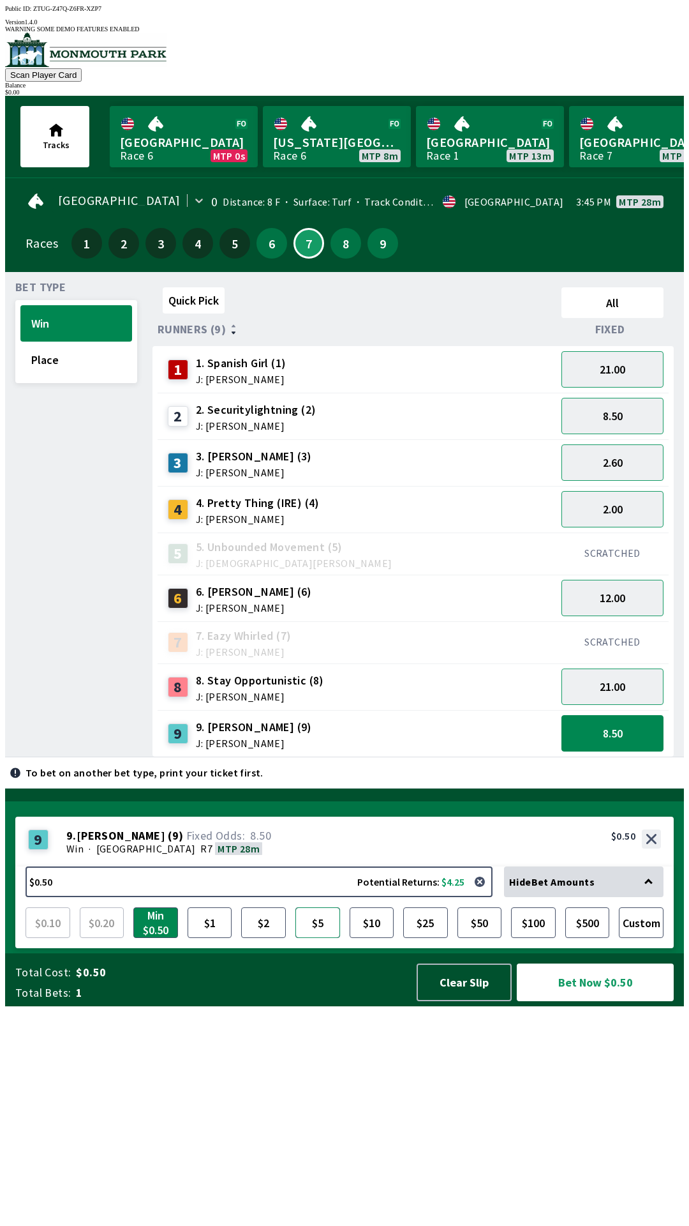
click at [312, 938] on button "$5" at bounding box center [318, 922] width 45 height 31
click at [77, 357] on button "Place" at bounding box center [76, 360] width 112 height 36
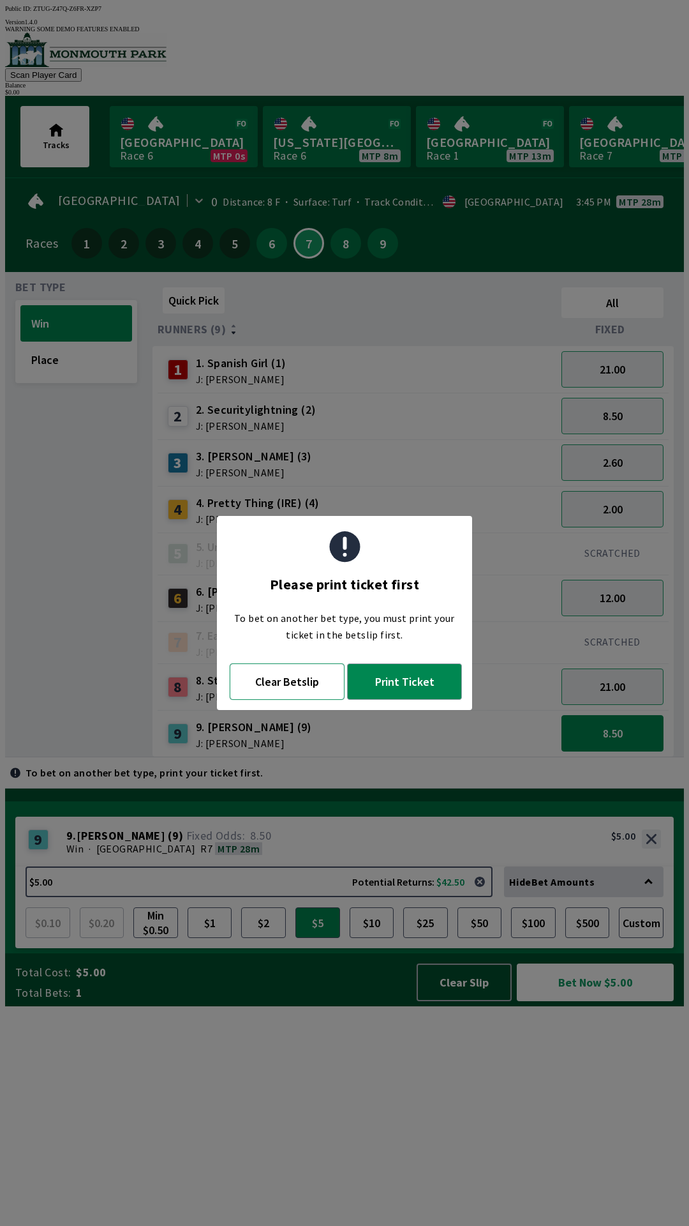
click at [290, 681] on button "Clear Betslip" at bounding box center [287, 681] width 115 height 36
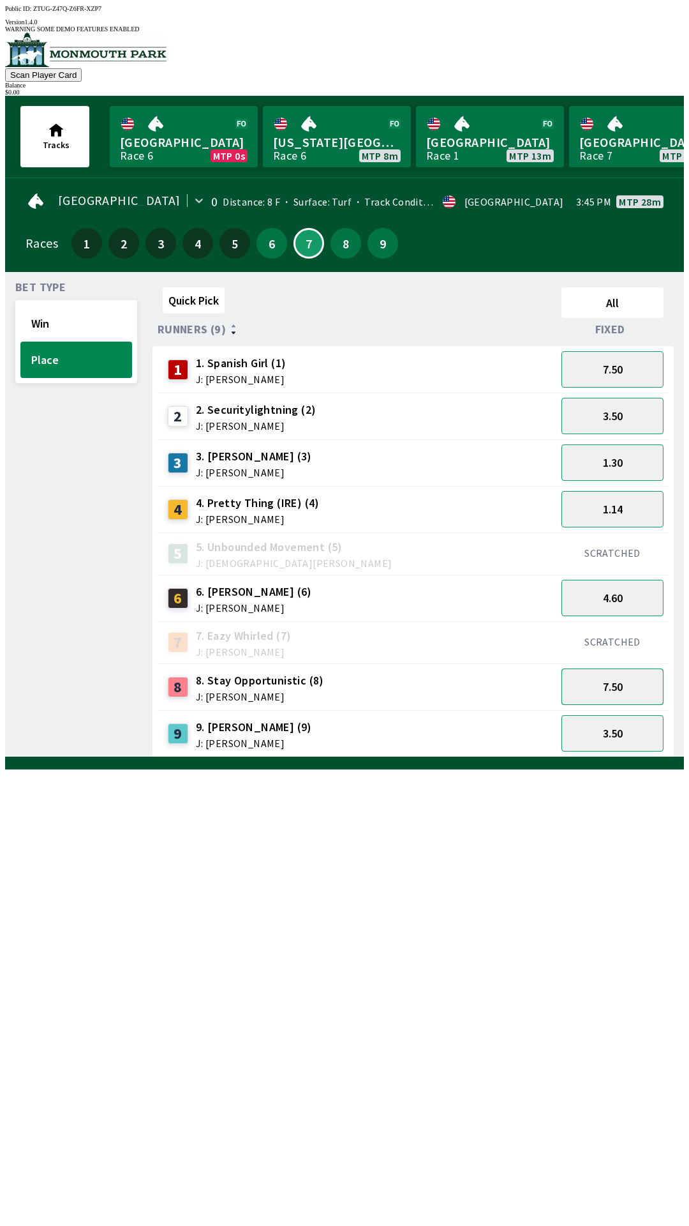
click at [639, 676] on button "7.50" at bounding box center [613, 686] width 102 height 36
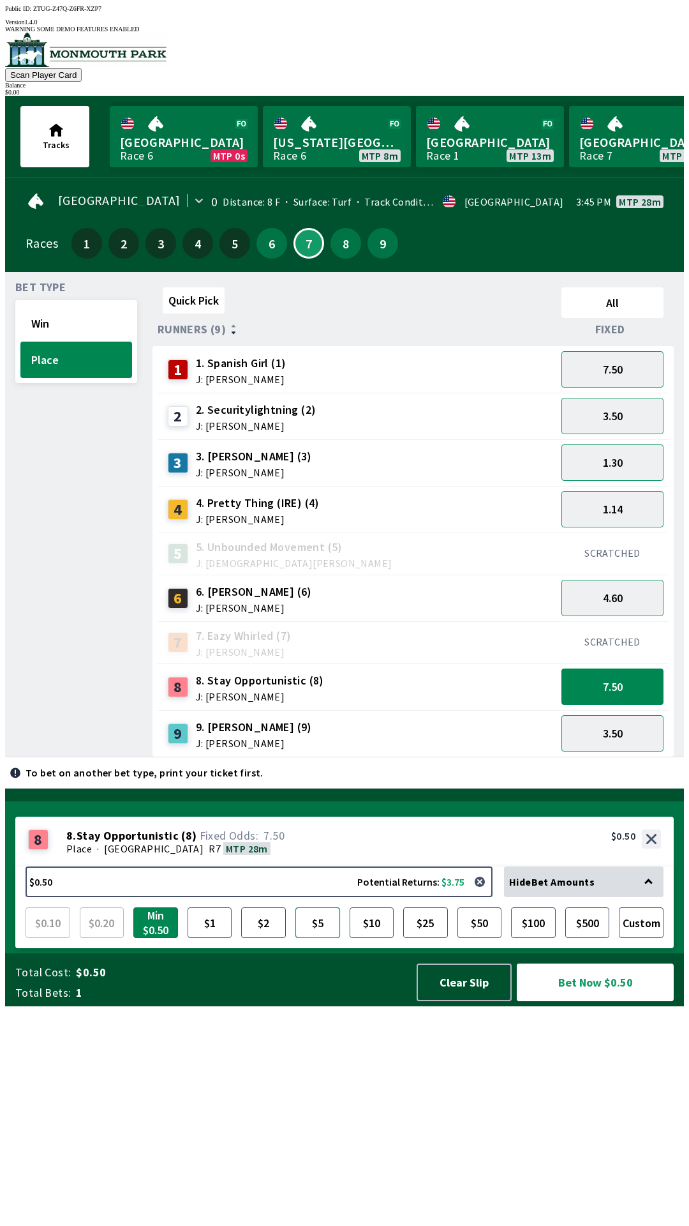
click at [325, 938] on button "$5" at bounding box center [318, 922] width 45 height 31
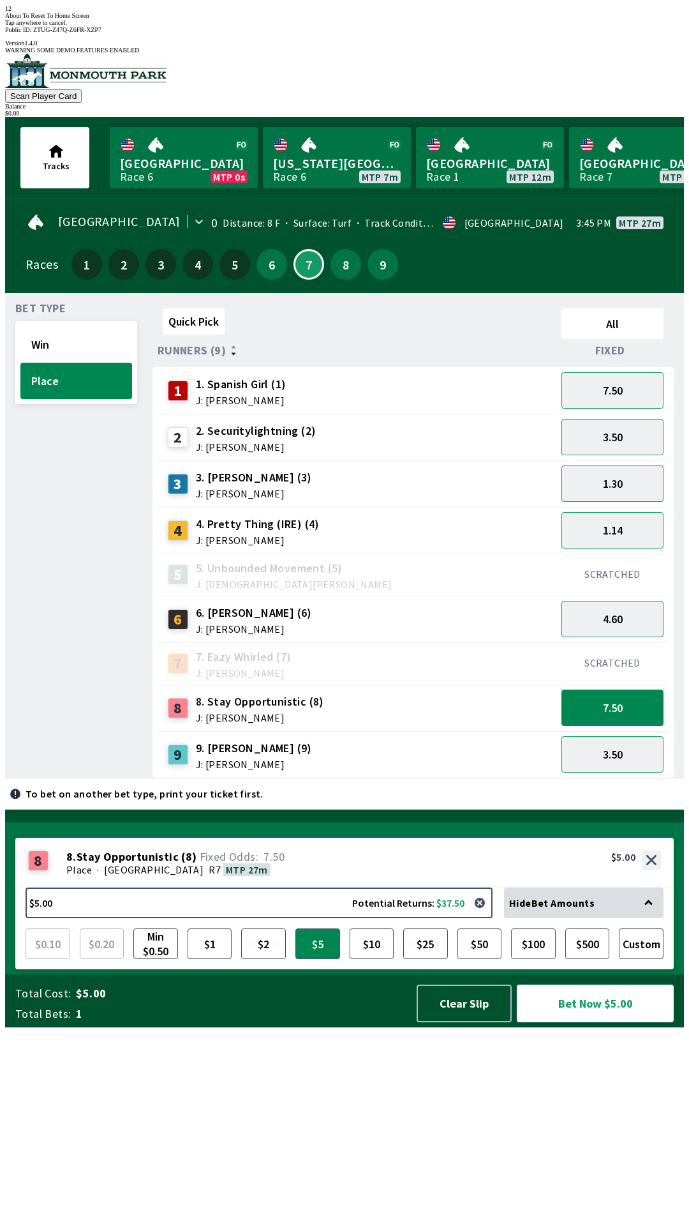
click at [284, 26] on div "12 About To Reset To Home Screen Tap anywhere to cancel." at bounding box center [344, 15] width 679 height 21
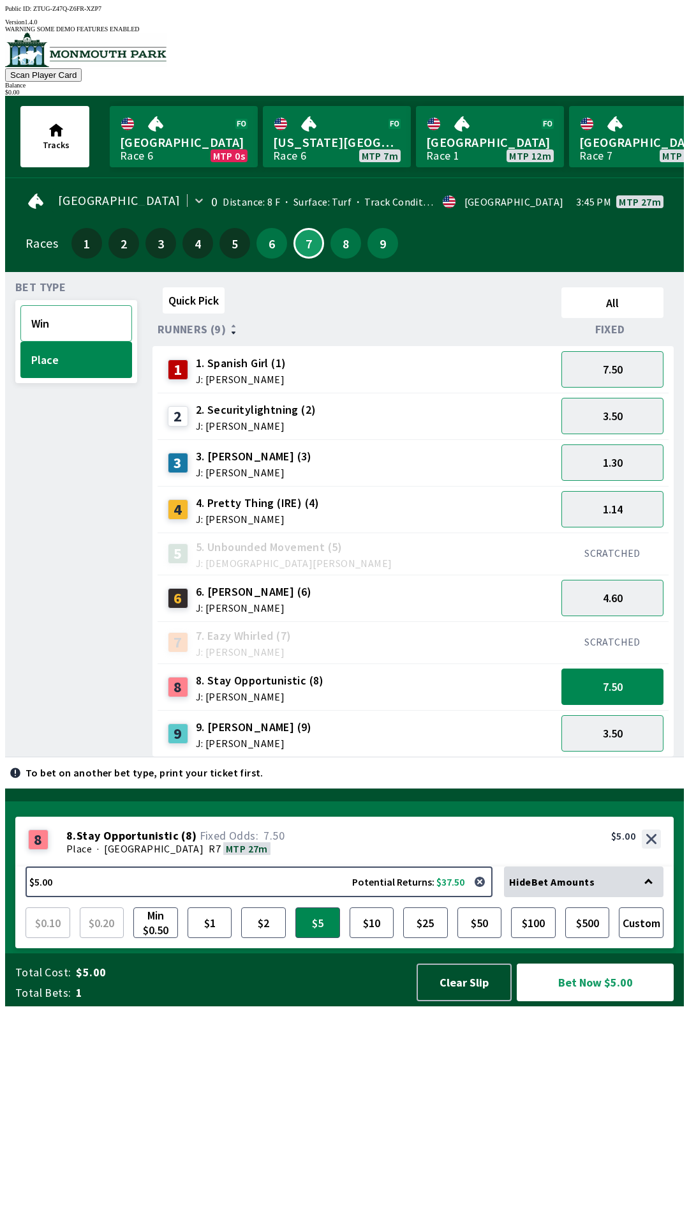
click at [64, 323] on button "Win" at bounding box center [76, 323] width 112 height 36
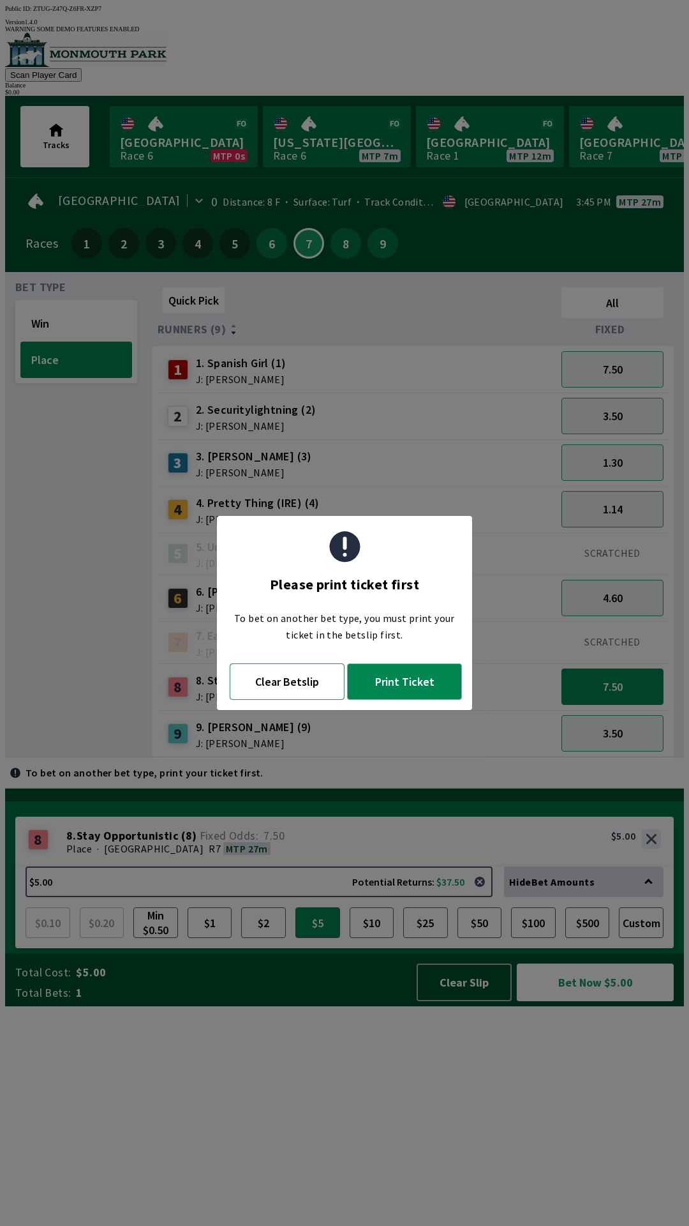
click at [279, 689] on button "Clear Betslip" at bounding box center [287, 681] width 115 height 36
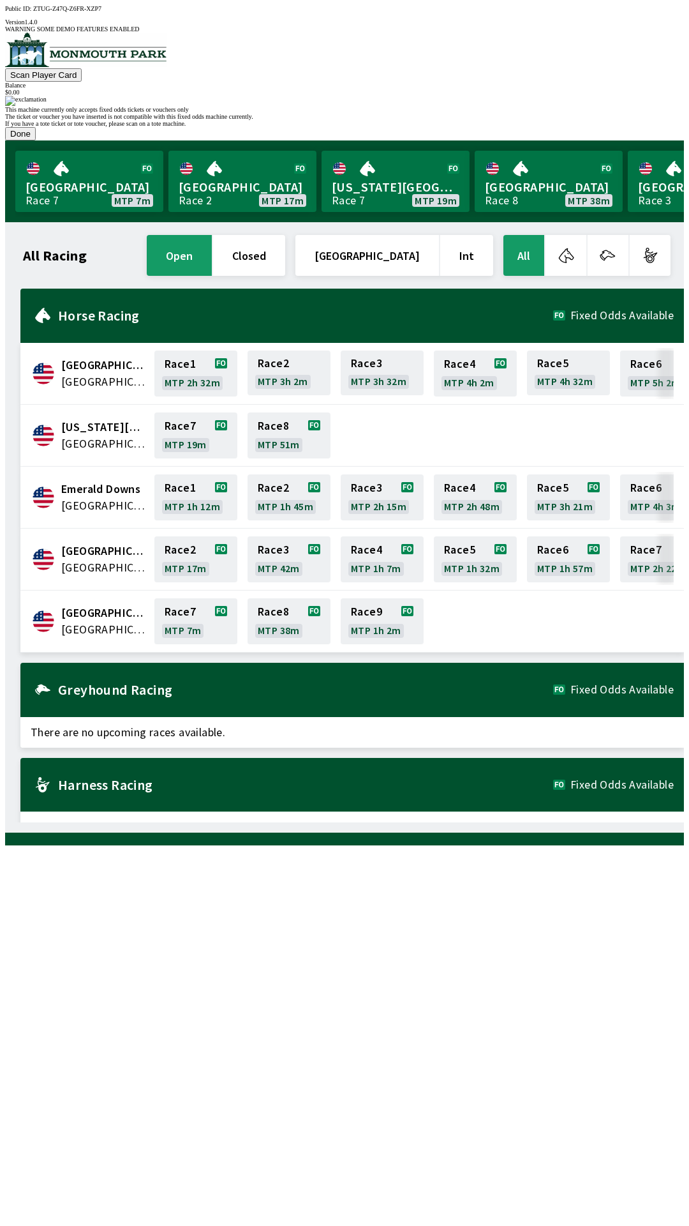
click at [36, 140] on button "Done" at bounding box center [20, 133] width 31 height 13
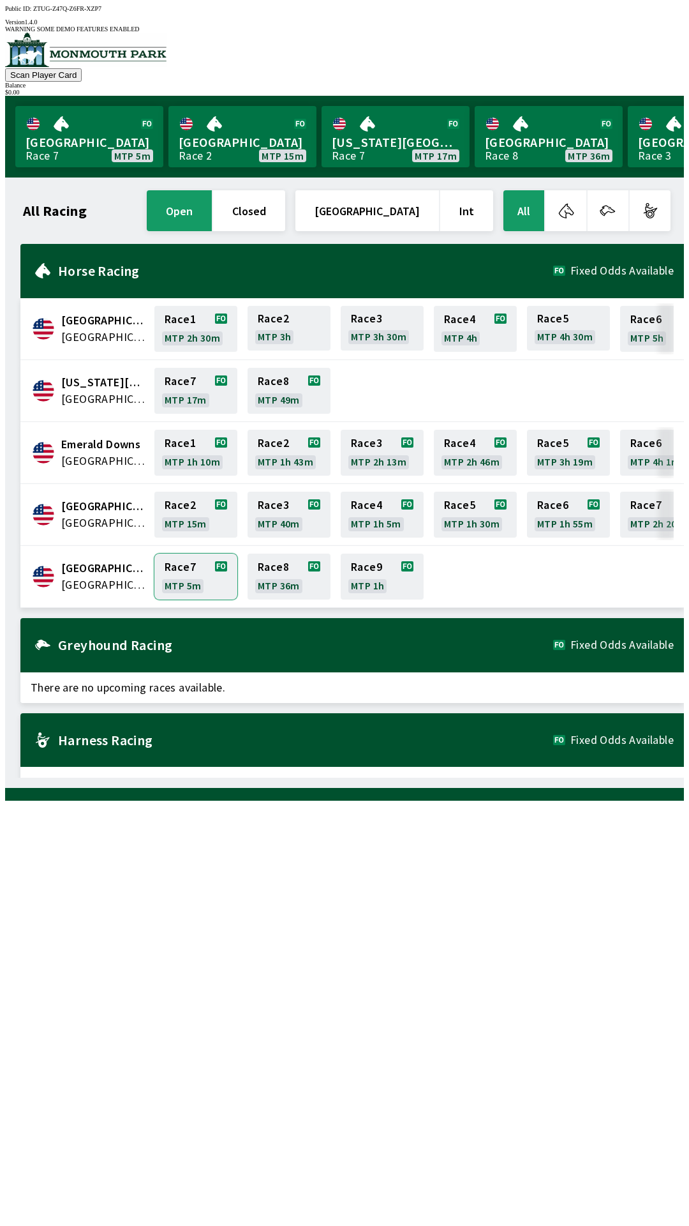
click at [199, 564] on link "Race 7 MTP 5m" at bounding box center [195, 577] width 83 height 46
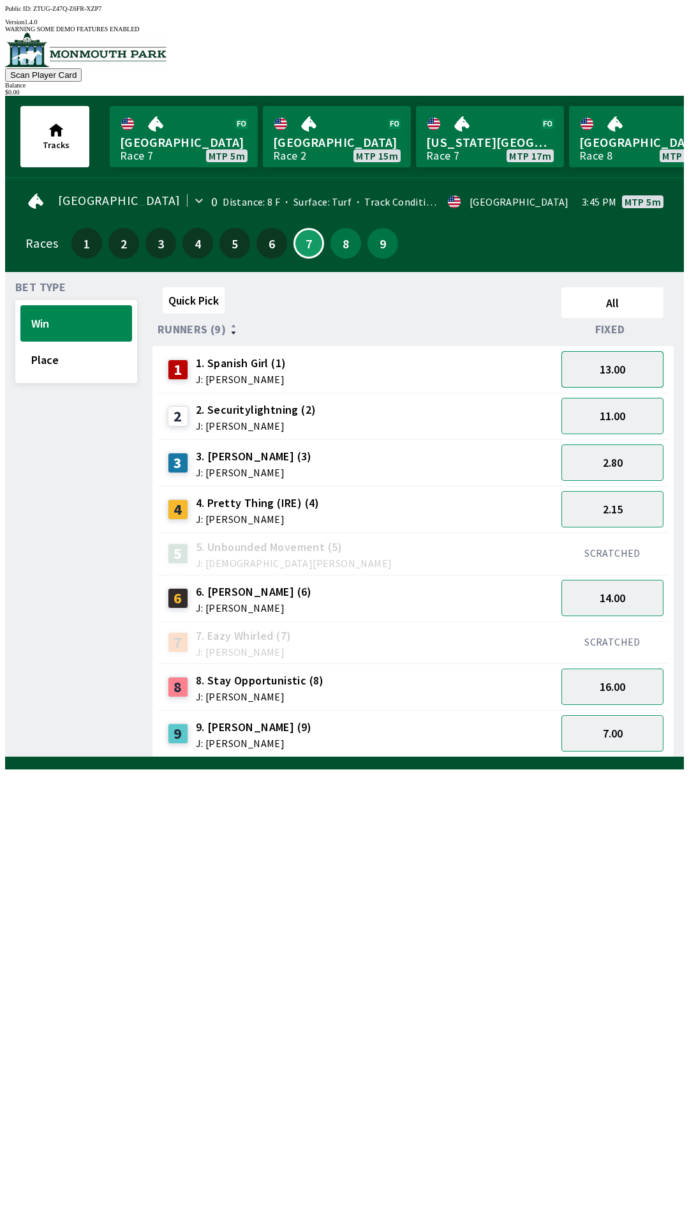
click at [622, 355] on button "13.00" at bounding box center [613, 369] width 102 height 36
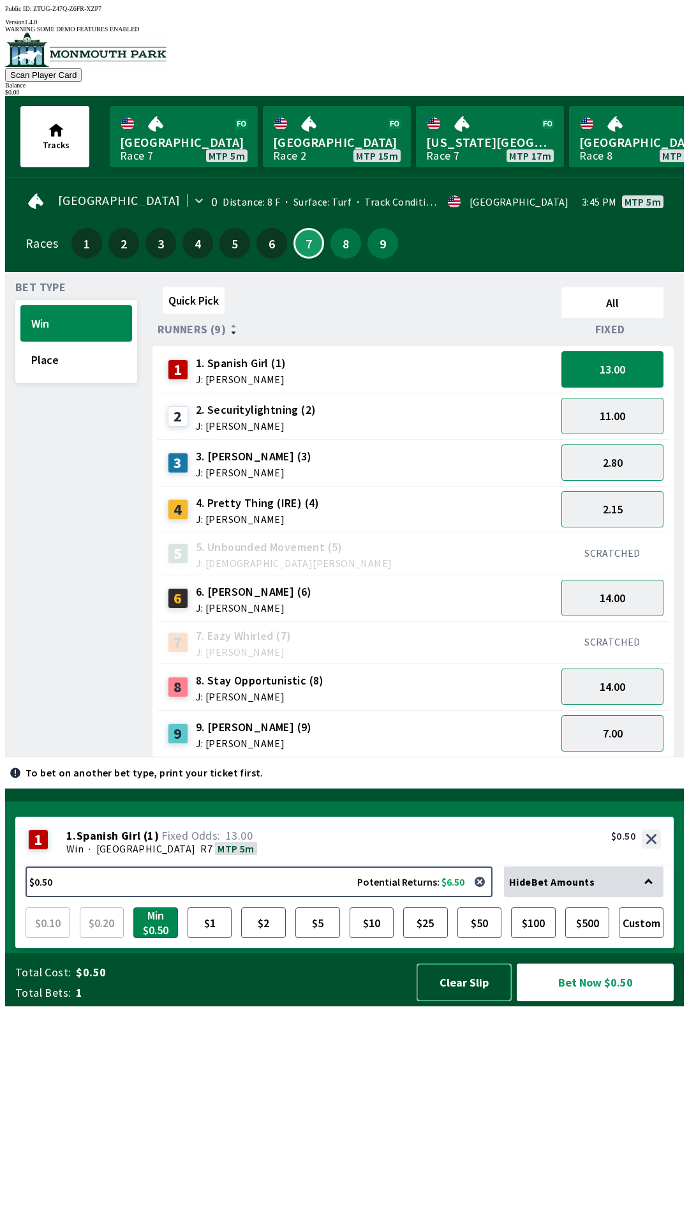
click at [471, 1001] on button "Clear Slip" at bounding box center [464, 982] width 95 height 38
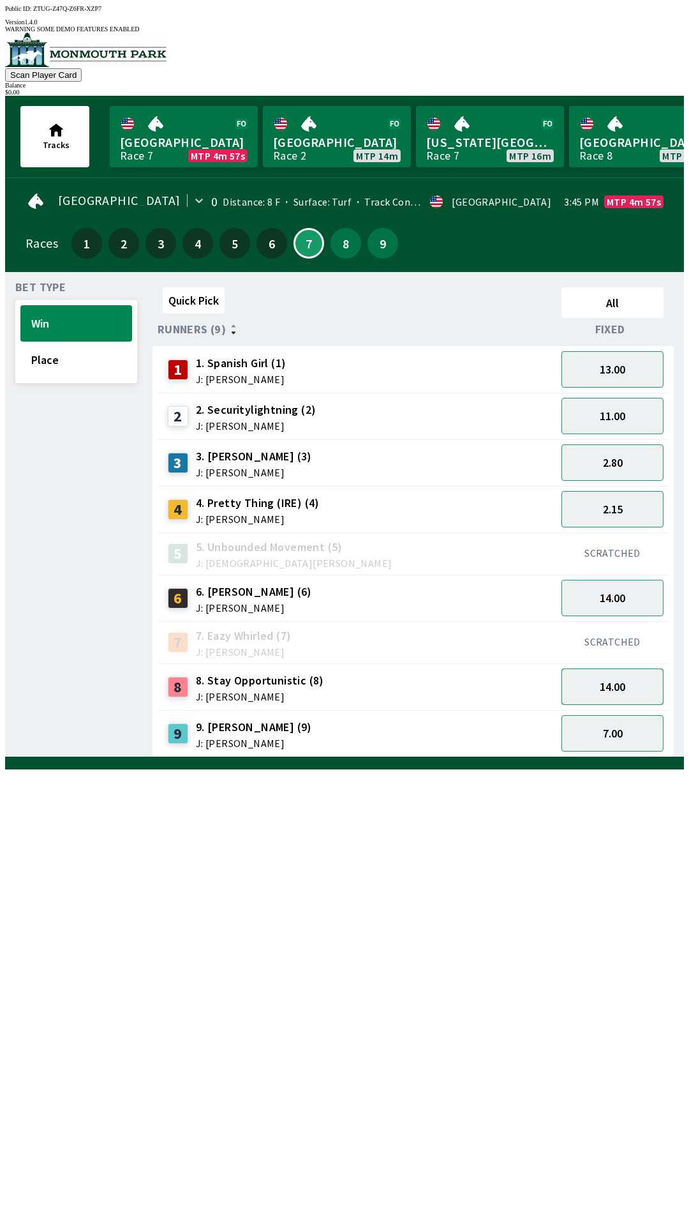
click at [614, 677] on button "14.00" at bounding box center [613, 686] width 102 height 36
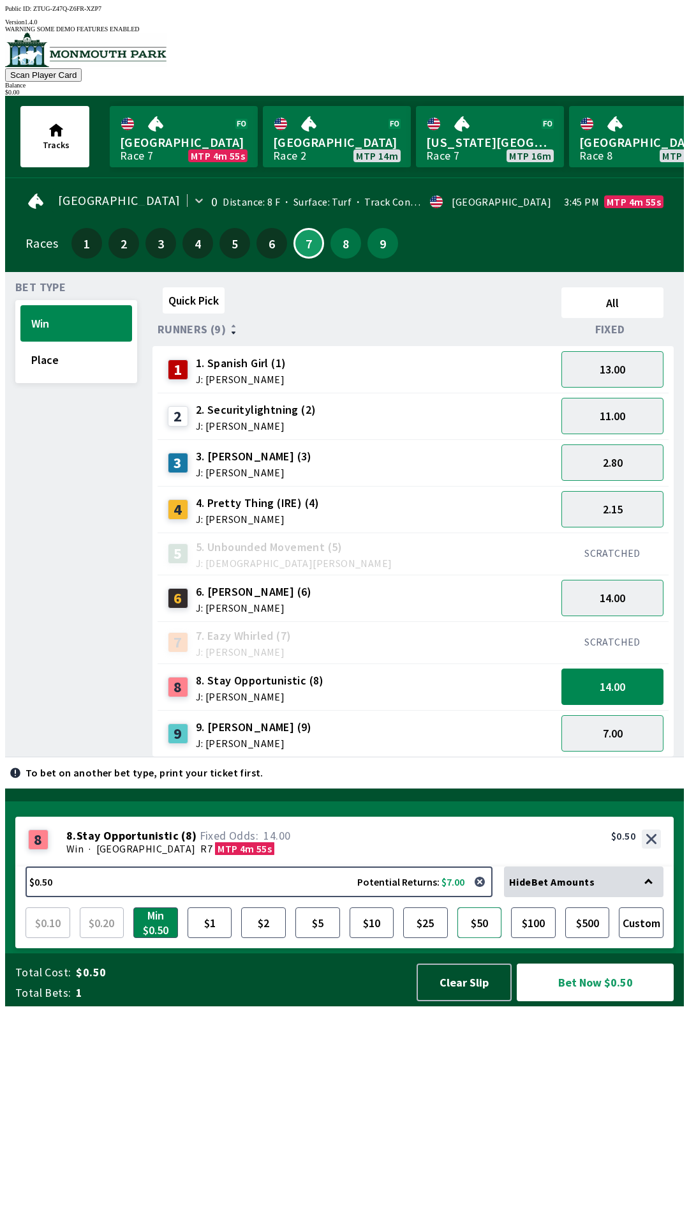
click at [499, 938] on button "$50" at bounding box center [480, 922] width 45 height 31
click at [438, 1001] on button "Clear Slip" at bounding box center [464, 982] width 95 height 38
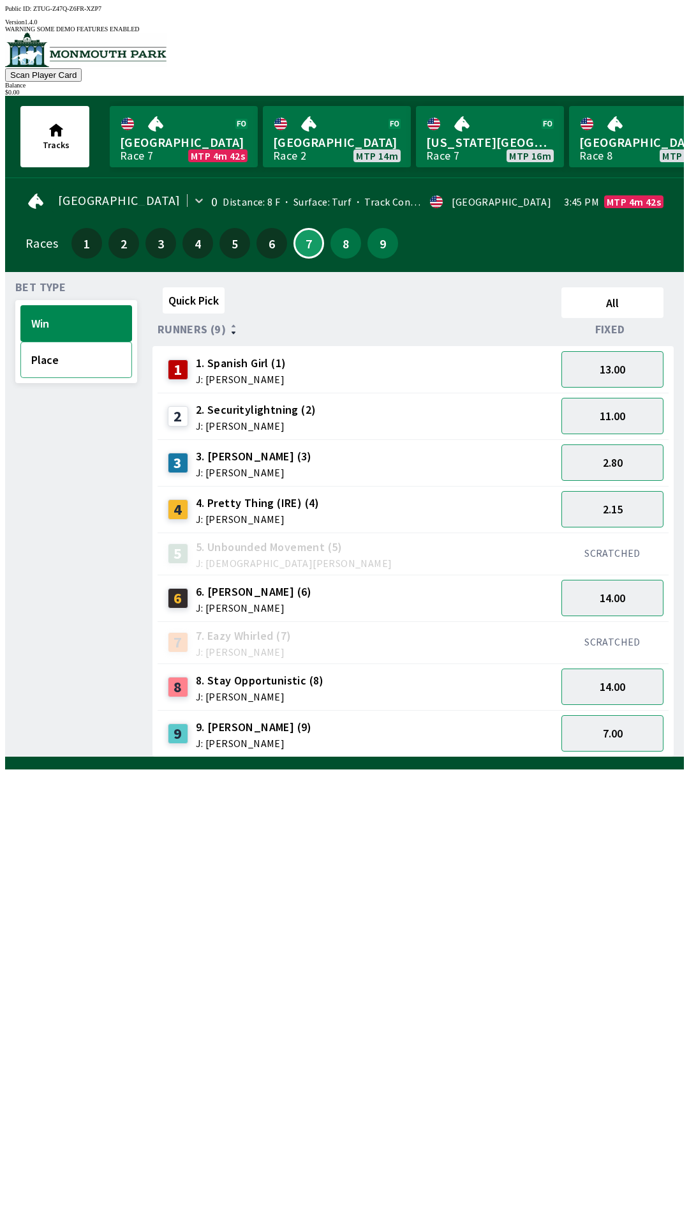
click at [70, 350] on button "Place" at bounding box center [76, 360] width 112 height 36
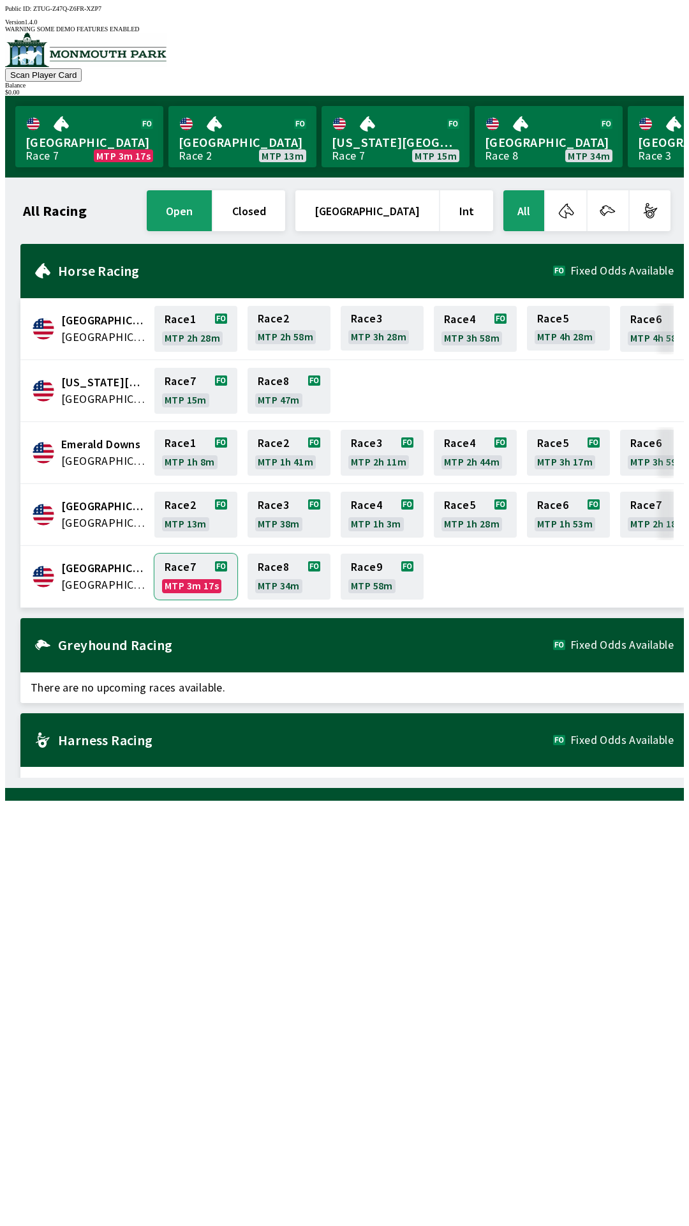
click at [179, 565] on link "Race 7 MTP 3m 17s" at bounding box center [195, 577] width 83 height 46
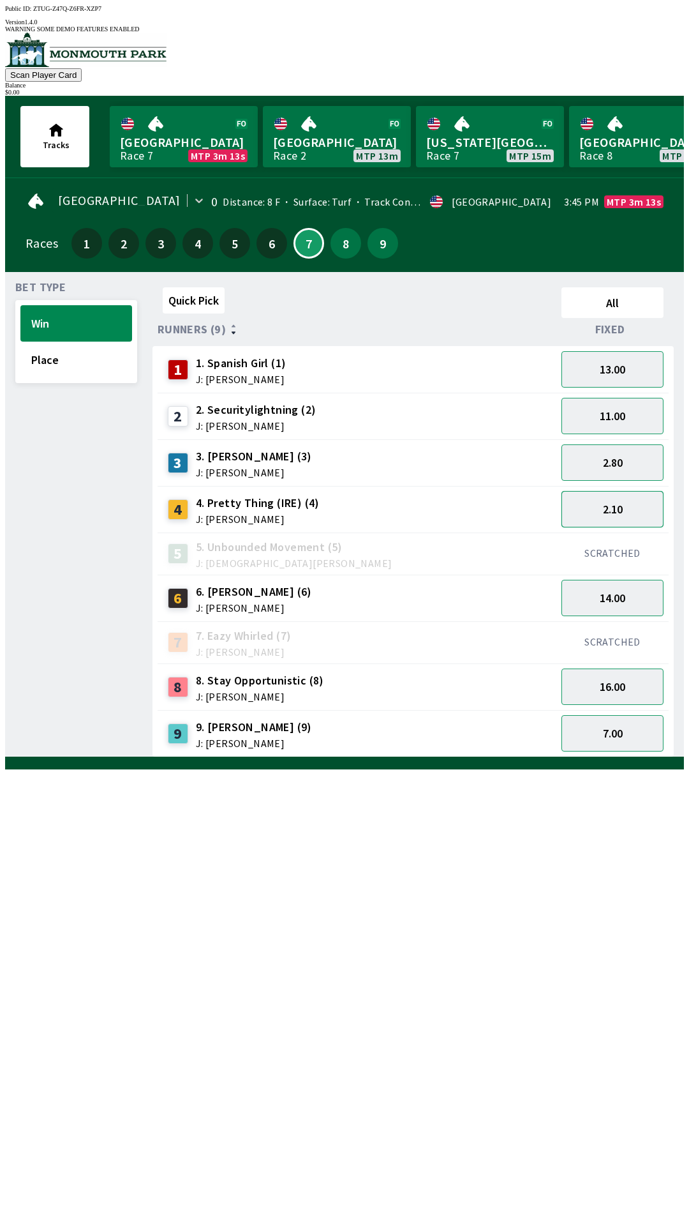
click at [634, 503] on button "2.10" at bounding box center [613, 509] width 102 height 36
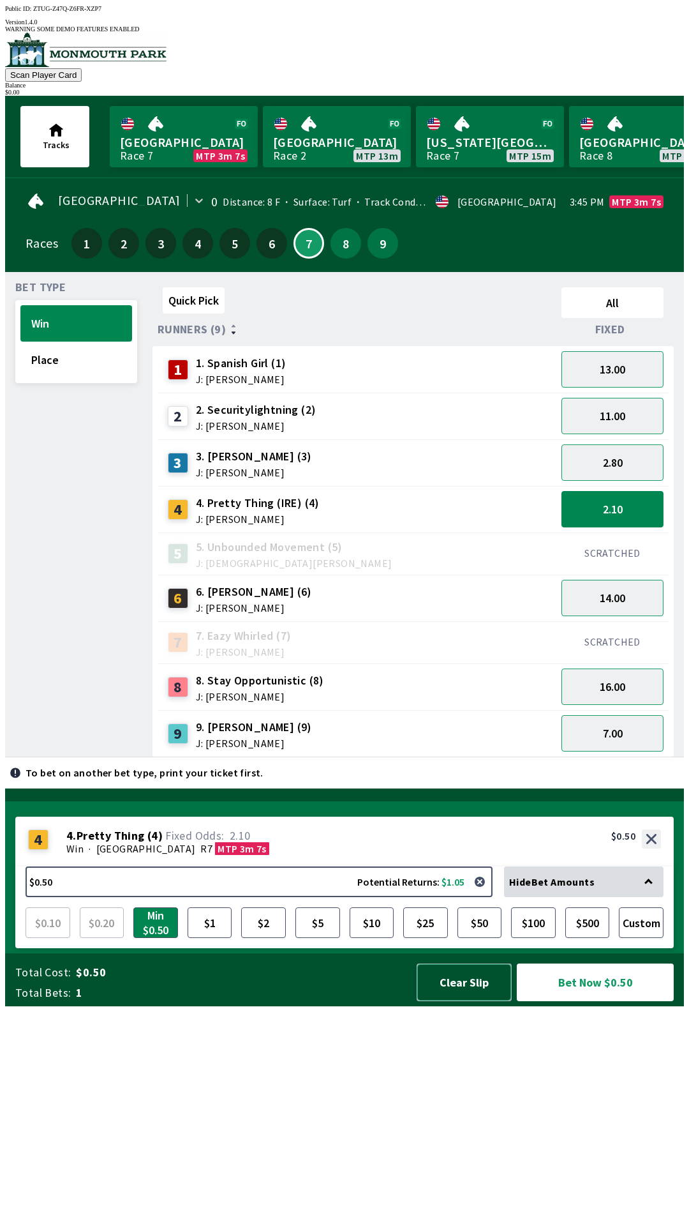
click at [465, 1001] on button "Clear Slip" at bounding box center [464, 982] width 95 height 38
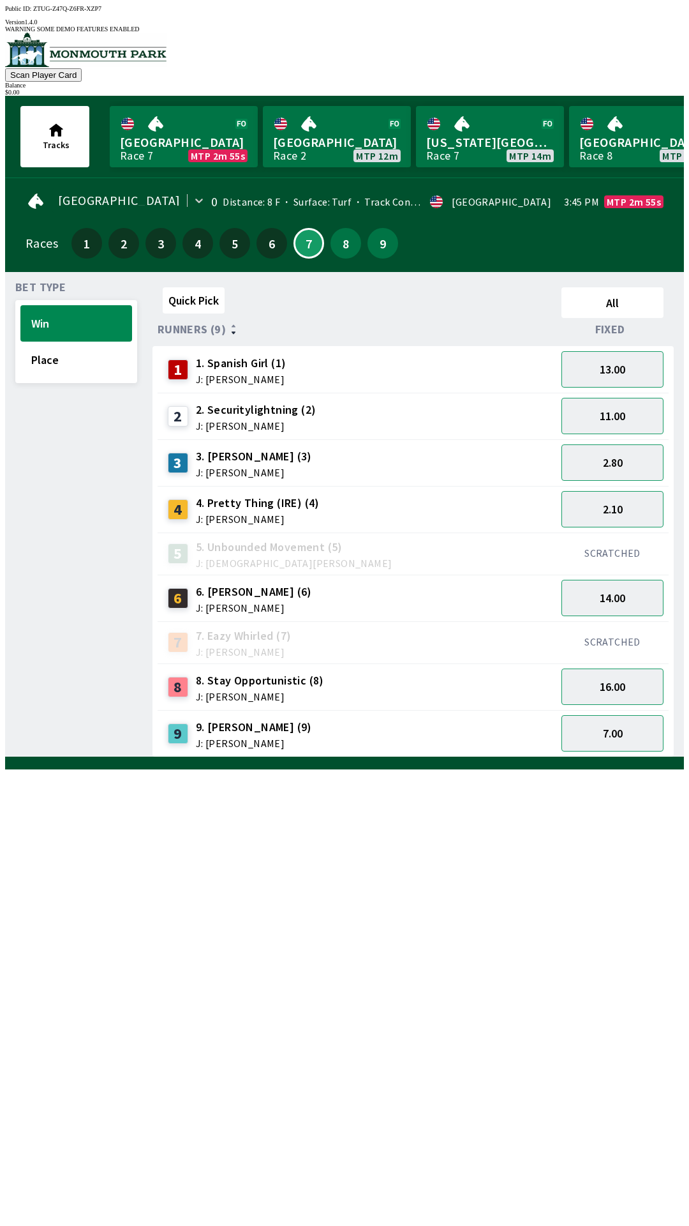
click at [330, 405] on div "2 2. Securitylightning (2) J: [PERSON_NAME]" at bounding box center [357, 416] width 389 height 32
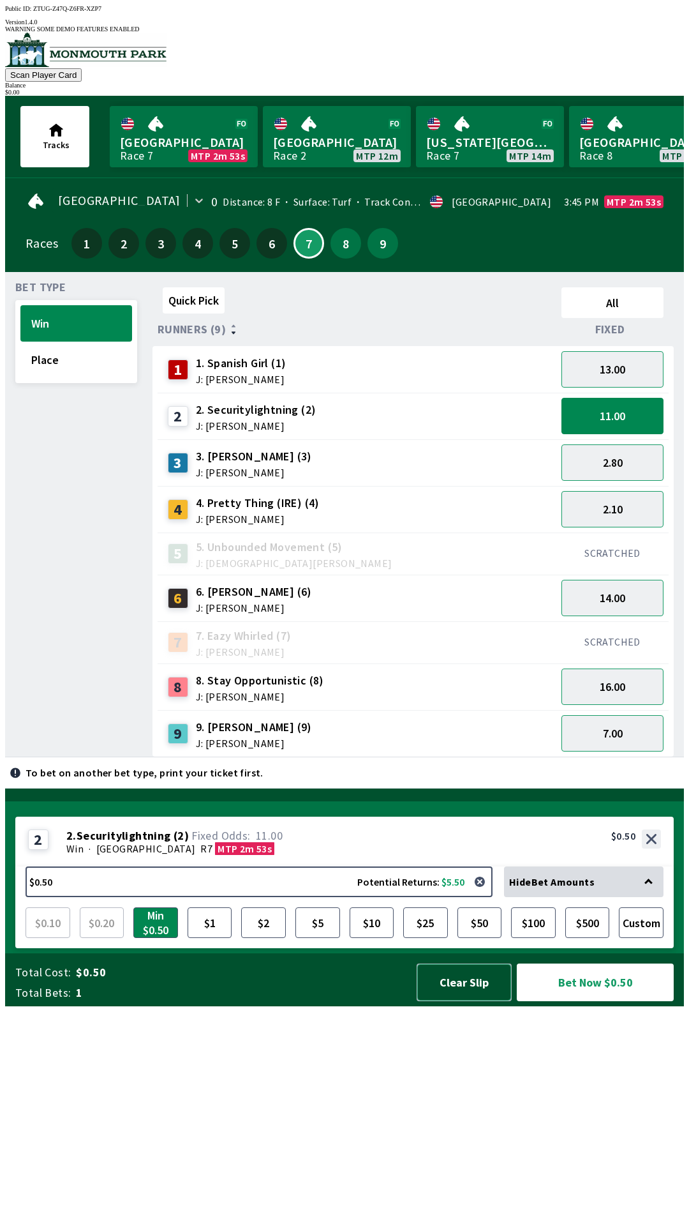
click at [460, 1001] on button "Clear Slip" at bounding box center [464, 982] width 95 height 38
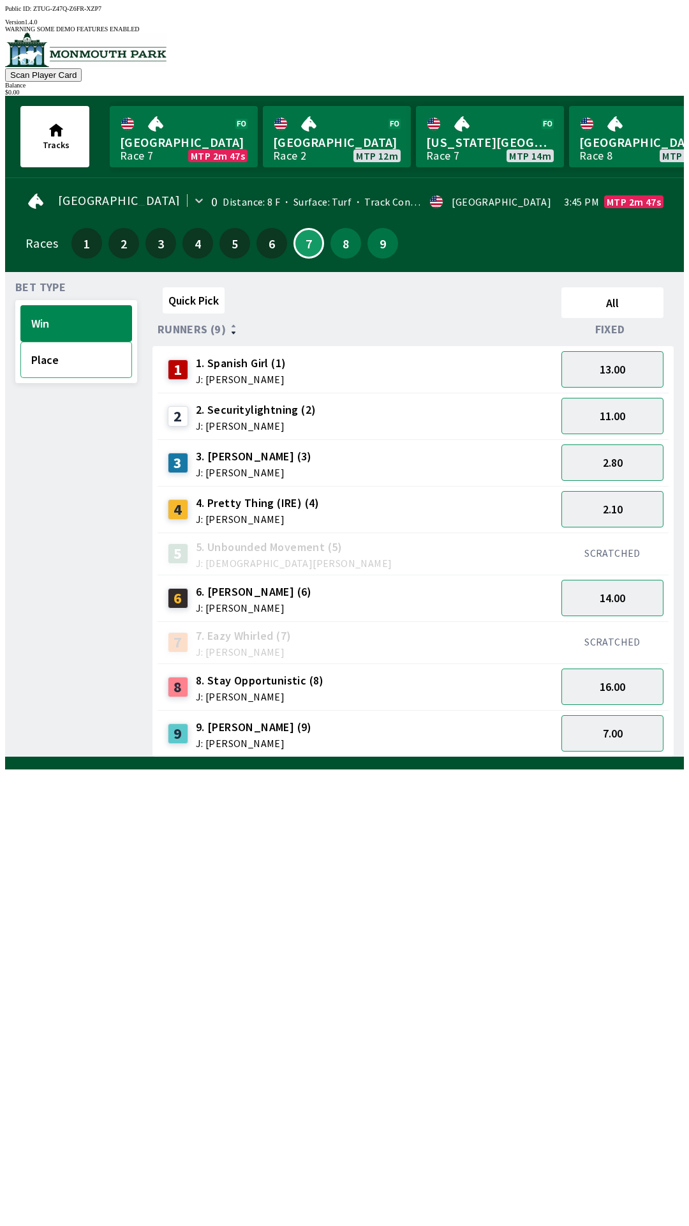
click at [74, 343] on button "Place" at bounding box center [76, 360] width 112 height 36
click at [629, 416] on button "4.60" at bounding box center [613, 416] width 102 height 36
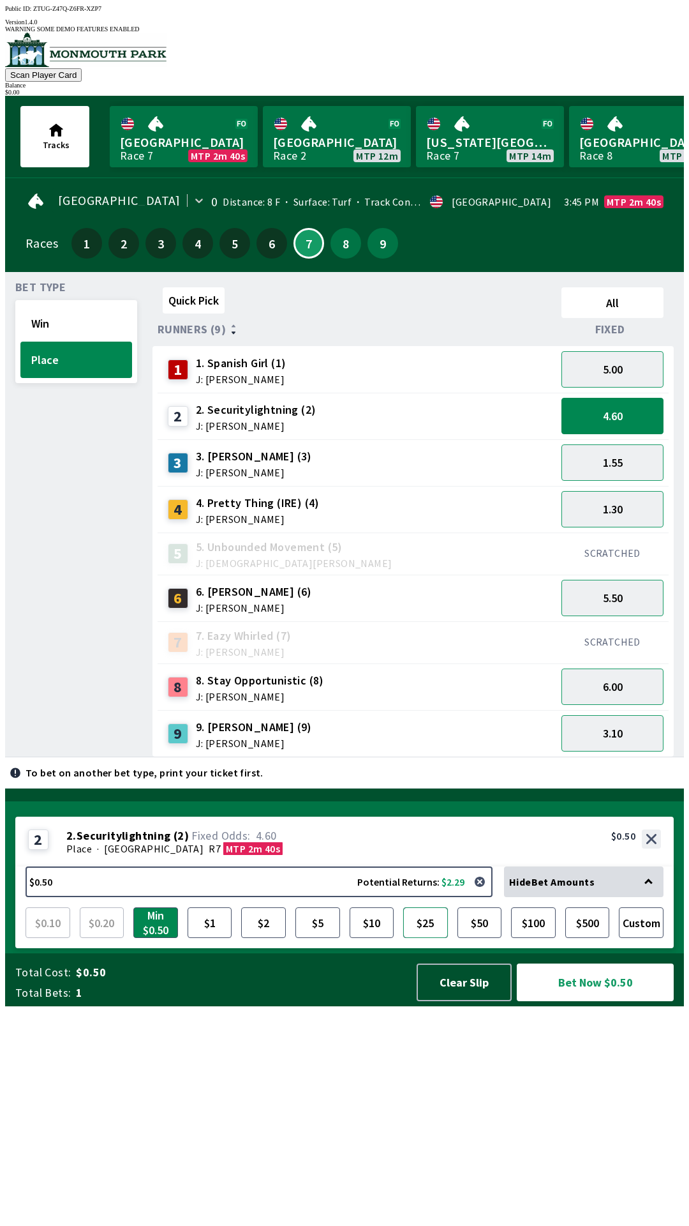
click at [434, 938] on button "$25" at bounding box center [425, 922] width 45 height 31
click at [439, 1001] on button "Clear Slip" at bounding box center [464, 982] width 95 height 38
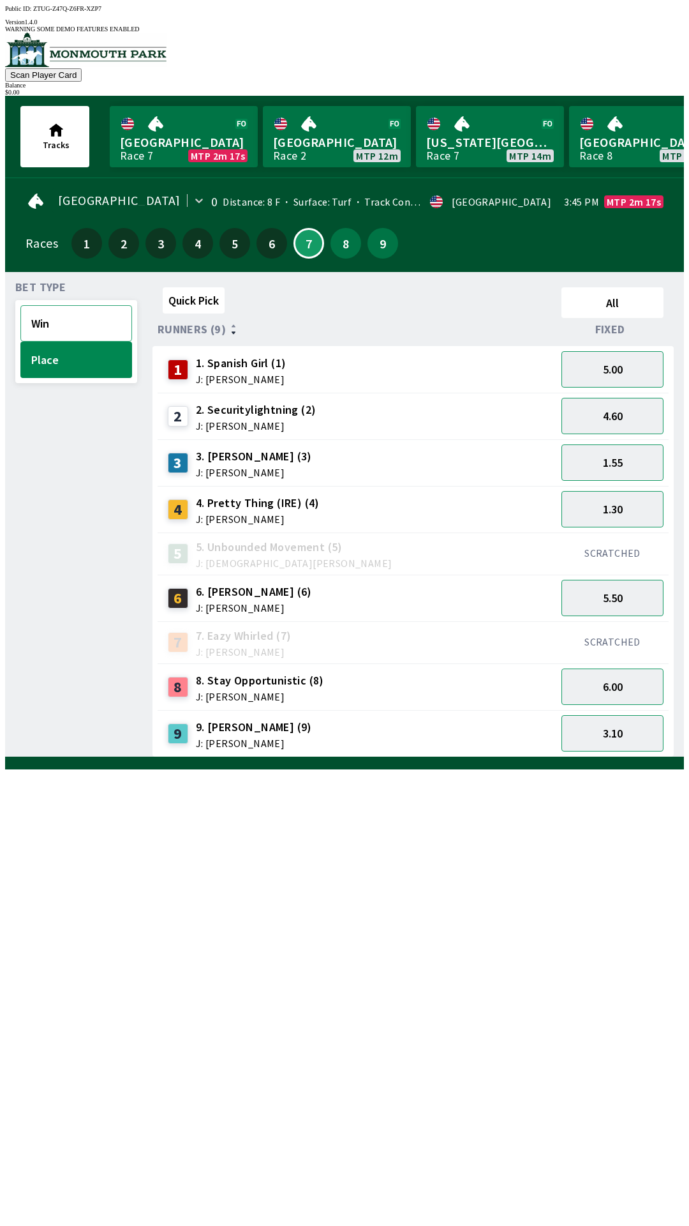
click at [67, 319] on button "Win" at bounding box center [76, 323] width 112 height 36
click at [71, 358] on button "Place" at bounding box center [76, 360] width 112 height 36
click at [638, 363] on button "5.00" at bounding box center [613, 369] width 102 height 36
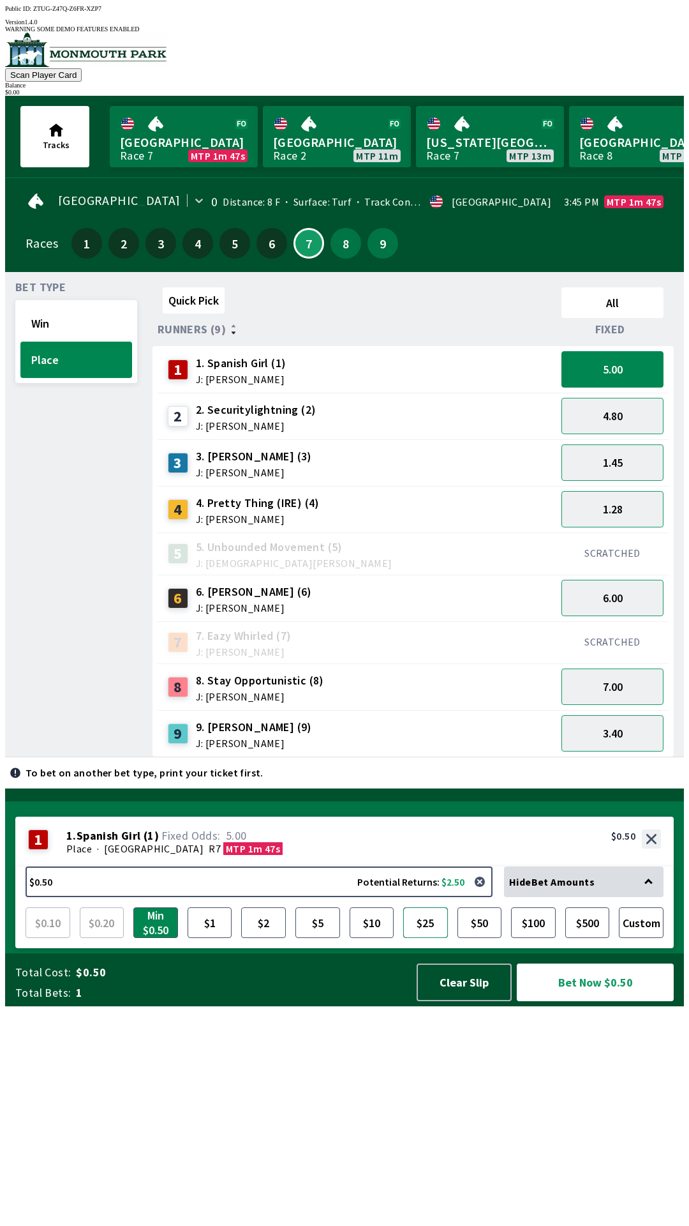
click at [429, 938] on button "$25" at bounding box center [425, 922] width 45 height 31
click at [468, 1001] on button "Clear Slip" at bounding box center [464, 982] width 95 height 38
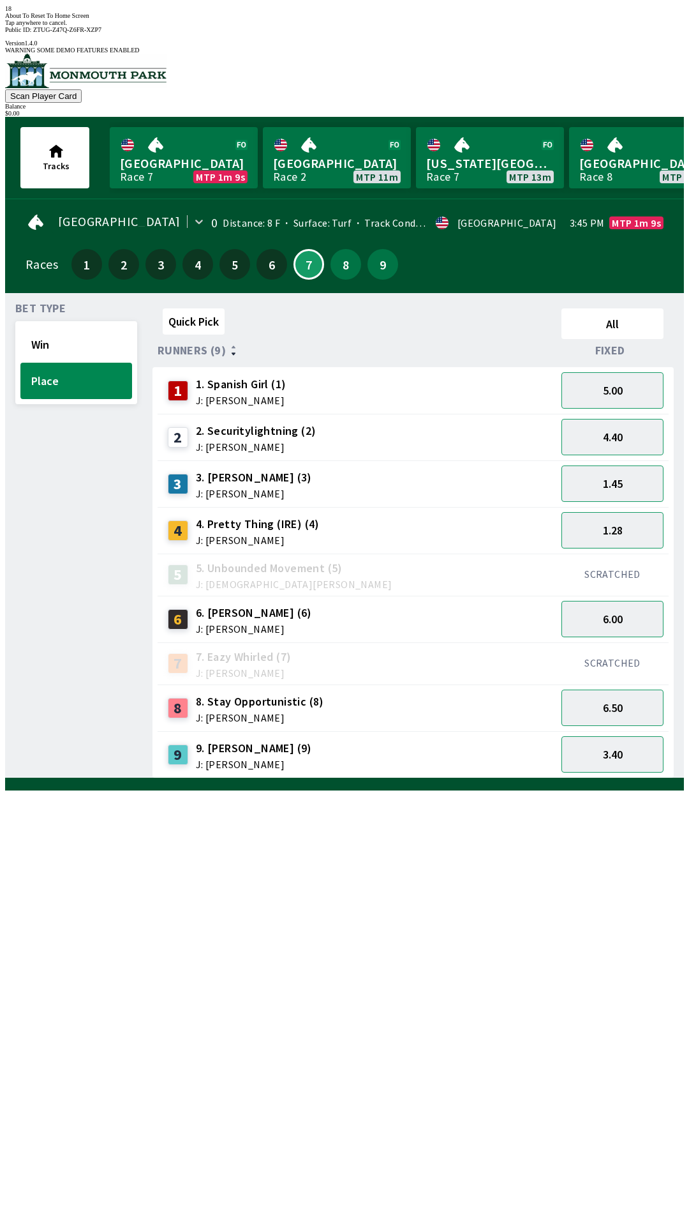
click at [499, 739] on div "9 9. [PERSON_NAME] (9) J: [PERSON_NAME]" at bounding box center [357, 755] width 389 height 32
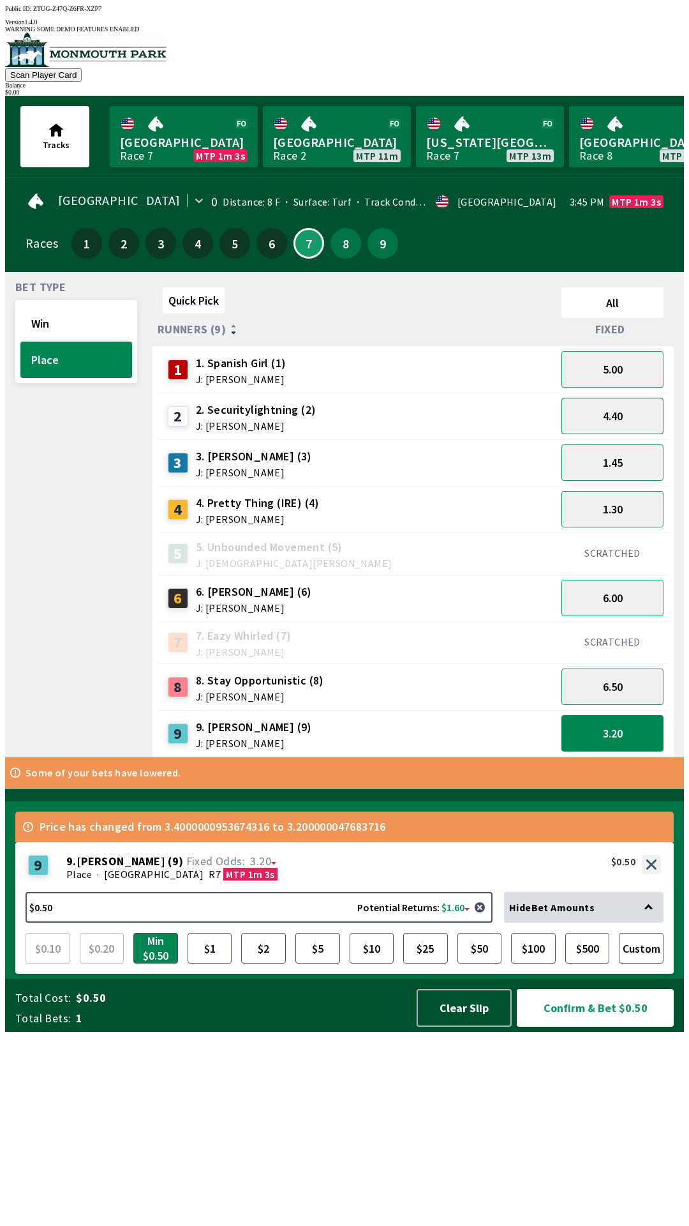
click at [629, 400] on button "4.40" at bounding box center [613, 416] width 102 height 36
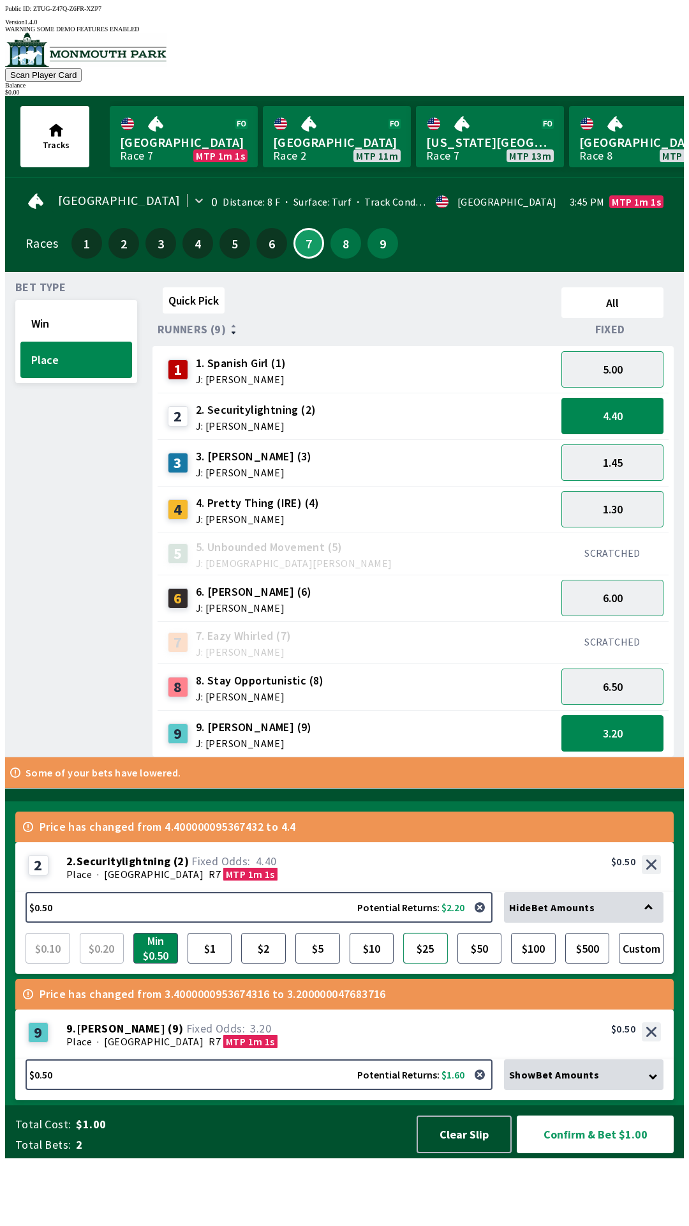
click at [421, 963] on button "$25" at bounding box center [425, 948] width 45 height 31
click at [622, 1153] on button "Confirm & Bet $25.50" at bounding box center [595, 1134] width 157 height 38
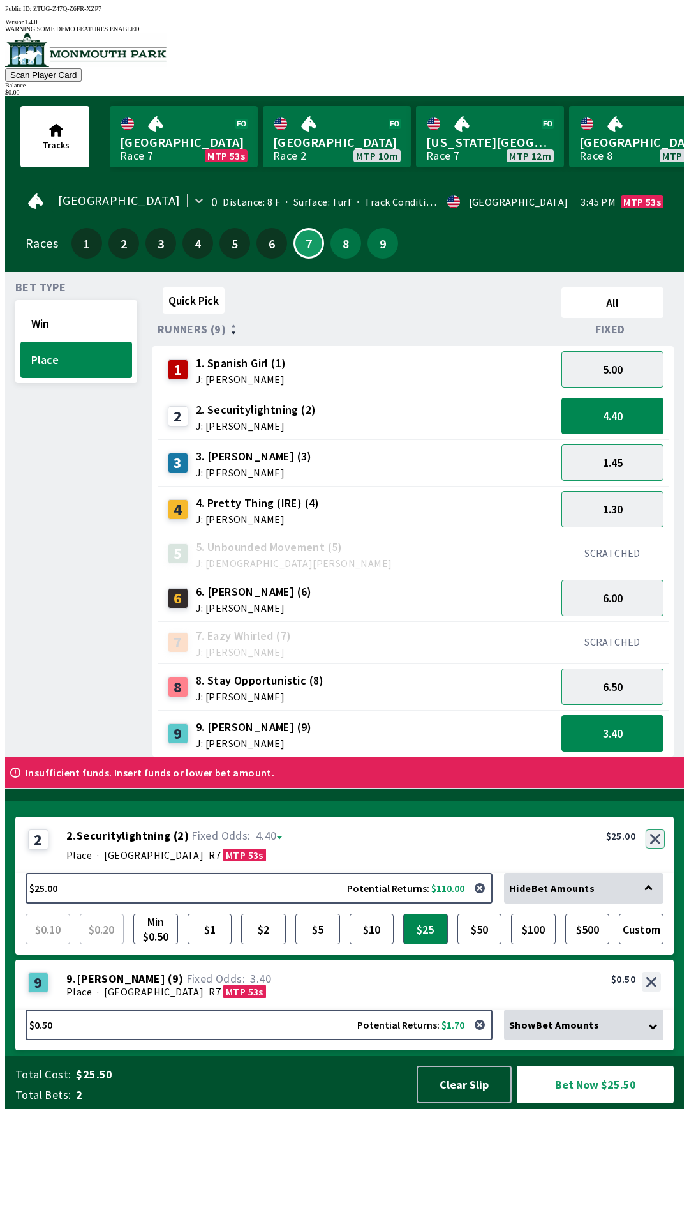
click at [654, 848] on button "button" at bounding box center [655, 838] width 19 height 19
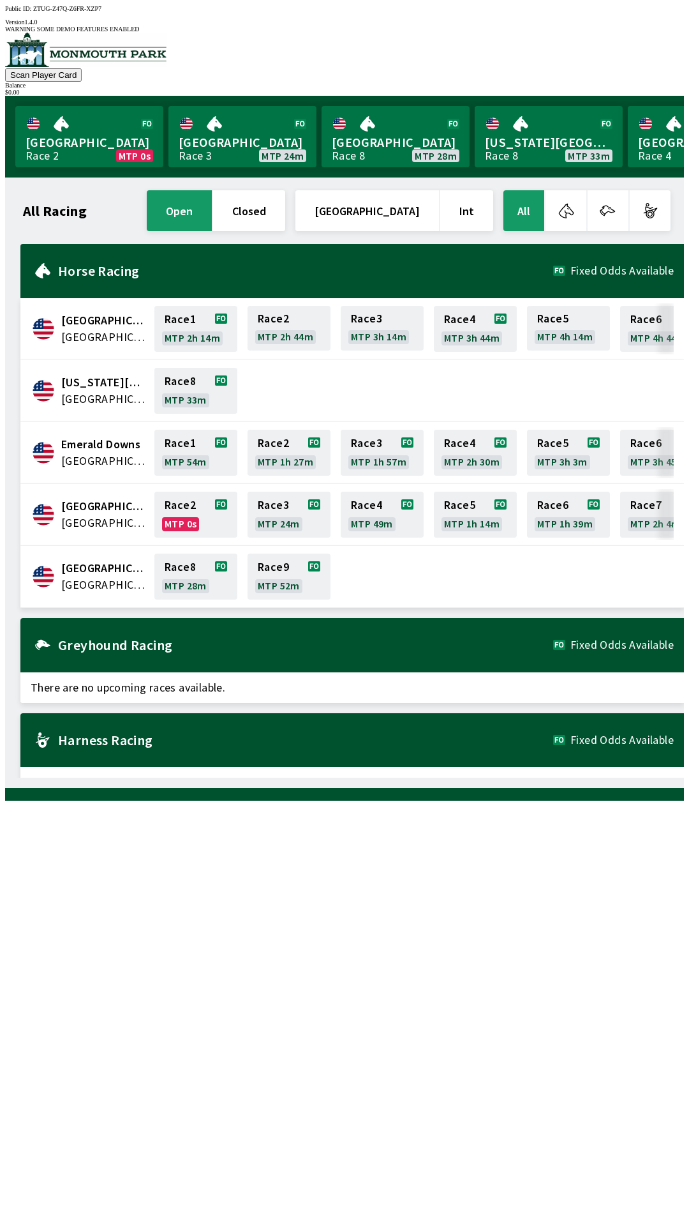
click at [545, 767] on span "There are no upcoming races available." at bounding box center [352, 782] width 664 height 31
click at [227, 735] on h2 "Harness Racing" at bounding box center [305, 740] width 495 height 10
click at [217, 650] on div "Greyhound Racing Fixed Odds Available" at bounding box center [352, 645] width 664 height 54
click at [187, 641] on div "Greyhound Racing Fixed Odds Available" at bounding box center [352, 645] width 664 height 54
click at [576, 639] on div "Greyhound Racing Fixed Odds Available" at bounding box center [352, 645] width 664 height 54
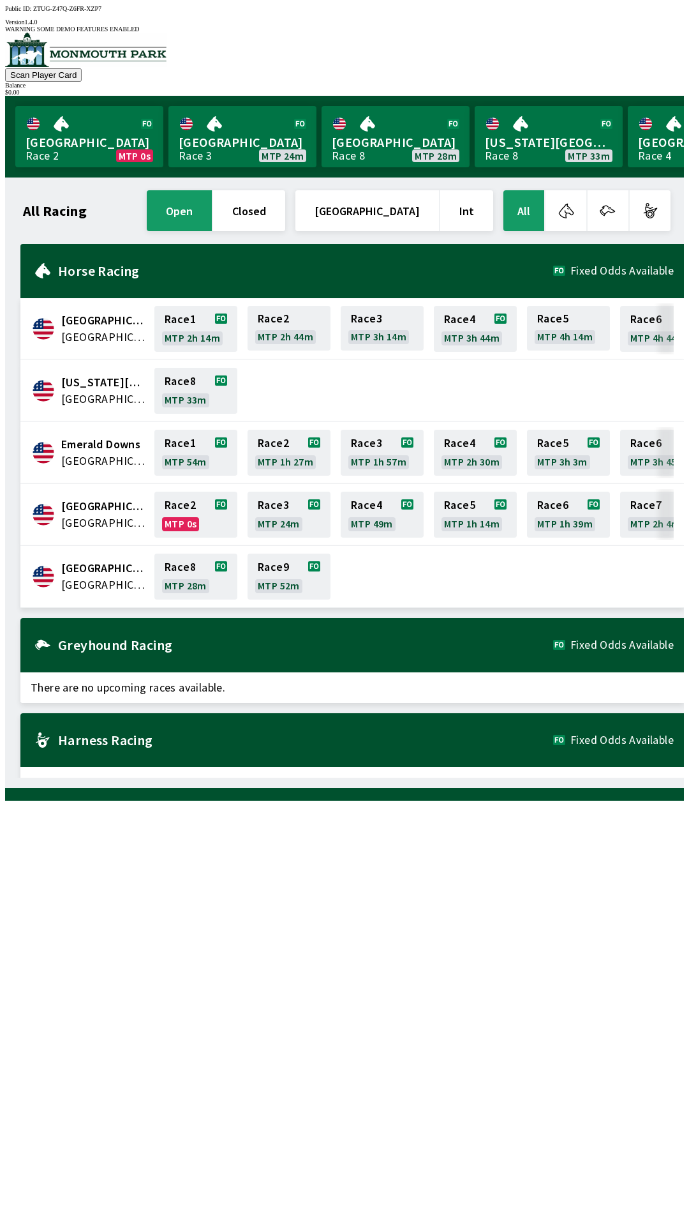
click at [166, 748] on div "Harness Racing Fixed Odds Available" at bounding box center [352, 740] width 664 height 54
click at [212, 202] on button "open" at bounding box center [179, 210] width 65 height 41
click at [212, 200] on button "open" at bounding box center [179, 210] width 65 height 41
click at [212, 215] on button "open" at bounding box center [179, 210] width 65 height 41
click at [212, 214] on button "open" at bounding box center [179, 210] width 65 height 41
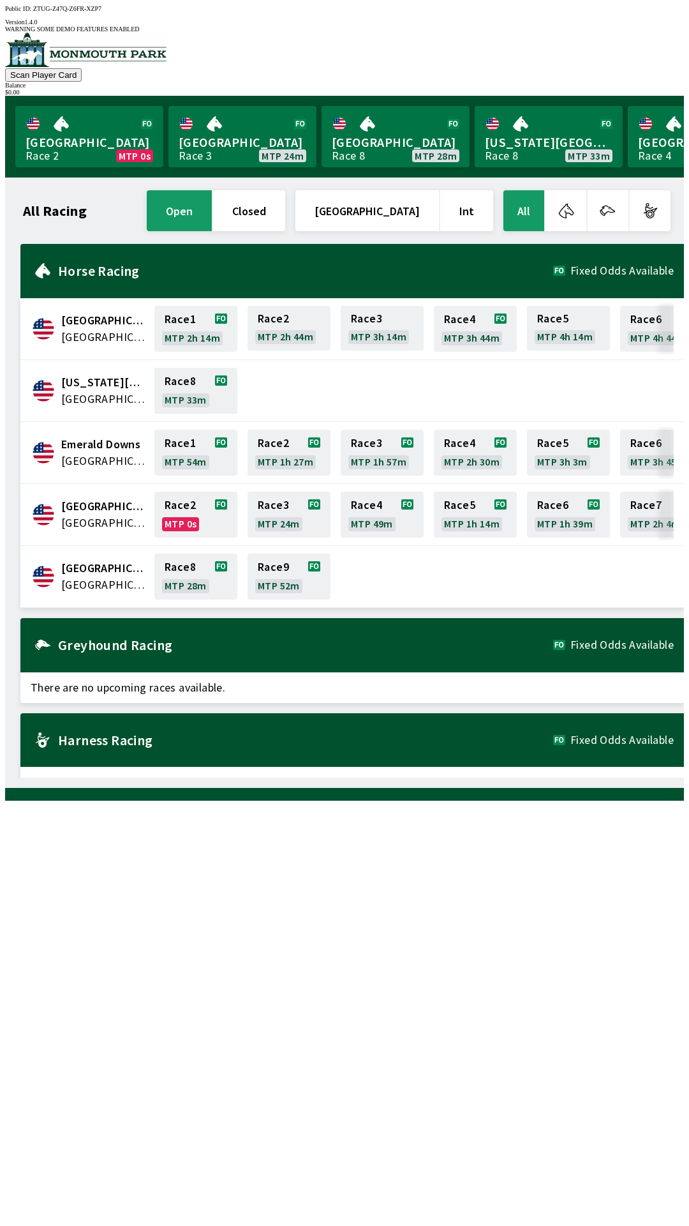
click at [531, 199] on button "All" at bounding box center [524, 210] width 41 height 41
click at [536, 215] on button "All" at bounding box center [524, 210] width 41 height 41
click at [131, 267] on div "Horse Racing Fixed Odds Available" at bounding box center [352, 271] width 664 height 54
click at [652, 778] on div "All Racing open closed [GEOGRAPHIC_DATA] Int All [GEOGRAPHIC_DATA] [GEOGRAPHIC_…" at bounding box center [349, 483] width 669 height 590
click at [577, 778] on div "All Racing open closed [GEOGRAPHIC_DATA] Int All [GEOGRAPHIC_DATA] [GEOGRAPHIC_…" at bounding box center [349, 483] width 669 height 590
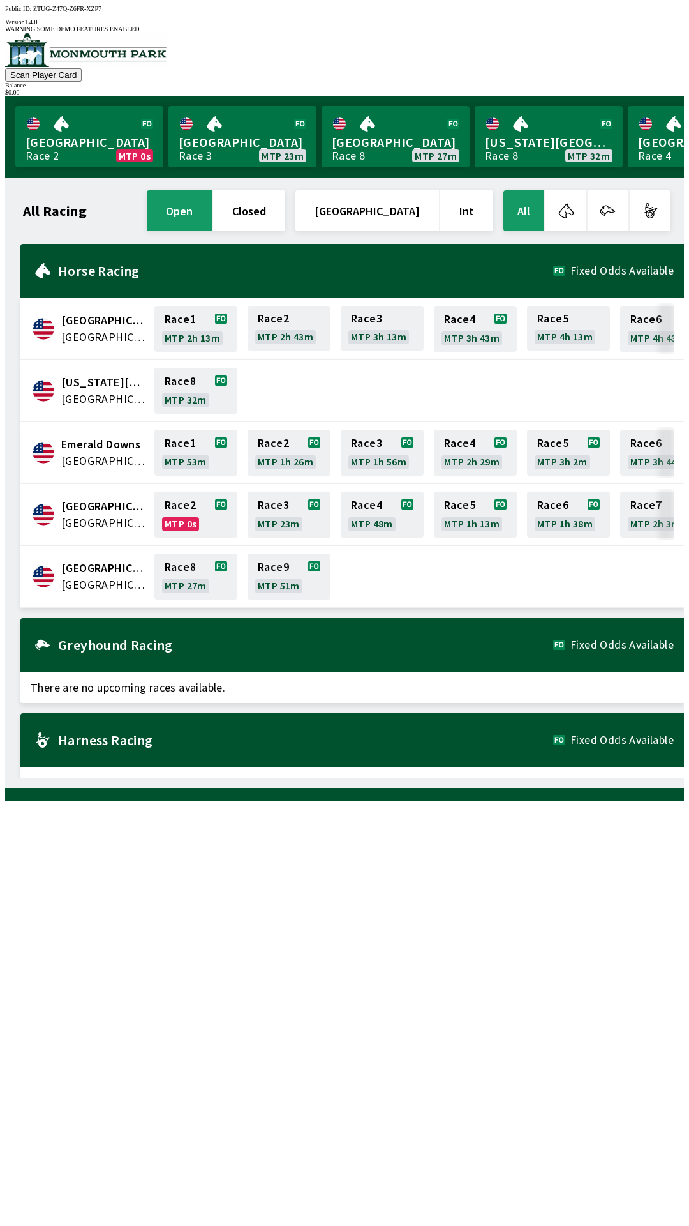
click at [556, 778] on div "All Racing open closed [GEOGRAPHIC_DATA] Int All [GEOGRAPHIC_DATA] [GEOGRAPHIC_…" at bounding box center [349, 483] width 669 height 590
click at [602, 778] on div "All Racing open closed [GEOGRAPHIC_DATA] Int All [GEOGRAPHIC_DATA] [GEOGRAPHIC_…" at bounding box center [349, 483] width 669 height 590
click at [113, 735] on h2 "Harness Racing" at bounding box center [305, 740] width 495 height 10
click at [146, 646] on div "Greyhound Racing Fixed Odds Available" at bounding box center [352, 645] width 664 height 54
click at [621, 640] on div "Greyhound Racing Fixed Odds Available" at bounding box center [352, 645] width 664 height 54
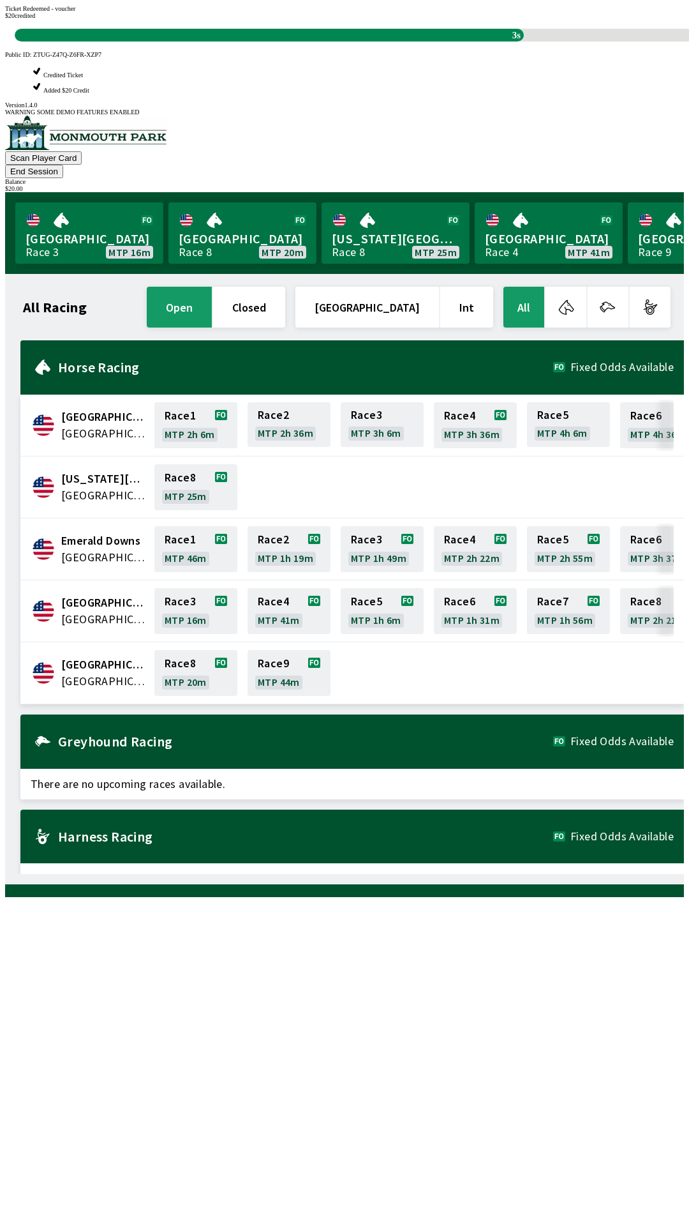
click at [473, 41] on div "Ticket Redeemed - voucher $ 20 credited 3s" at bounding box center [344, 23] width 679 height 36
click at [391, 838] on div "All Racing open closed [GEOGRAPHIC_DATA] Int All [GEOGRAPHIC_DATA] [GEOGRAPHIC_…" at bounding box center [349, 579] width 669 height 590
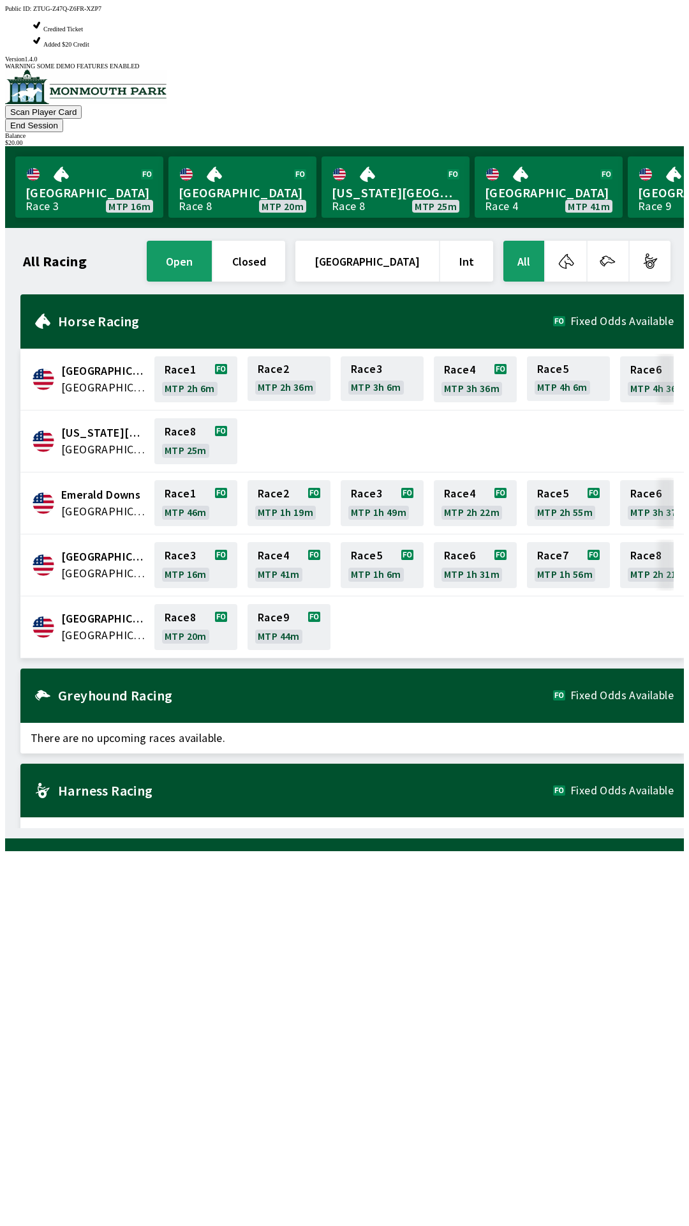
click at [400, 828] on div "All Racing open closed [GEOGRAPHIC_DATA] Int All [GEOGRAPHIC_DATA] [GEOGRAPHIC_…" at bounding box center [349, 533] width 669 height 590
click at [190, 604] on link "Race 8 MTP 20m" at bounding box center [195, 627] width 83 height 46
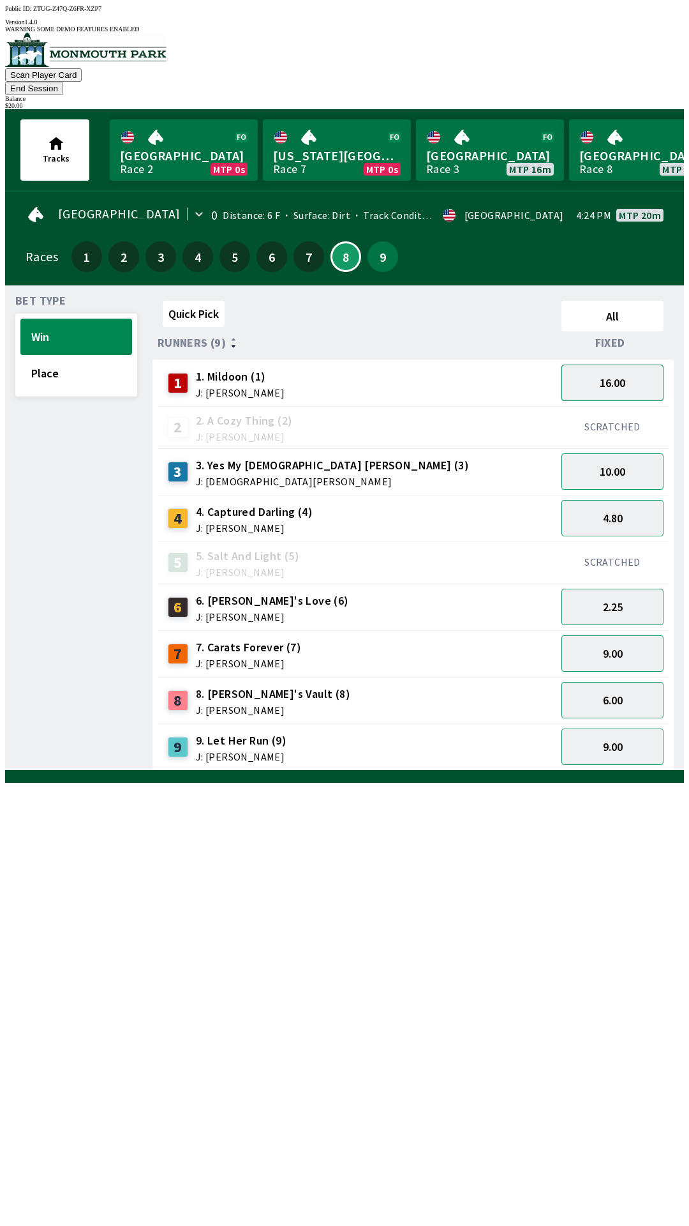
click at [644, 365] on button "16.00" at bounding box center [613, 383] width 102 height 36
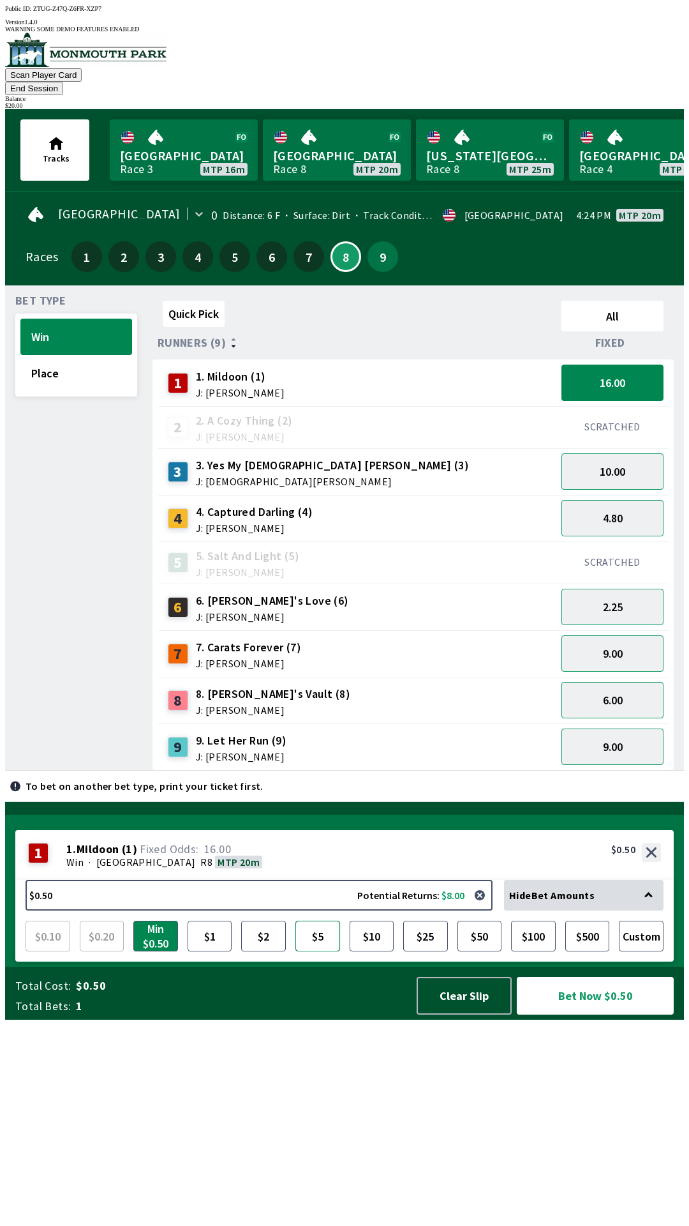
click at [316, 951] on button "$5" at bounding box center [318, 936] width 45 height 31
click at [576, 1014] on button "Bet Now $5.00" at bounding box center [595, 996] width 157 height 38
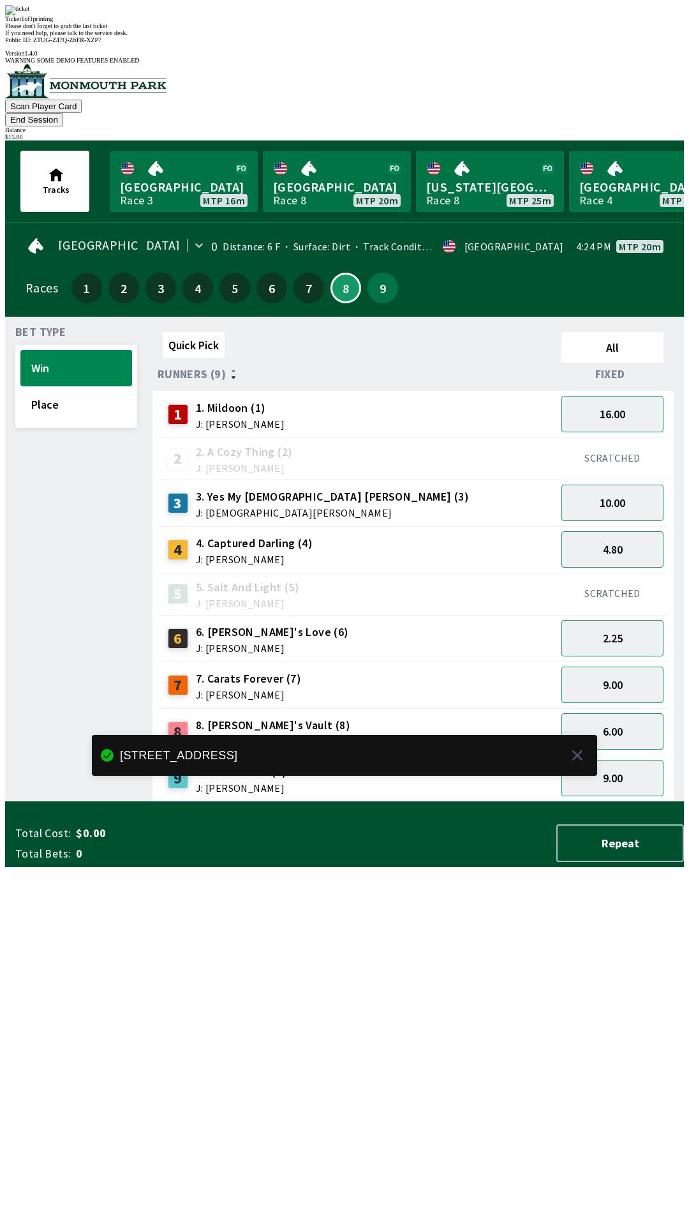
click at [434, 802] on div "Quick Pick All Runners (9) Fixed 1 1. Mildoon (1) J: [PERSON_NAME] 16.00 2 2. A…" at bounding box center [419, 564] width 532 height 475
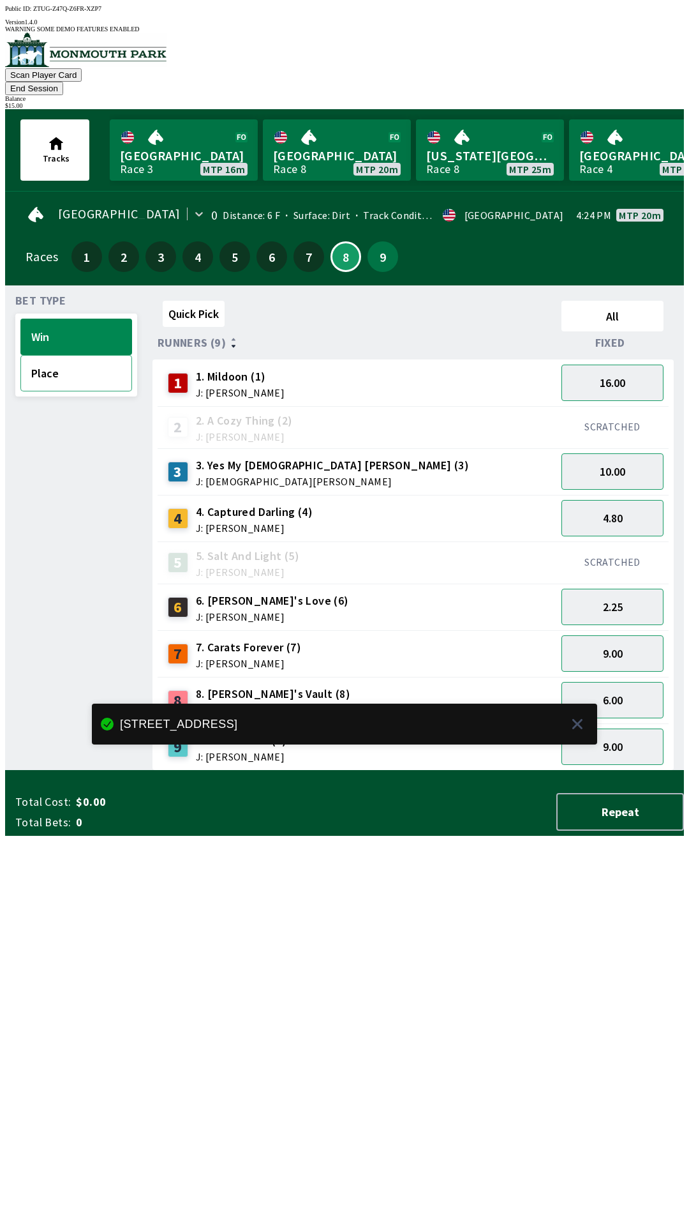
click at [81, 362] on button "Place" at bounding box center [76, 373] width 112 height 36
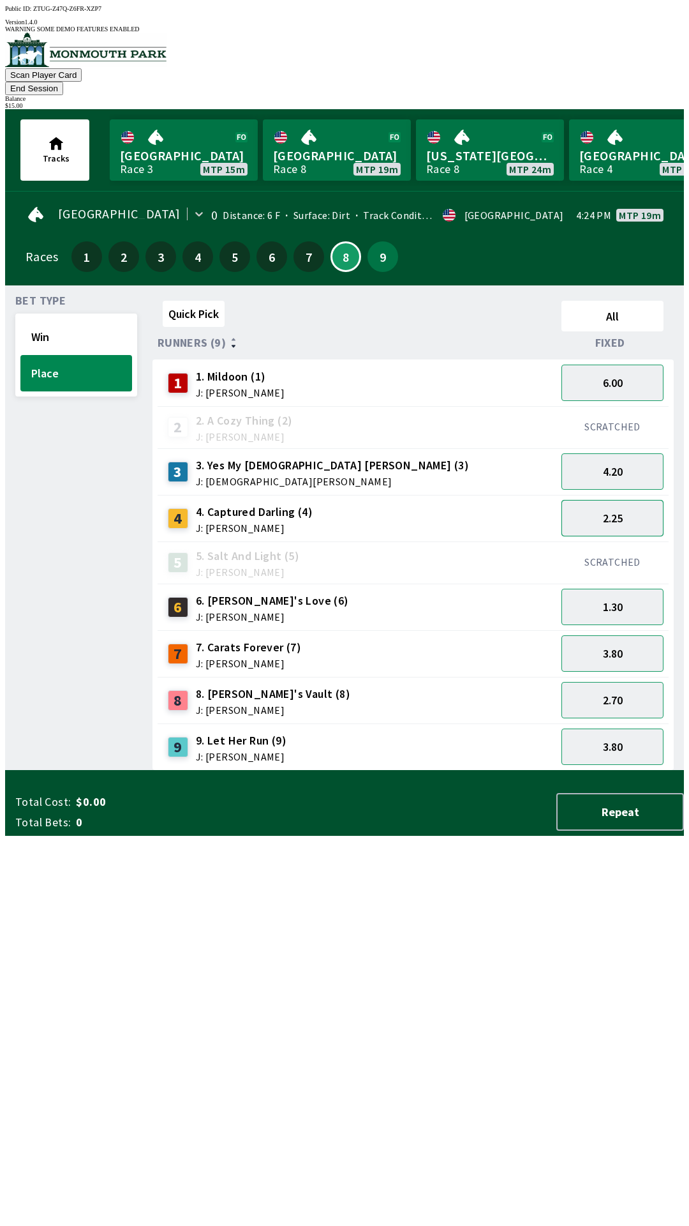
click at [633, 500] on button "2.25" at bounding box center [613, 518] width 102 height 36
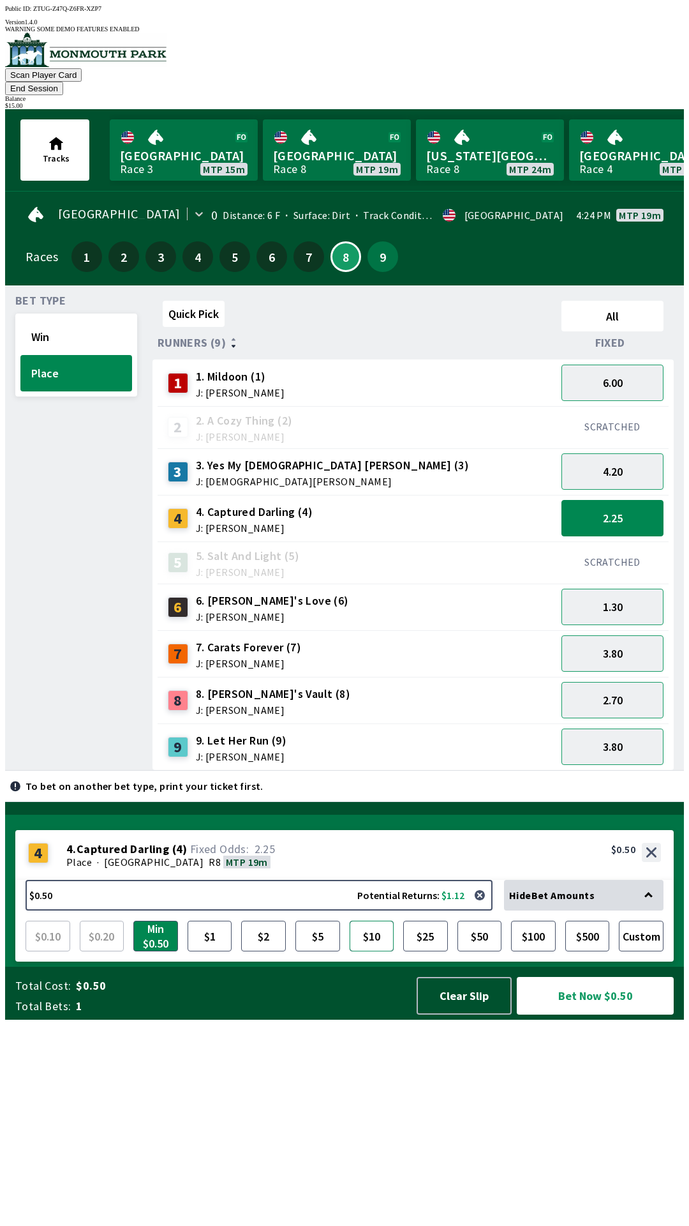
click at [367, 951] on button "$10" at bounding box center [372, 936] width 45 height 31
click at [599, 1014] on button "Bet Now $10.00" at bounding box center [595, 996] width 157 height 38
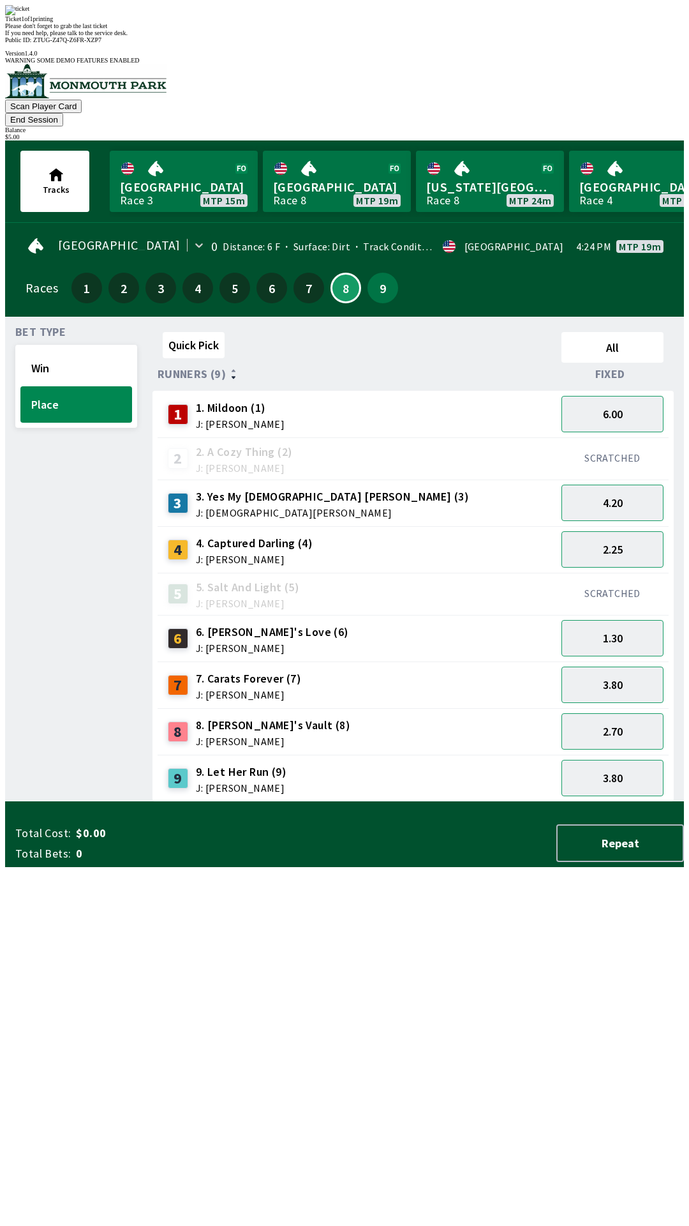
click at [81, 474] on div "Bet Type Win Place" at bounding box center [76, 564] width 122 height 475
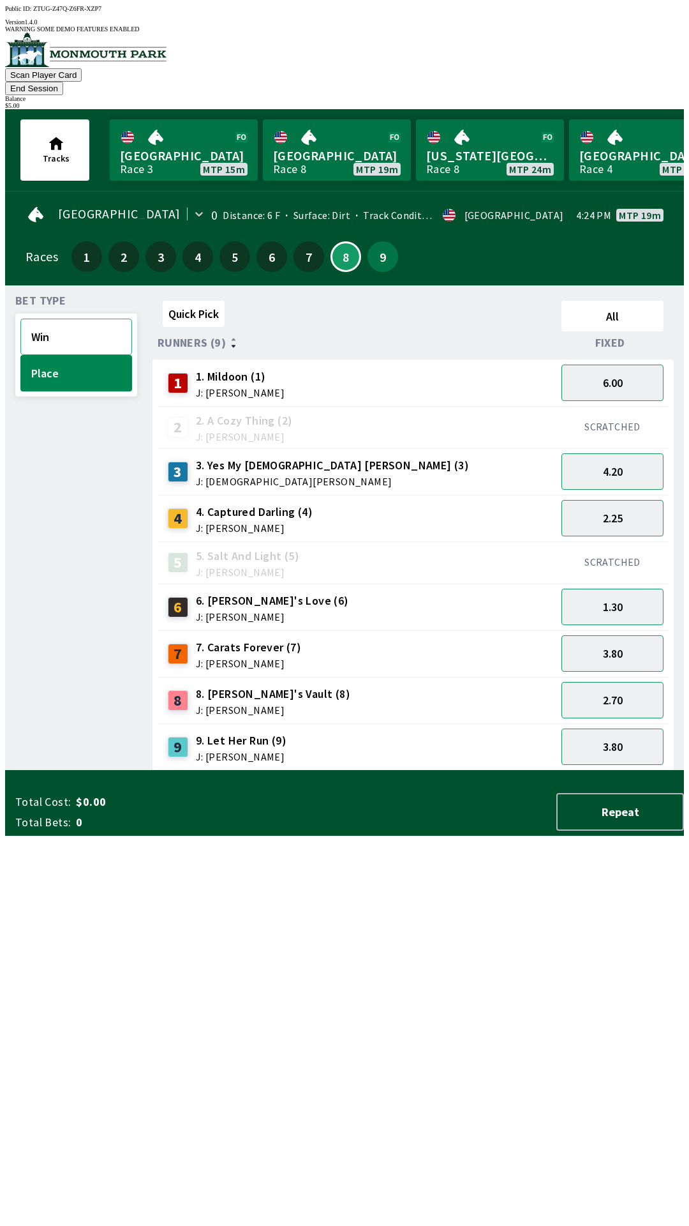
click at [93, 319] on button "Win" at bounding box center [76, 337] width 112 height 36
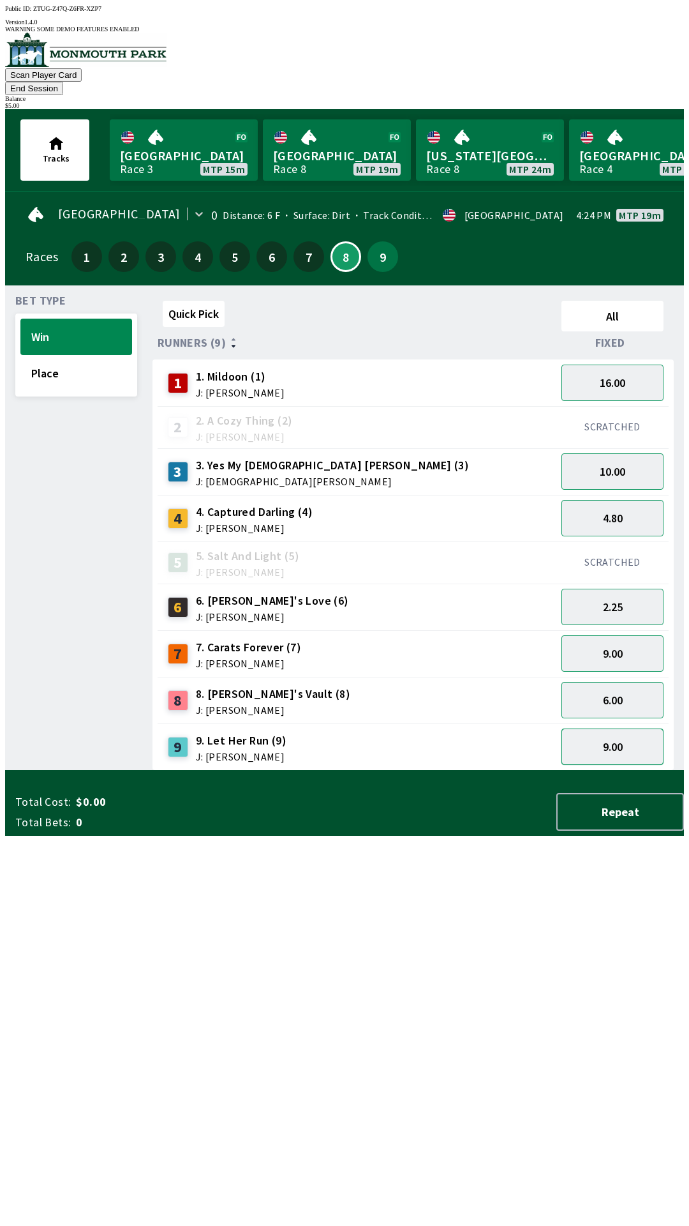
click at [637, 728] on button "9.00" at bounding box center [613, 746] width 102 height 36
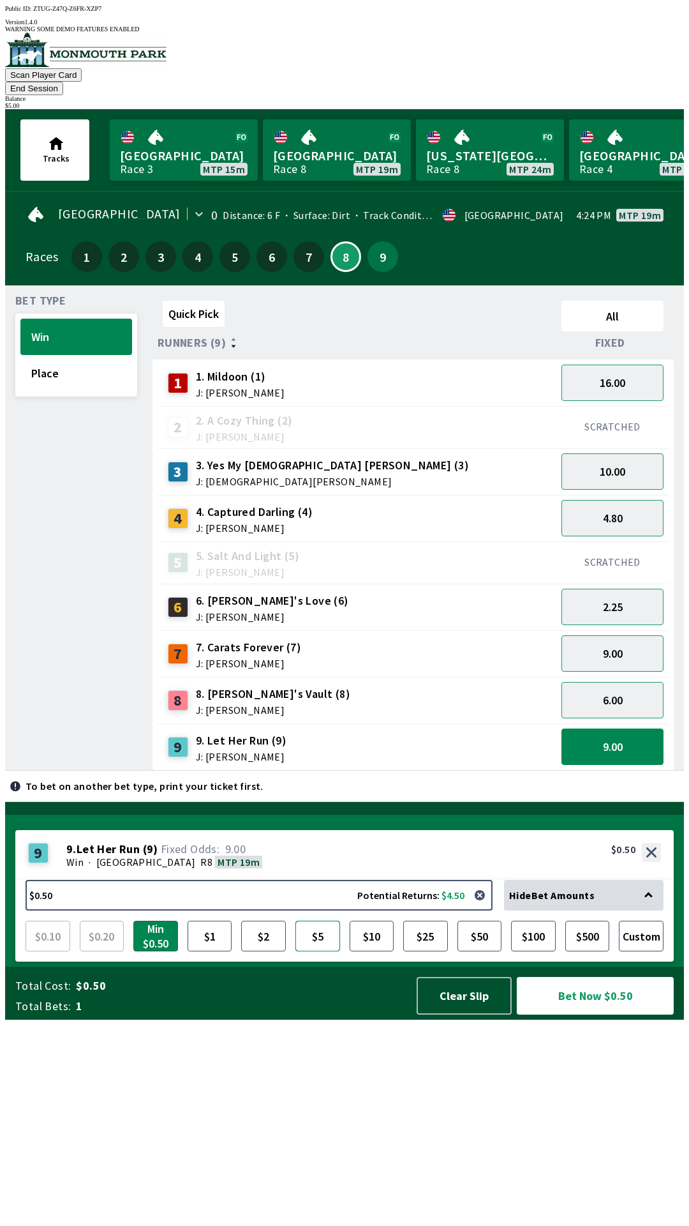
click at [323, 951] on button "$5" at bounding box center [318, 936] width 45 height 31
click at [596, 1014] on button "Bet Now $5.00" at bounding box center [595, 996] width 157 height 38
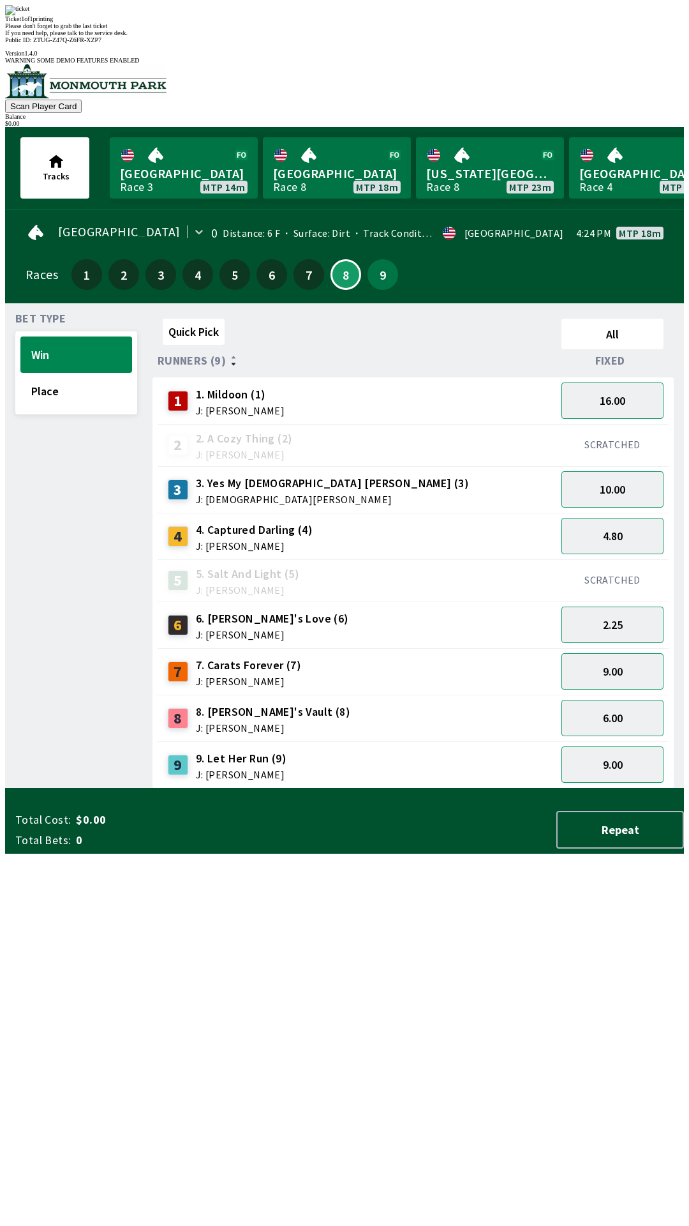
click at [584, 788] on div "Quick Pick All Runners (9) Fixed 1 1. Mildoon (1) J: [PERSON_NAME] 16.00 2 2. A…" at bounding box center [419, 550] width 532 height 475
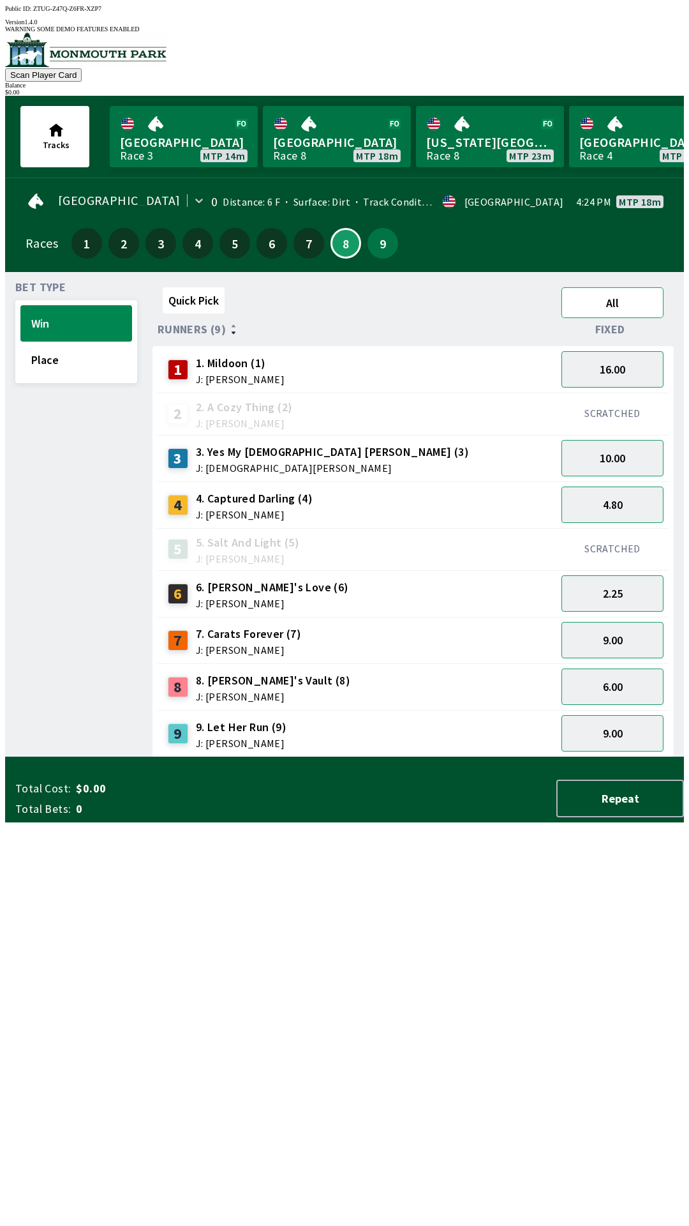
click at [619, 289] on button "All" at bounding box center [613, 302] width 102 height 31
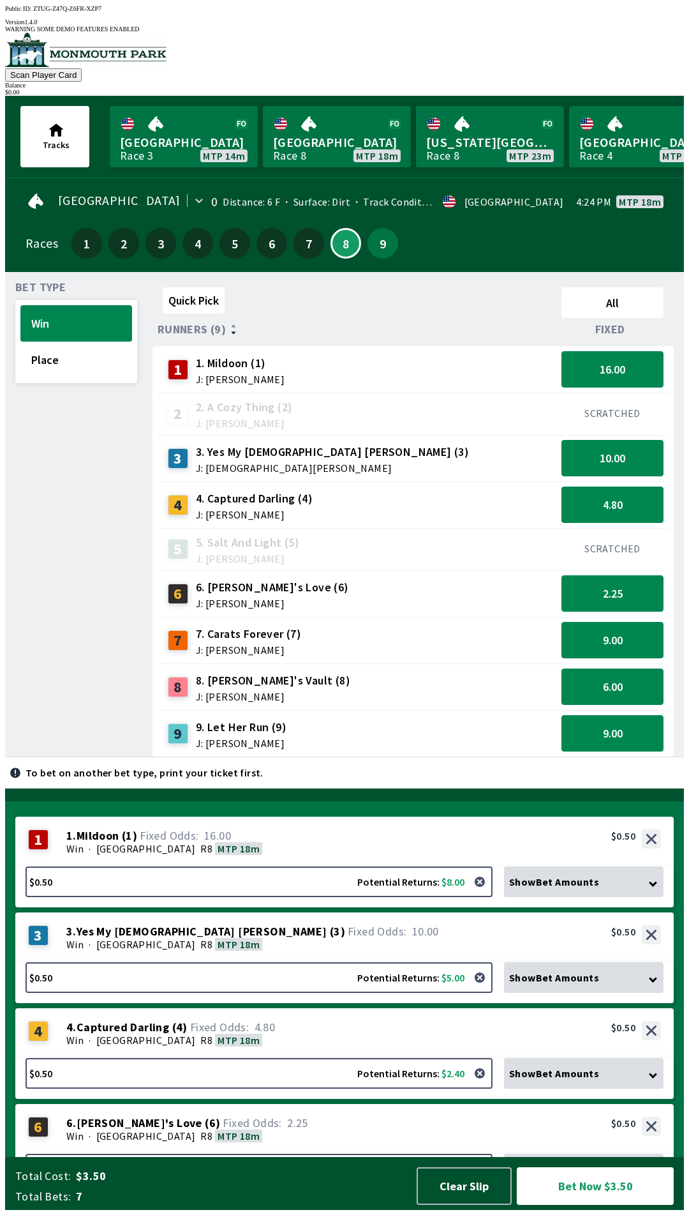
click at [588, 888] on span "Show Bet Amounts" at bounding box center [554, 881] width 90 height 13
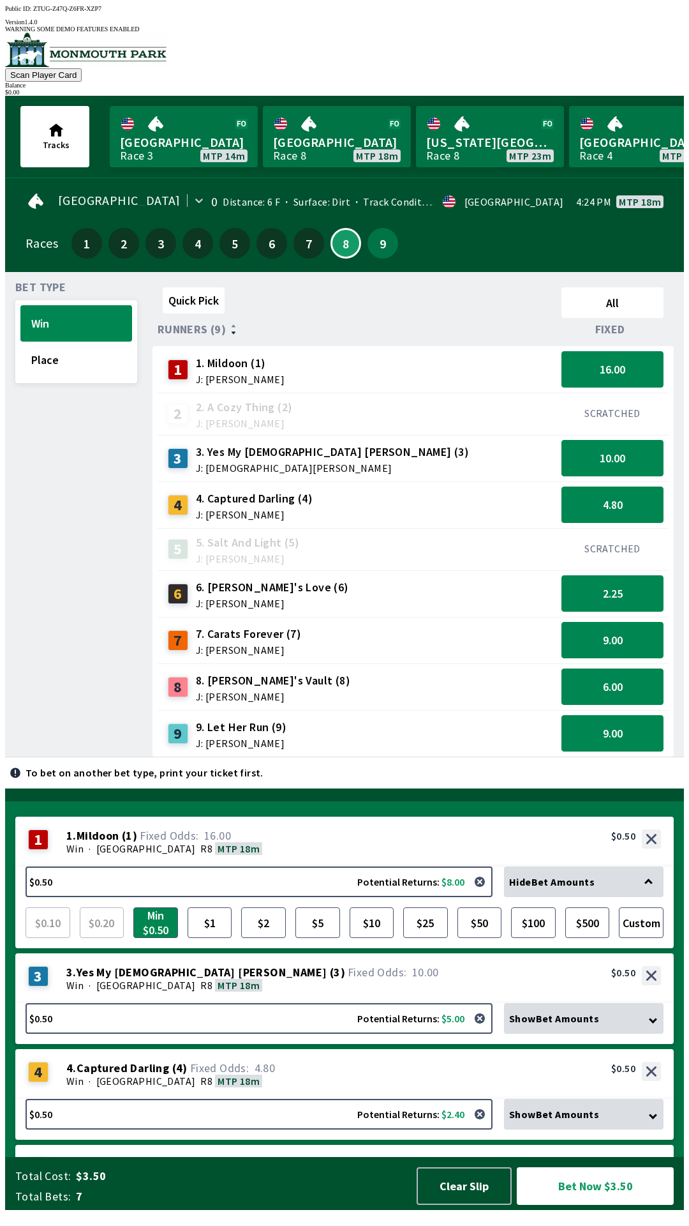
click at [591, 888] on span "Hide Bet Amounts" at bounding box center [552, 881] width 86 height 13
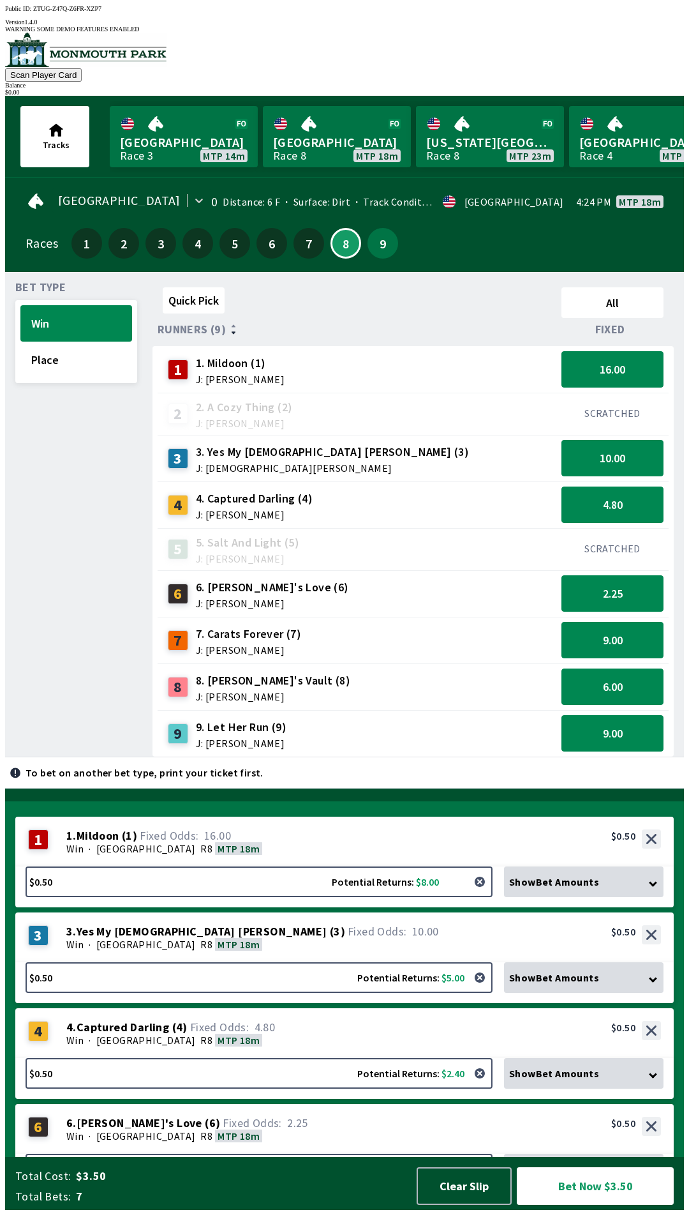
click at [476, 894] on button "button" at bounding box center [480, 882] width 26 height 26
click at [491, 894] on button "button" at bounding box center [480, 882] width 26 height 26
click at [490, 894] on button "button" at bounding box center [480, 882] width 26 height 26
click at [485, 894] on button "button" at bounding box center [480, 882] width 26 height 26
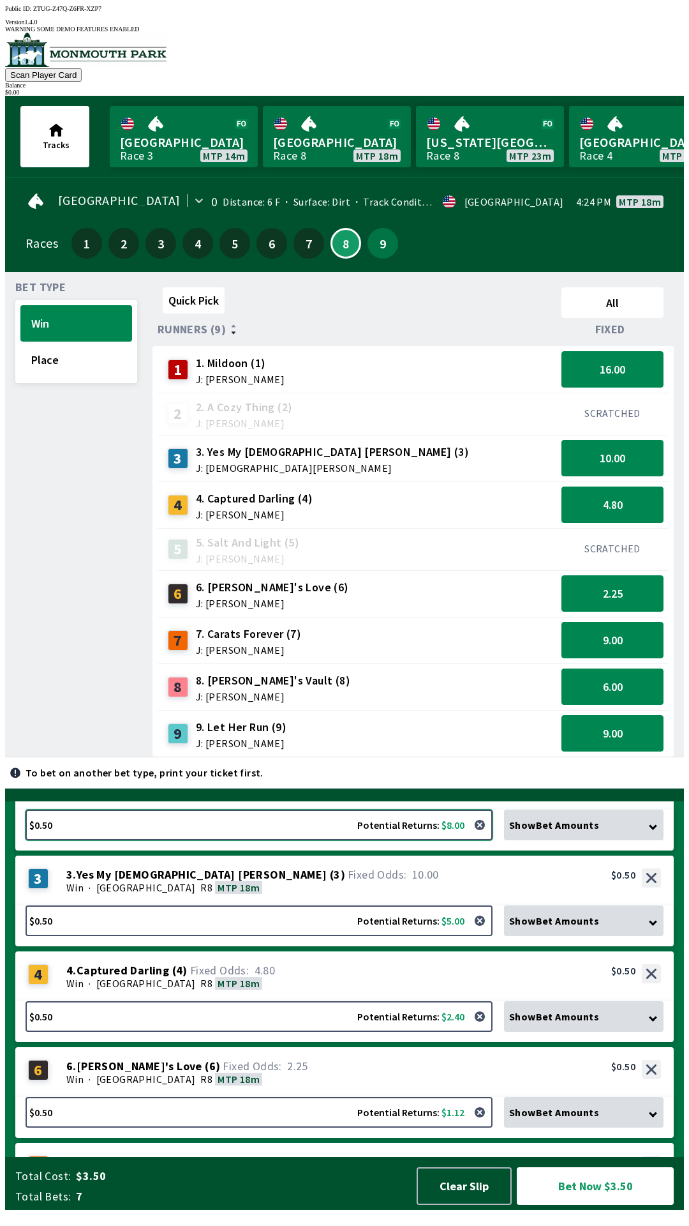
scroll to position [67, 0]
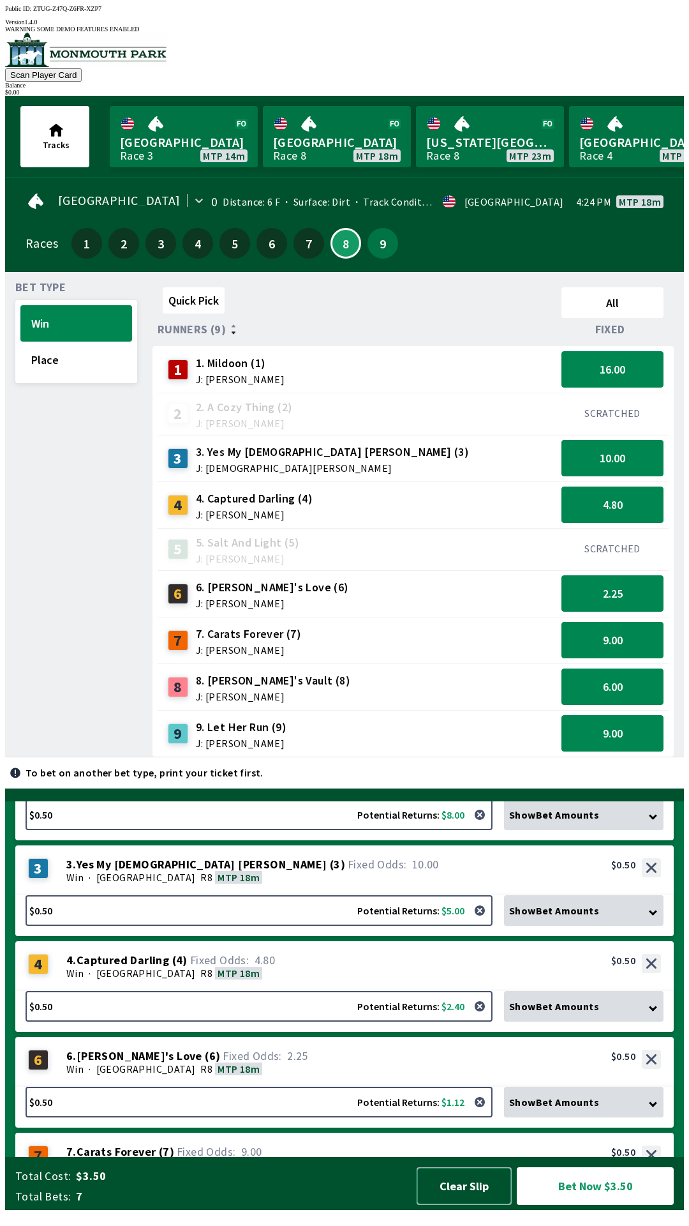
click at [468, 1193] on button "Clear Slip" at bounding box center [464, 1186] width 95 height 38
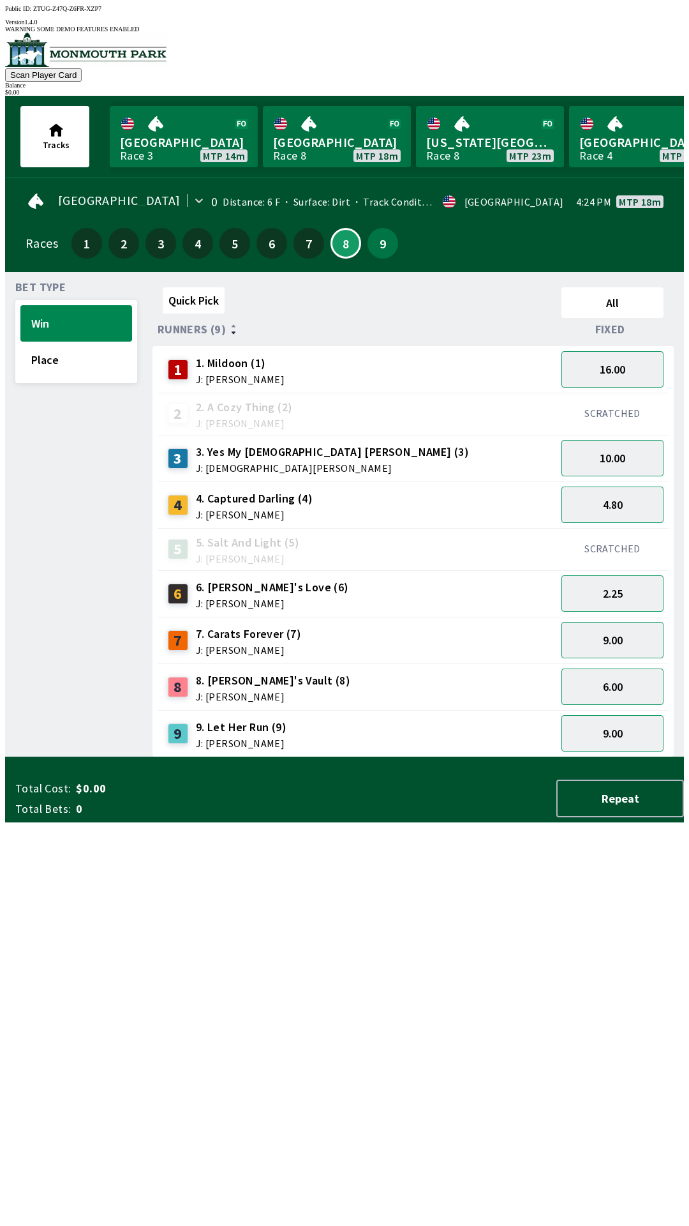
click at [229, 374] on span "J: [PERSON_NAME]" at bounding box center [240, 379] width 89 height 10
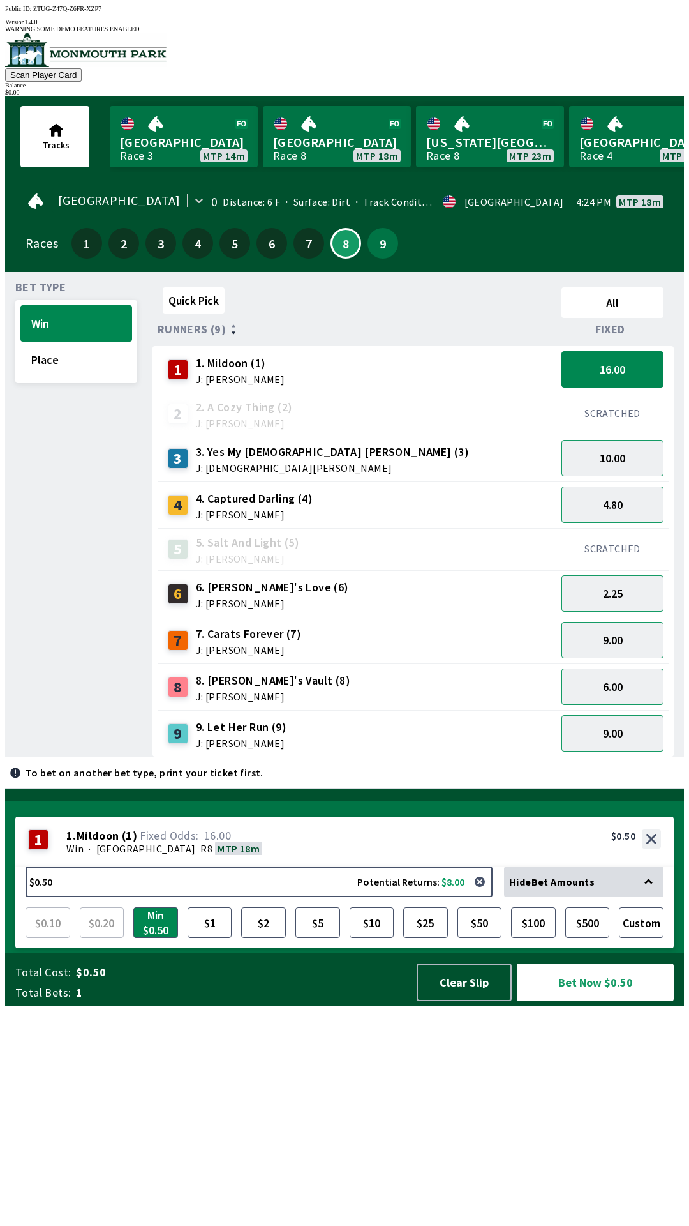
scroll to position [0, 0]
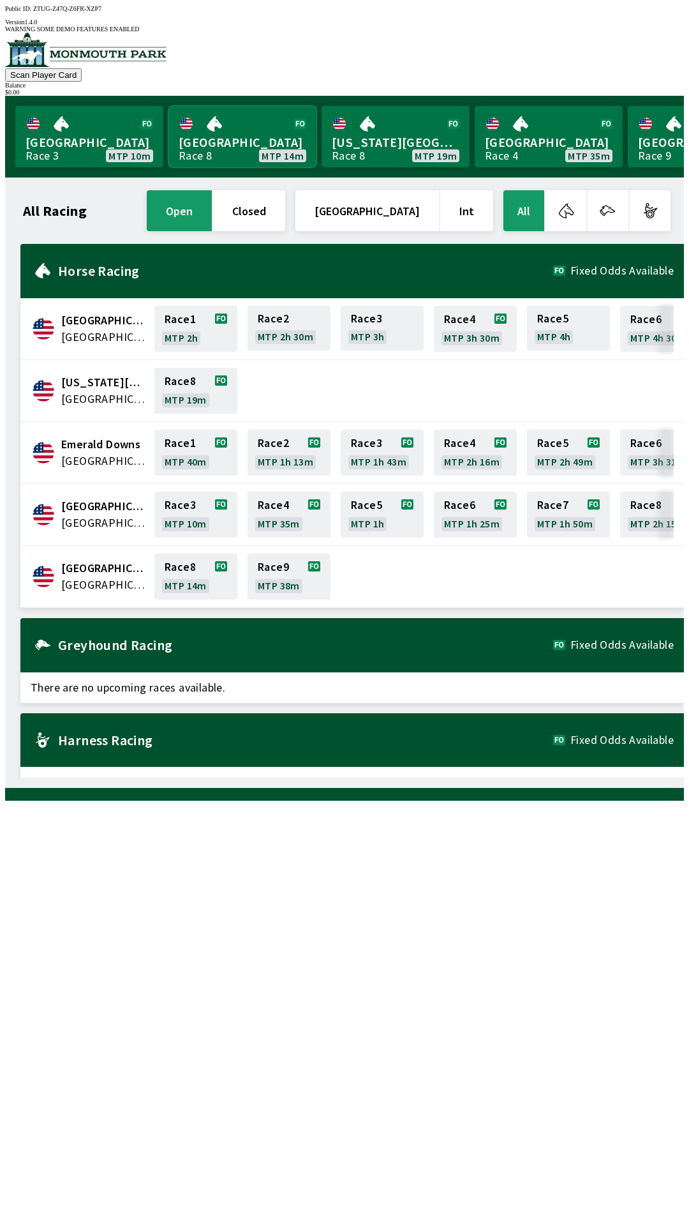
click at [219, 114] on link "[GEOGRAPHIC_DATA] Race 8 MTP 14m" at bounding box center [243, 136] width 148 height 61
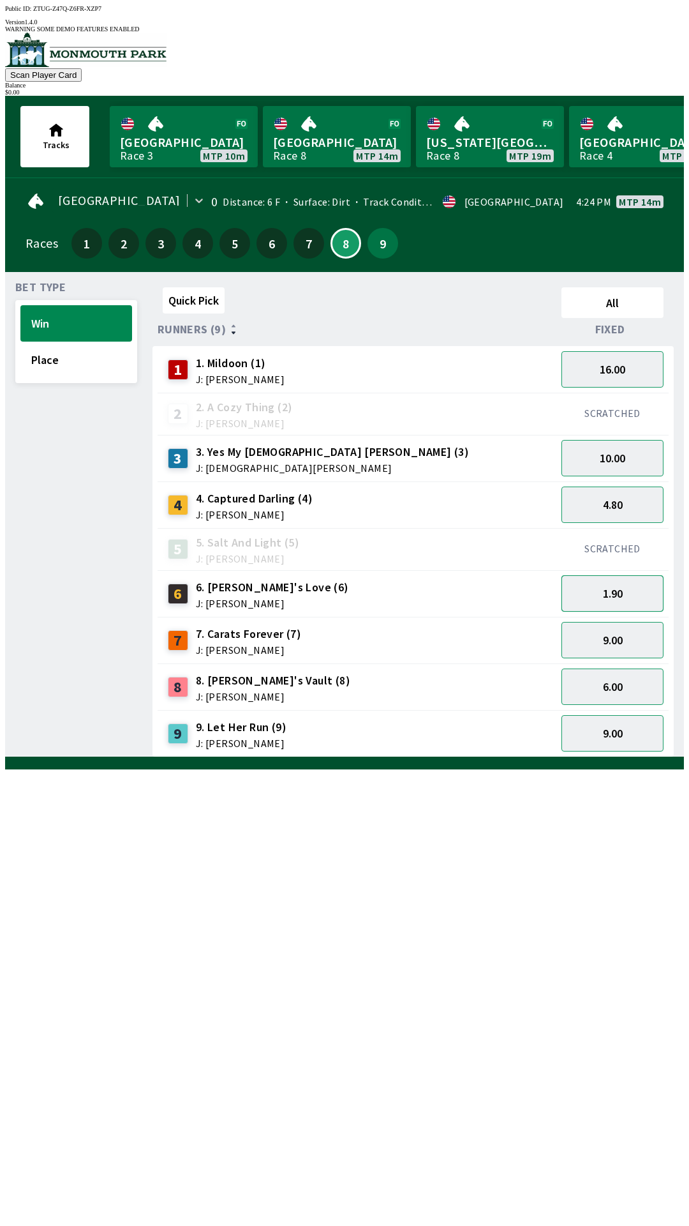
click at [625, 578] on button "1.90" at bounding box center [613, 593] width 102 height 36
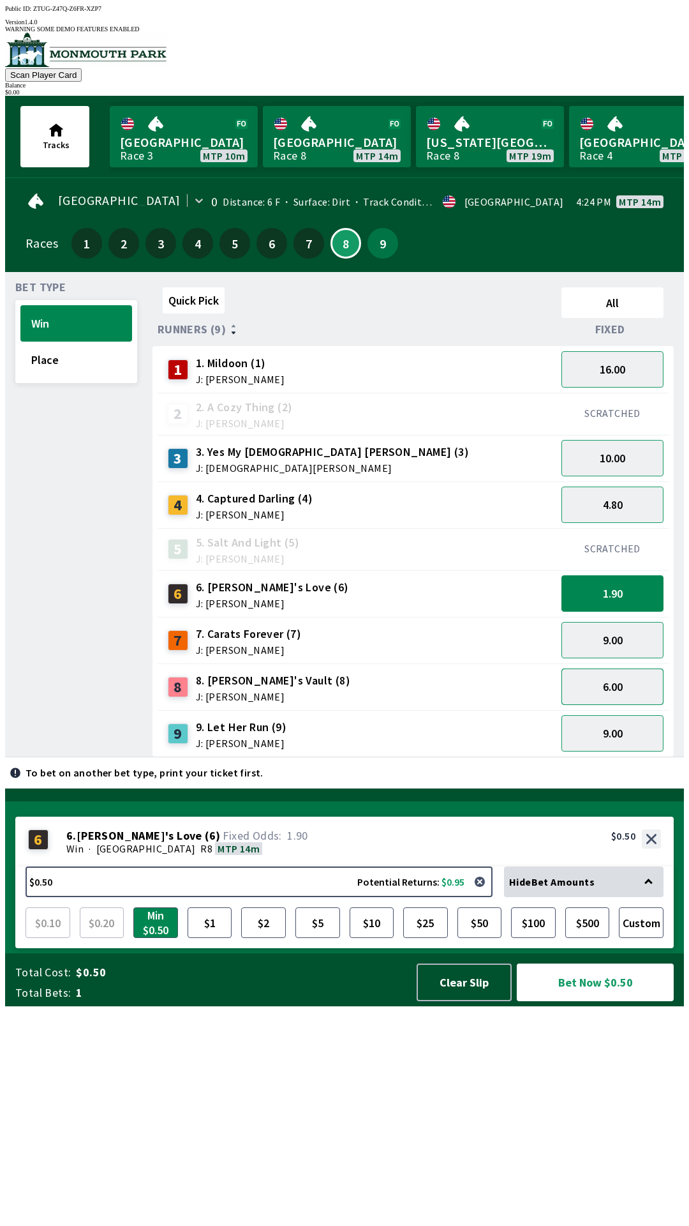
click at [627, 668] on button "6.00" at bounding box center [613, 686] width 102 height 36
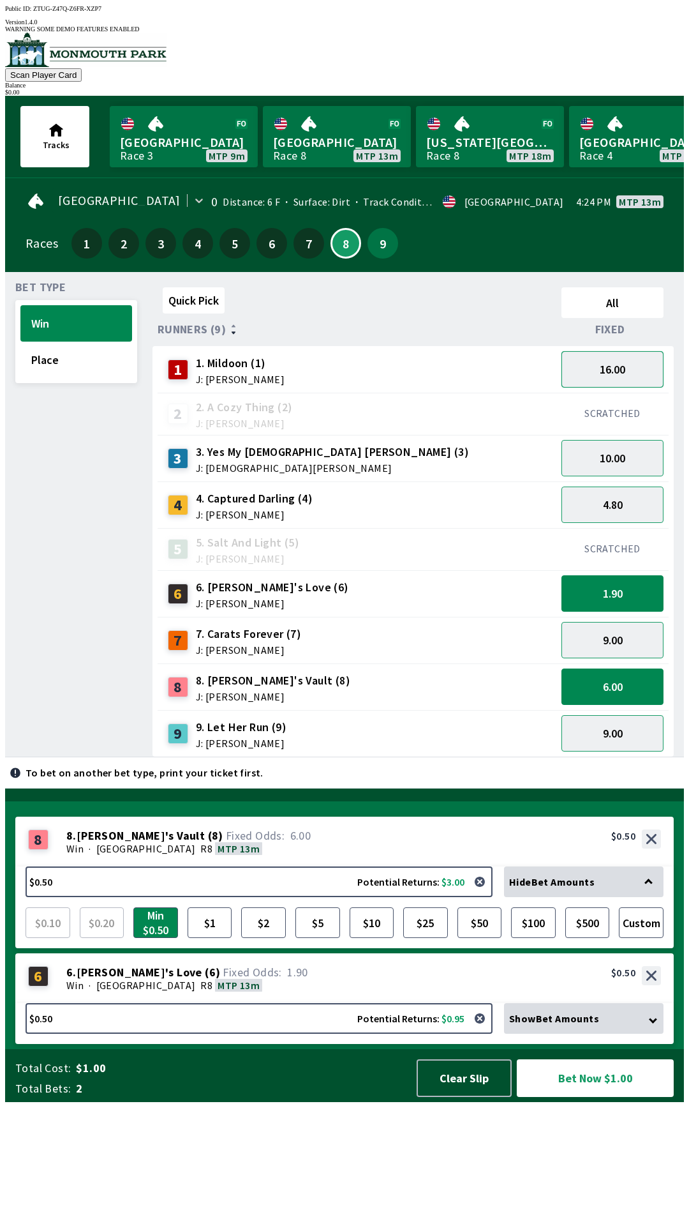
click at [615, 351] on button "16.00" at bounding box center [613, 369] width 102 height 36
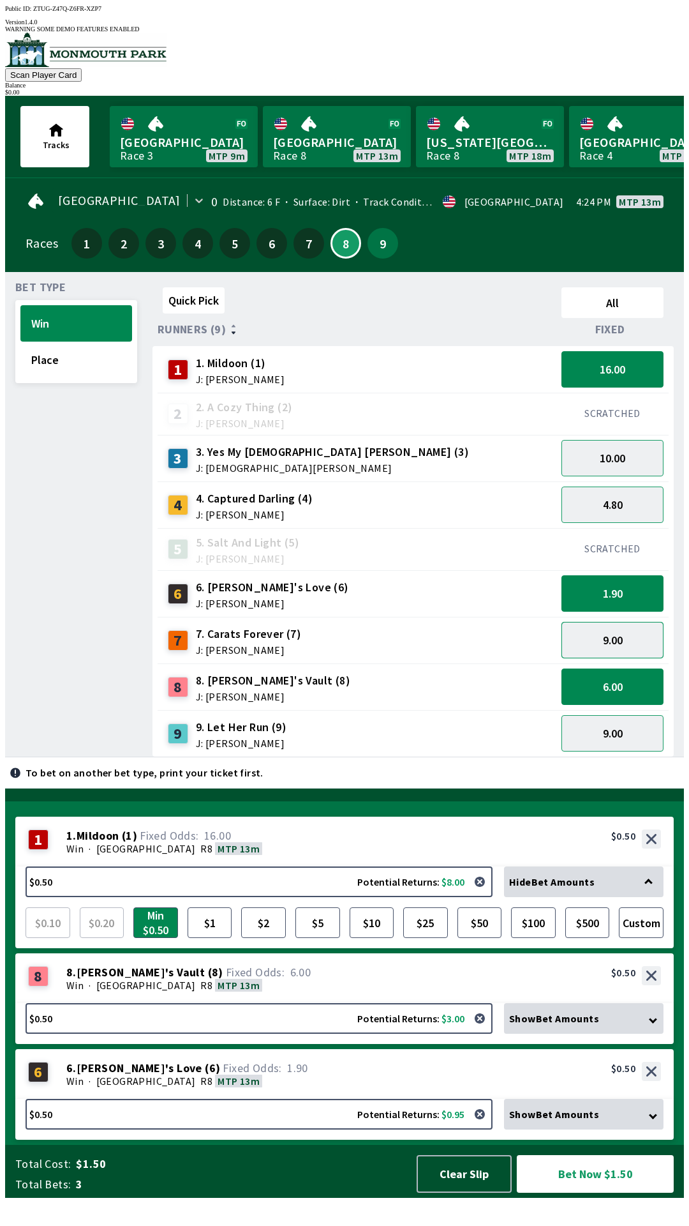
click at [628, 629] on button "9.00" at bounding box center [613, 640] width 102 height 36
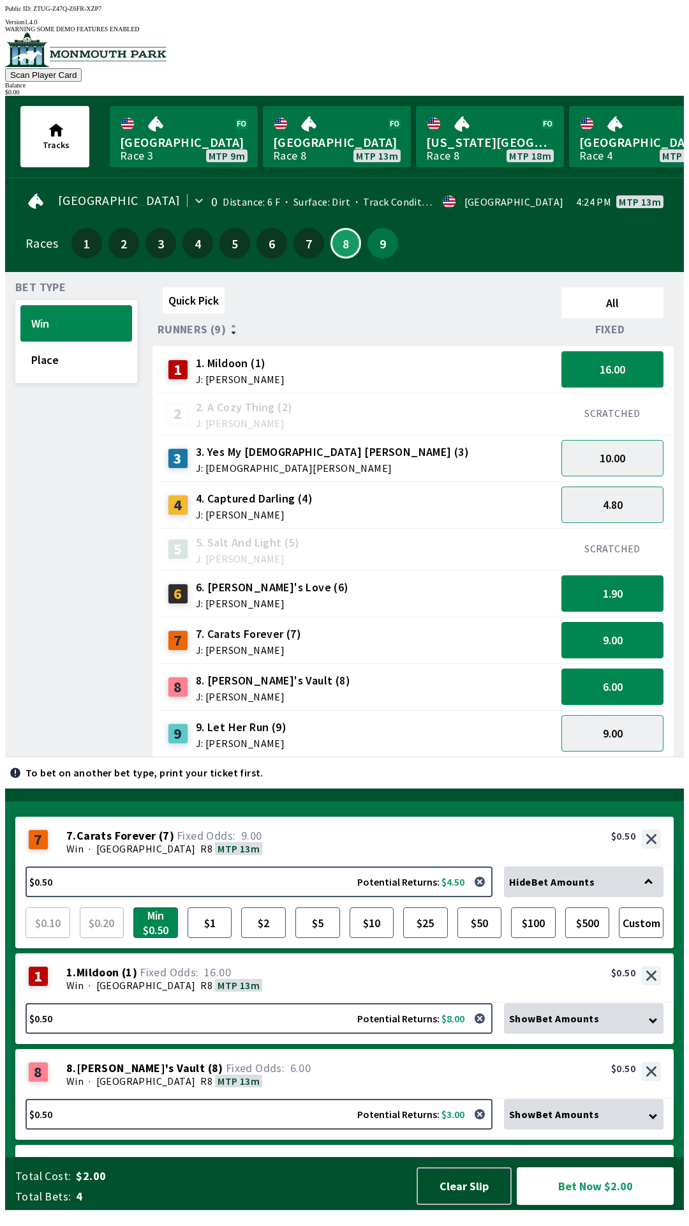
click at [638, 351] on button "16.00" at bounding box center [613, 369] width 102 height 36
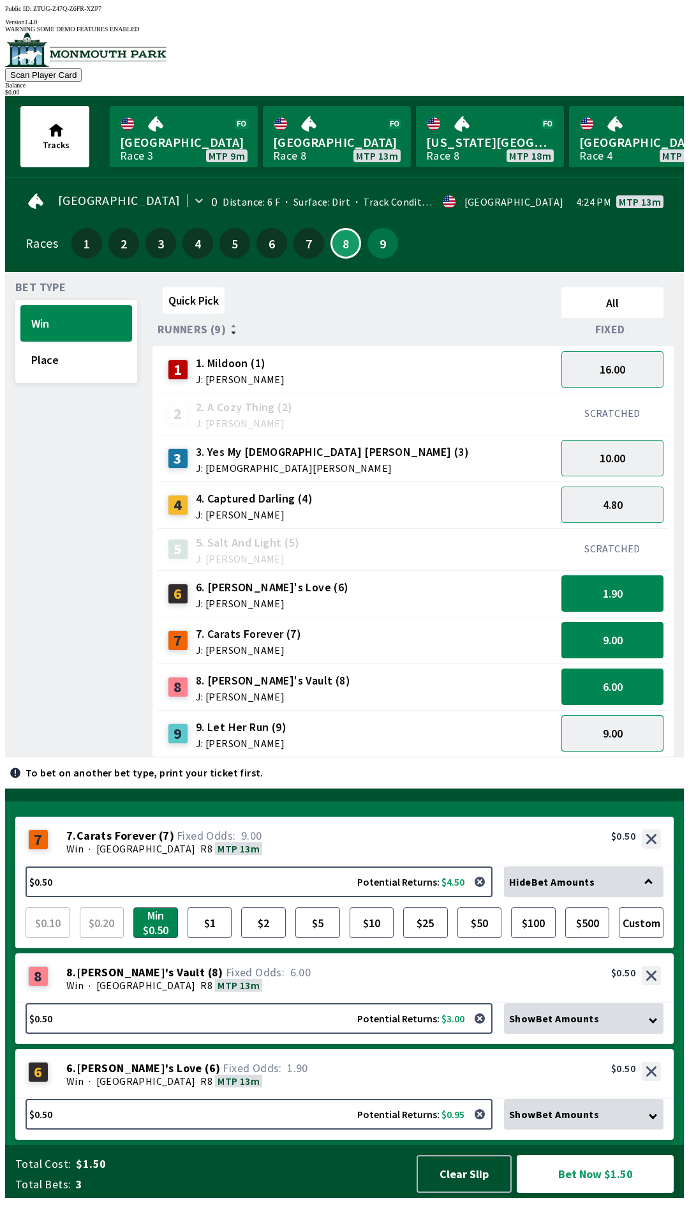
click at [630, 732] on button "9.00" at bounding box center [613, 733] width 102 height 36
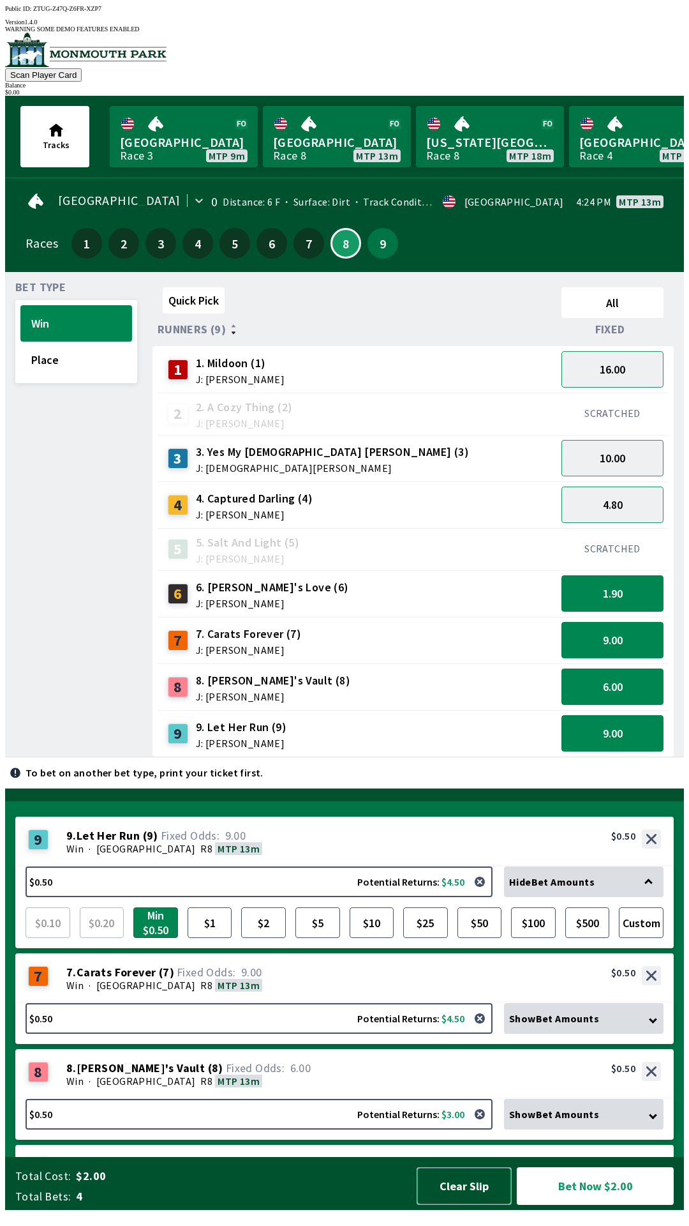
click at [469, 1194] on button "Clear Slip" at bounding box center [464, 1186] width 95 height 38
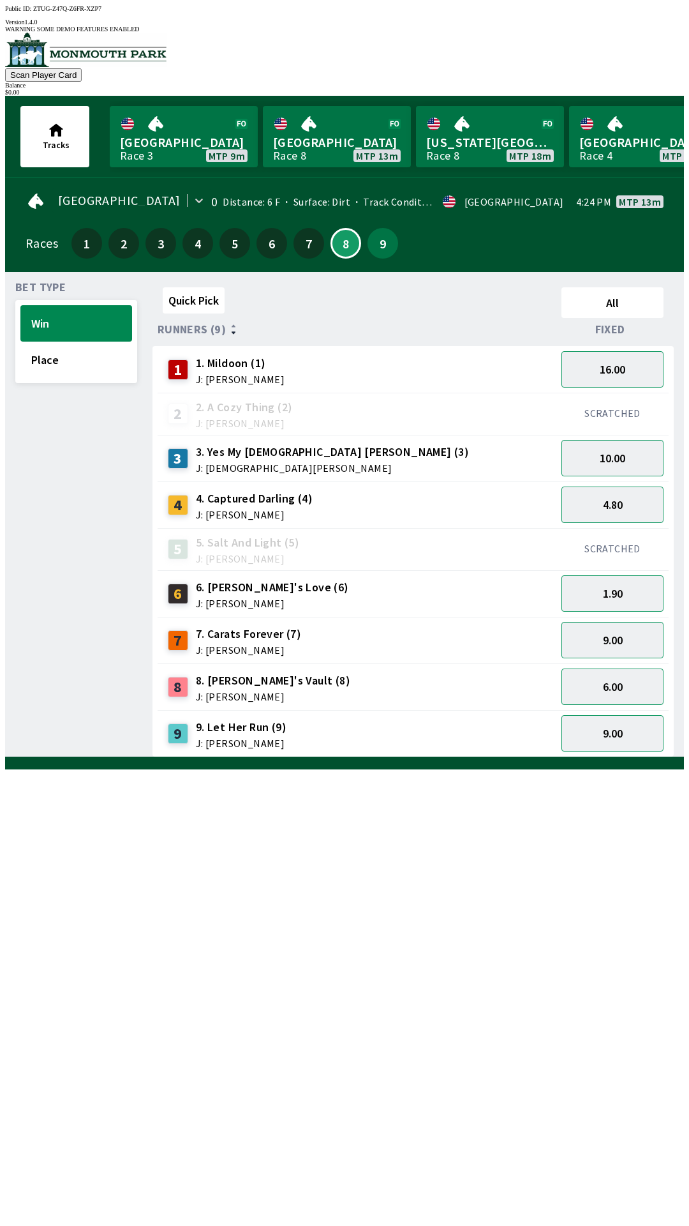
click at [474, 757] on div "Quick Pick All Runners (9) Fixed 1 1. Mildoon (1) J: [PERSON_NAME] 16.00 2 2. A…" at bounding box center [419, 519] width 532 height 475
click at [627, 728] on button "9.00" at bounding box center [613, 733] width 102 height 36
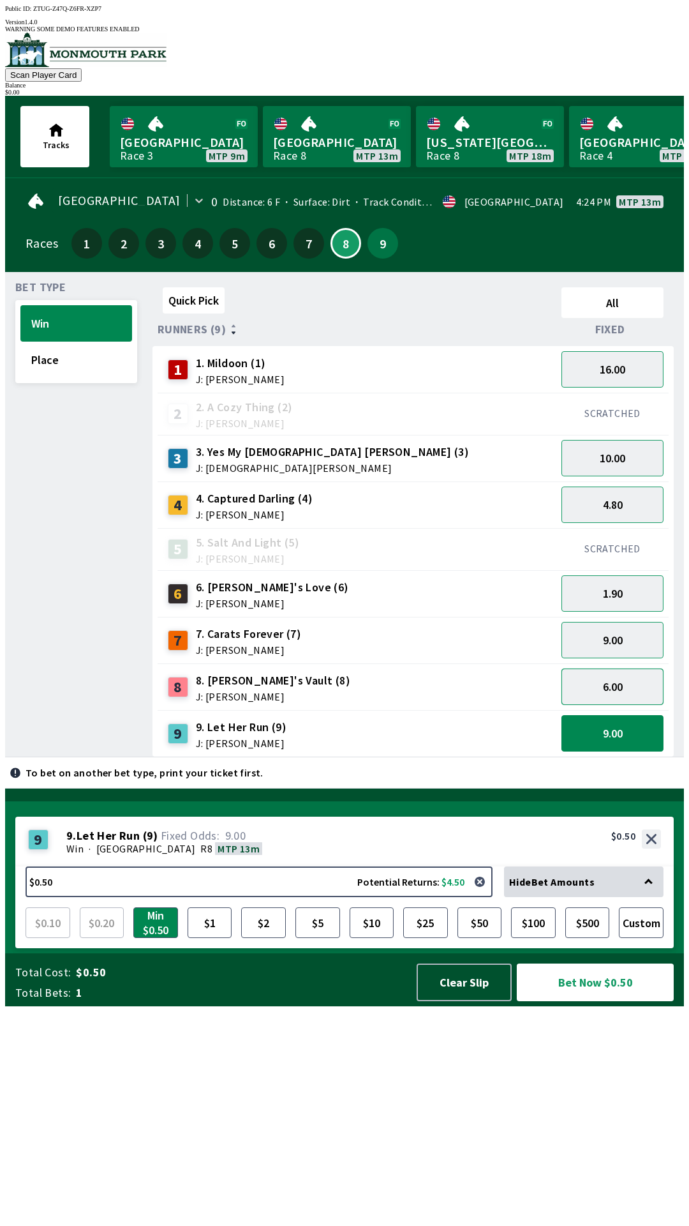
click at [623, 669] on button "6.00" at bounding box center [613, 686] width 102 height 36
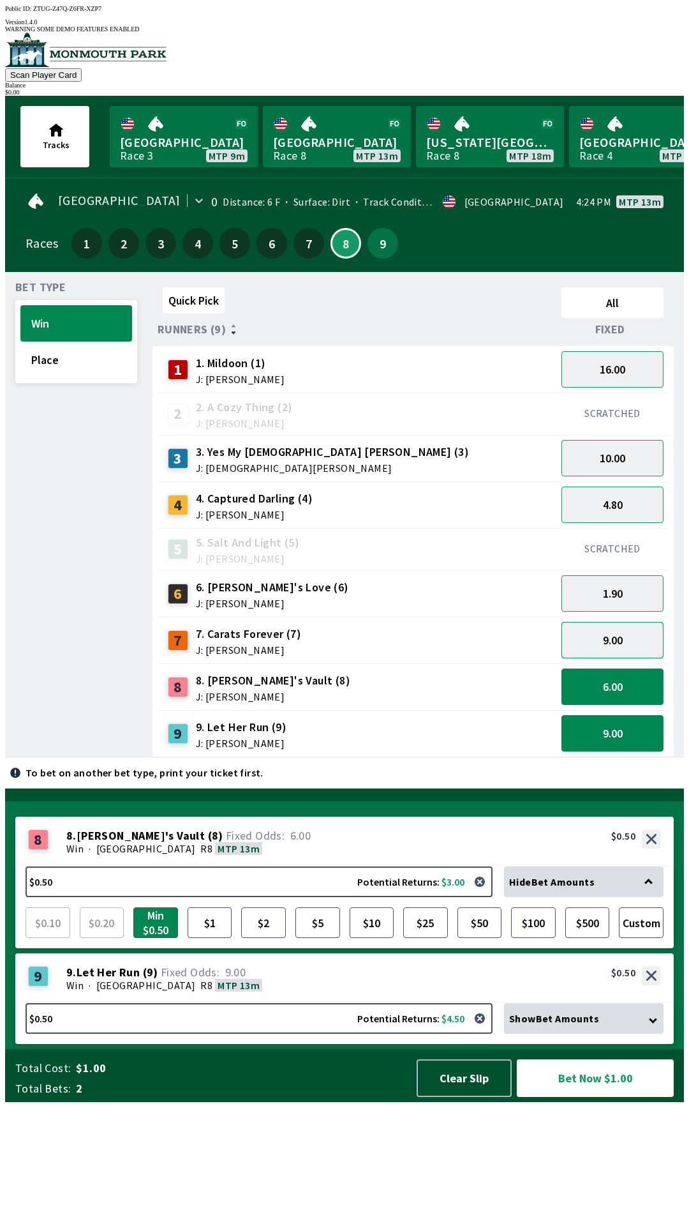
click at [619, 622] on button "9.00" at bounding box center [613, 640] width 102 height 36
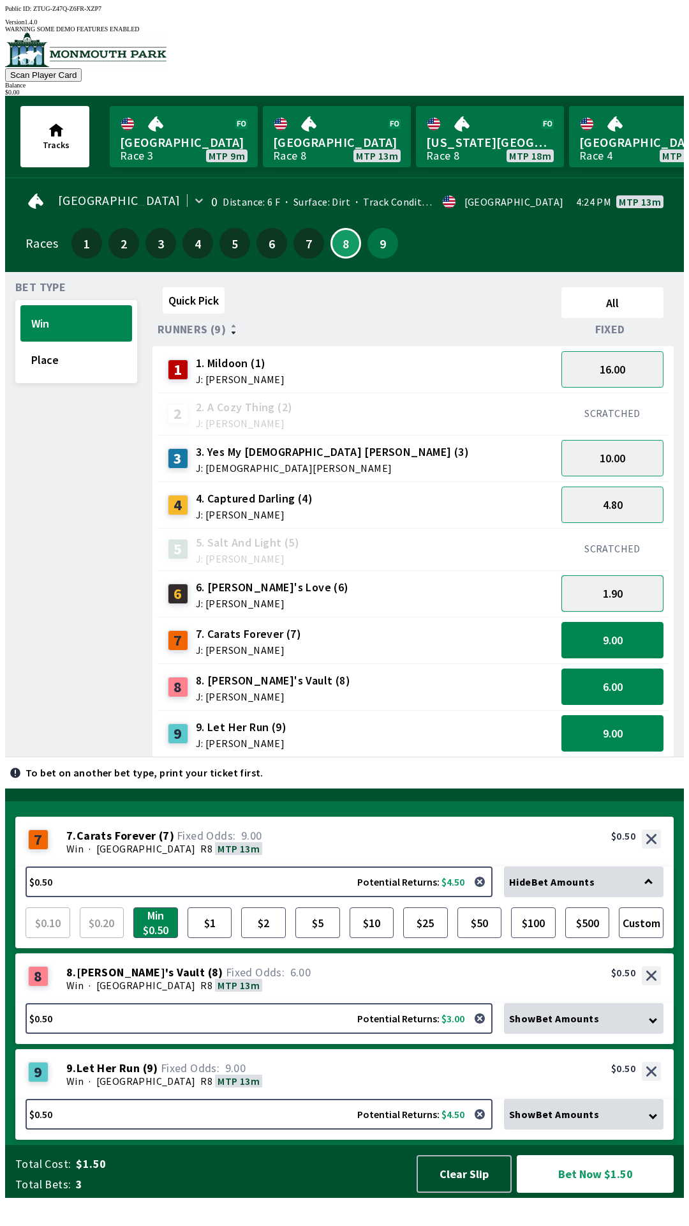
click at [629, 575] on button "1.90" at bounding box center [613, 593] width 102 height 36
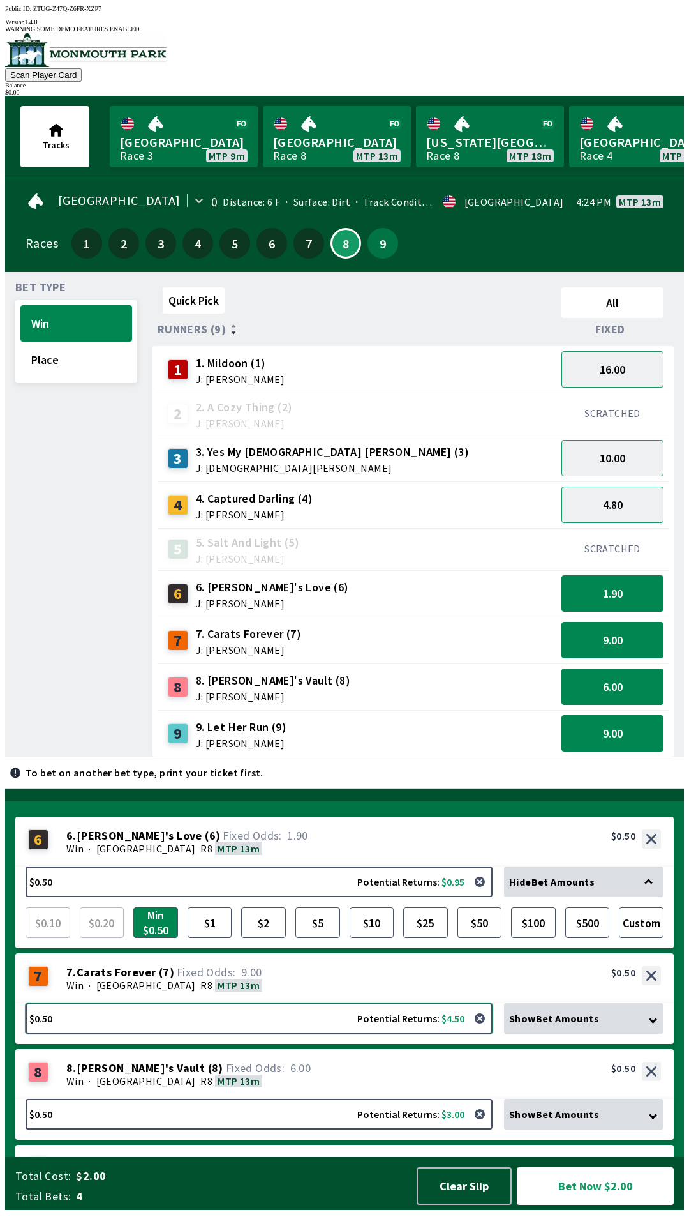
click at [423, 1034] on button "$0.50 Potential Returns: $4.50" at bounding box center [259, 1018] width 467 height 31
click at [430, 991] on div "Win · [STREET_ADDRESS]" at bounding box center [363, 985] width 595 height 13
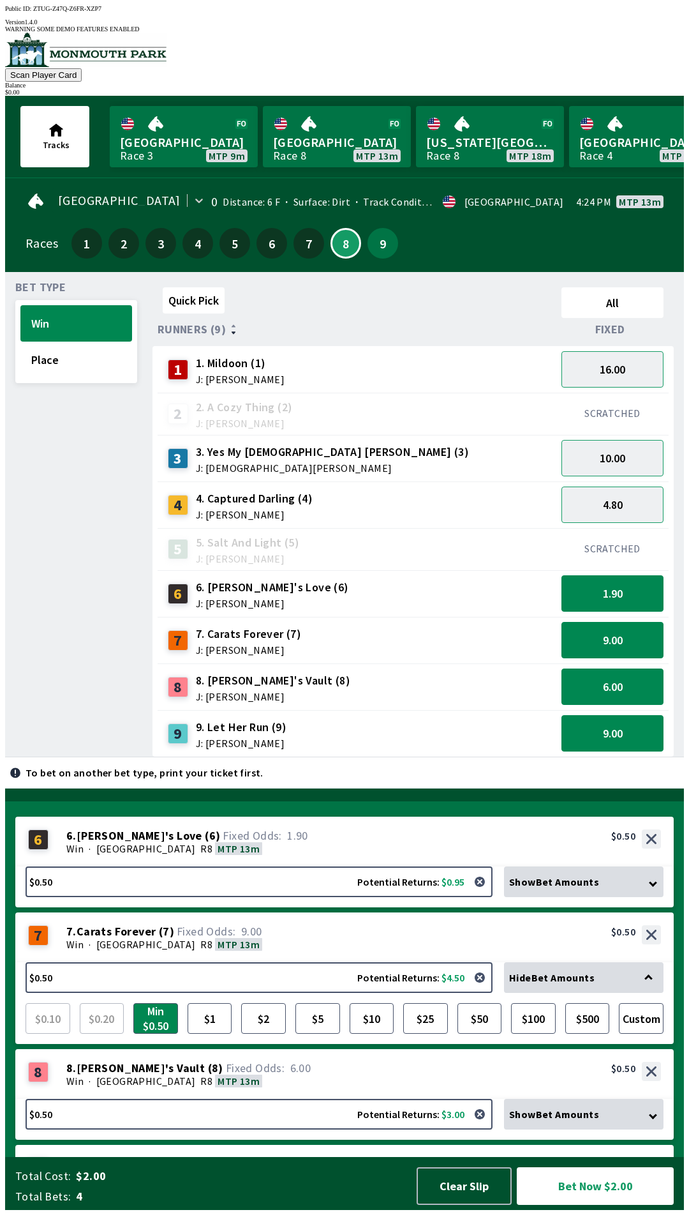
click at [653, 983] on icon at bounding box center [649, 978] width 8 height 8
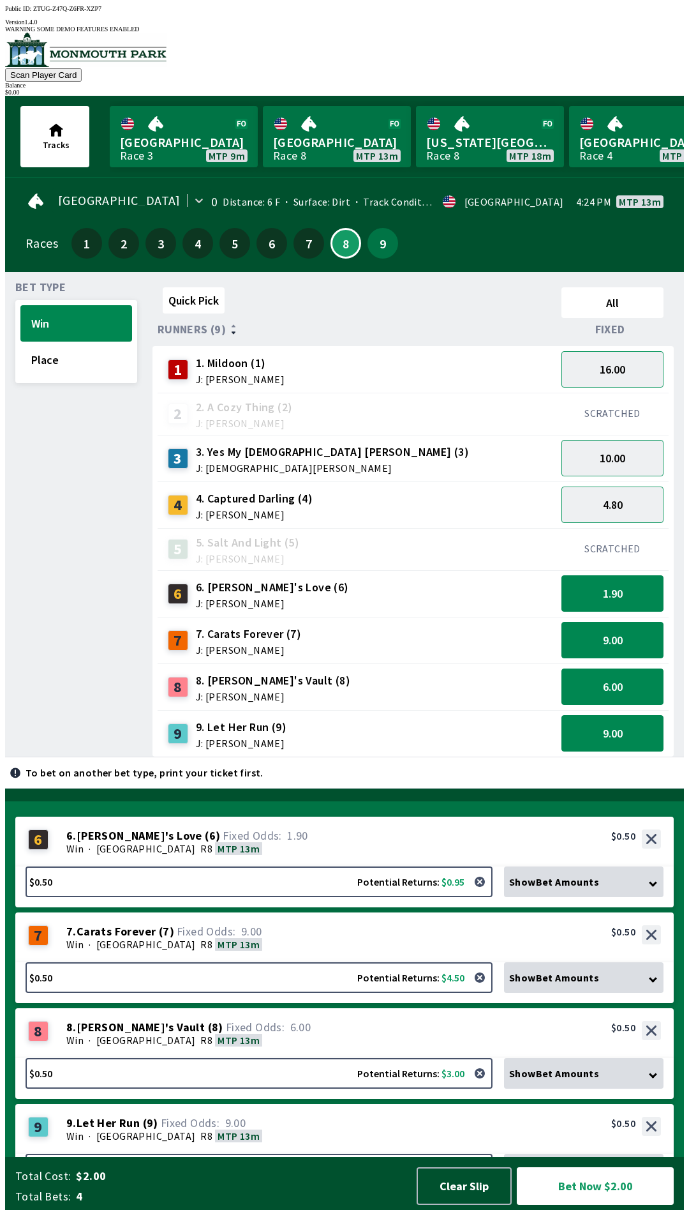
click at [643, 990] on div "Show Bet Amounts" at bounding box center [584, 977] width 160 height 31
